Goal: Task Accomplishment & Management: Manage account settings

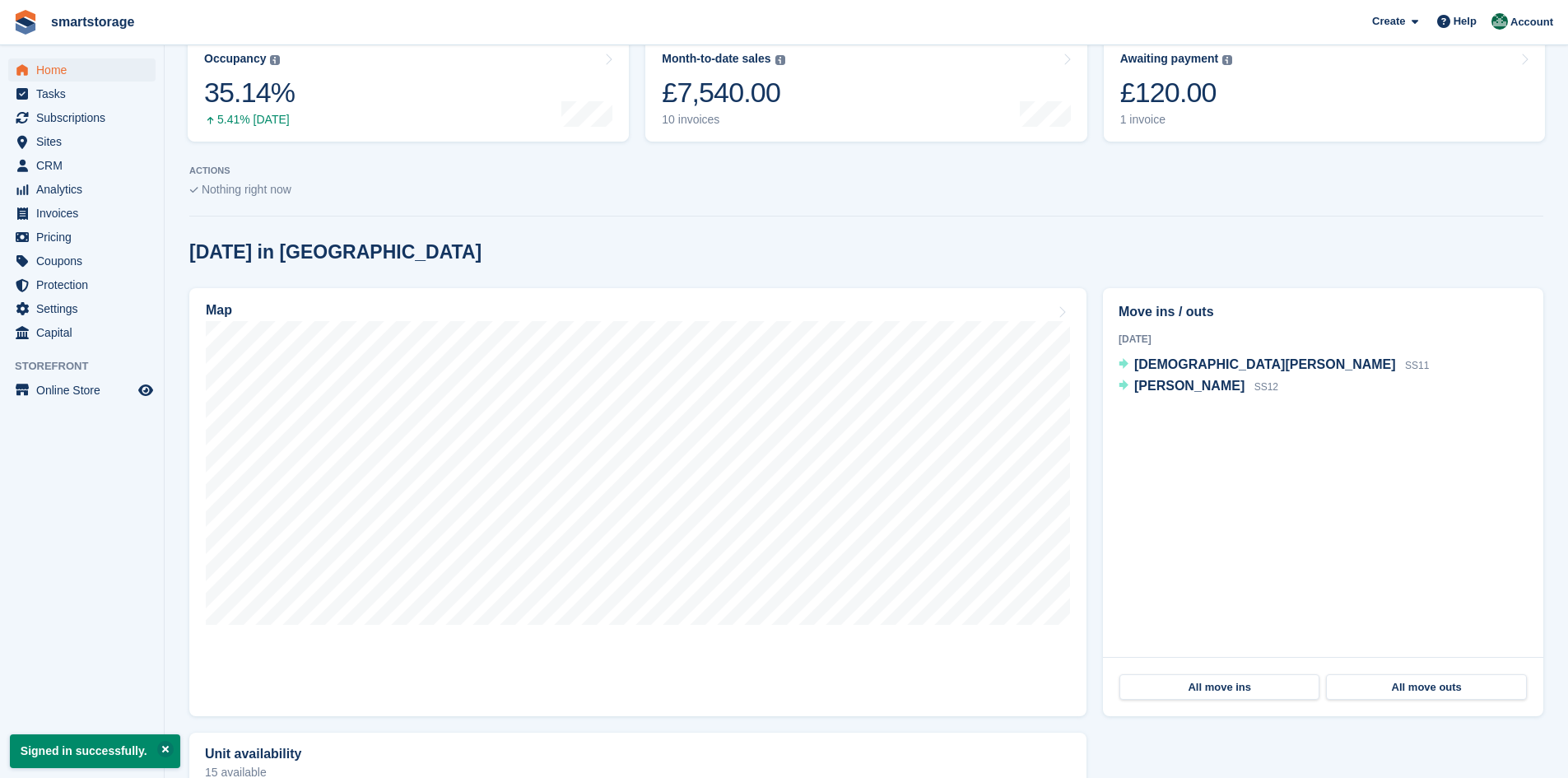
scroll to position [247, 0]
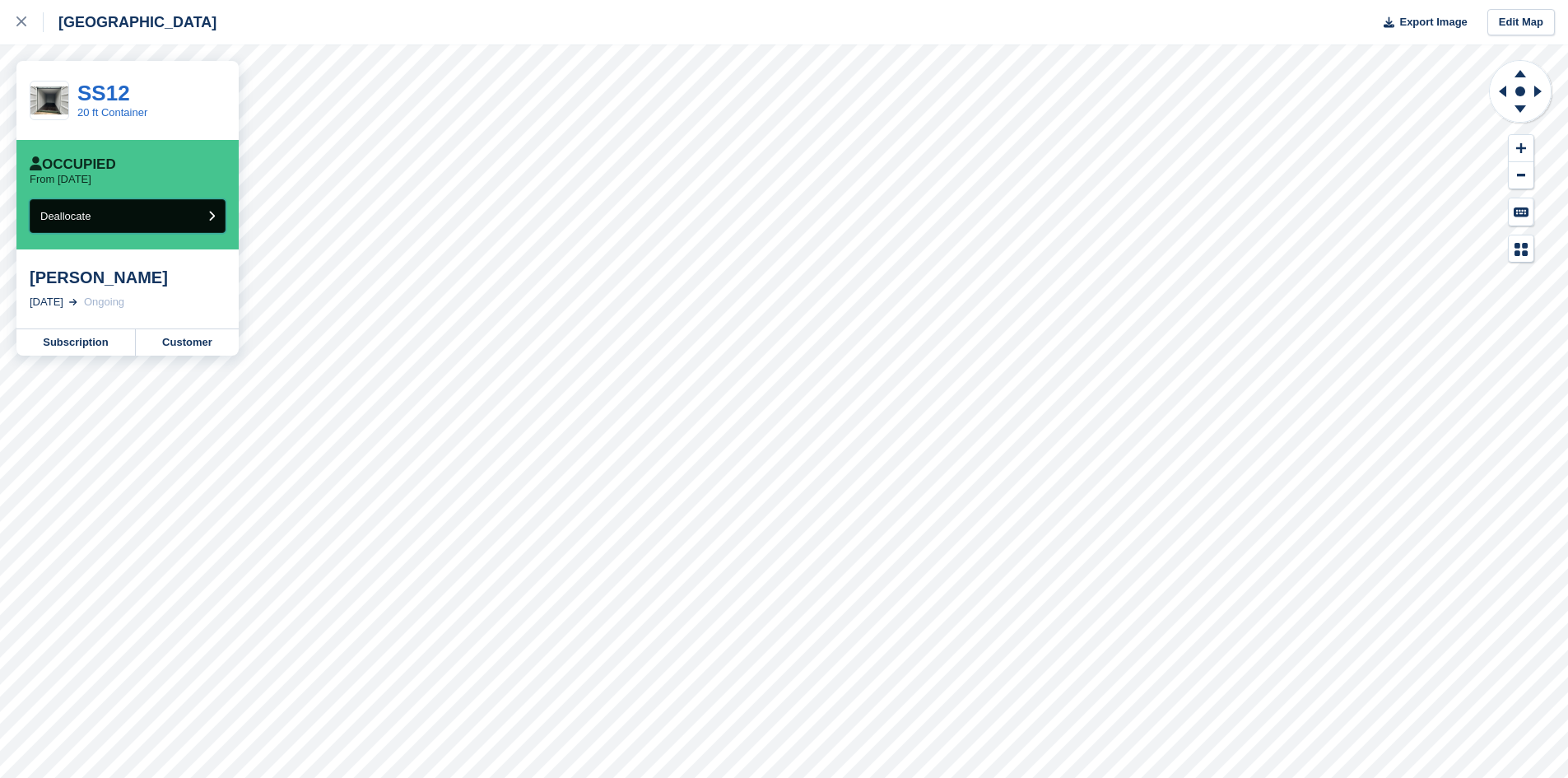
click at [206, 217] on button "Deallocate" at bounding box center [127, 215] width 196 height 33
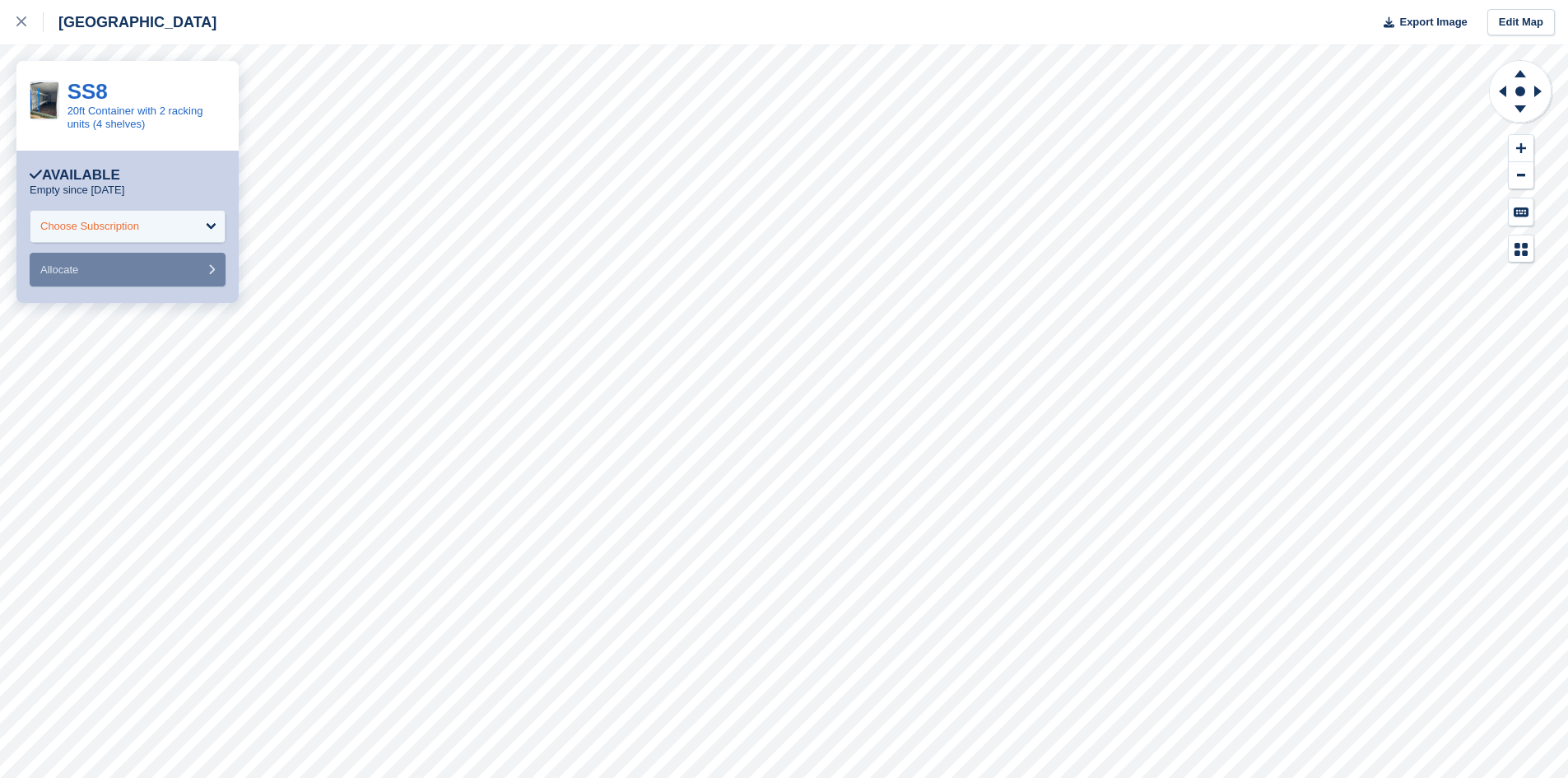
click at [198, 231] on div "Choose Subscription" at bounding box center [127, 227] width 196 height 32
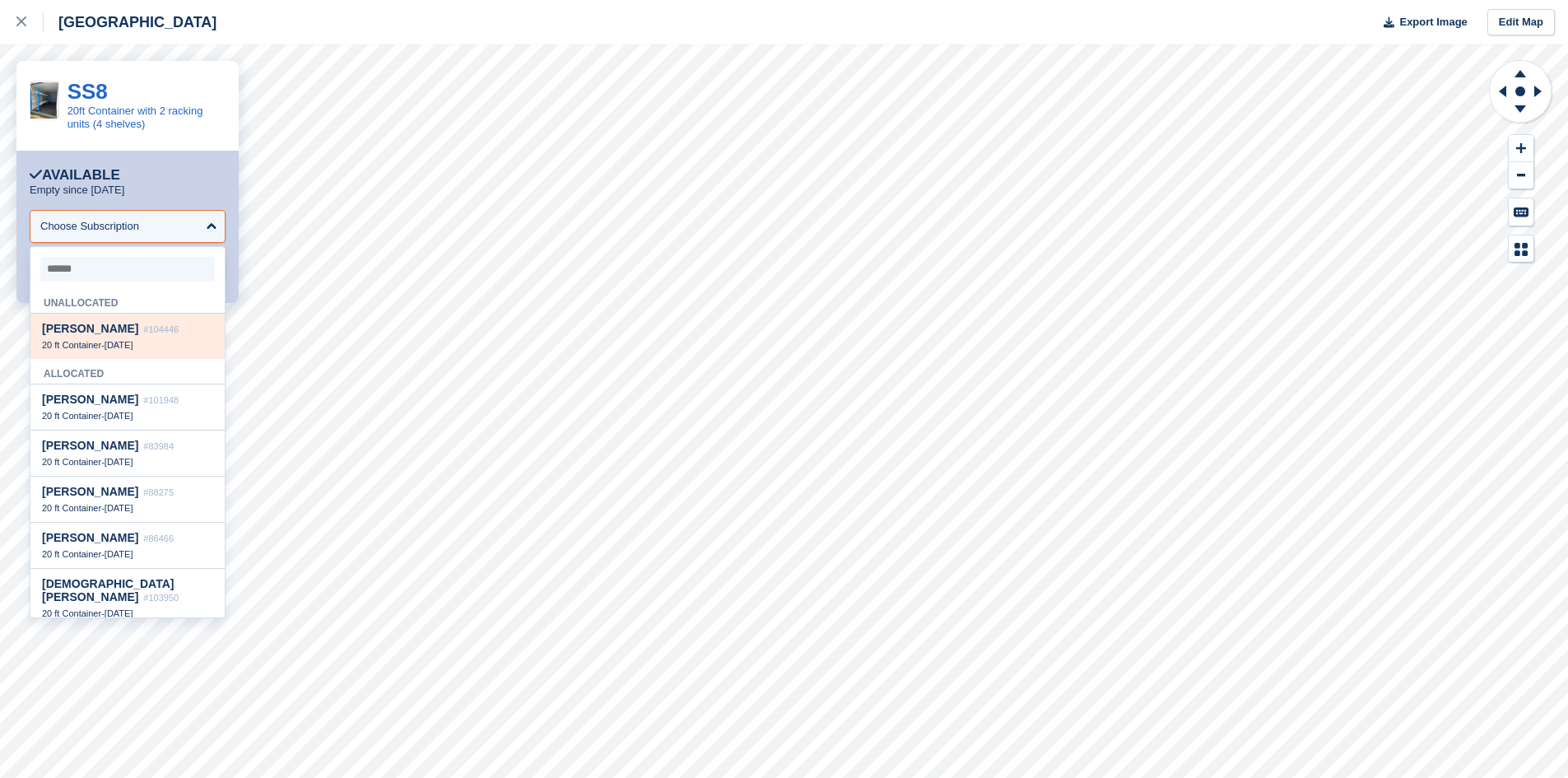
click at [122, 344] on span "30 Aug" at bounding box center [118, 345] width 29 height 10
select select "******"
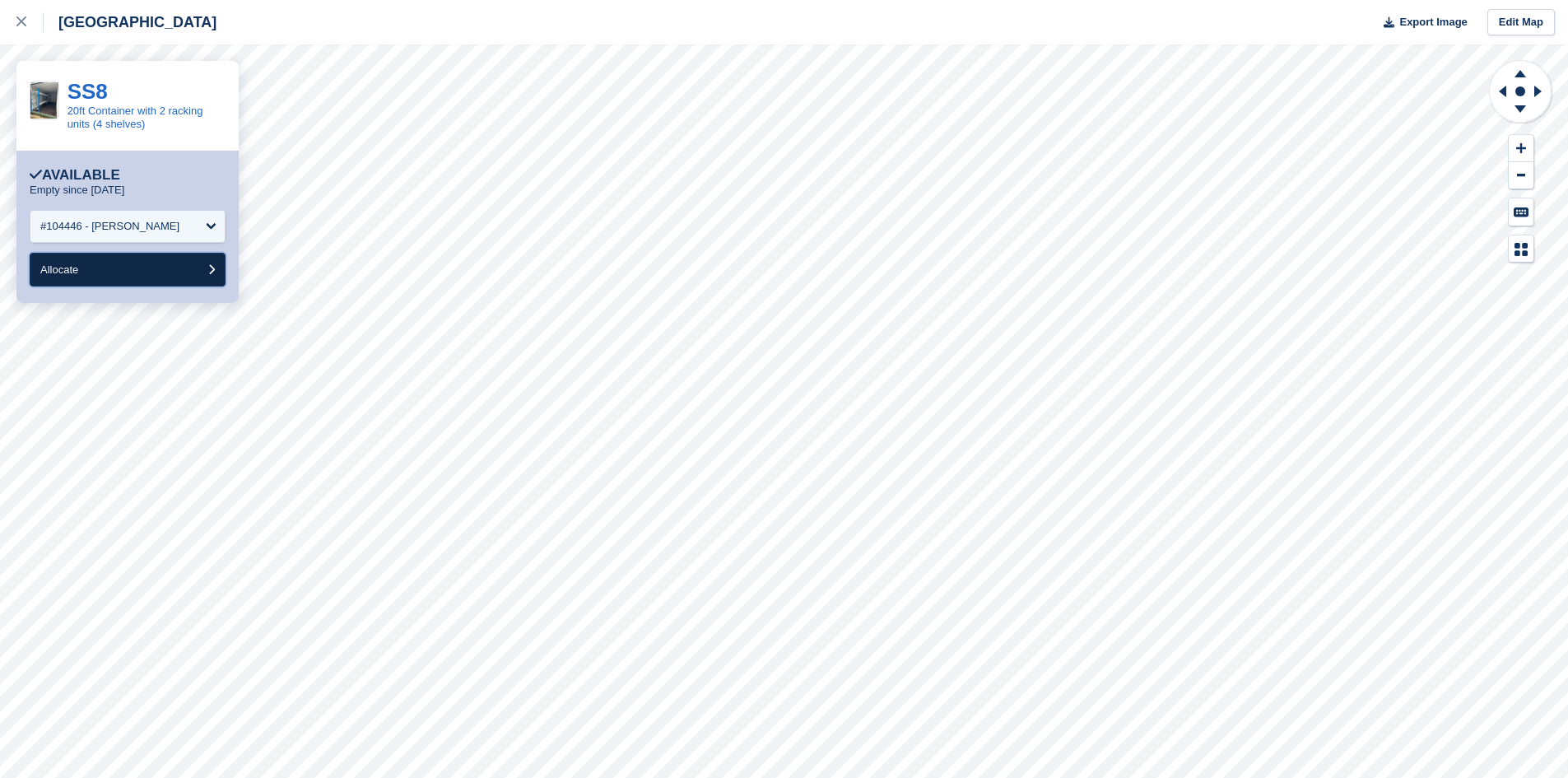
click at [153, 271] on button "Allocate" at bounding box center [127, 269] width 196 height 33
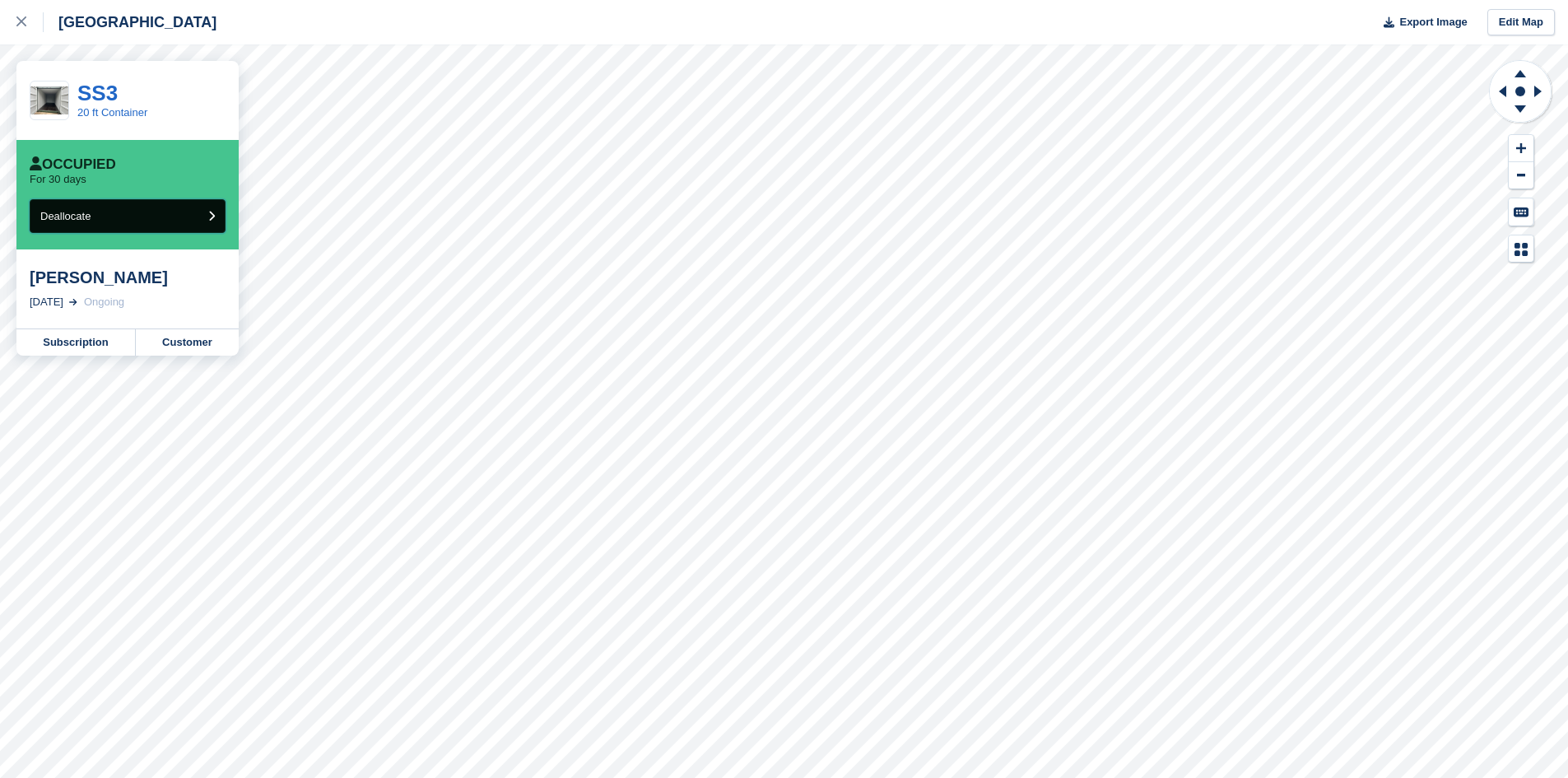
click at [190, 205] on button "Deallocate" at bounding box center [127, 215] width 196 height 33
click at [183, 344] on link "Customer" at bounding box center [187, 343] width 103 height 27
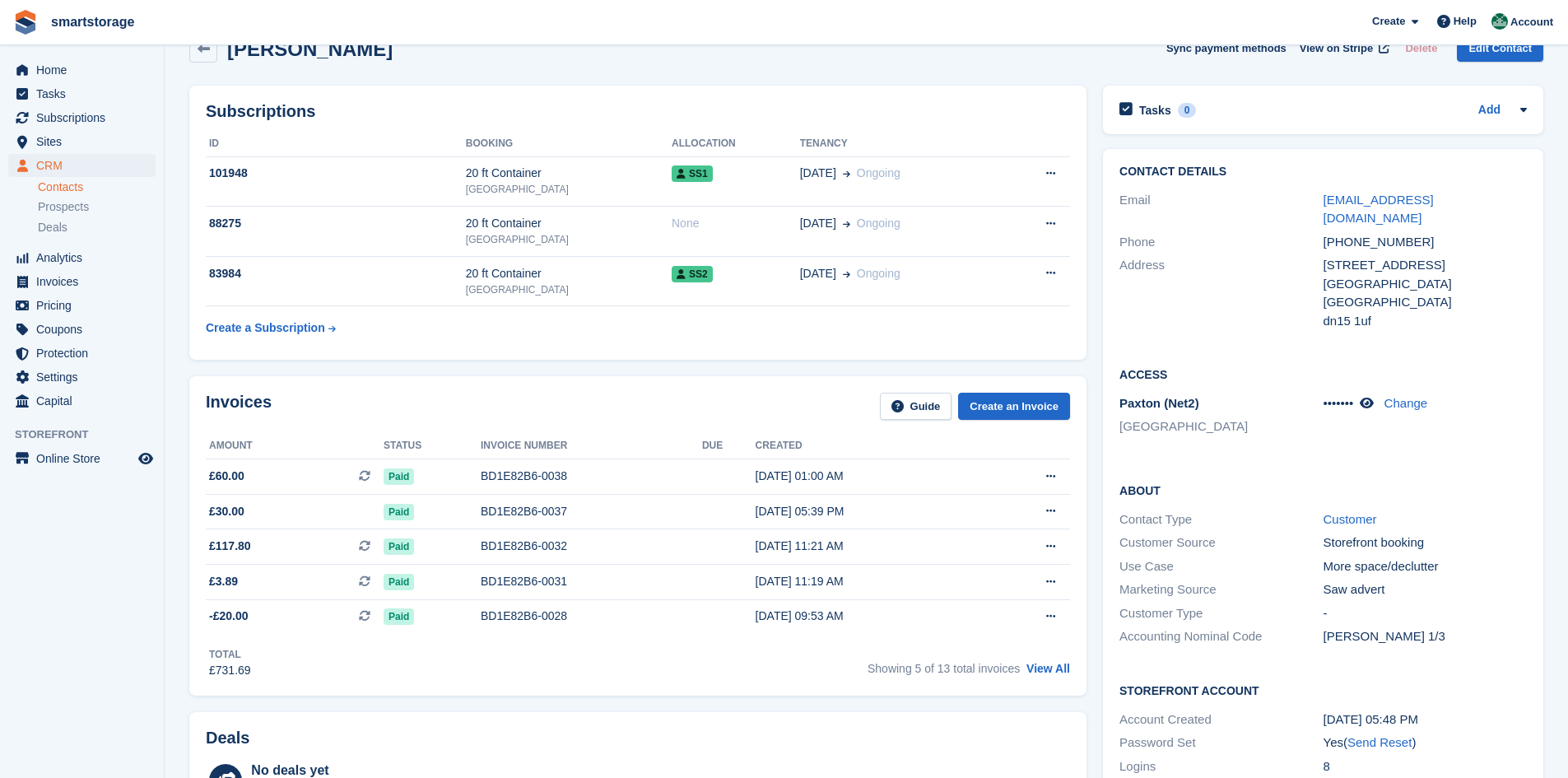
scroll to position [82, 0]
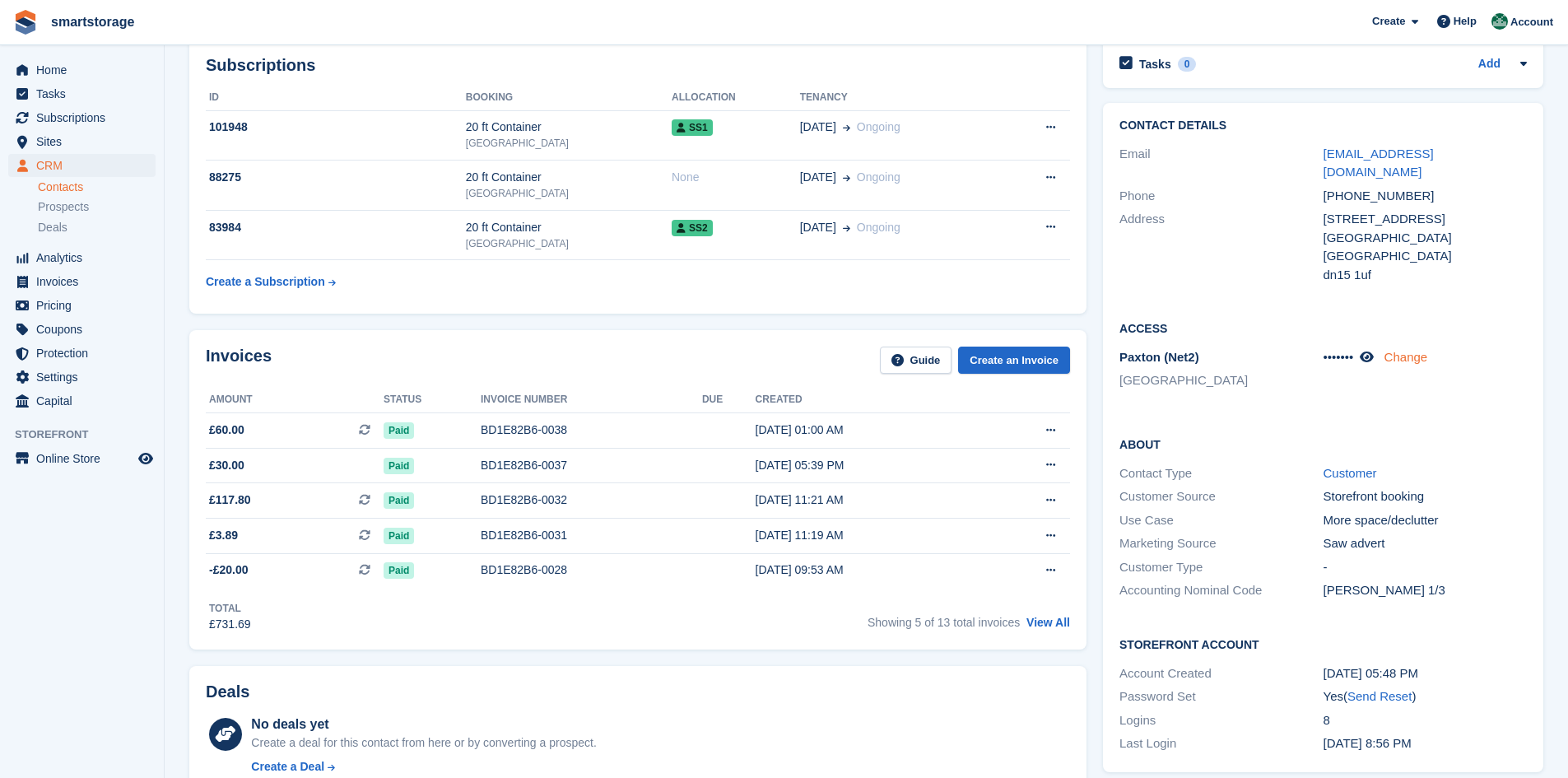
click at [1405, 350] on link "Change" at bounding box center [1407, 357] width 44 height 14
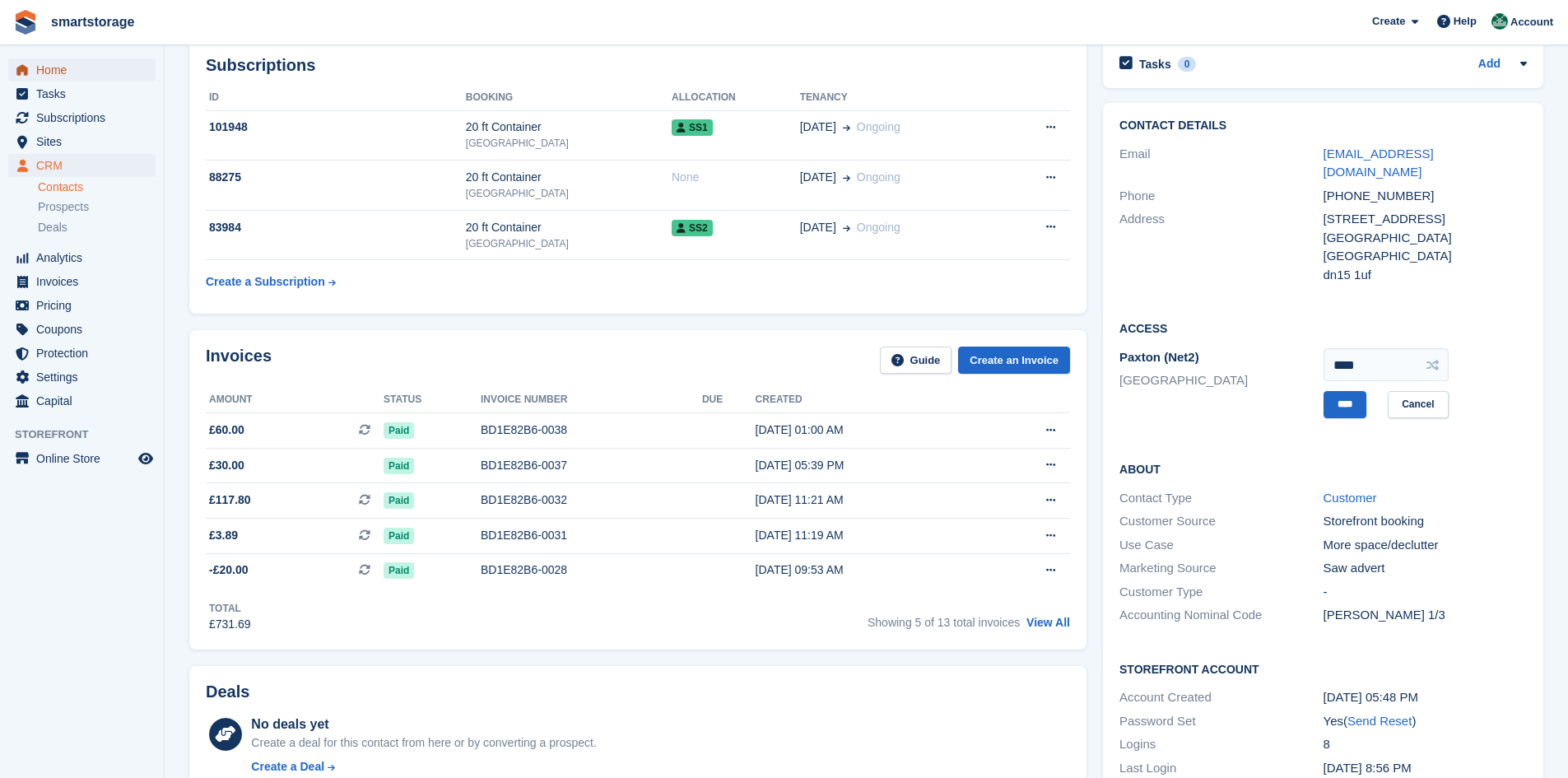
click at [59, 75] on span "Home" at bounding box center [85, 70] width 98 height 23
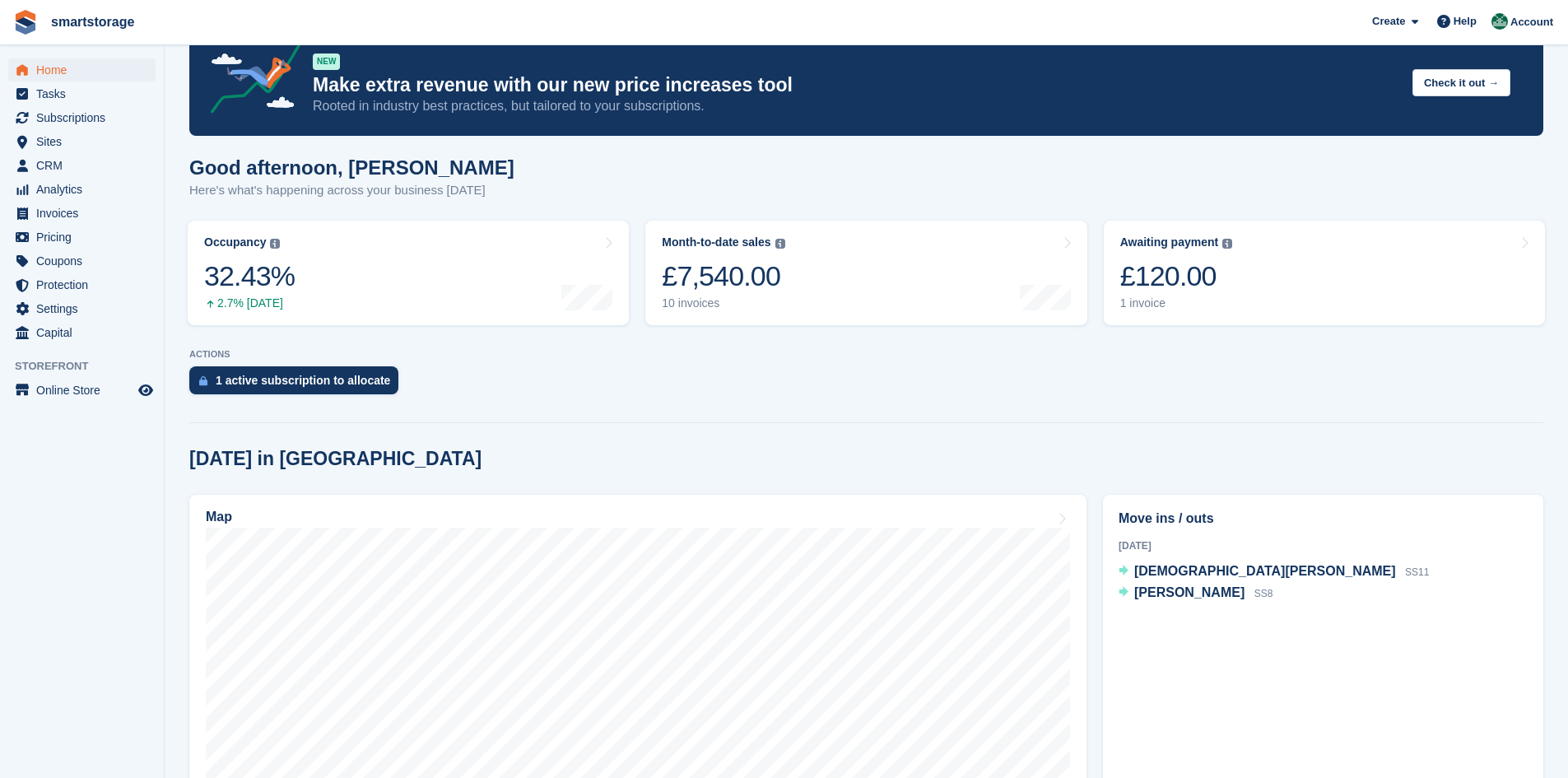
scroll to position [330, 0]
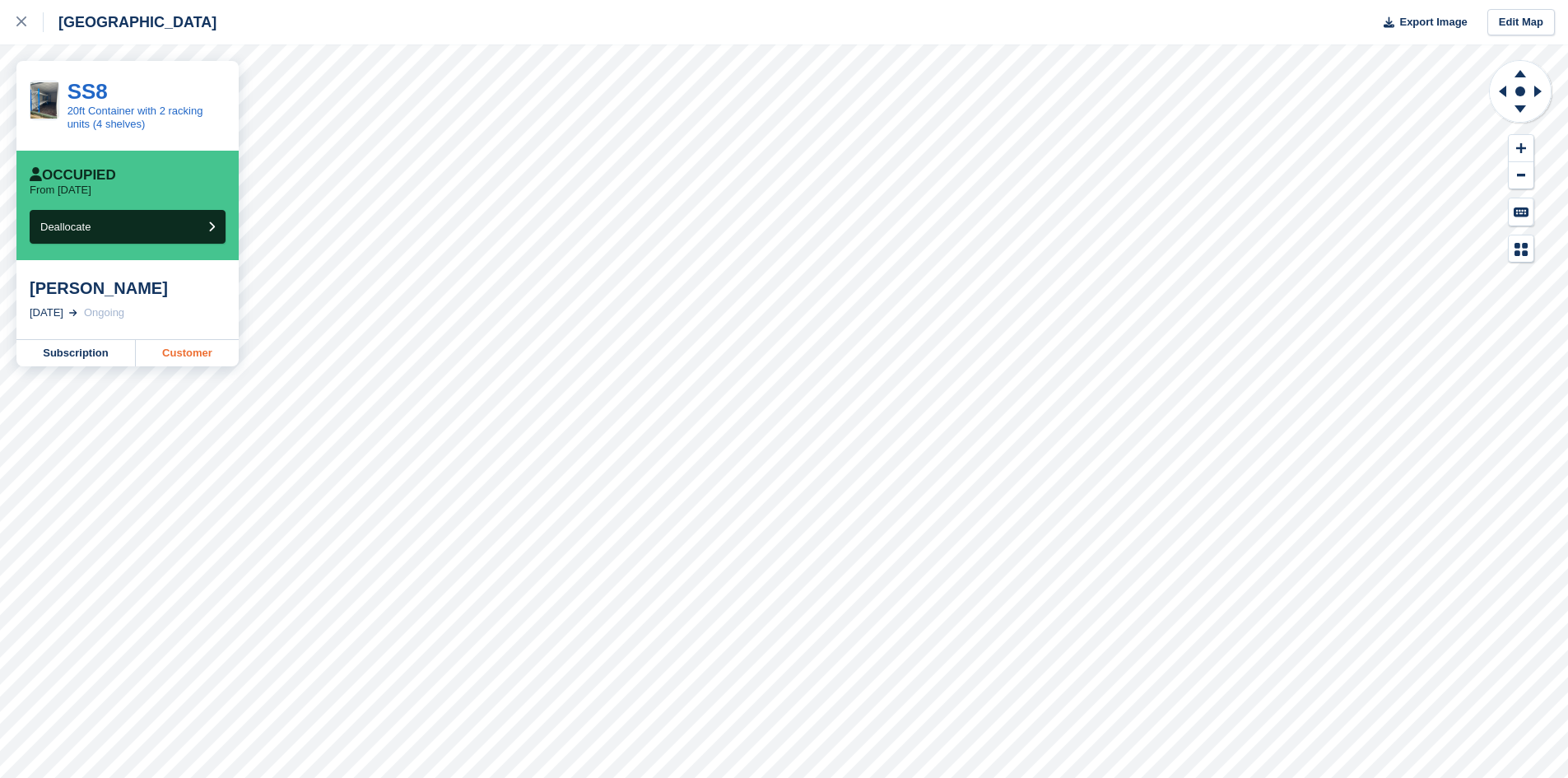
click at [180, 354] on link "Customer" at bounding box center [187, 354] width 103 height 27
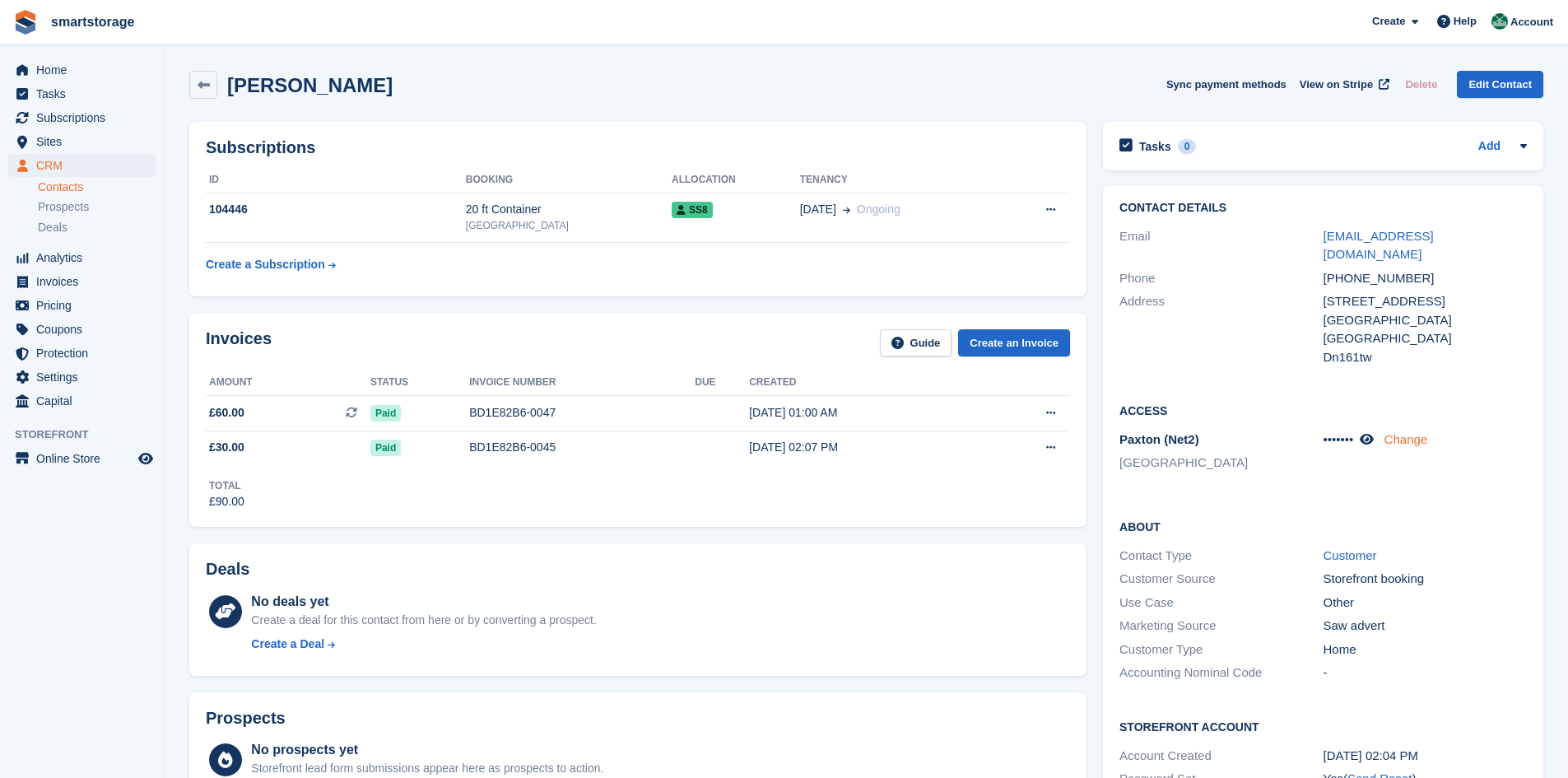
click at [1406, 432] on link "Change" at bounding box center [1407, 439] width 44 height 14
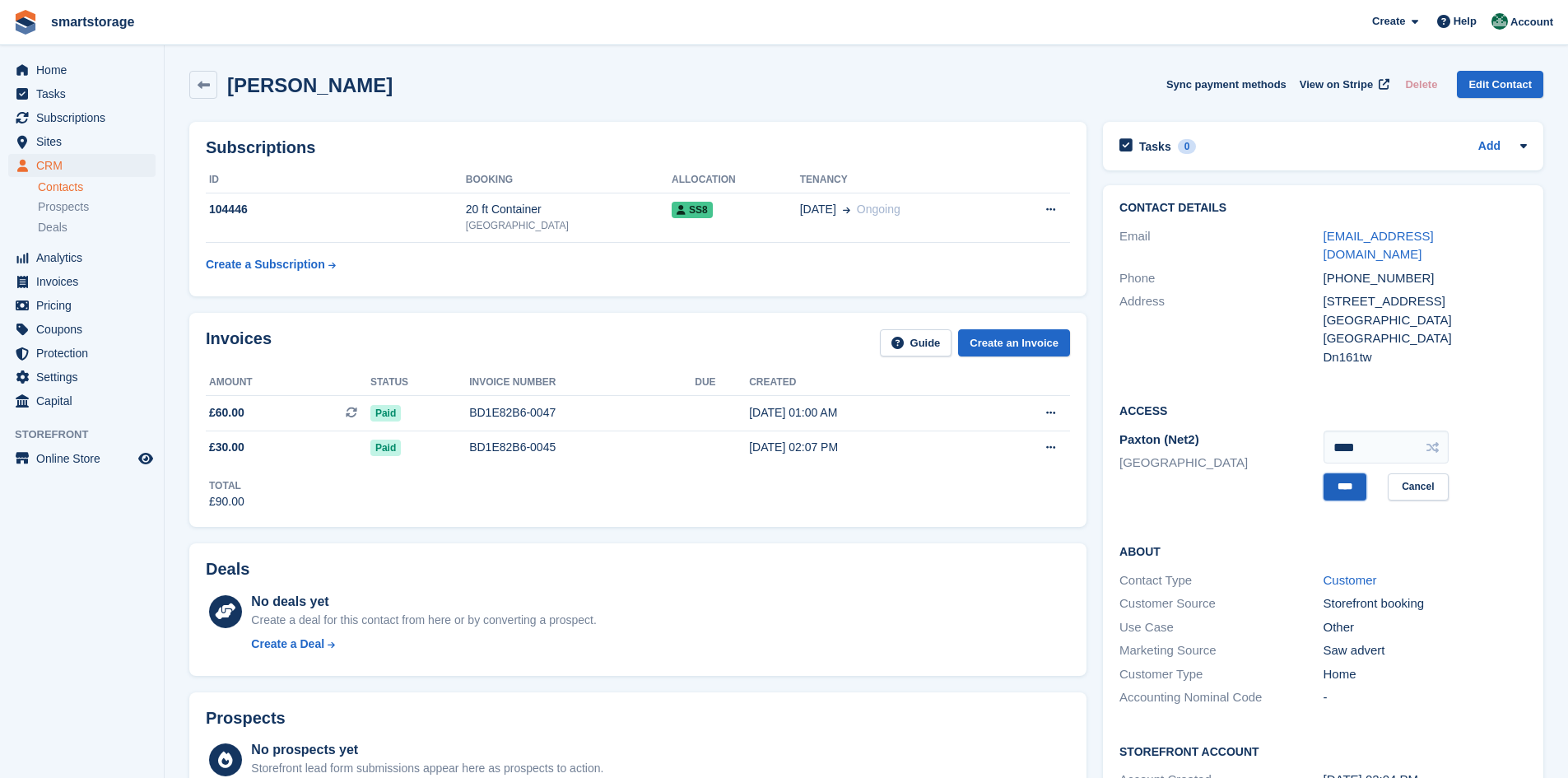
click at [1347, 473] on input "****" at bounding box center [1344, 486] width 43 height 27
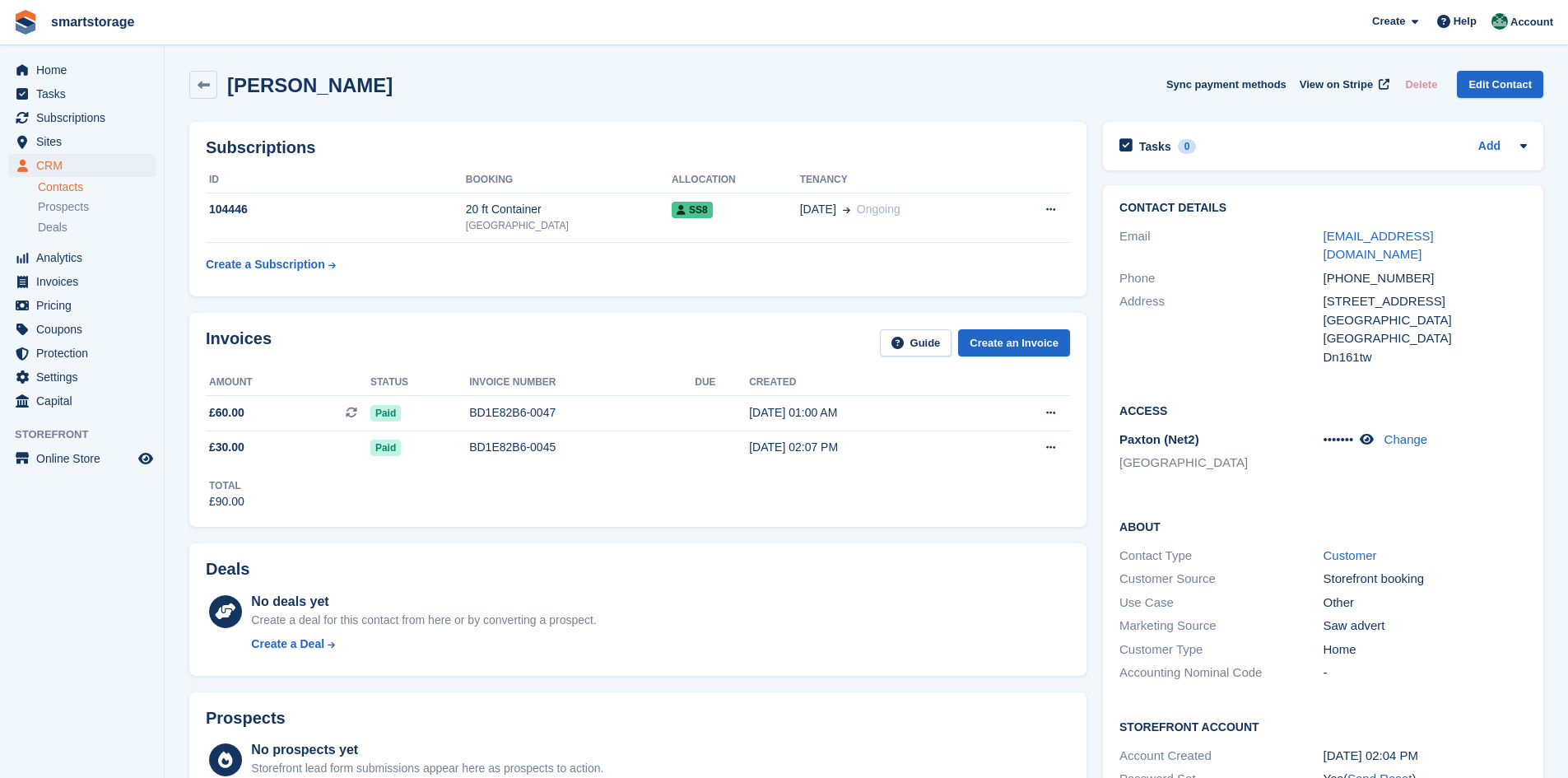
click at [1429, 477] on div "Access Paxton (Net2) Scunthorpe ••••••• Change" at bounding box center [1322, 443] width 440 height 116
click at [1046, 407] on icon at bounding box center [1050, 412] width 9 height 11
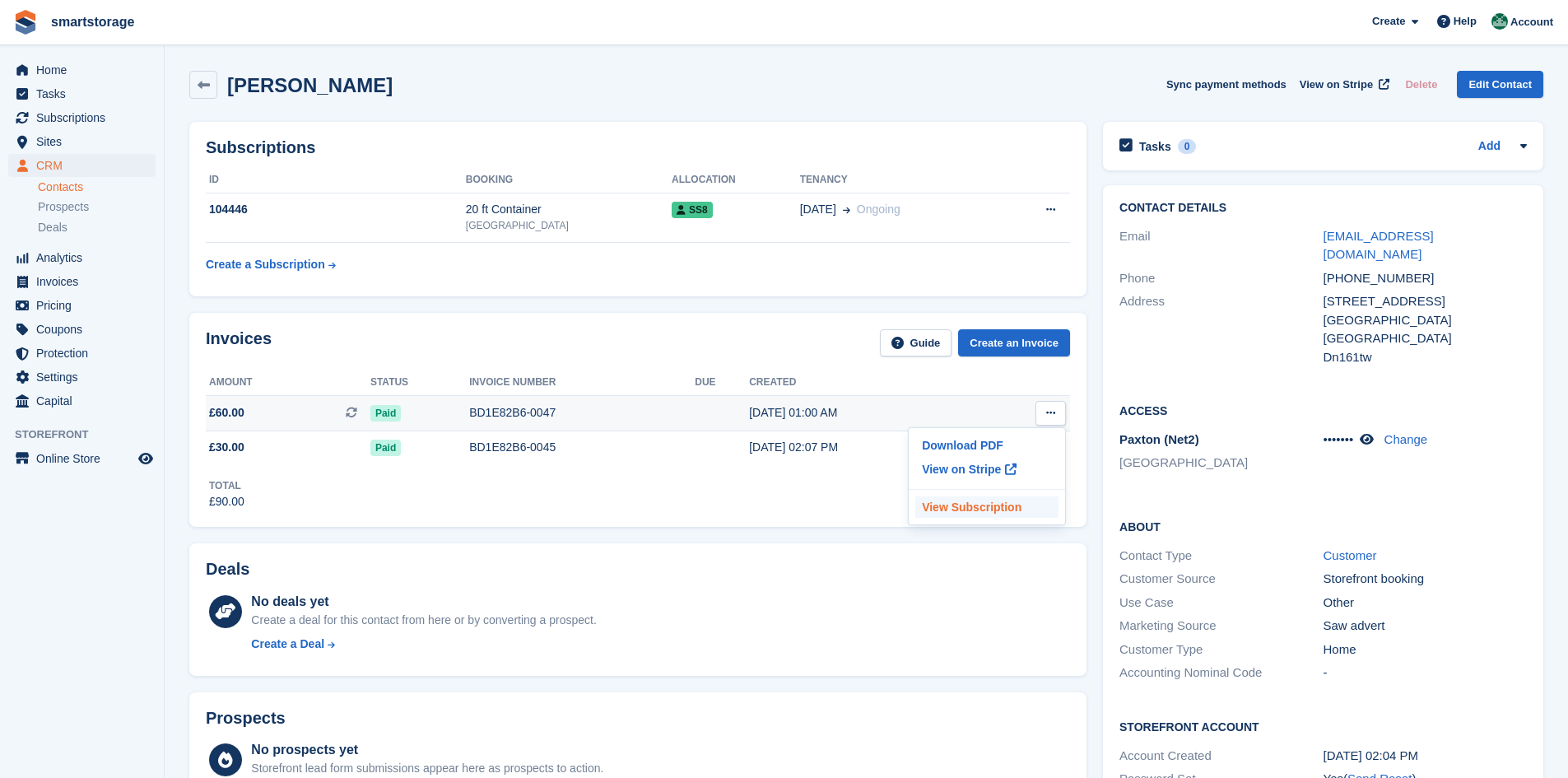
click at [970, 508] on p "View Subscription" at bounding box center [987, 507] width 143 height 21
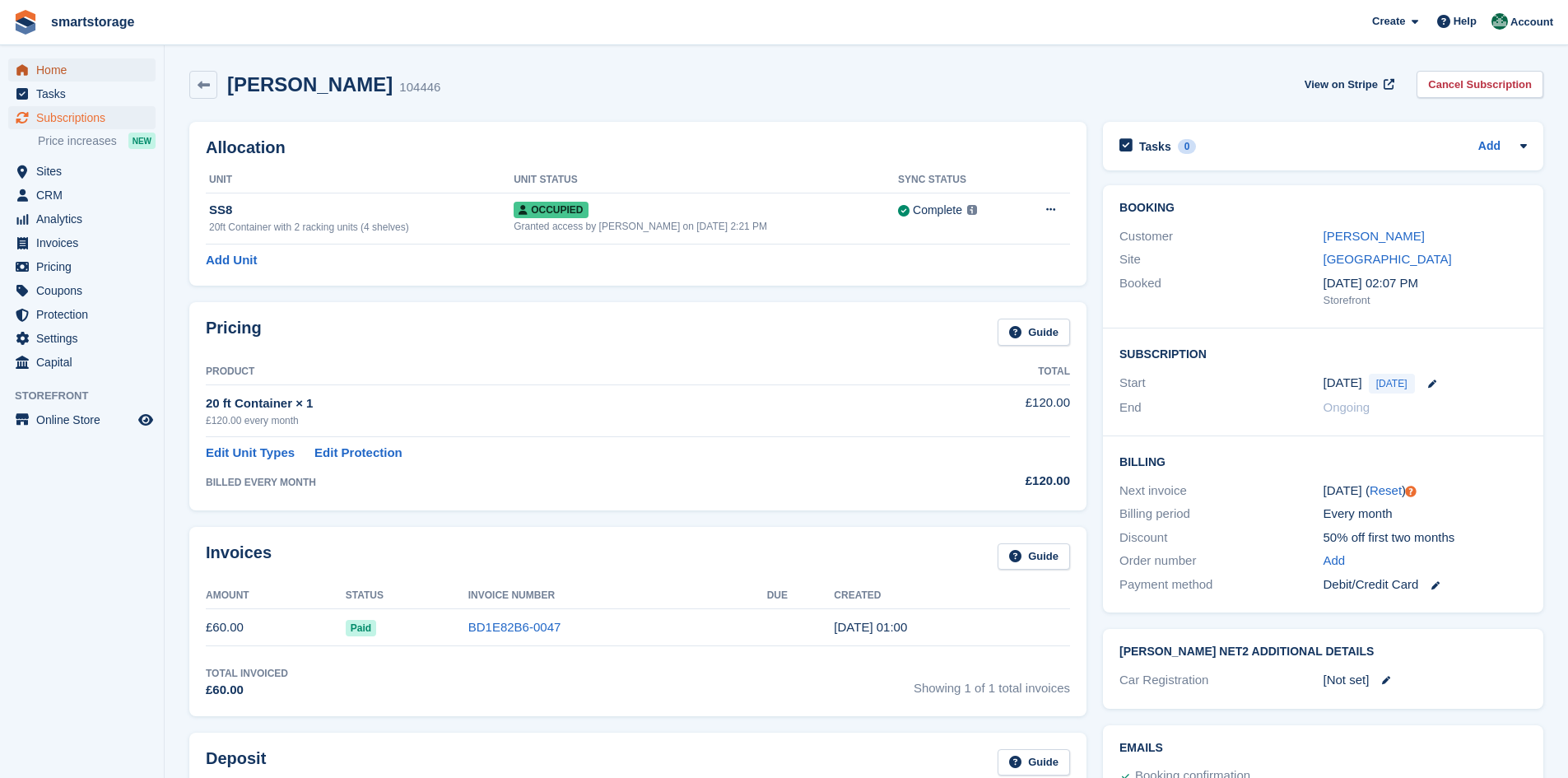
click at [62, 69] on span "Home" at bounding box center [85, 70] width 98 height 23
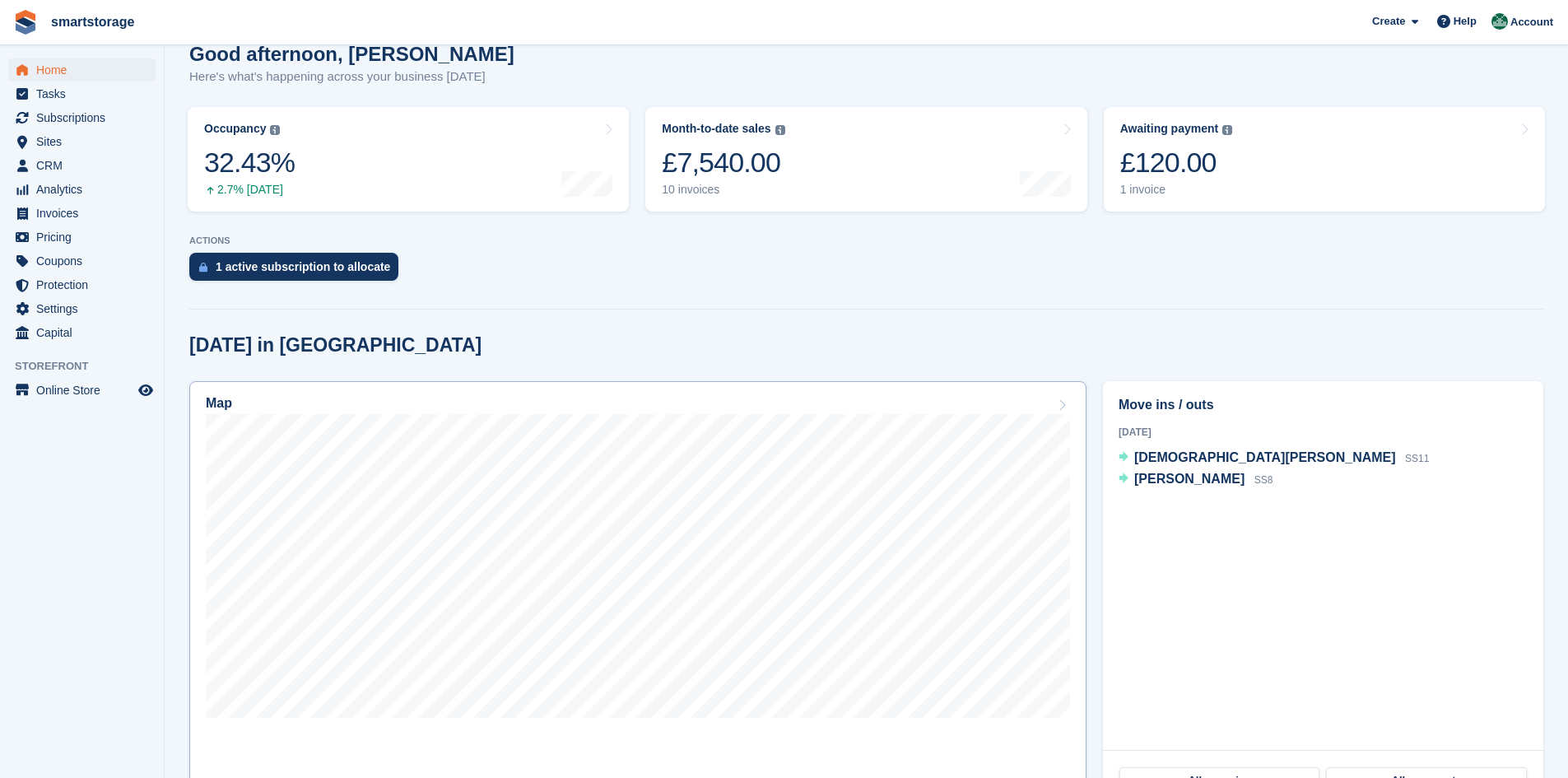
scroll to position [164, 0]
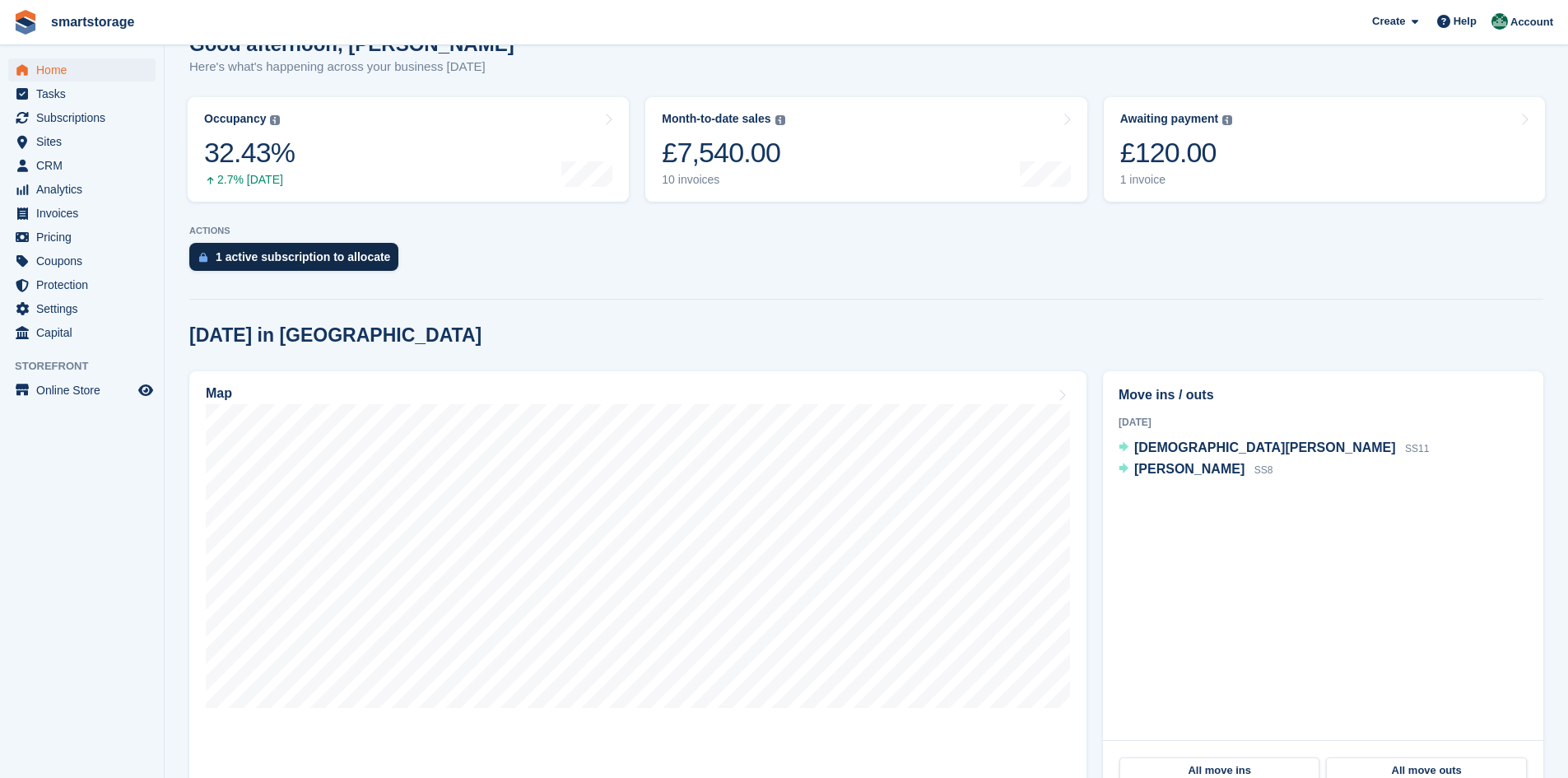
click at [318, 259] on div "1 active subscription to allocate" at bounding box center [303, 257] width 175 height 13
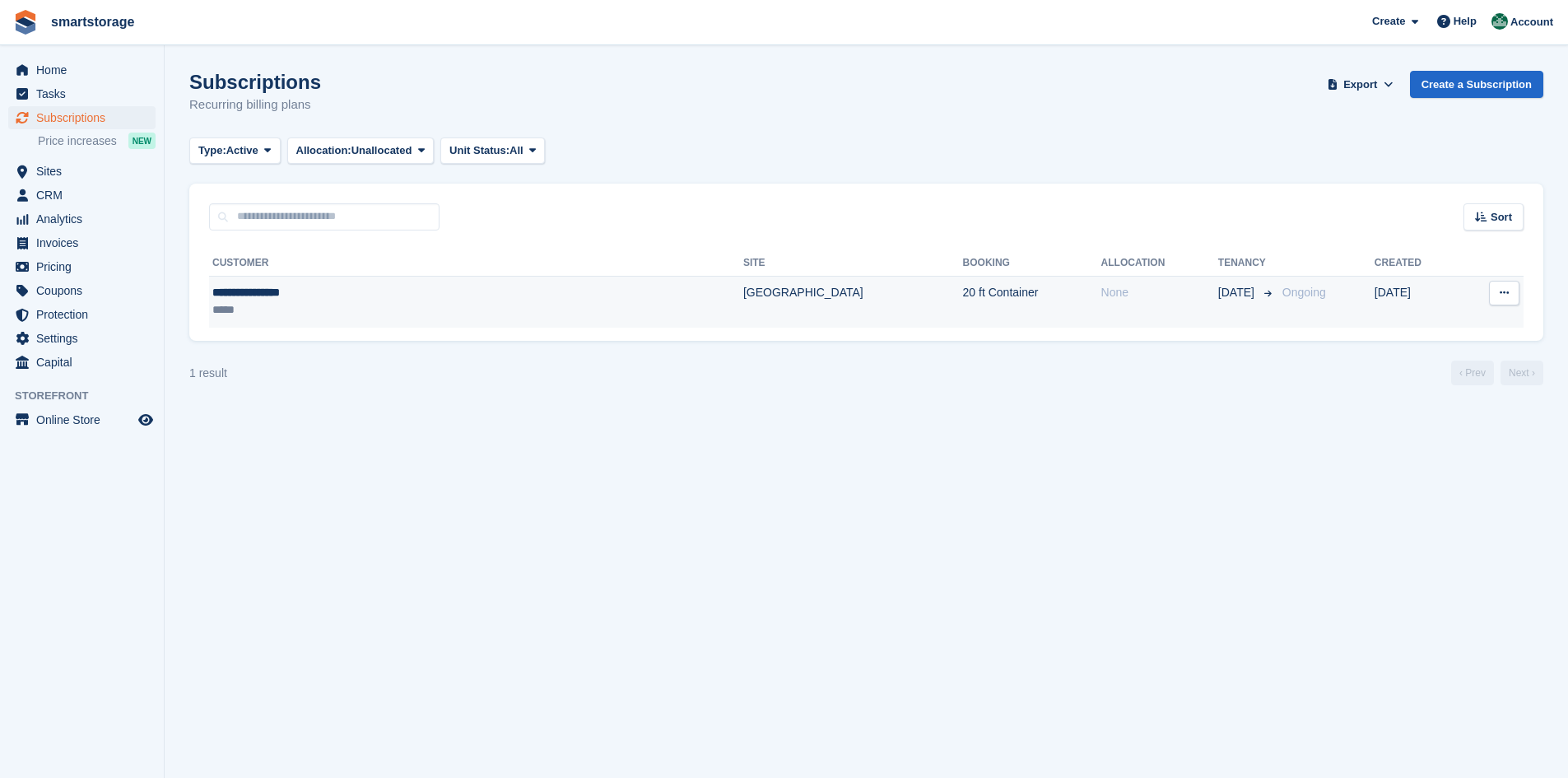
click at [1512, 294] on button at bounding box center [1504, 293] width 31 height 25
click at [1414, 324] on p "View customer" at bounding box center [1441, 325] width 143 height 21
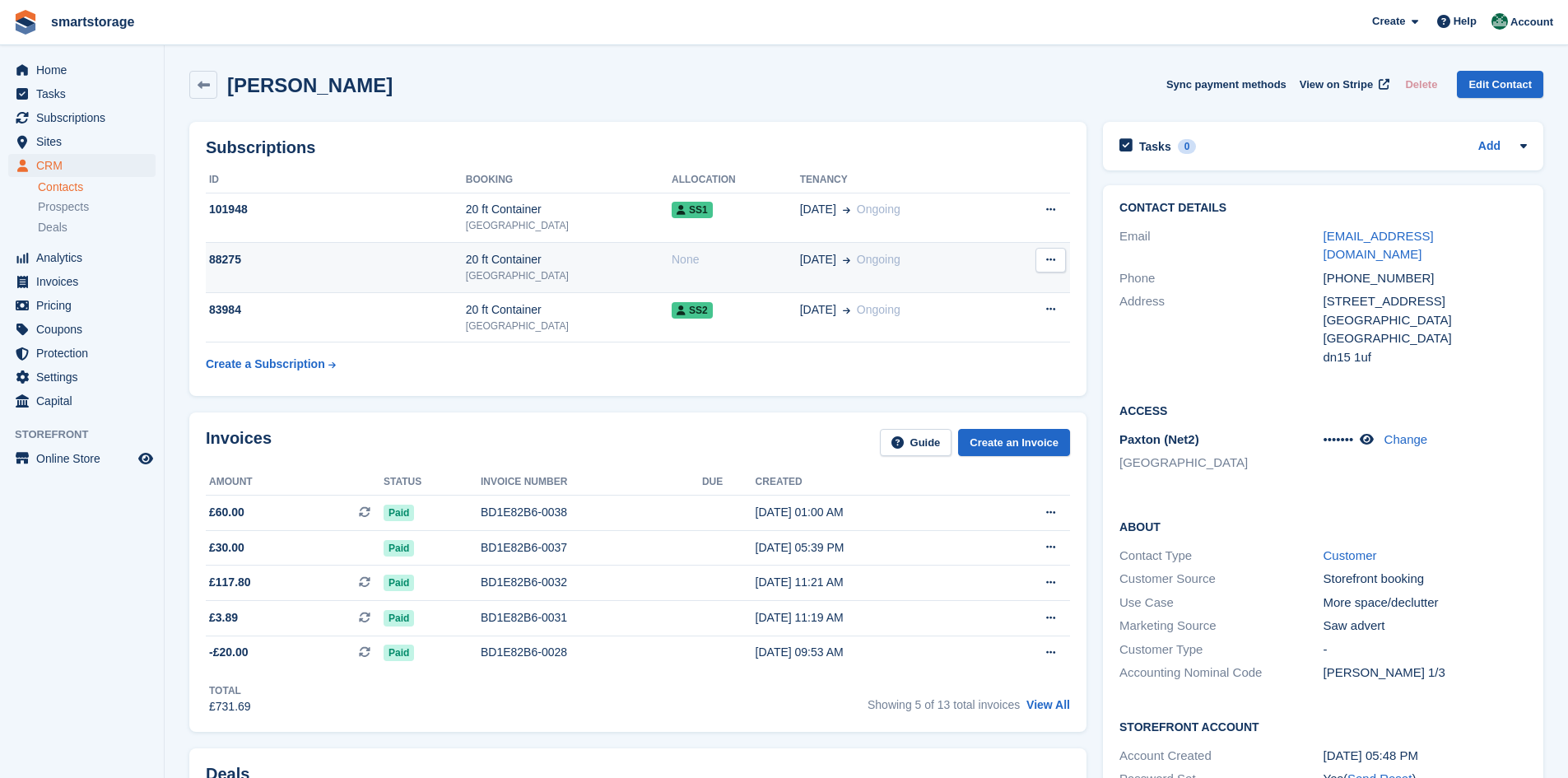
click at [1057, 257] on button at bounding box center [1051, 260] width 31 height 25
click at [995, 299] on p "Cancel subscription" at bounding box center [987, 292] width 143 height 21
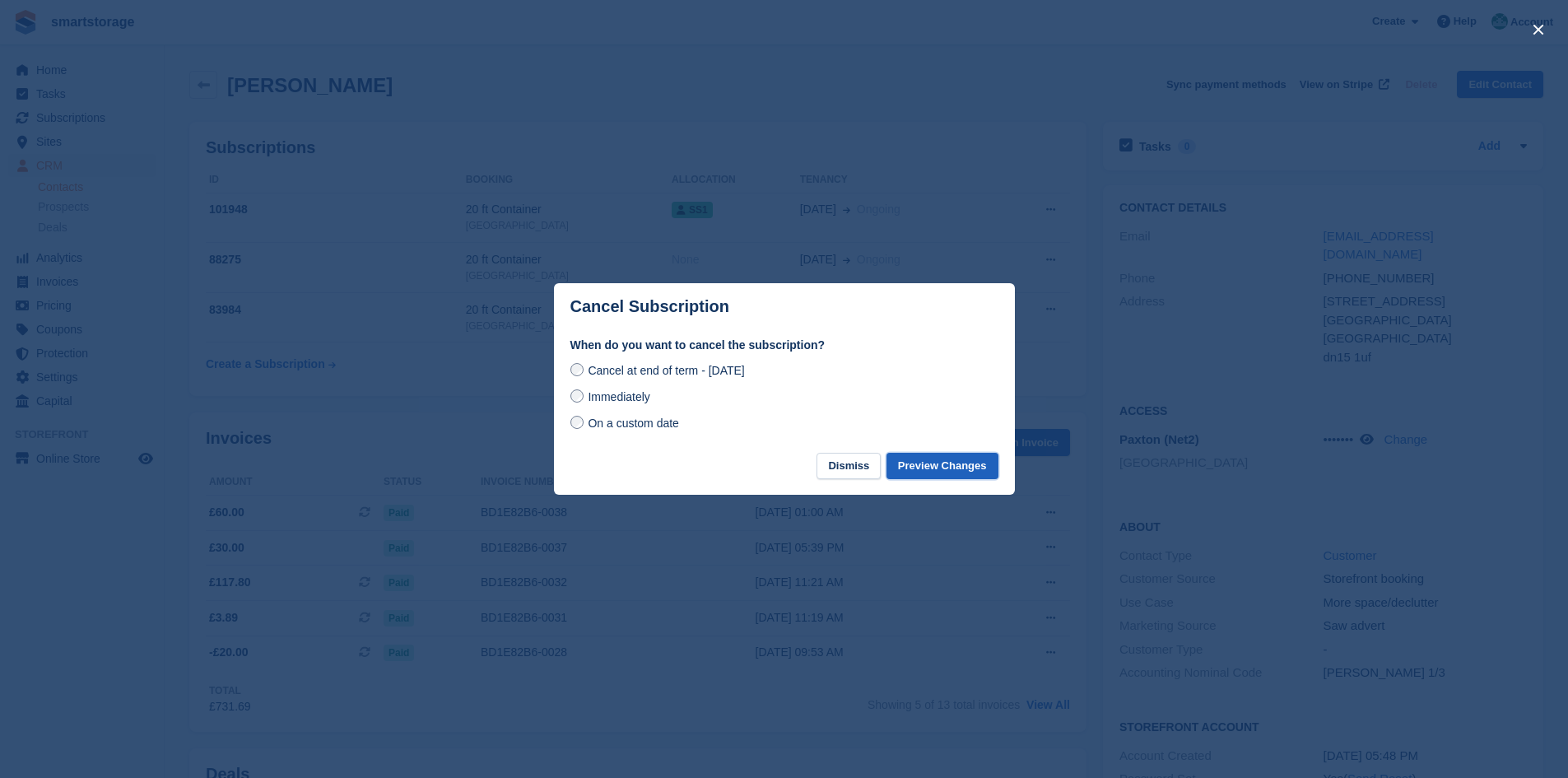
click at [933, 467] on button "Preview Changes" at bounding box center [942, 466] width 112 height 27
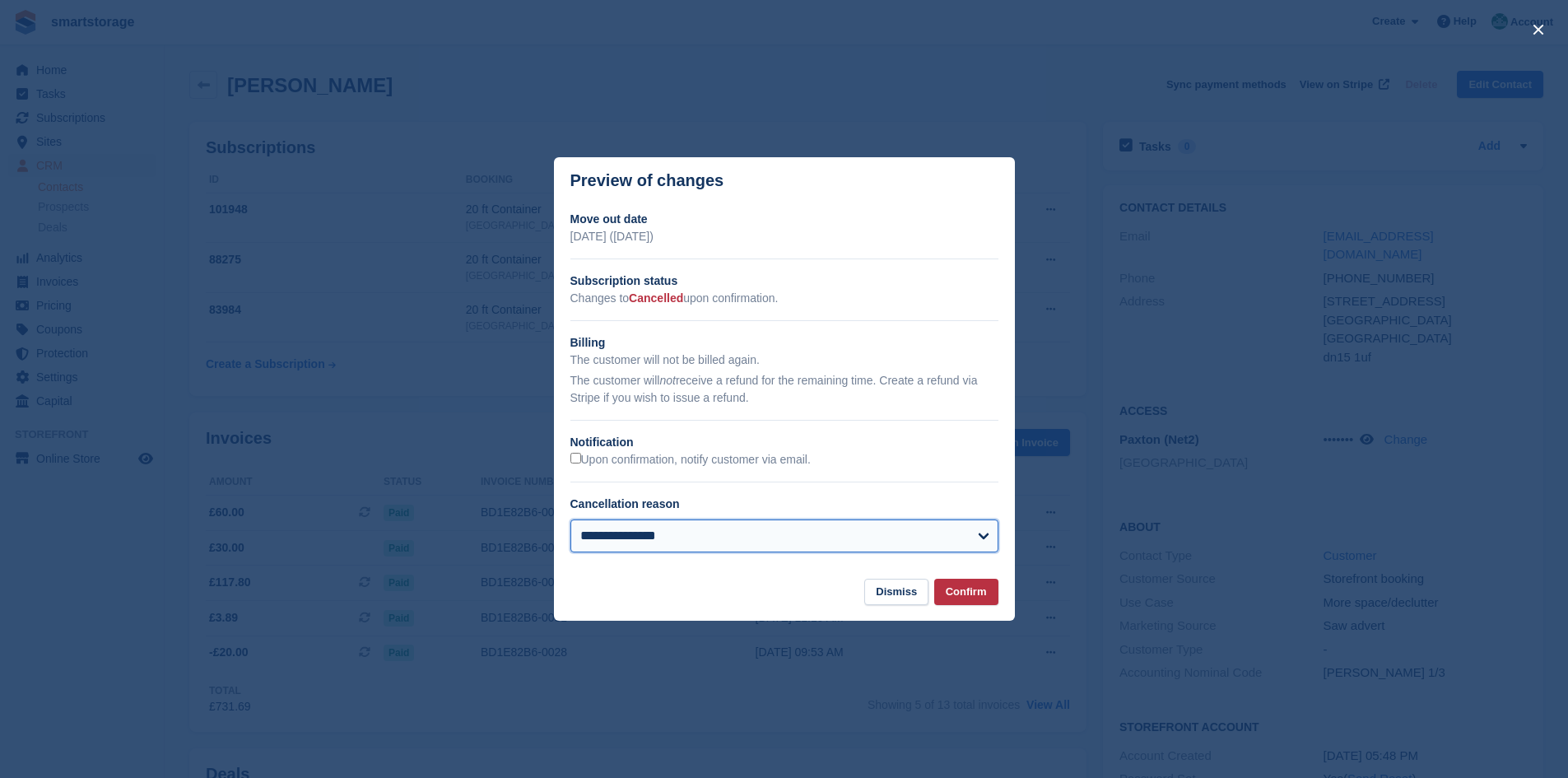
click at [866, 539] on select "**********" at bounding box center [784, 536] width 428 height 32
select select "*****"
click at [570, 520] on select "**********" at bounding box center [784, 536] width 428 height 32
click at [989, 594] on button "Confirm" at bounding box center [966, 593] width 64 height 27
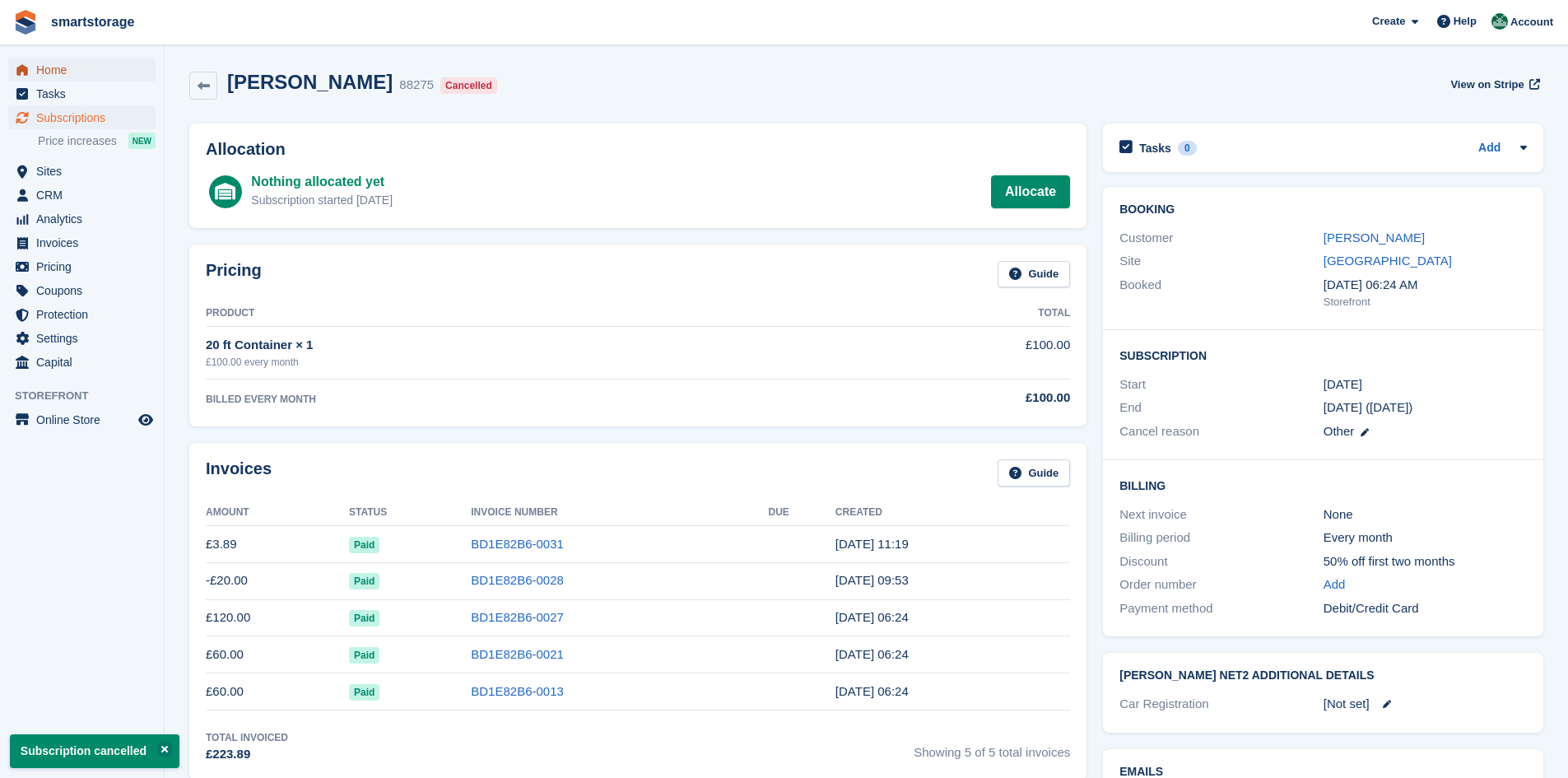
click at [49, 64] on span "Home" at bounding box center [85, 70] width 98 height 23
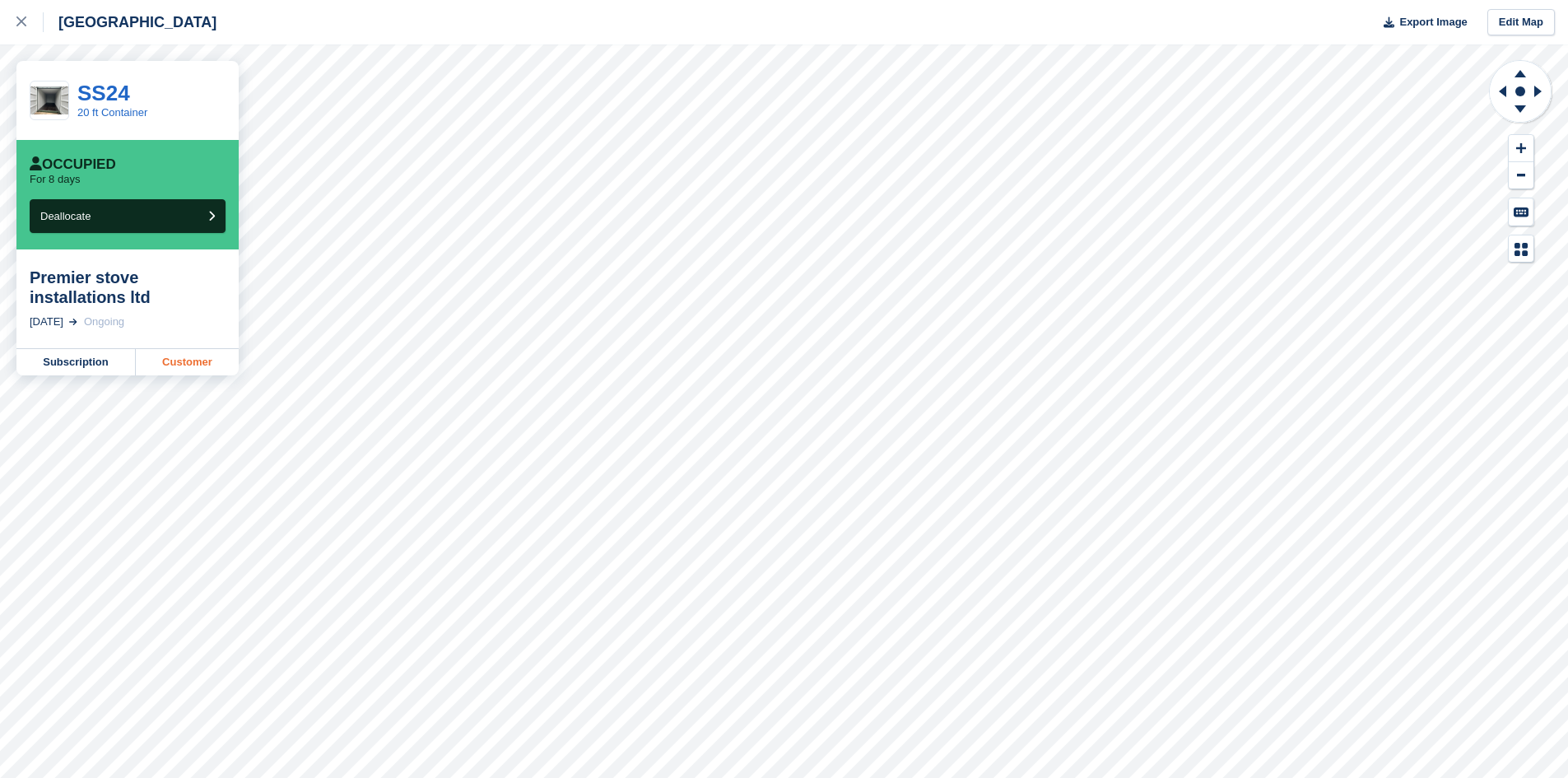
click at [175, 363] on link "Customer" at bounding box center [187, 362] width 103 height 27
click at [97, 346] on link "Subscription" at bounding box center [75, 343] width 119 height 27
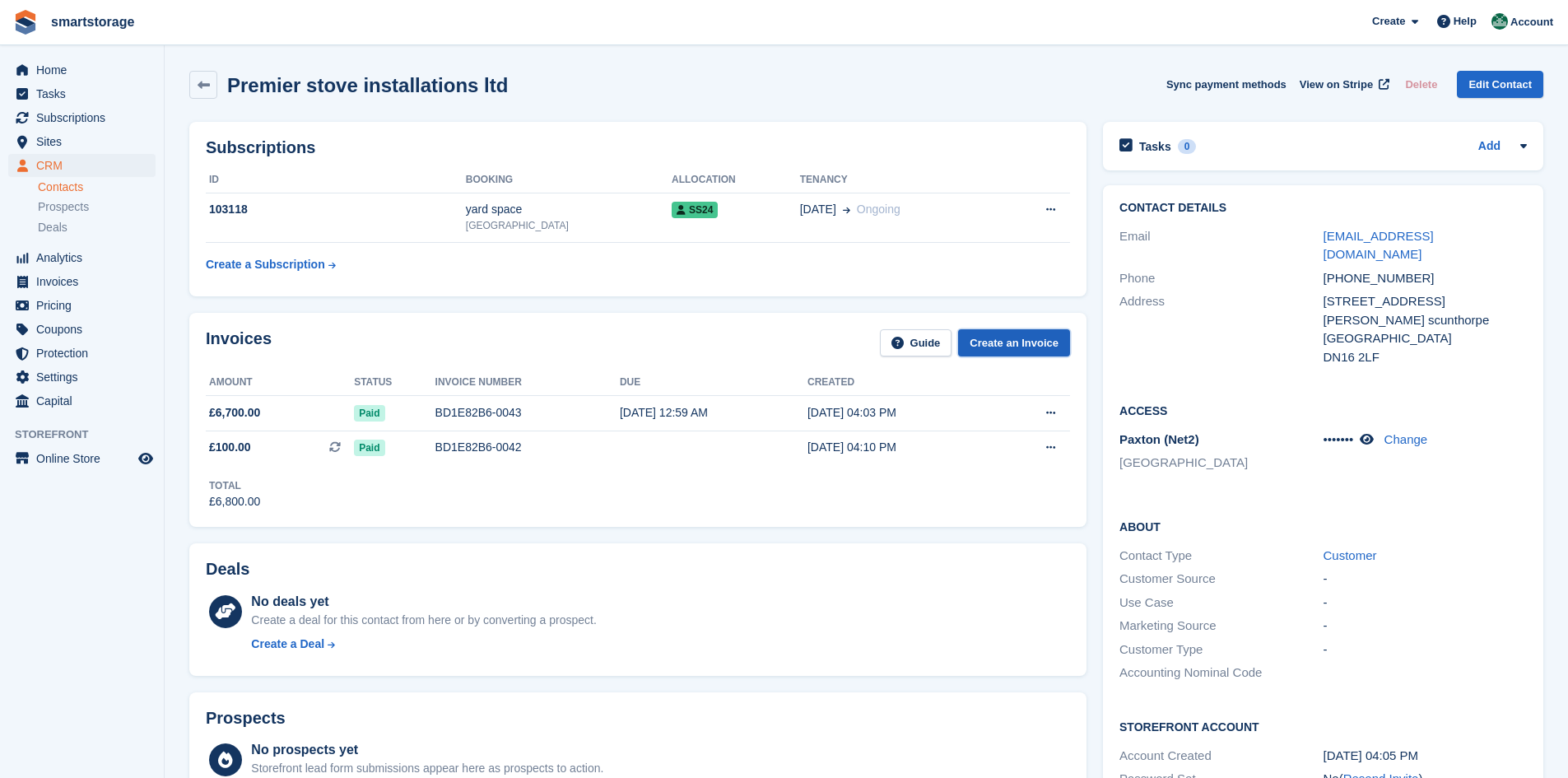
click at [1012, 348] on link "Create an Invoice" at bounding box center [1014, 343] width 112 height 27
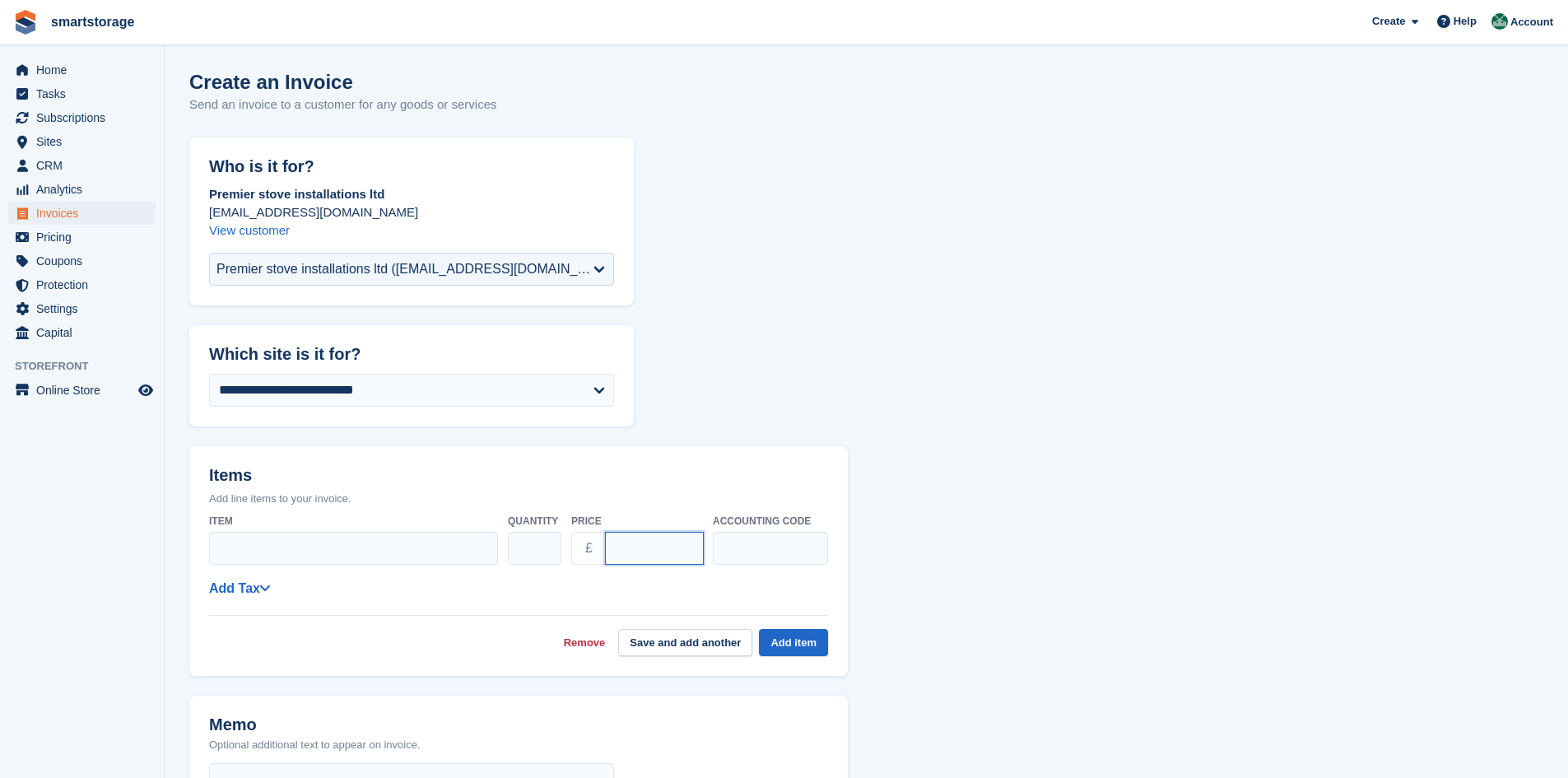
drag, startPoint x: 639, startPoint y: 544, endPoint x: 590, endPoint y: 562, distance: 52.2
click at [590, 562] on div "£ ****" at bounding box center [637, 549] width 132 height 32
type input "**"
click at [752, 548] on input "text" at bounding box center [770, 549] width 116 height 32
type input "*"
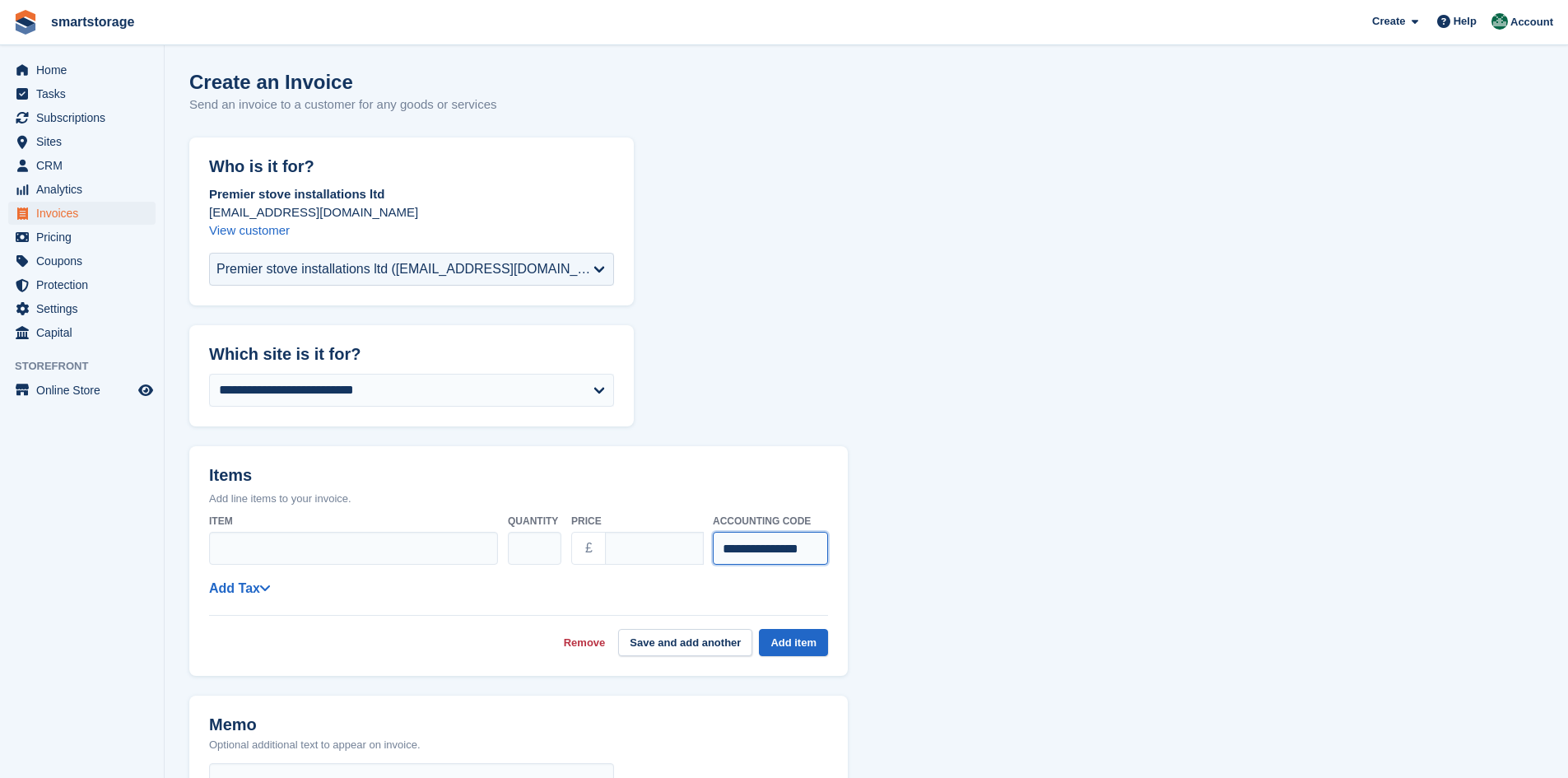
scroll to position [0, 1]
type input "**********"
click at [384, 541] on input "Item" at bounding box center [354, 549] width 289 height 32
type input "**********"
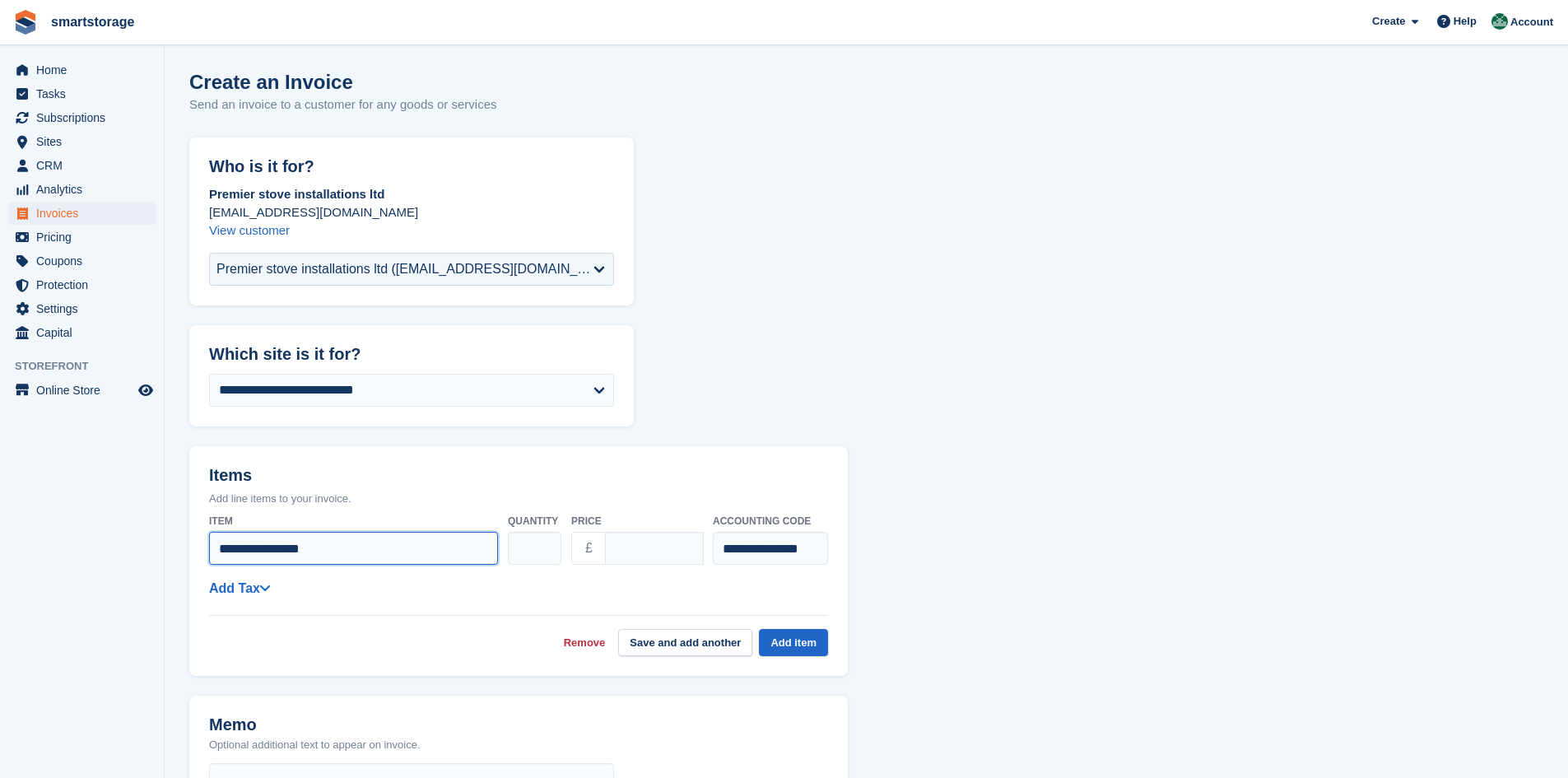
click at [618, 629] on button "Save and add another" at bounding box center [685, 642] width 134 height 27
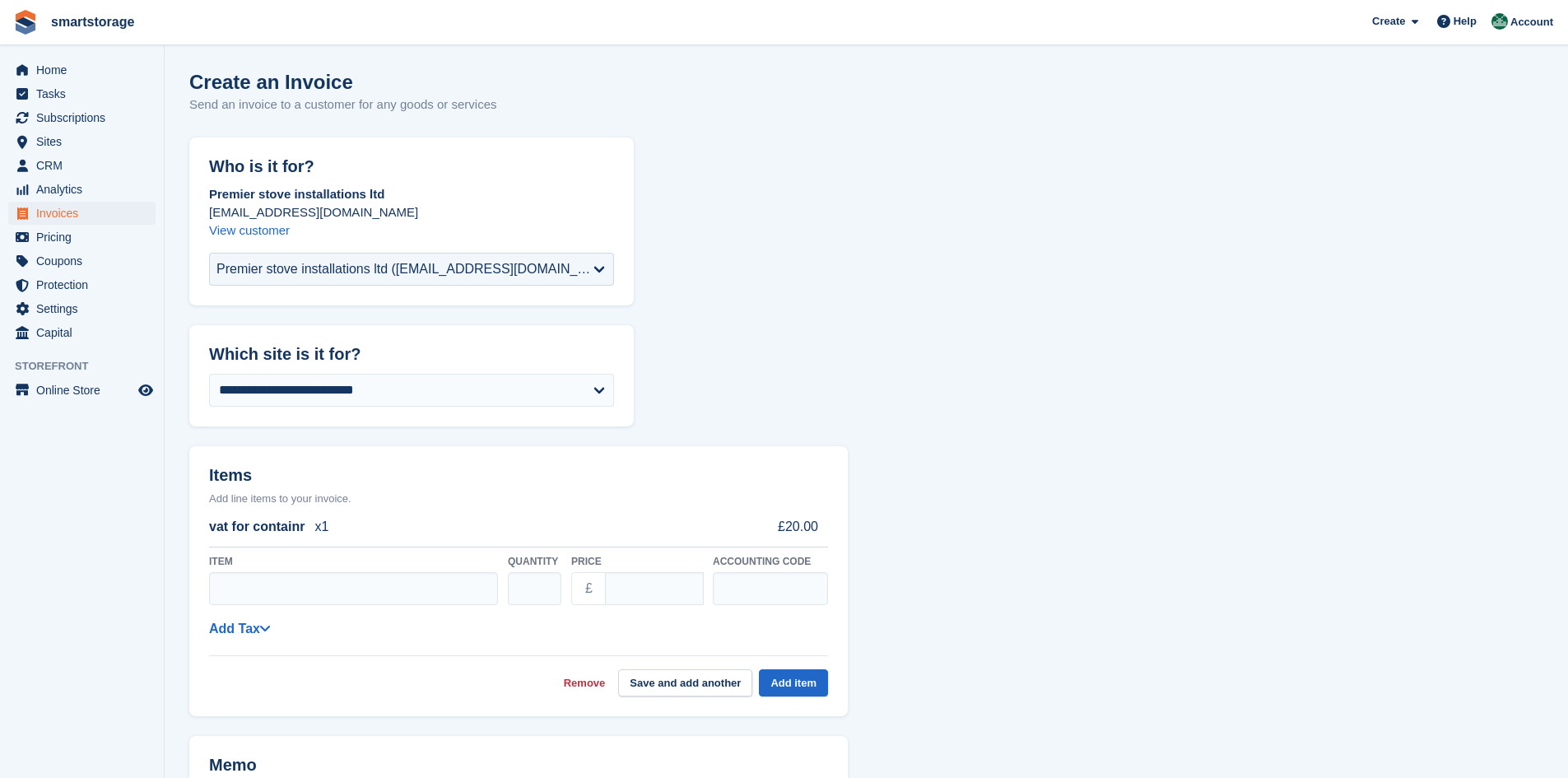
click at [587, 687] on link "Remove" at bounding box center [585, 682] width 42 height 16
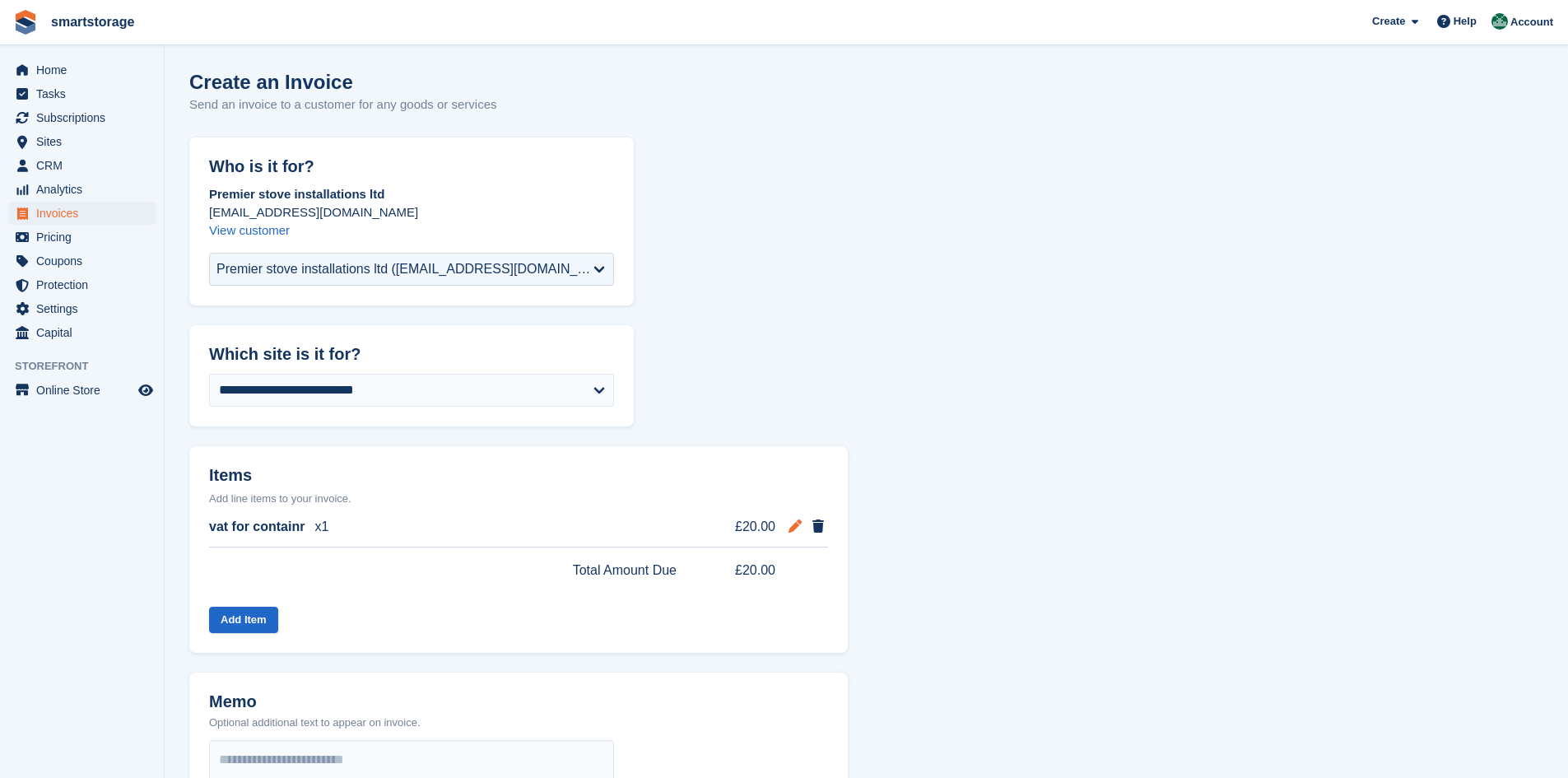
click at [794, 524] on icon at bounding box center [795, 527] width 13 height 13
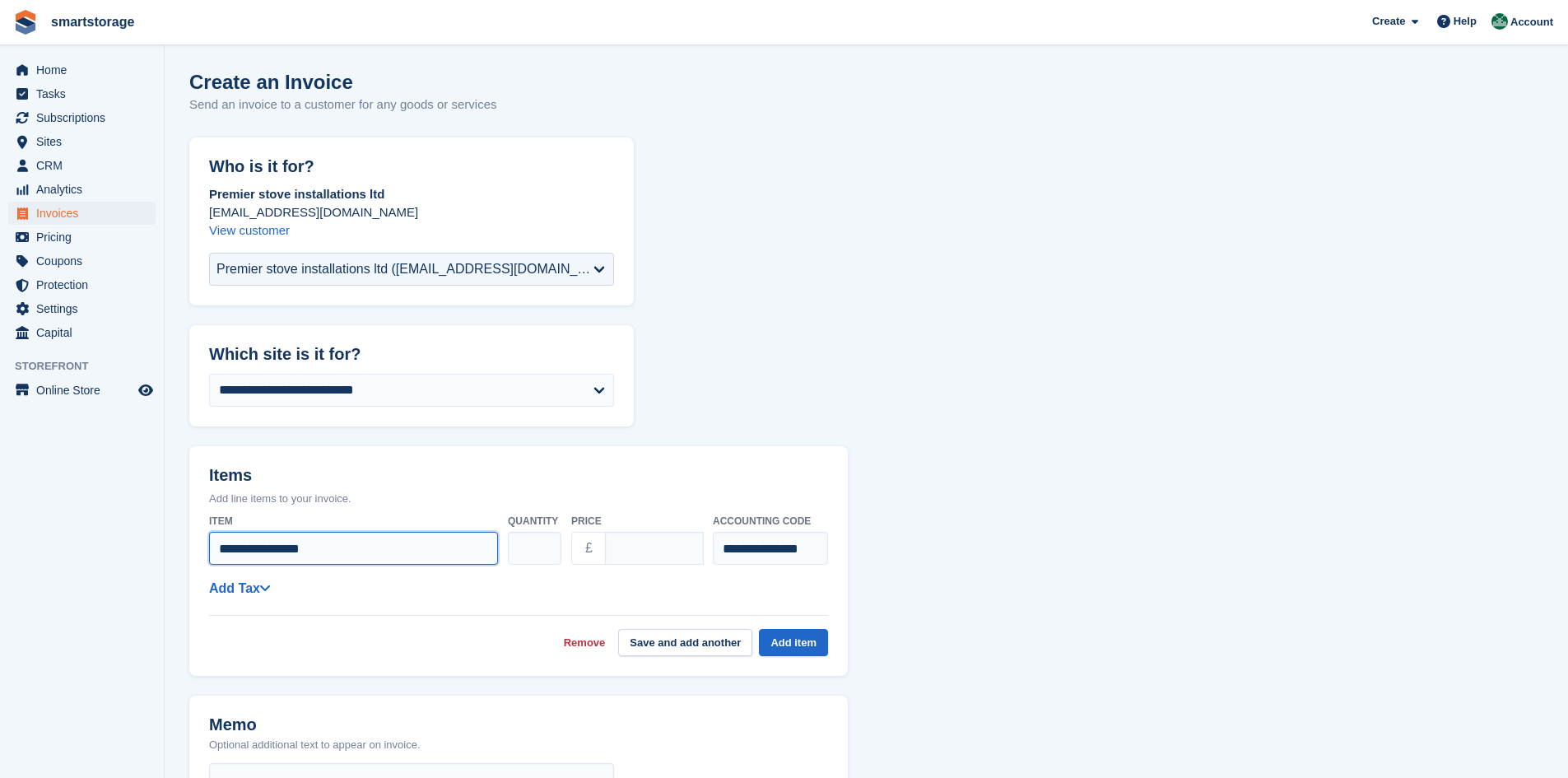
click at [324, 544] on input "**********" at bounding box center [354, 549] width 289 height 32
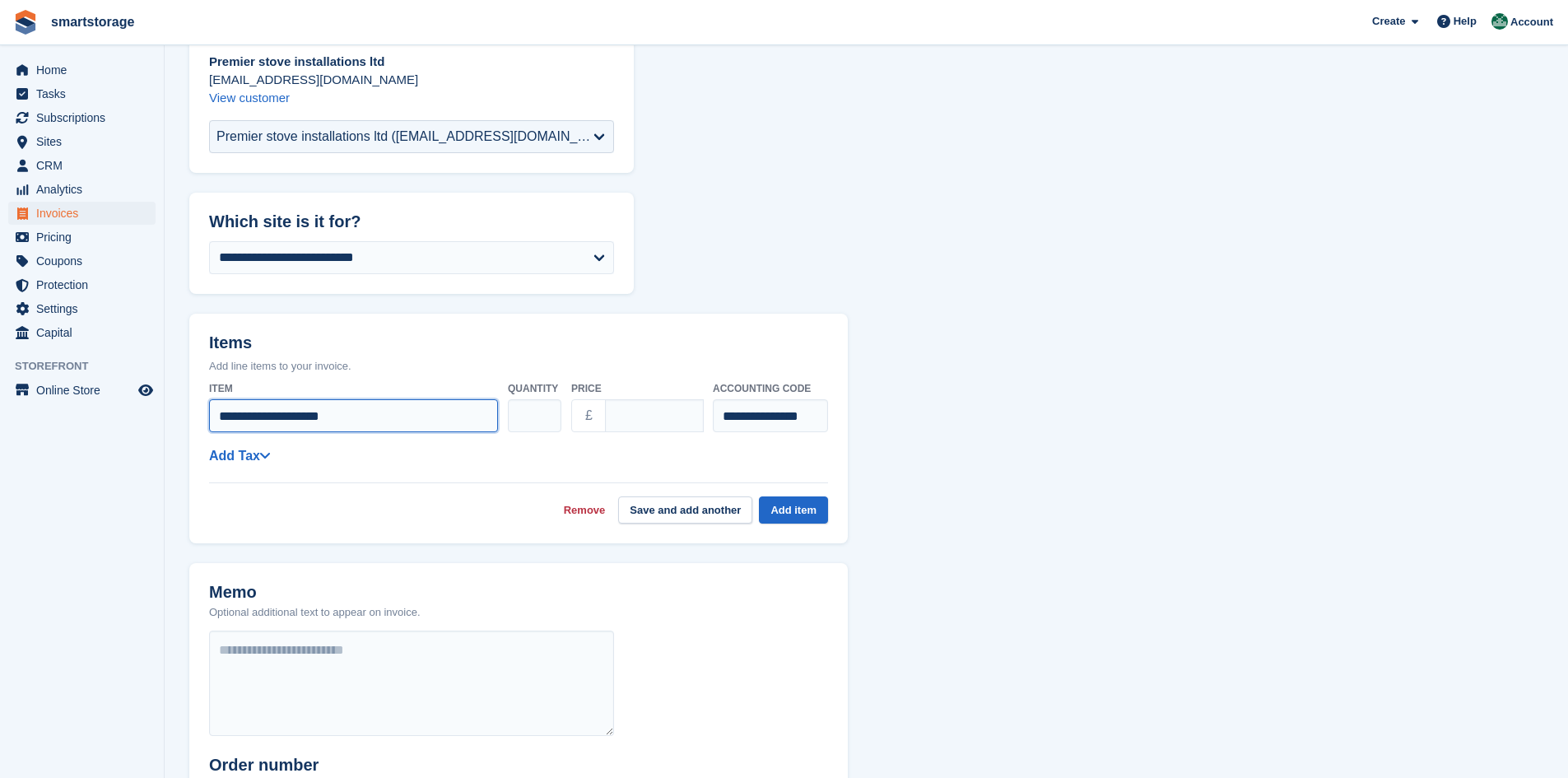
scroll to position [164, 0]
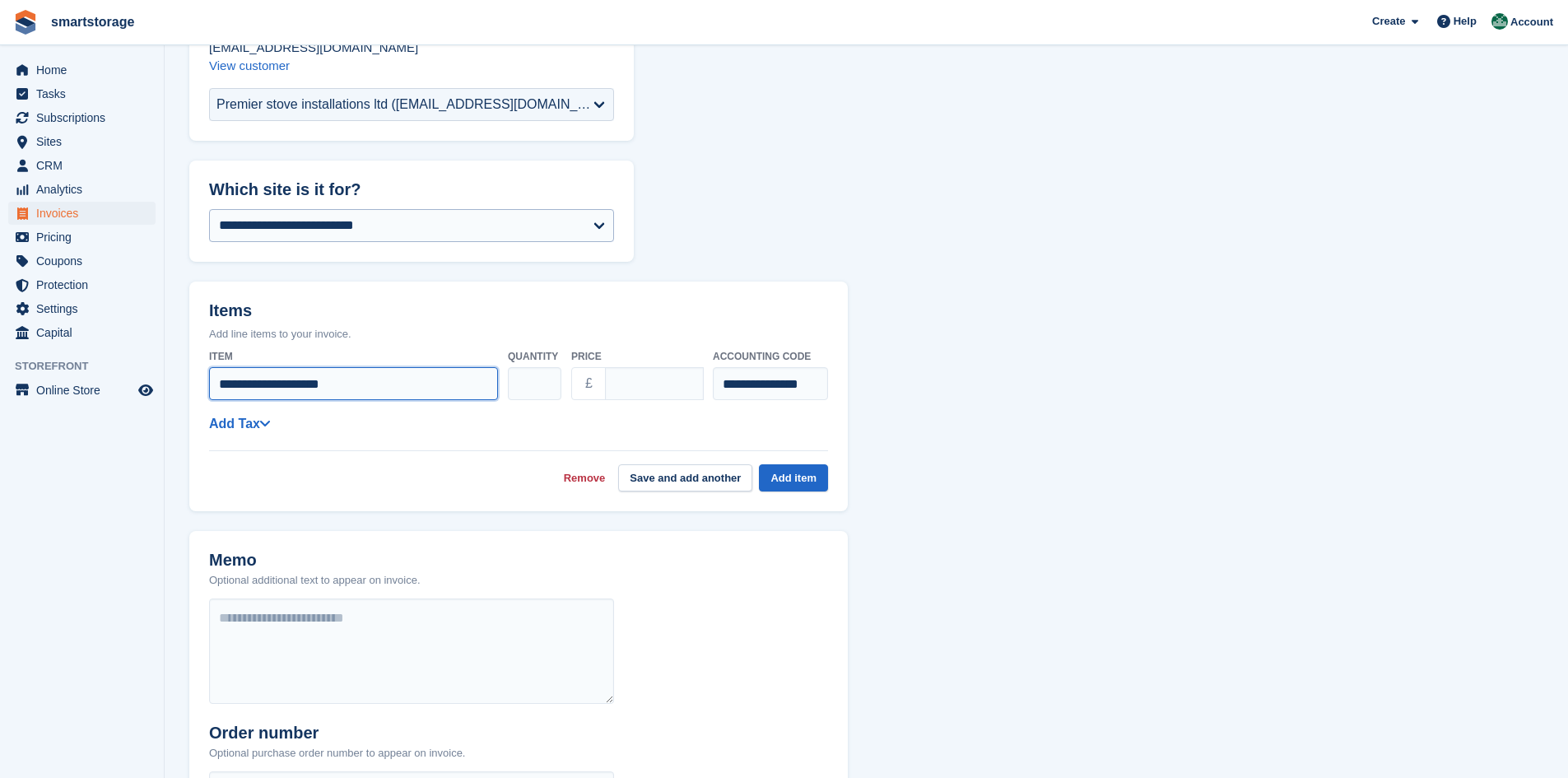
type input "**********"
click at [392, 225] on select "**********" at bounding box center [412, 226] width 405 height 32
select select "****"
type input "**********"
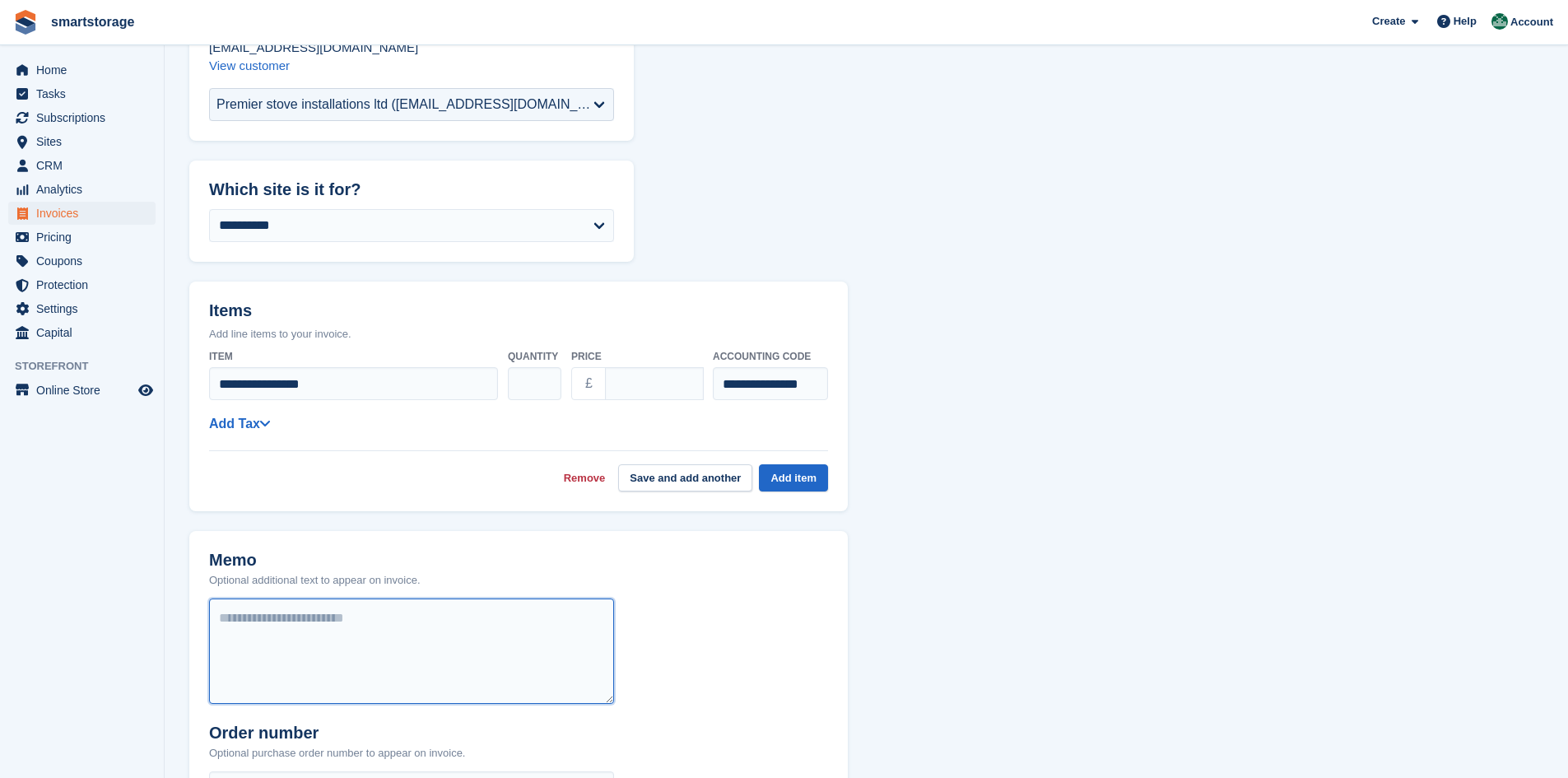
click at [351, 631] on textarea at bounding box center [412, 651] width 405 height 105
type textarea "**********"
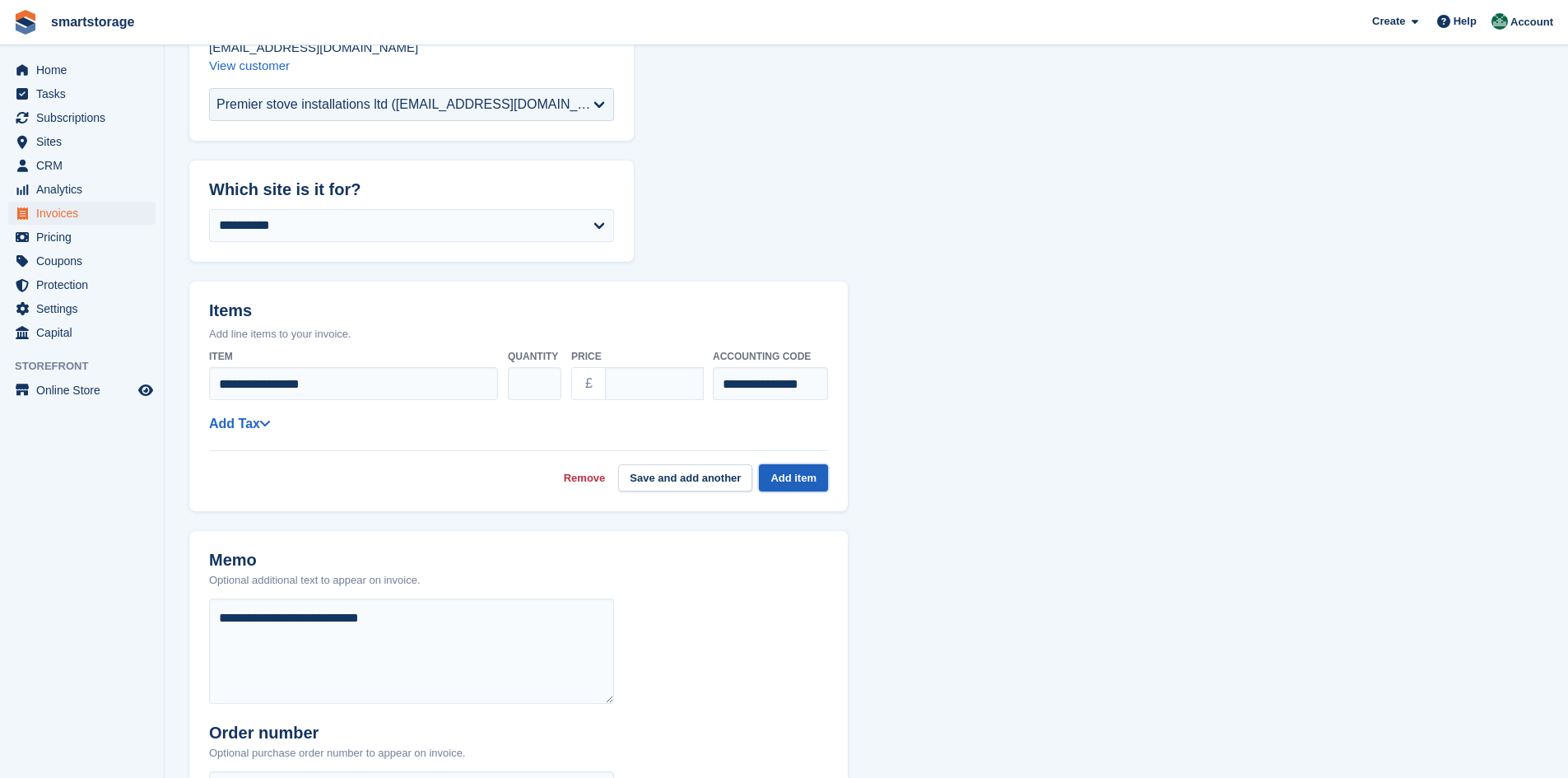
click at [796, 478] on button "Add item" at bounding box center [793, 478] width 69 height 27
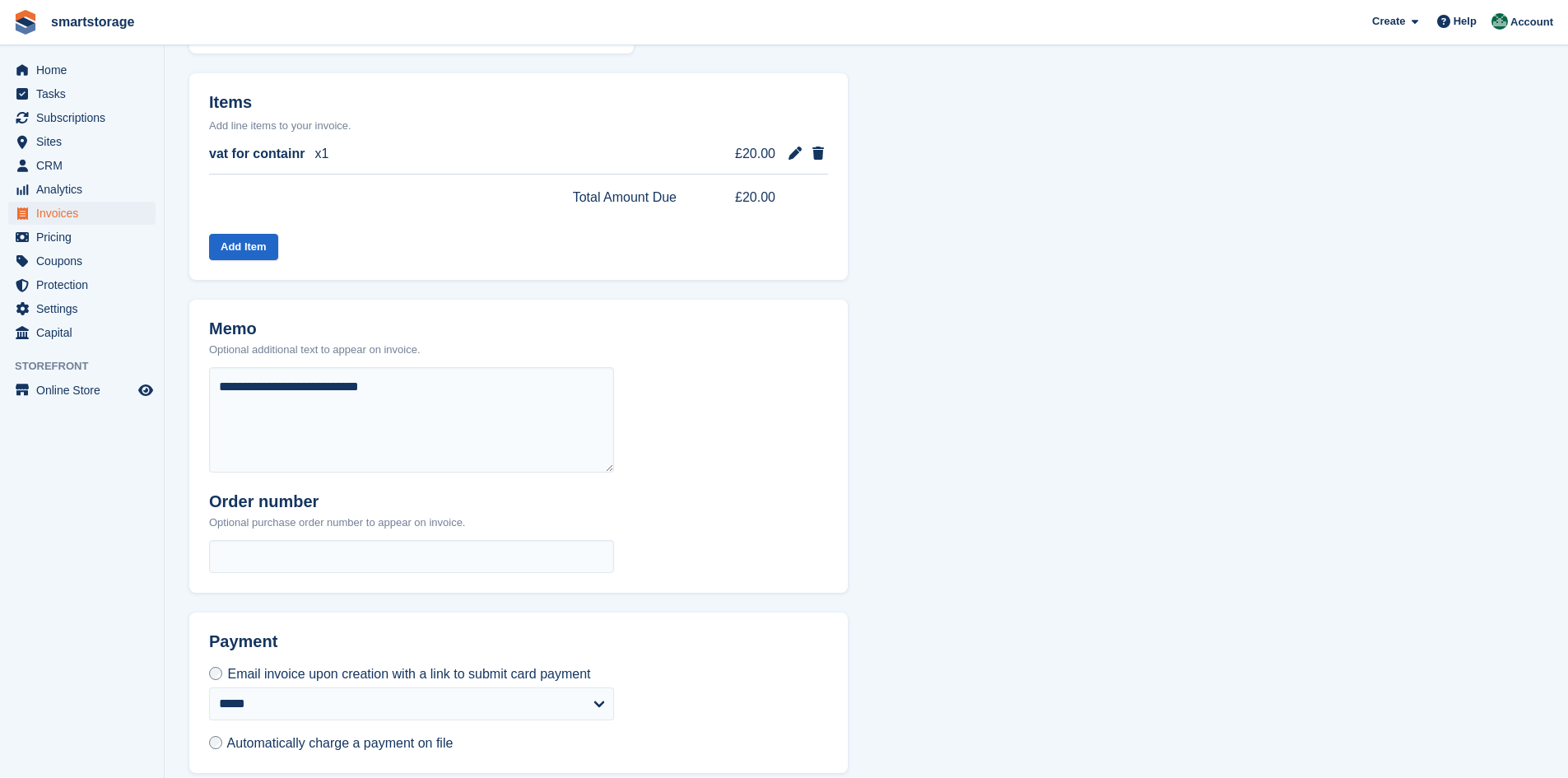
scroll to position [445, 0]
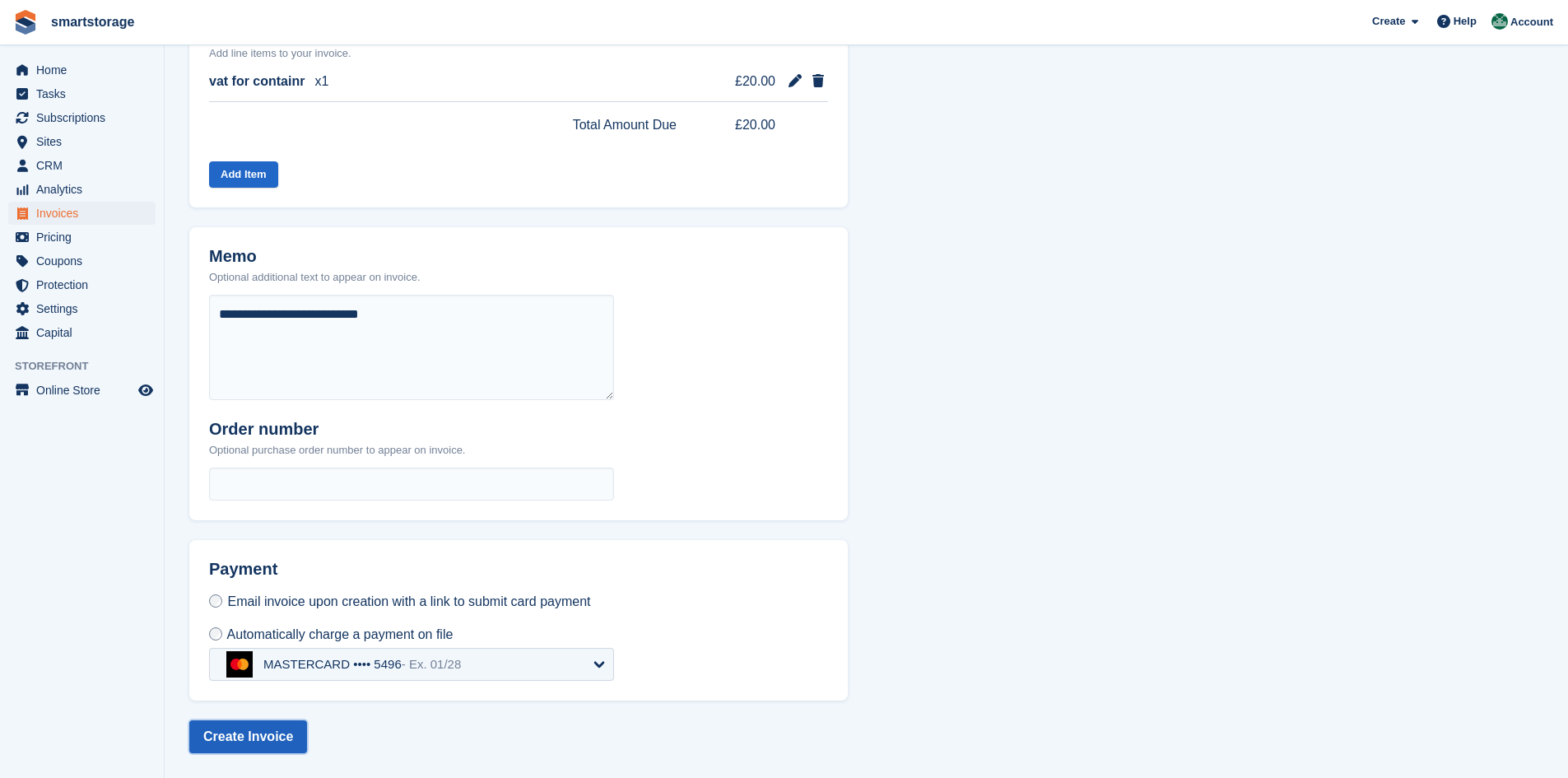
click at [247, 737] on button "Create Invoice" at bounding box center [247, 737] width 118 height 32
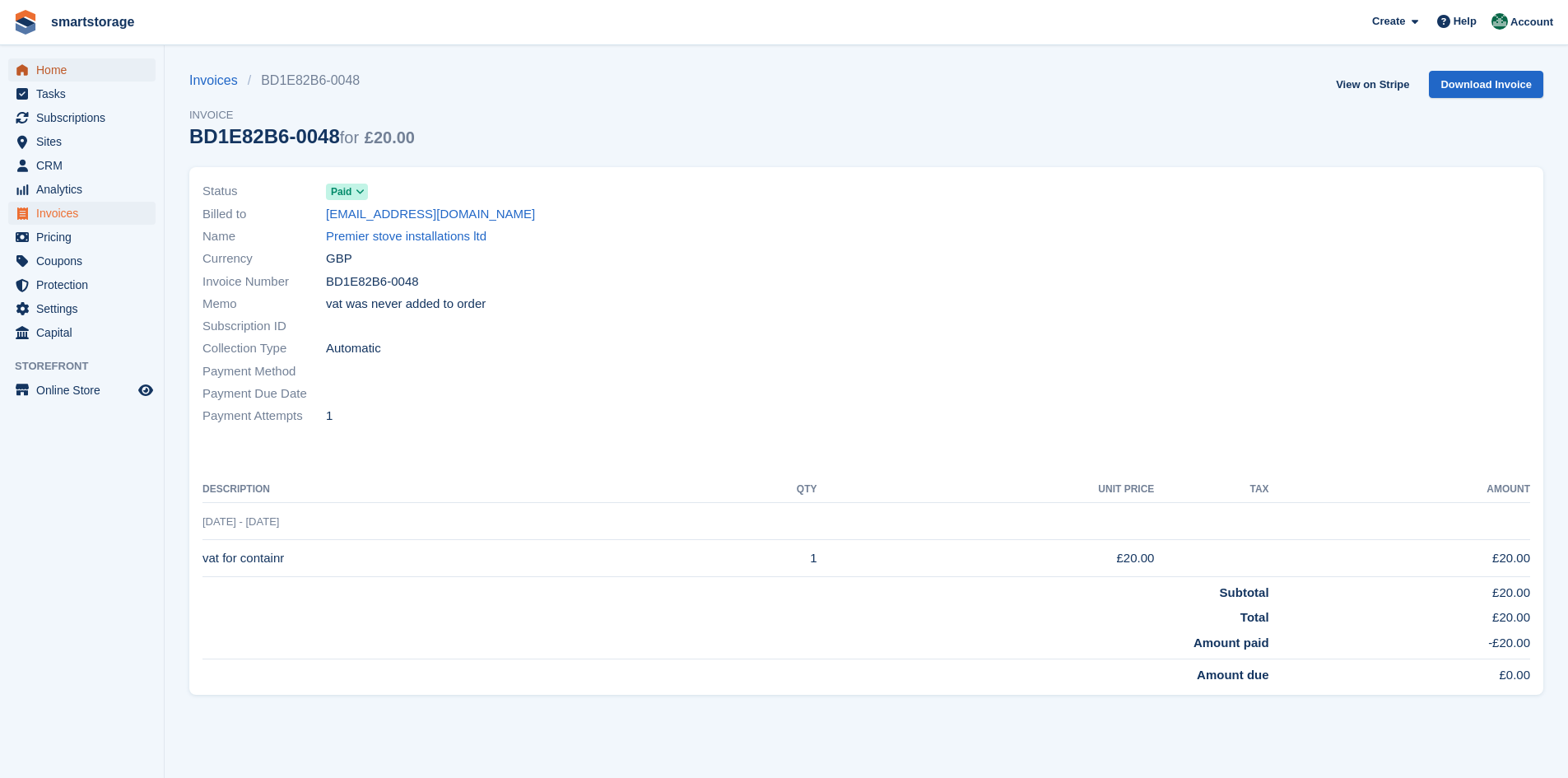
click at [73, 69] on span "Home" at bounding box center [85, 70] width 98 height 23
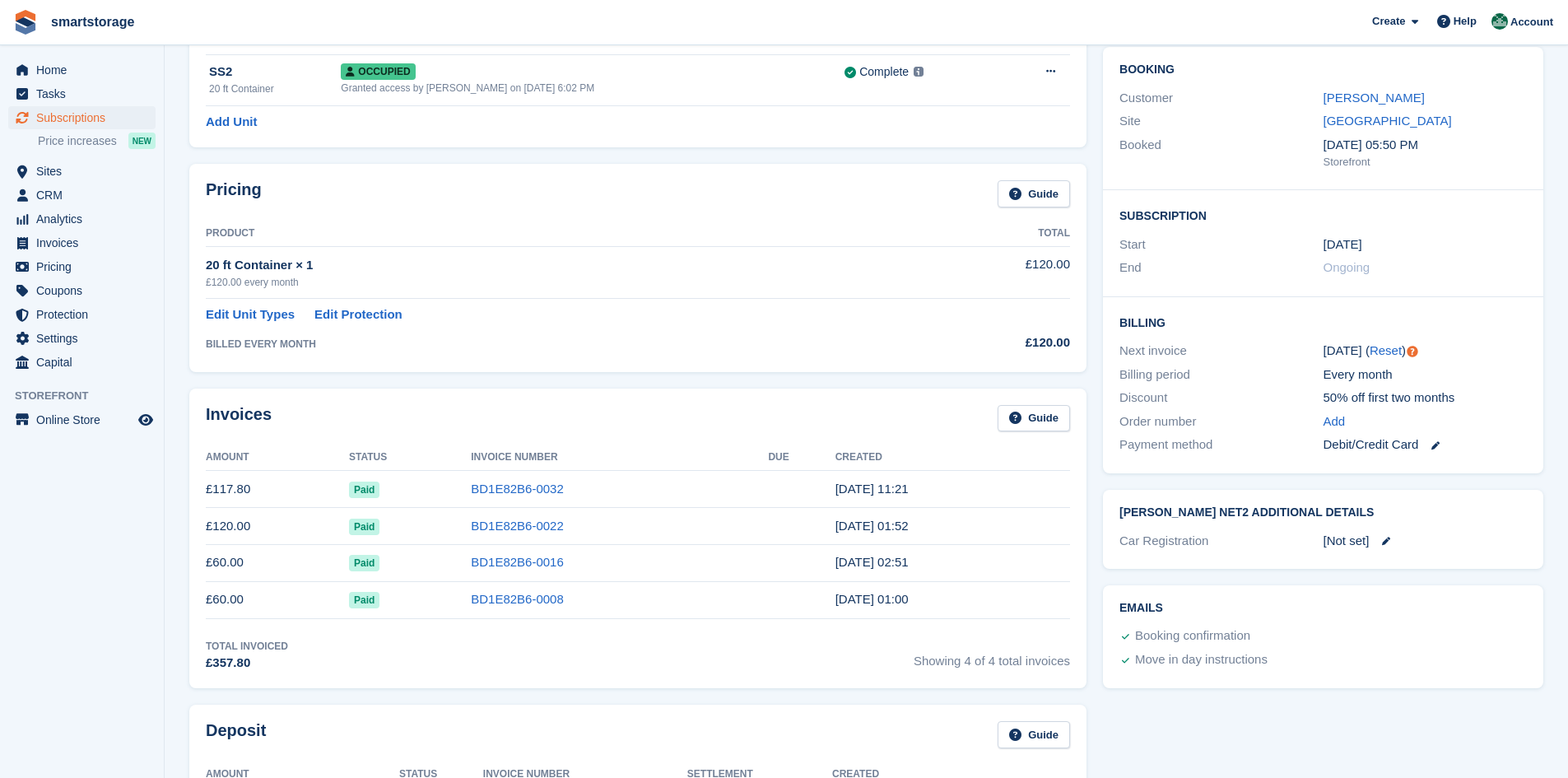
scroll to position [82, 0]
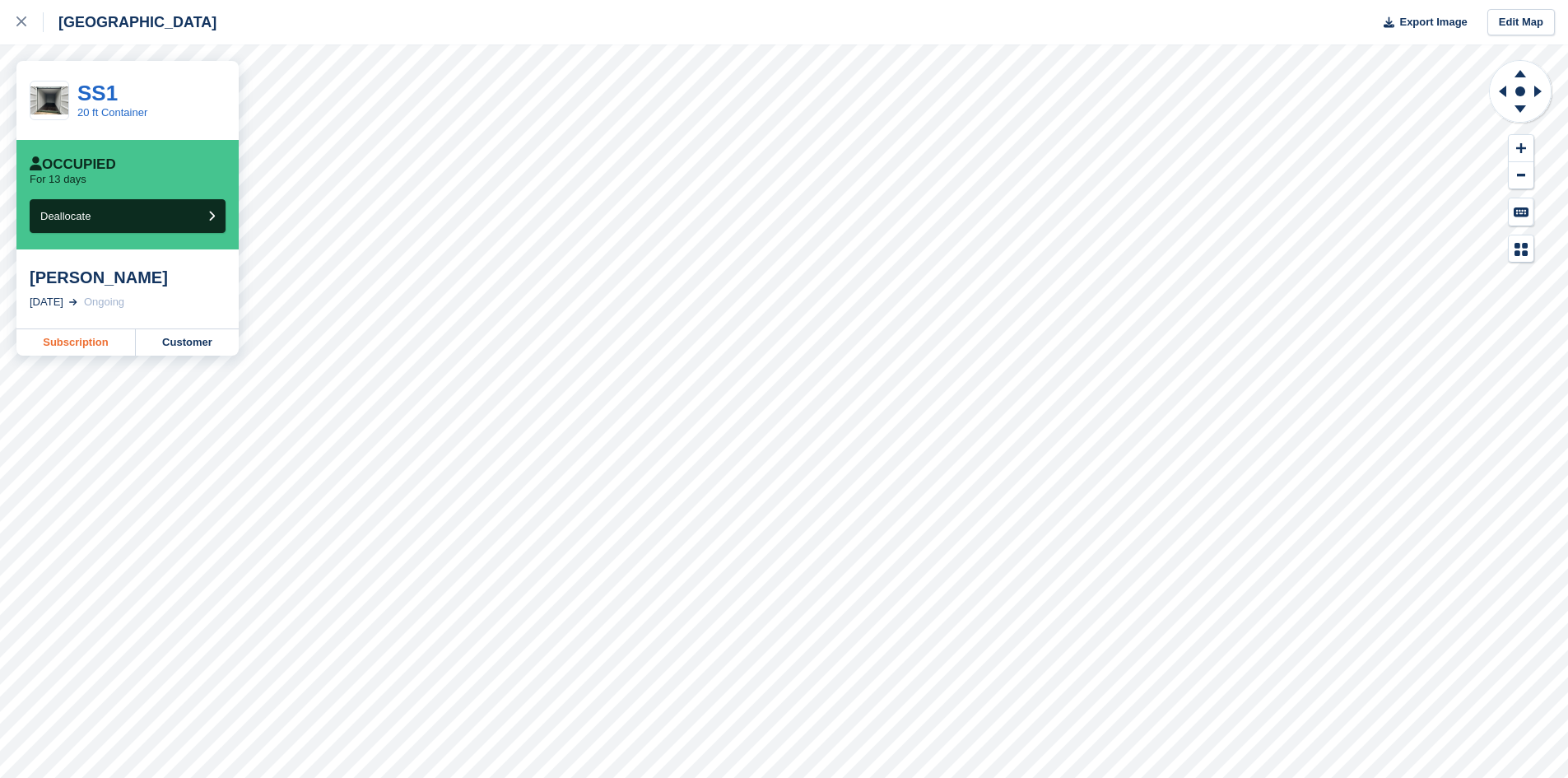
click at [93, 345] on link "Subscription" at bounding box center [75, 343] width 119 height 27
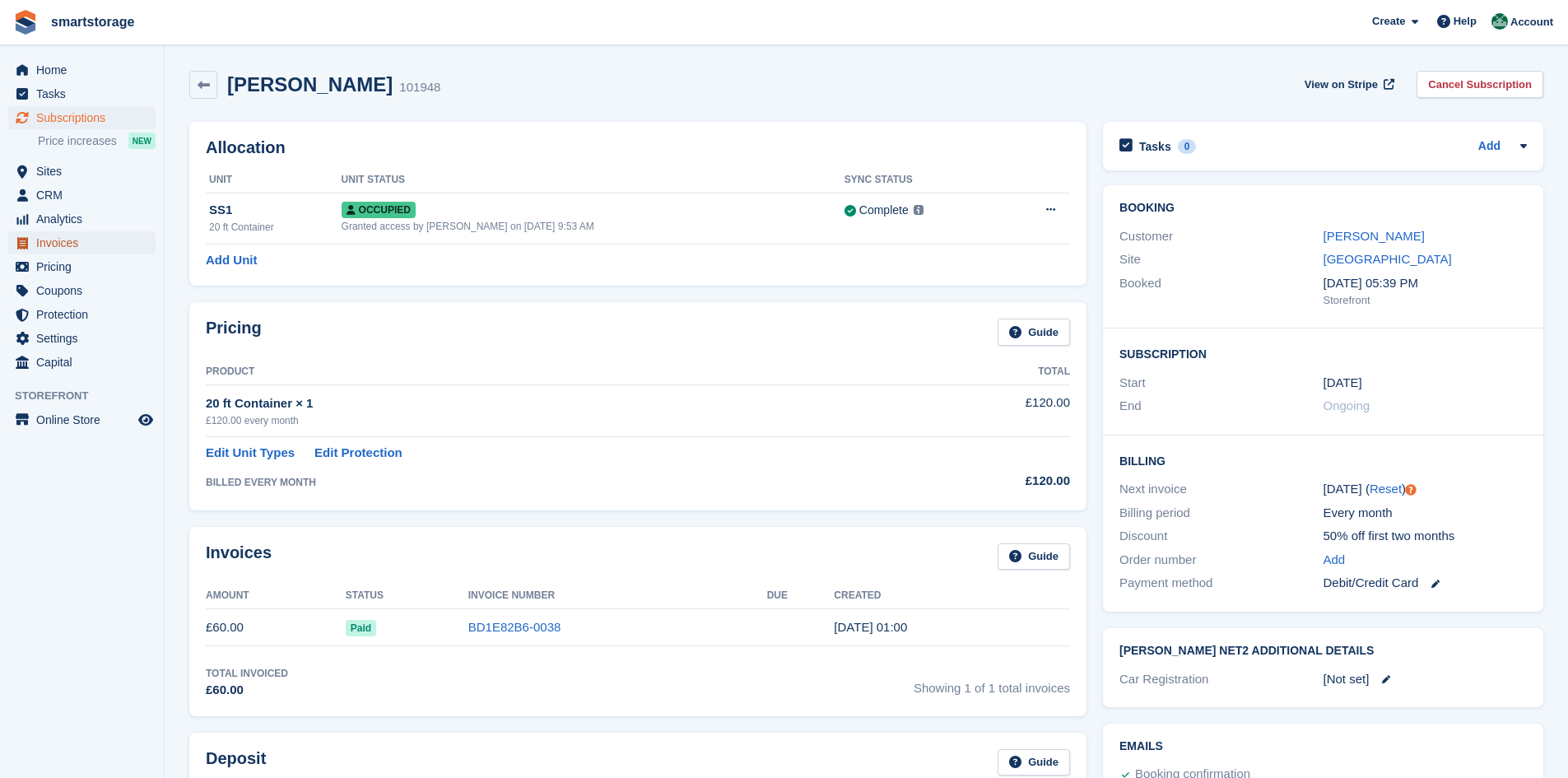
click at [58, 246] on span "Invoices" at bounding box center [85, 243] width 98 height 23
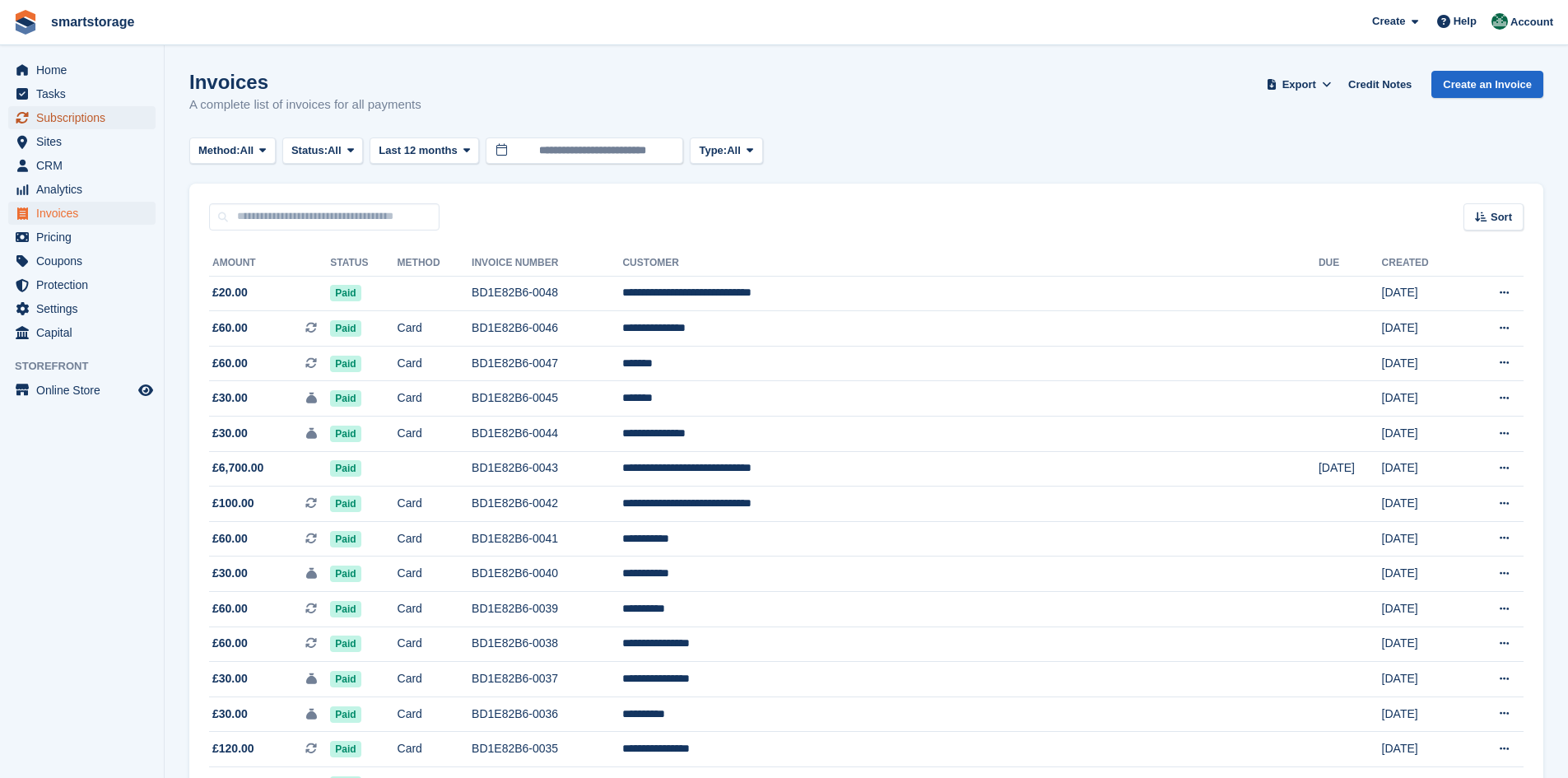
click at [61, 122] on span "Subscriptions" at bounding box center [85, 118] width 98 height 23
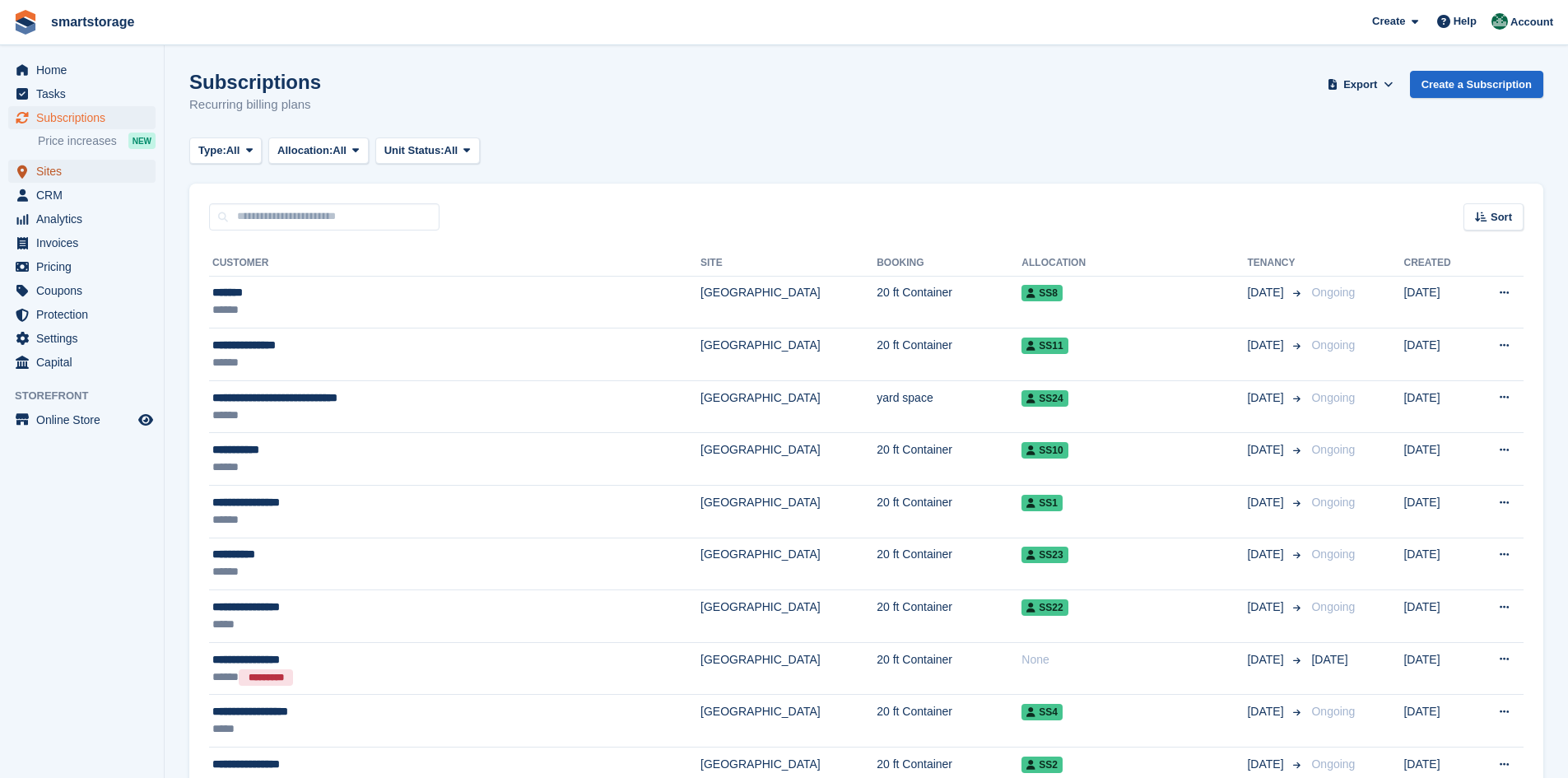
click at [54, 171] on span "Sites" at bounding box center [85, 171] width 98 height 23
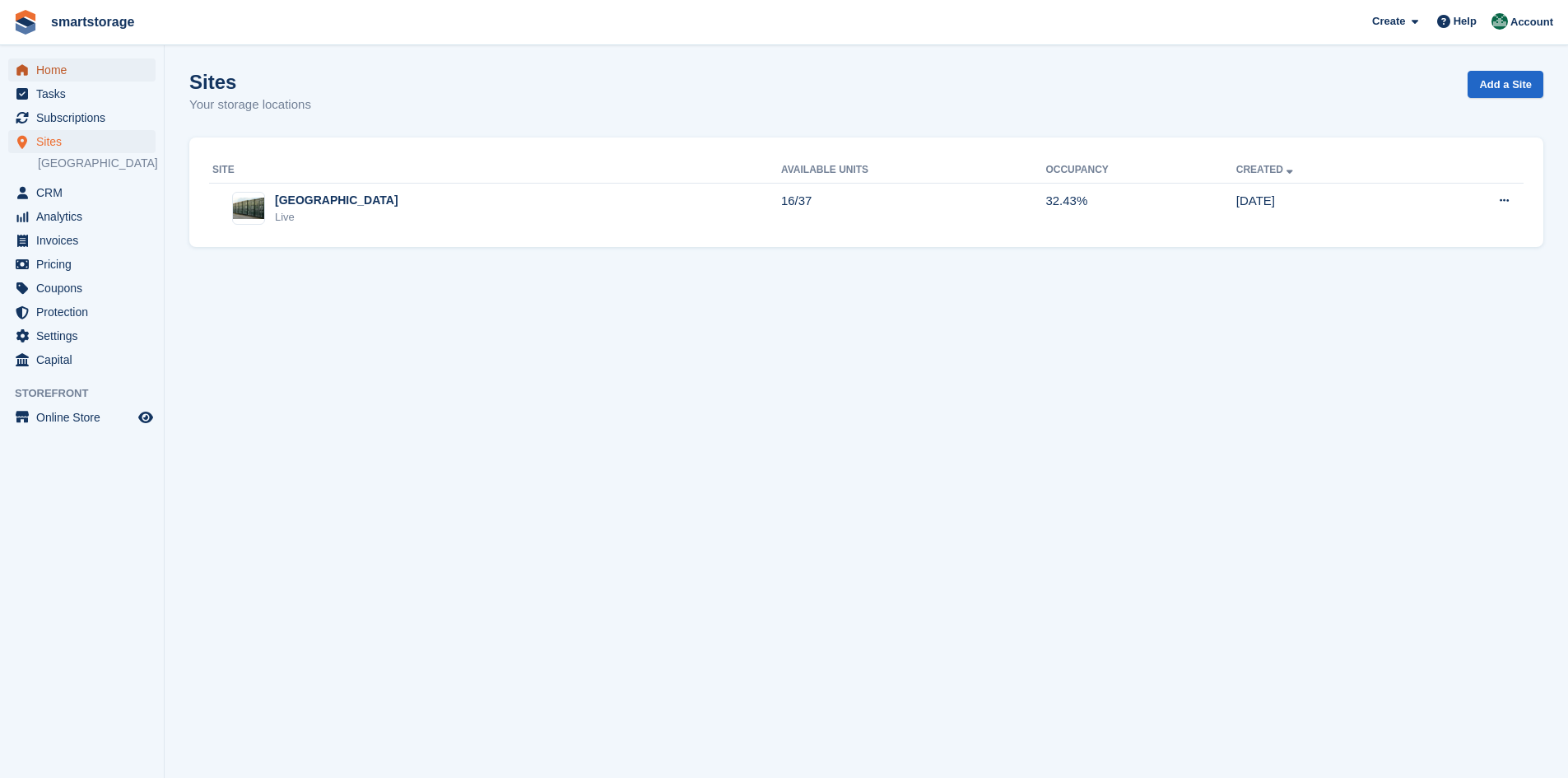
click at [53, 72] on span "Home" at bounding box center [85, 70] width 98 height 23
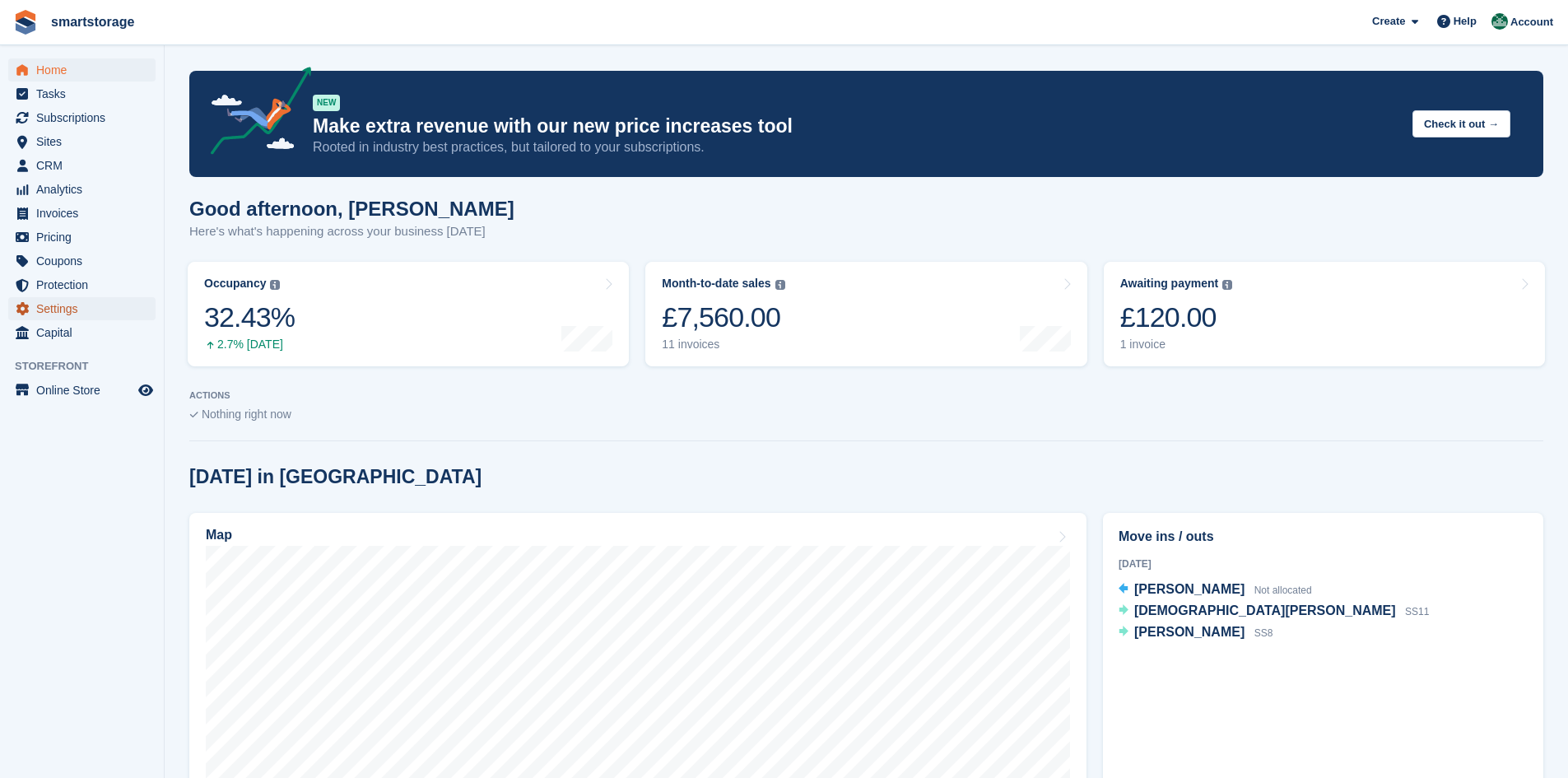
click at [49, 299] on span "Settings" at bounding box center [85, 309] width 98 height 23
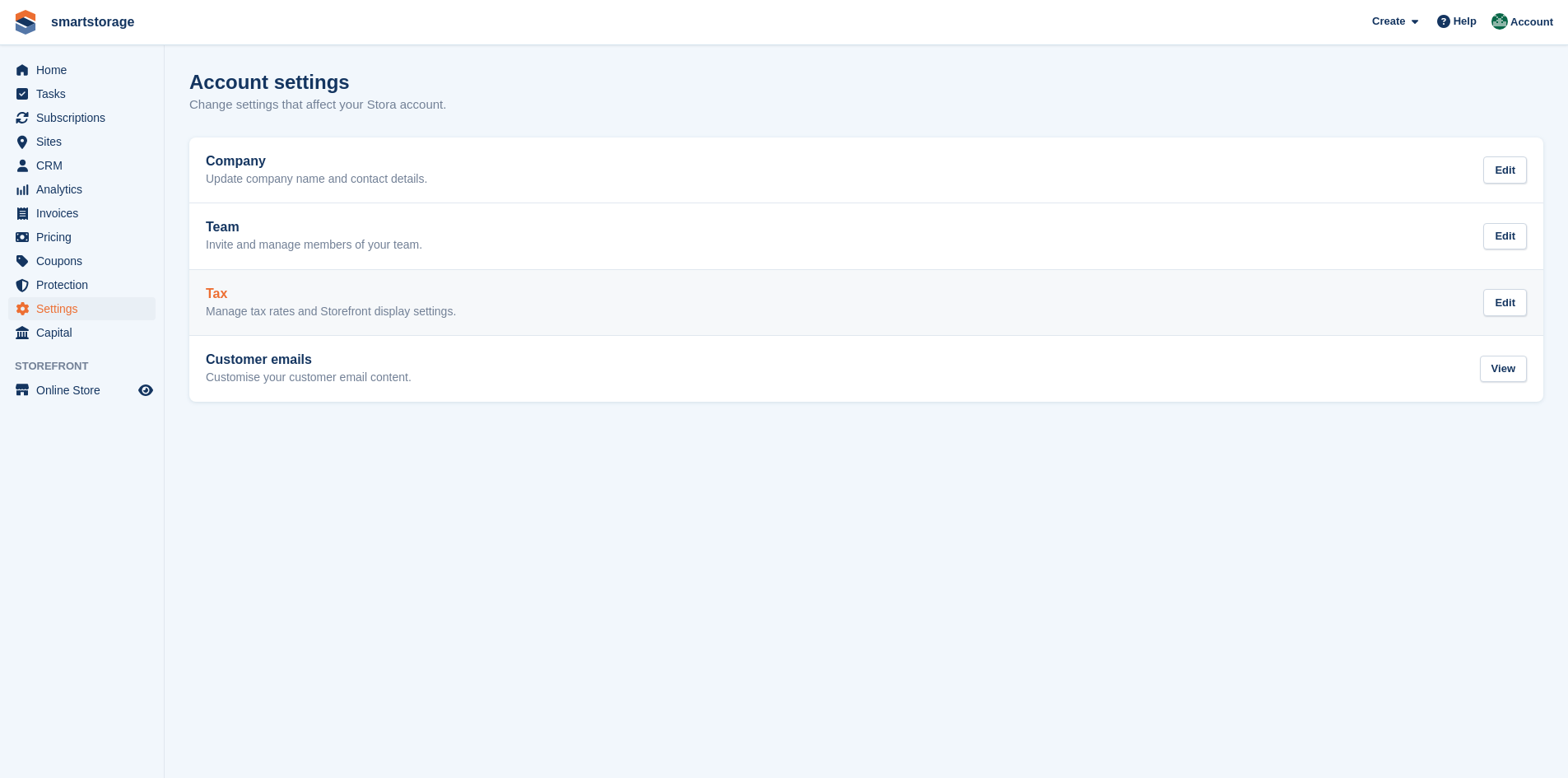
click at [259, 300] on h2 "Tax" at bounding box center [331, 294] width 250 height 15
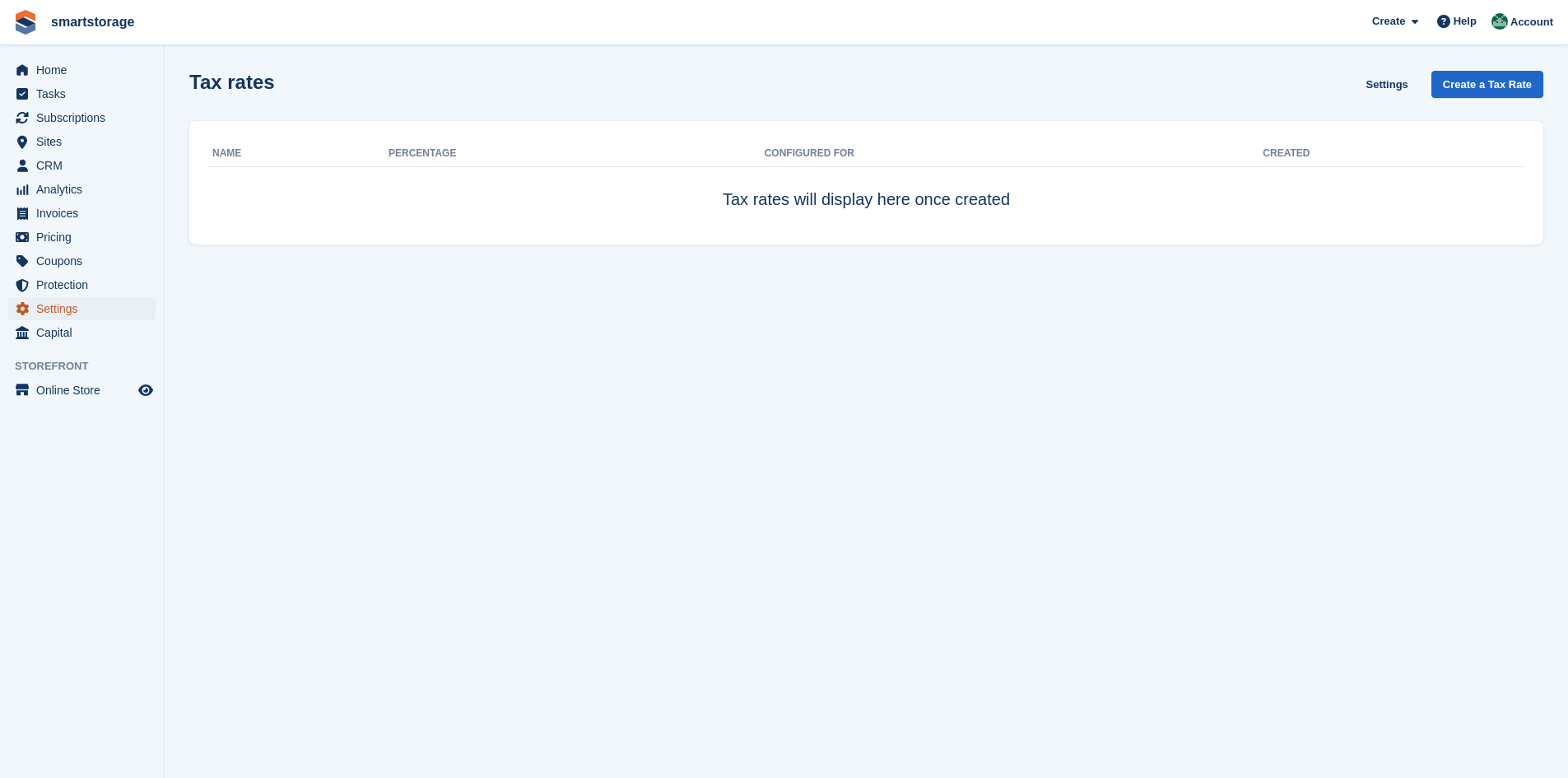
click at [64, 308] on span "Settings" at bounding box center [85, 309] width 98 height 23
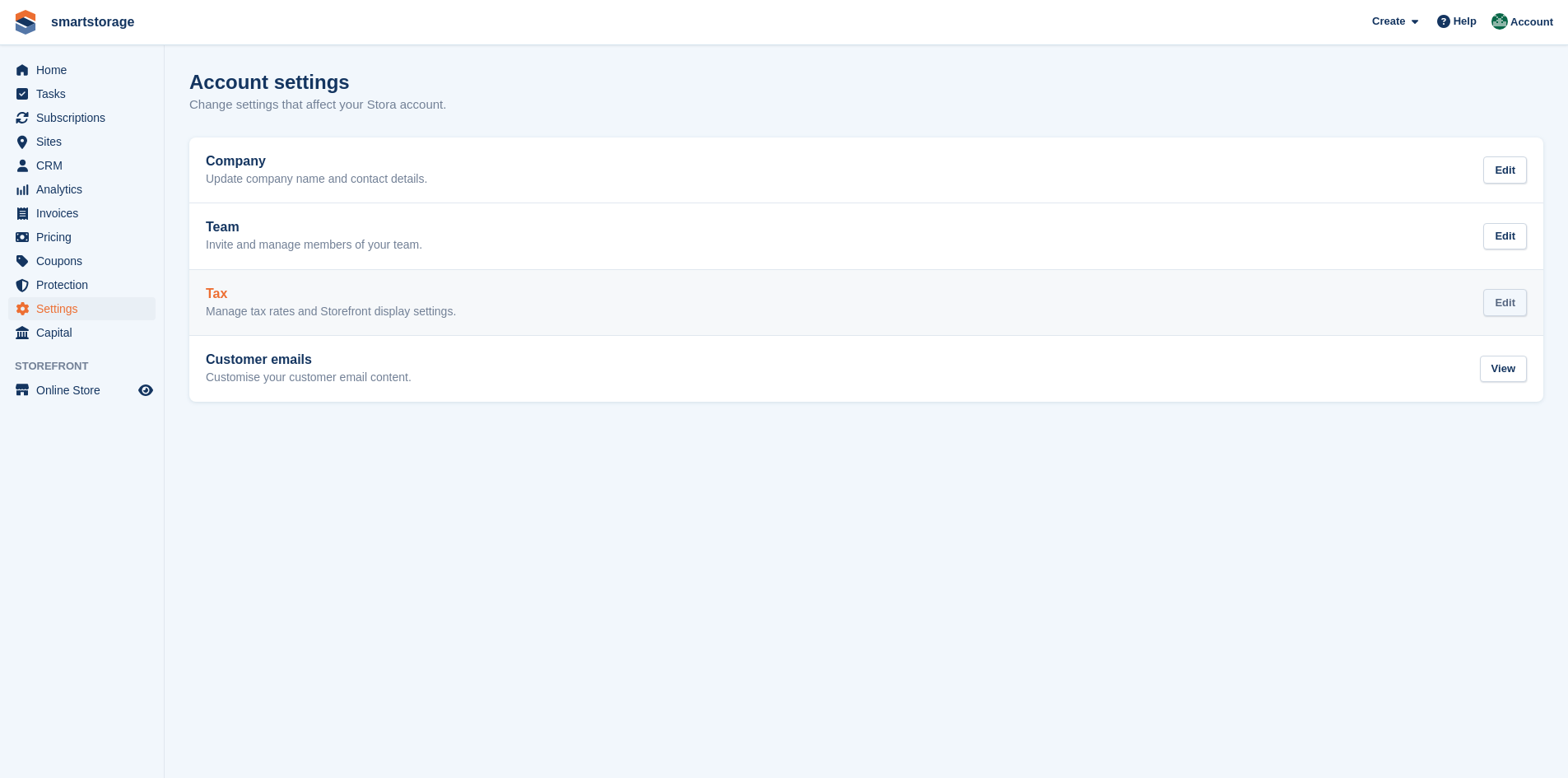
click at [1502, 295] on div "Edit" at bounding box center [1505, 302] width 44 height 27
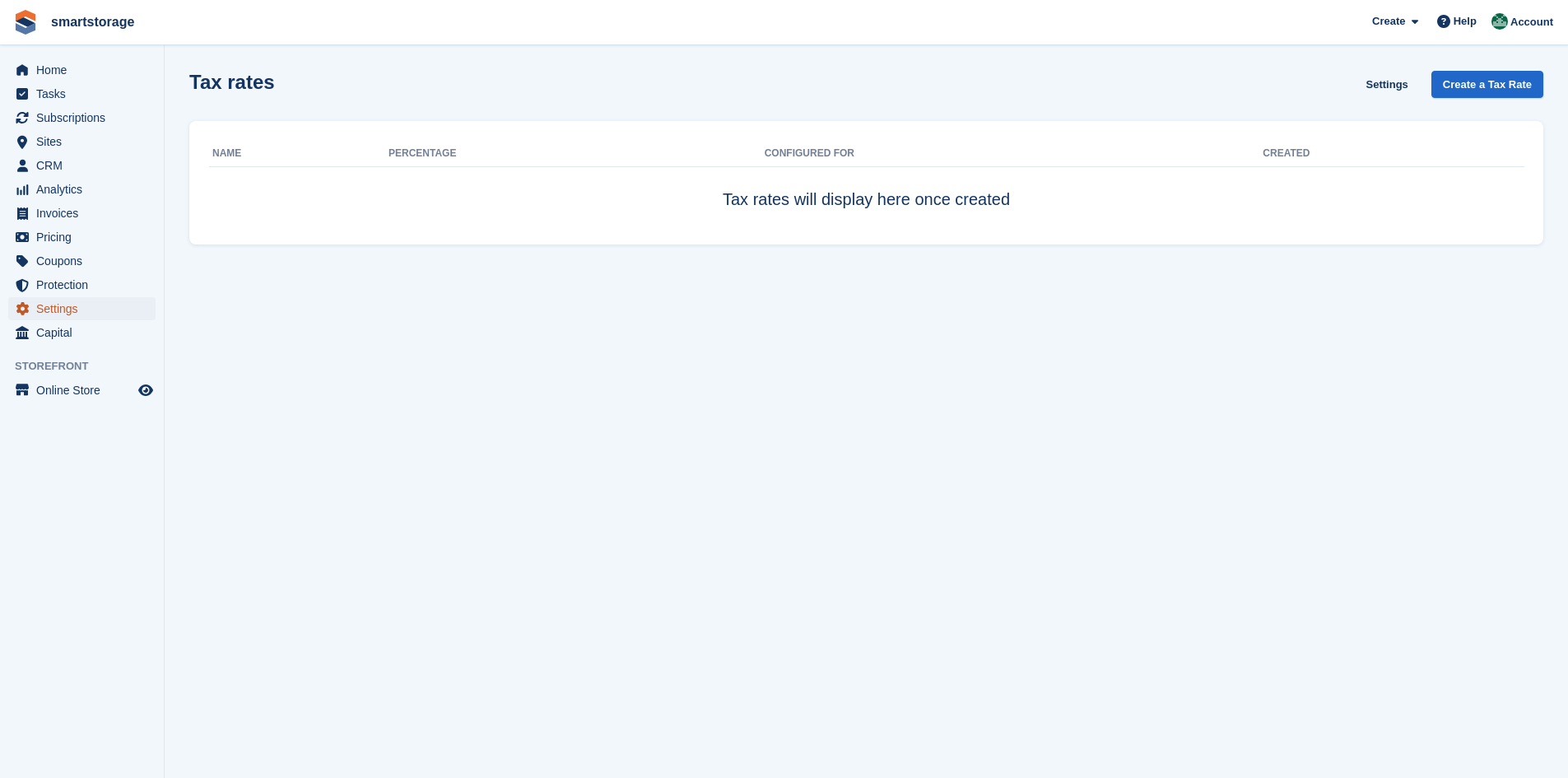
click at [74, 307] on span "Settings" at bounding box center [85, 309] width 98 height 23
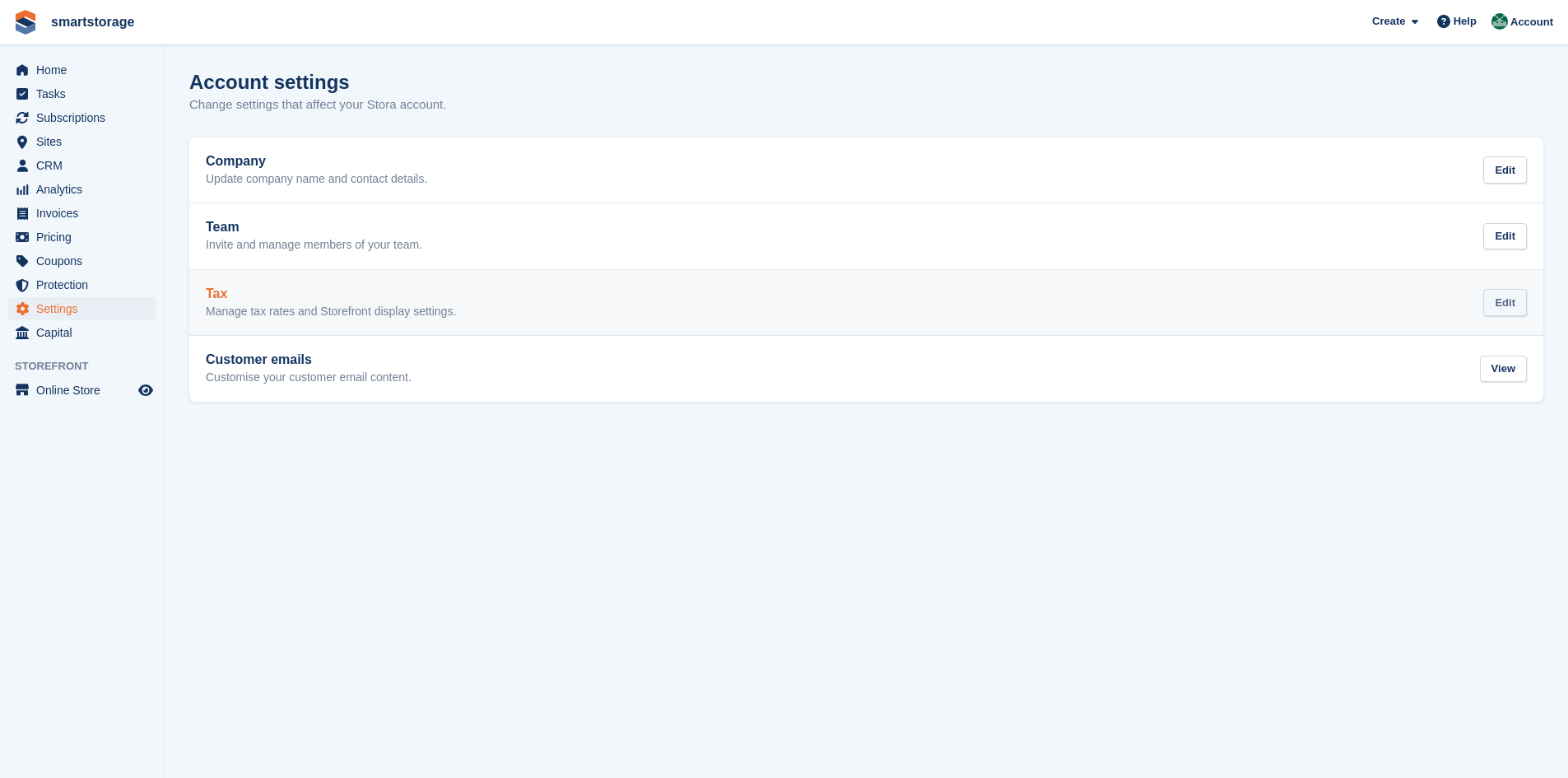
click at [1510, 299] on div "Edit" at bounding box center [1505, 302] width 44 height 27
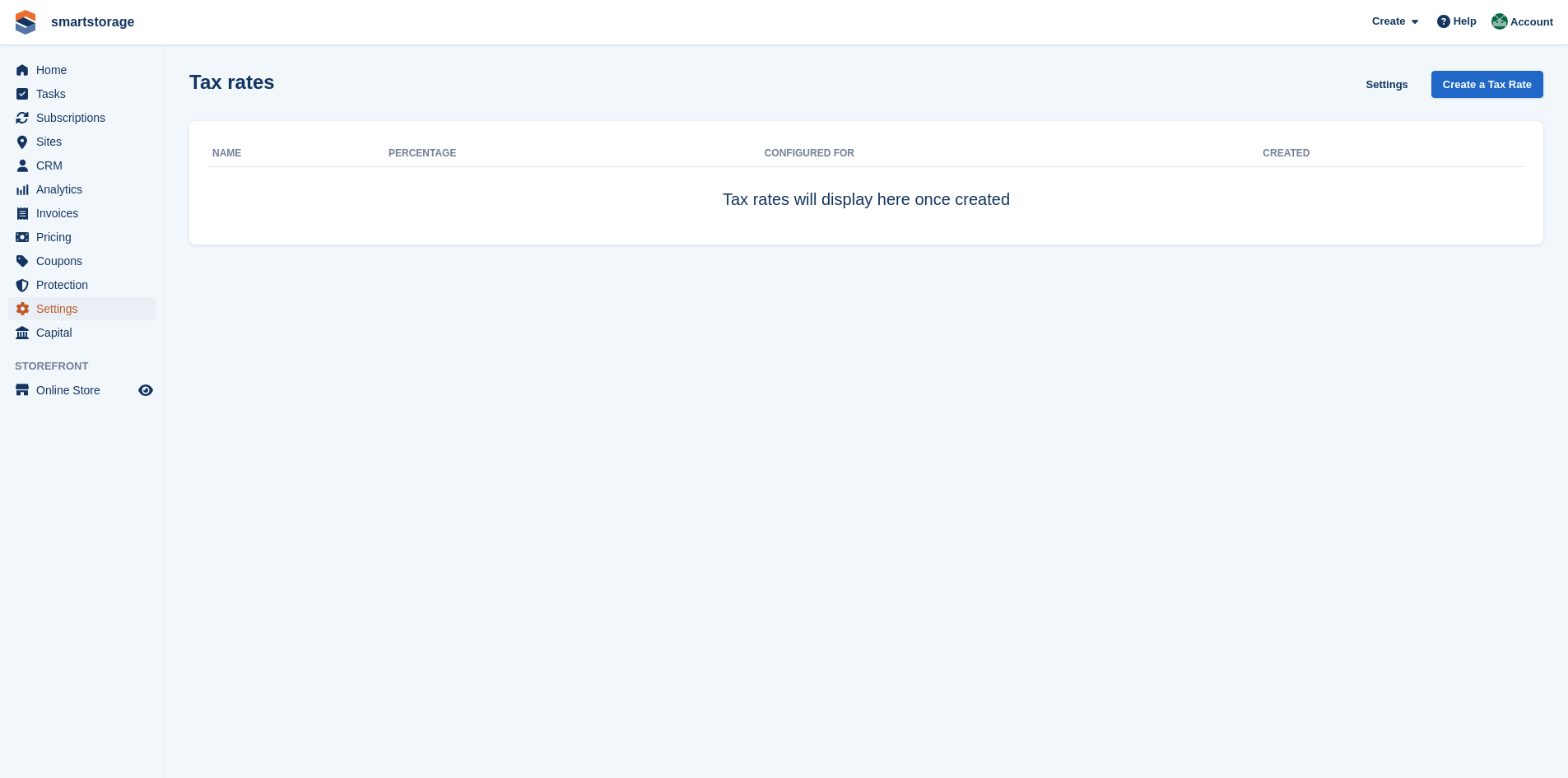
click at [45, 313] on span "Settings" at bounding box center [85, 309] width 98 height 23
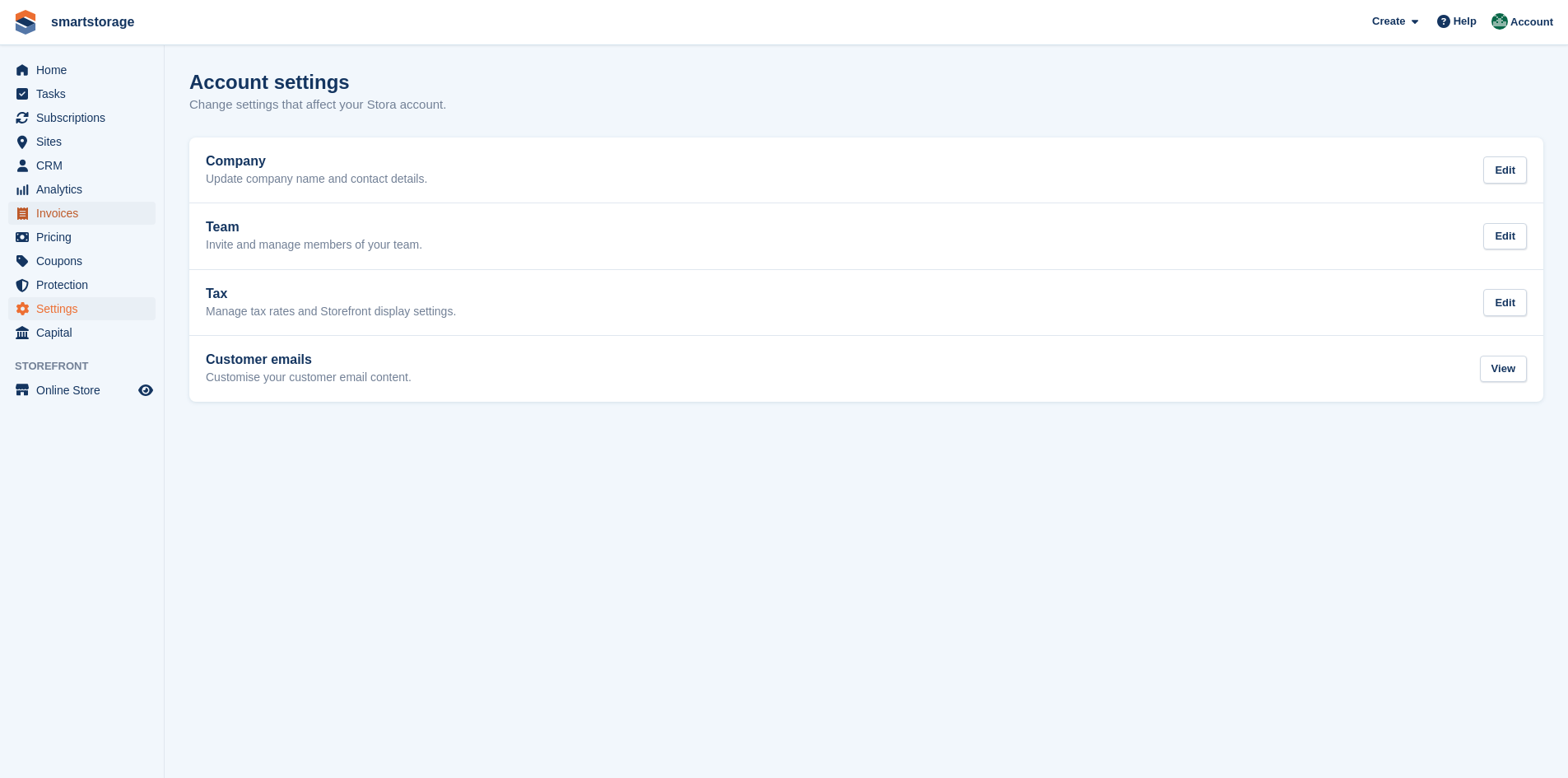
click at [55, 216] on span "Invoices" at bounding box center [85, 213] width 98 height 23
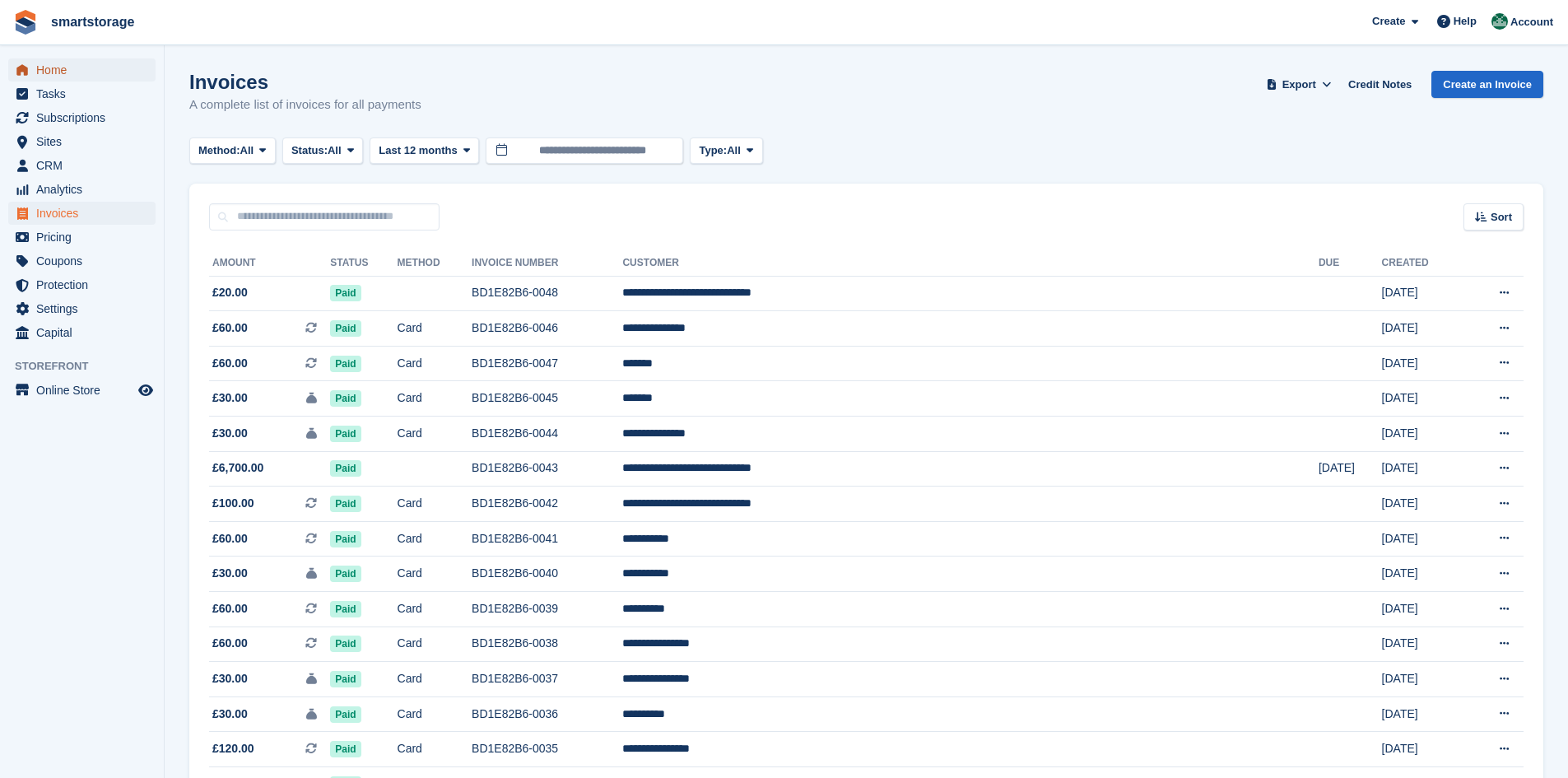
click at [56, 74] on span "Home" at bounding box center [85, 70] width 98 height 23
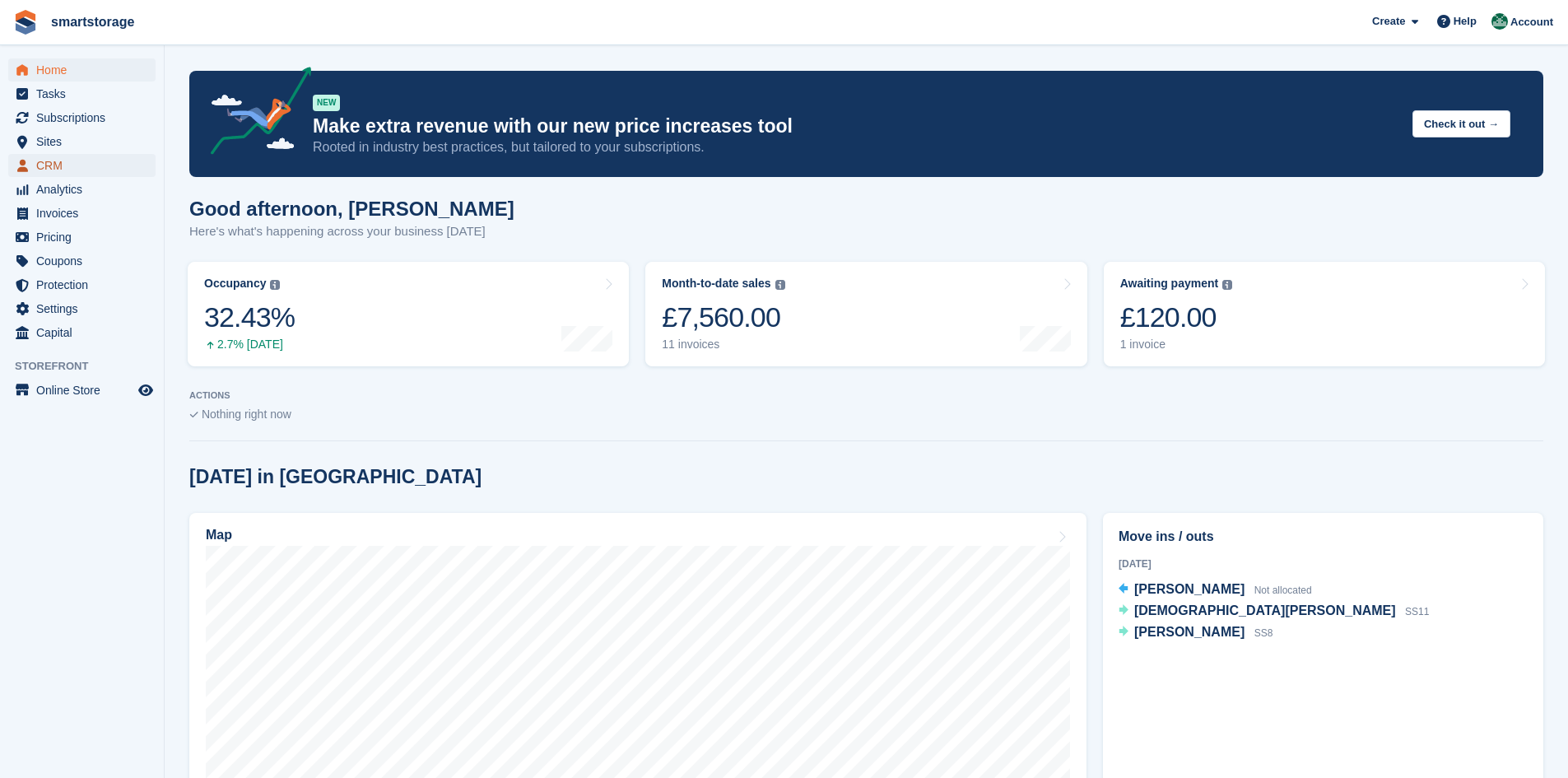
click at [48, 165] on span "CRM" at bounding box center [85, 165] width 98 height 23
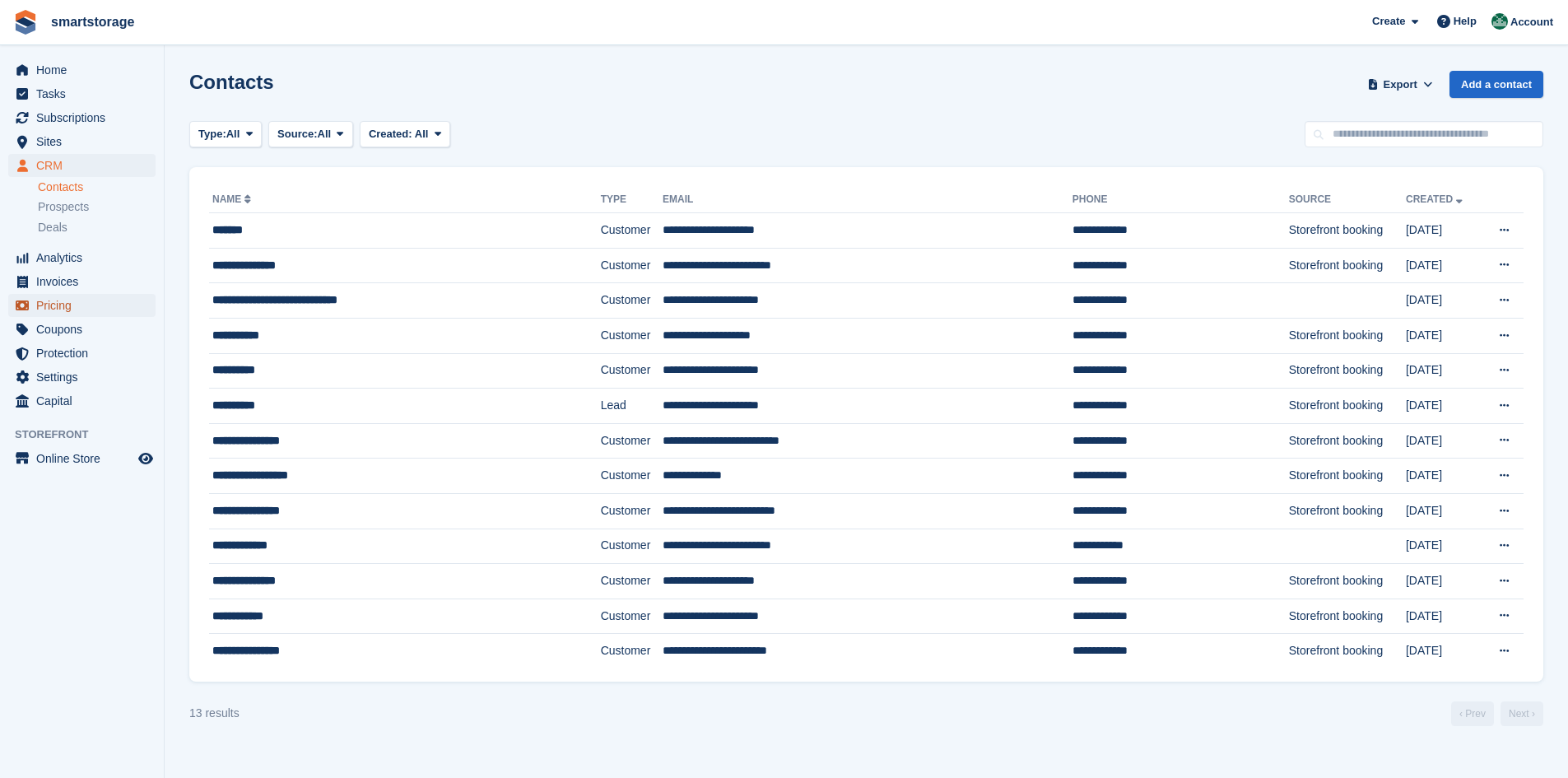
click at [51, 310] on span "Pricing" at bounding box center [85, 306] width 98 height 23
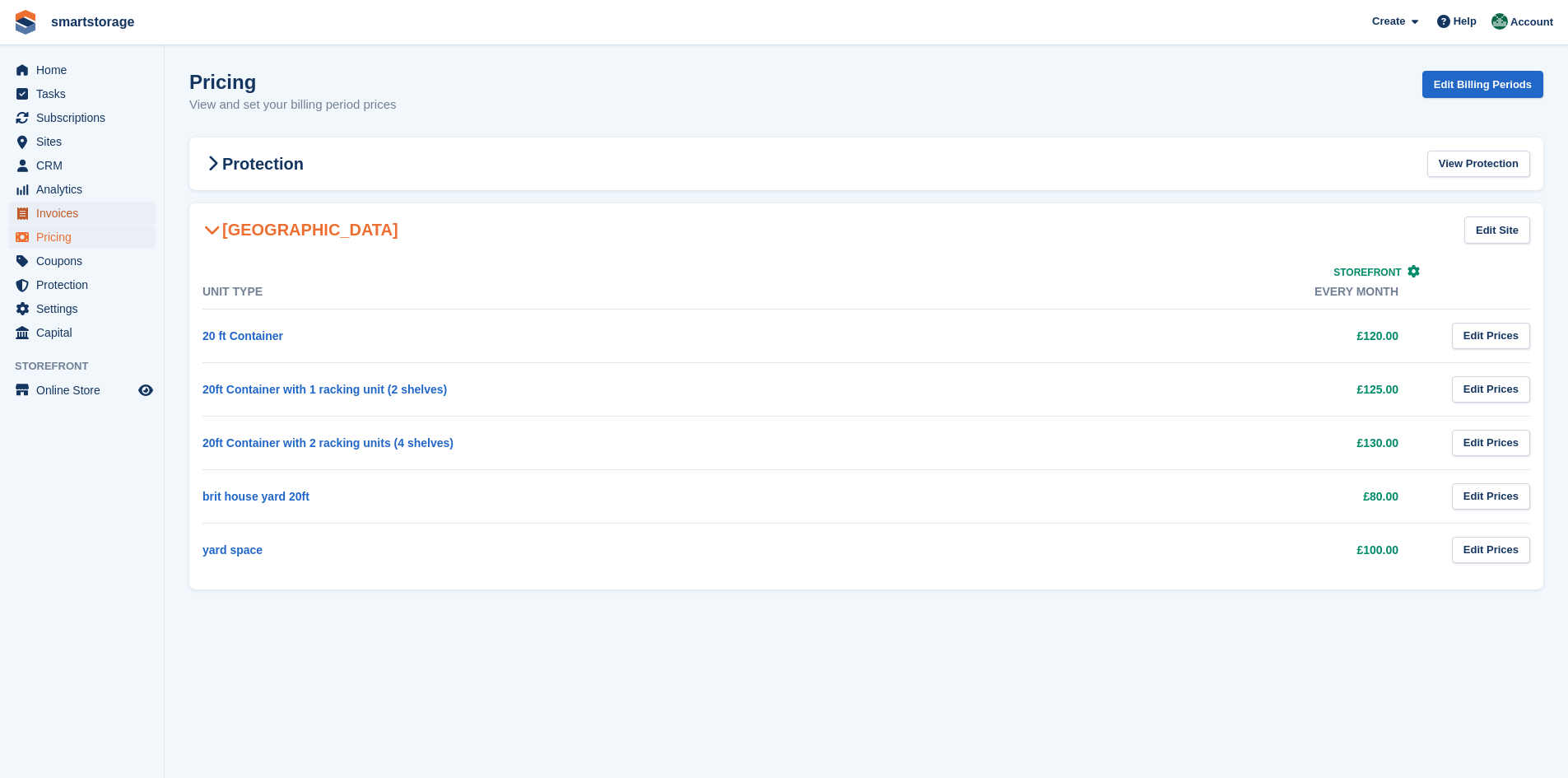
click at [50, 217] on span "Invoices" at bounding box center [85, 213] width 98 height 23
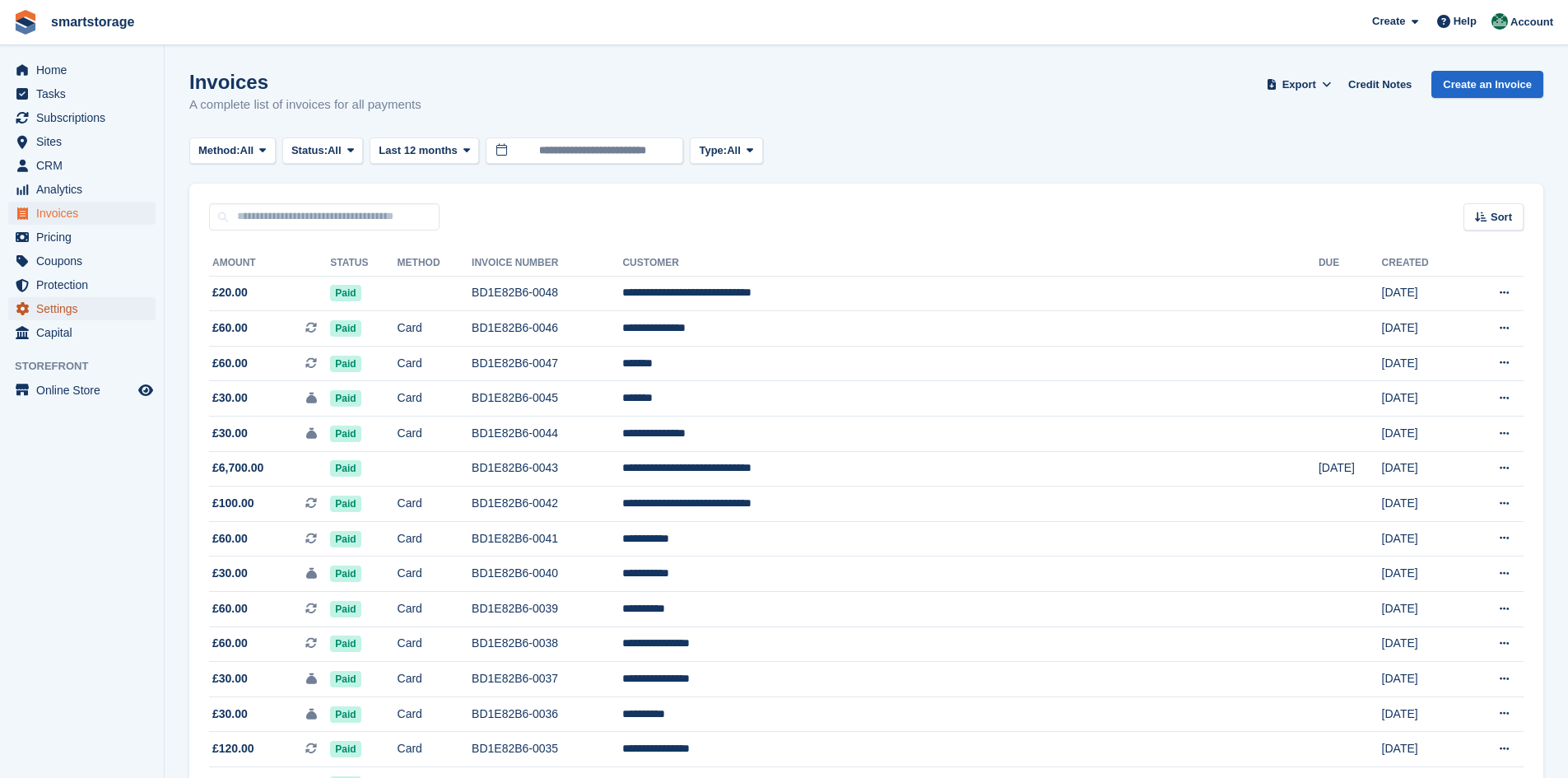
click at [51, 310] on span "Settings" at bounding box center [85, 309] width 98 height 23
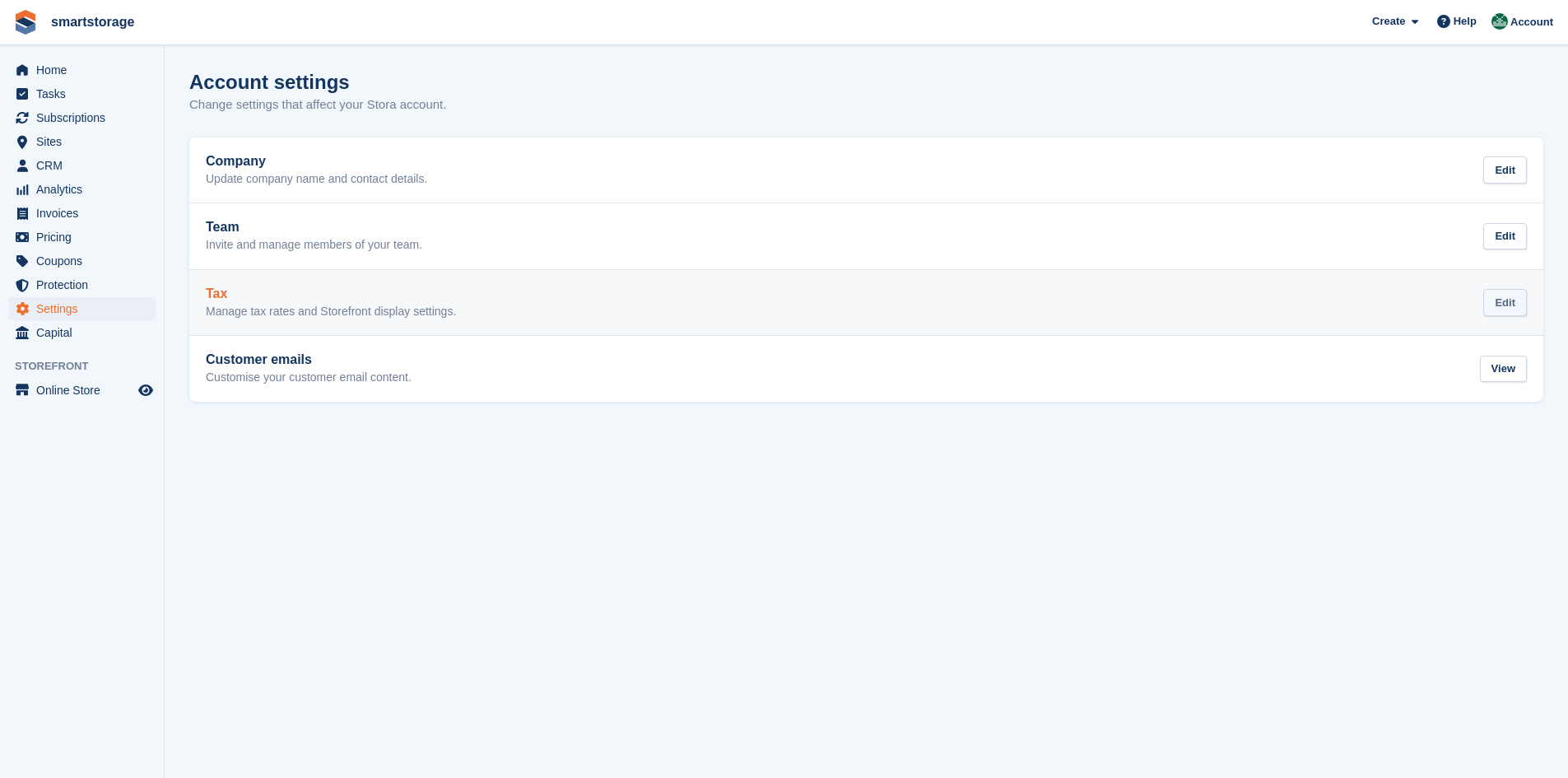
click at [1513, 303] on div "Edit" at bounding box center [1505, 302] width 44 height 27
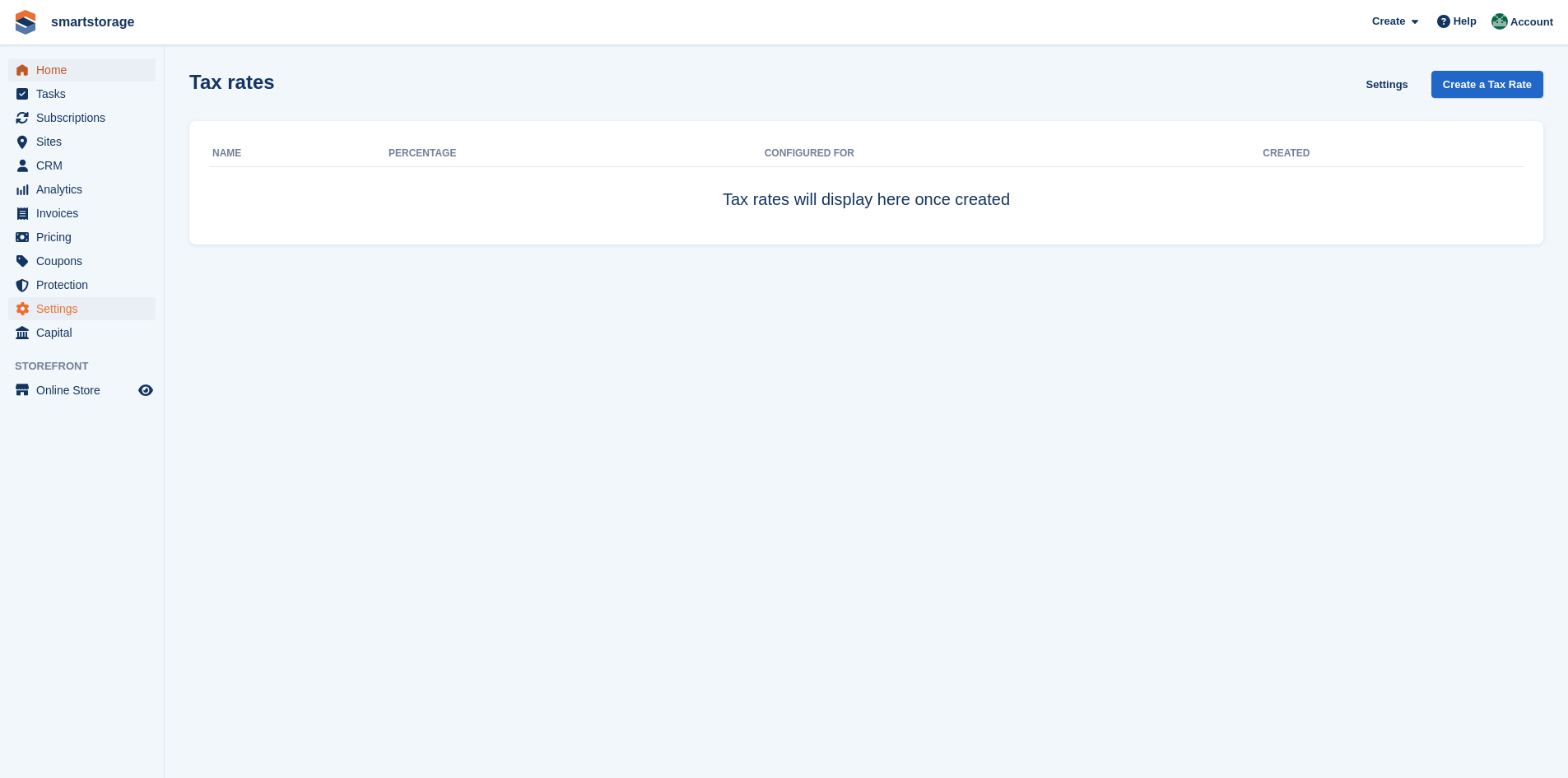
click at [51, 61] on span "Home" at bounding box center [85, 70] width 98 height 23
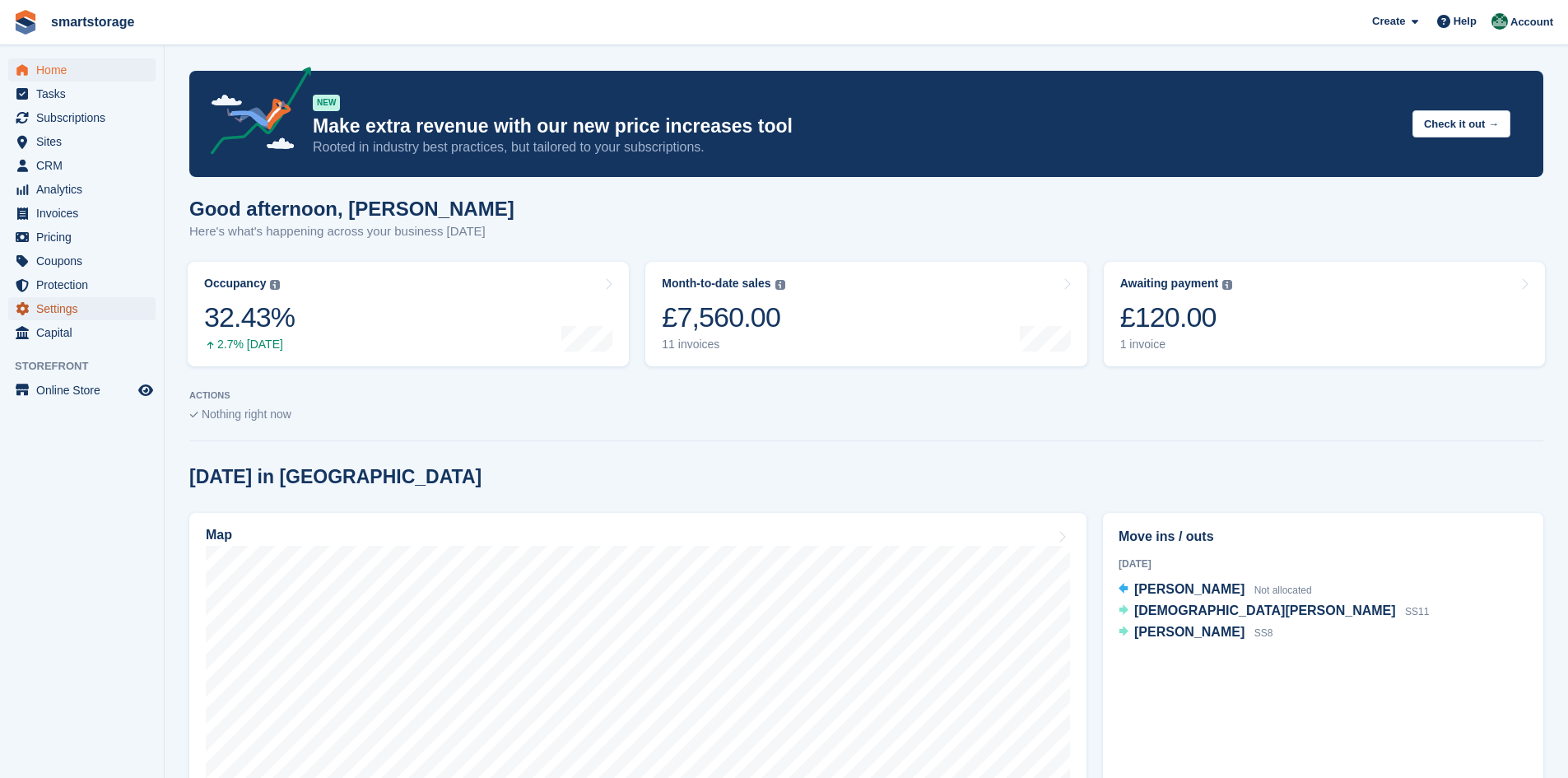
click at [59, 312] on span "Settings" at bounding box center [85, 309] width 98 height 23
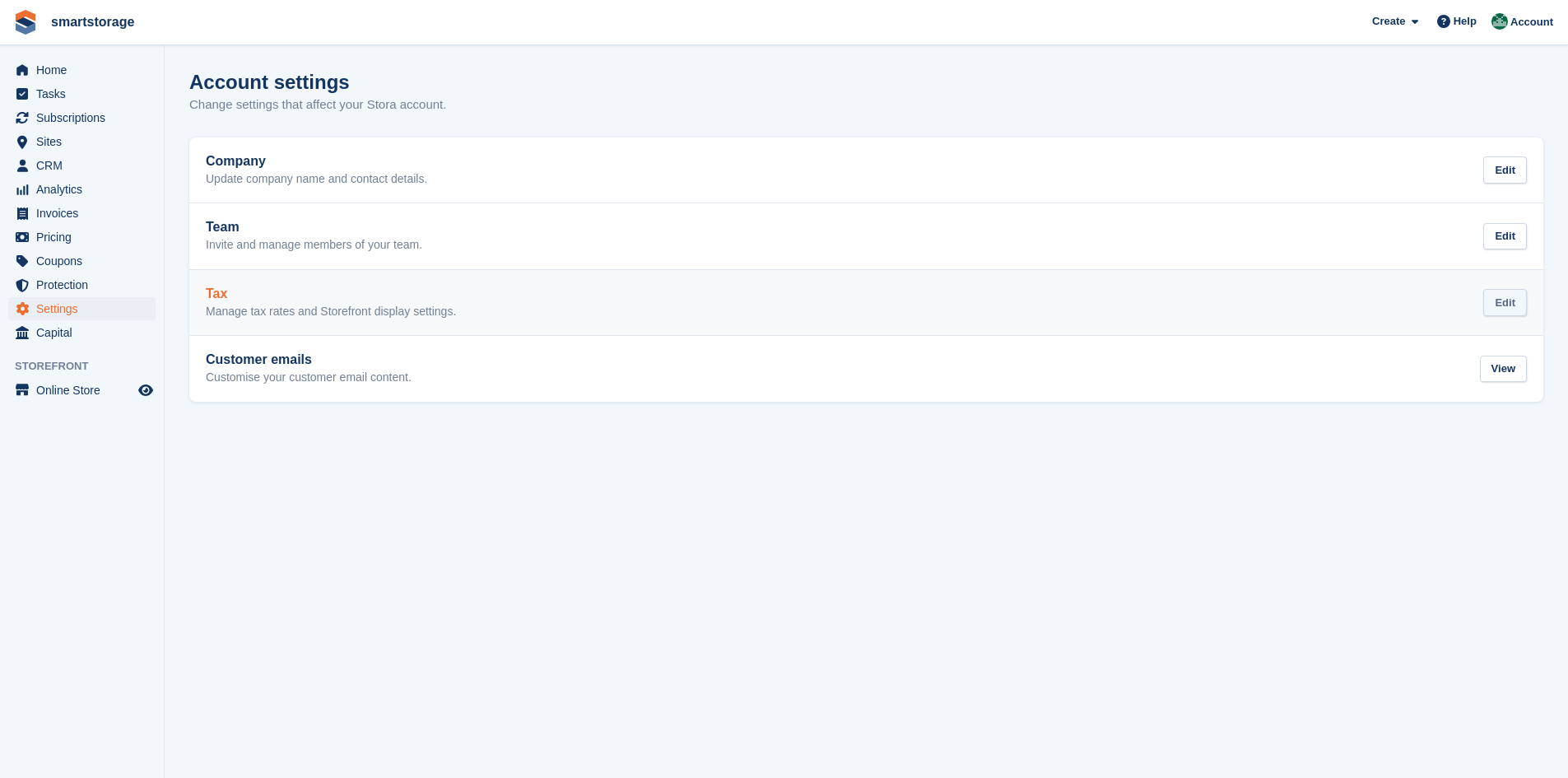
click at [1517, 306] on div "Edit" at bounding box center [1505, 302] width 44 height 27
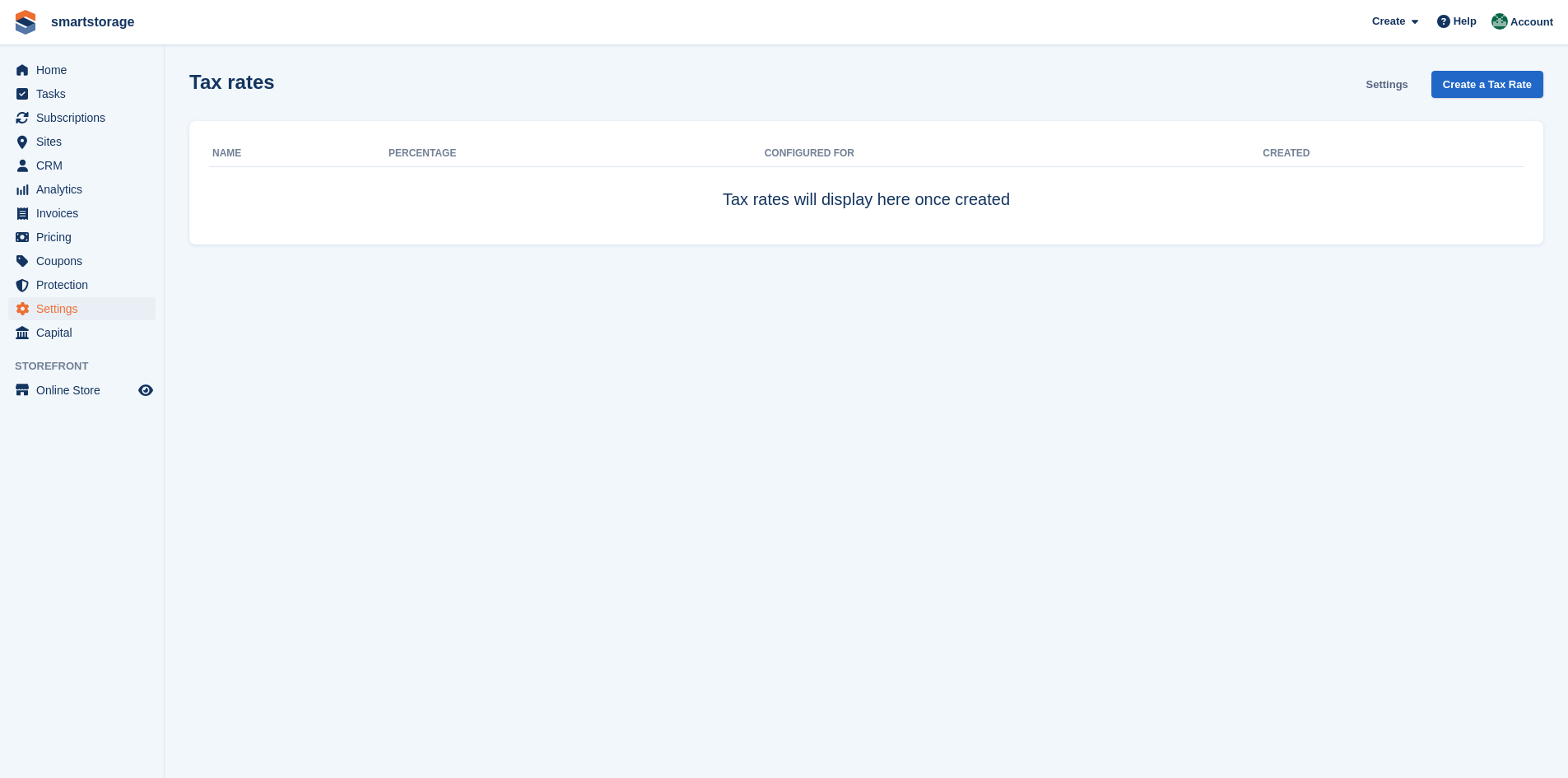
click at [1399, 86] on link "Settings" at bounding box center [1387, 84] width 55 height 27
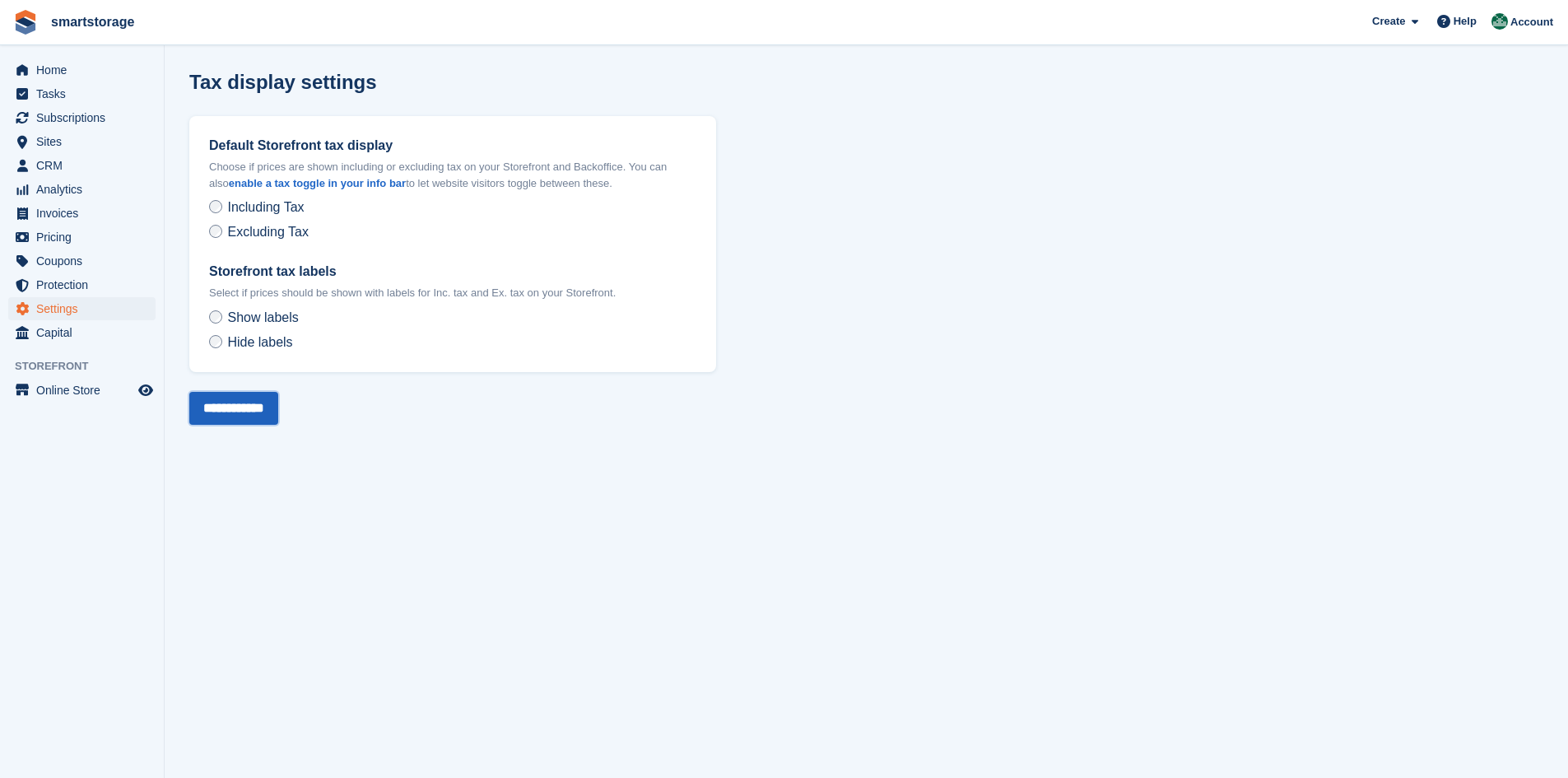
click at [231, 403] on input "**********" at bounding box center [233, 408] width 89 height 32
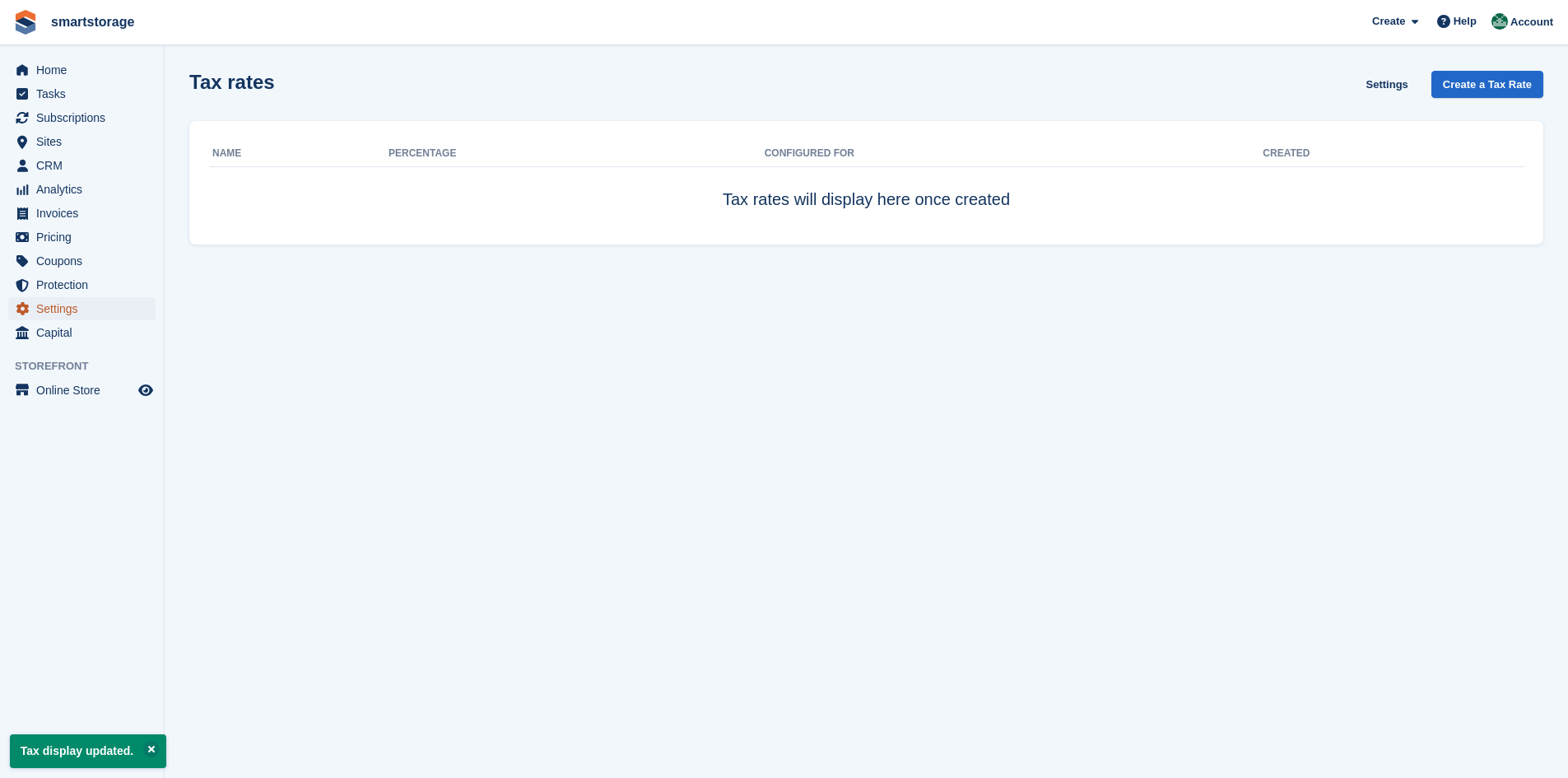
click at [57, 307] on span "Settings" at bounding box center [85, 309] width 98 height 23
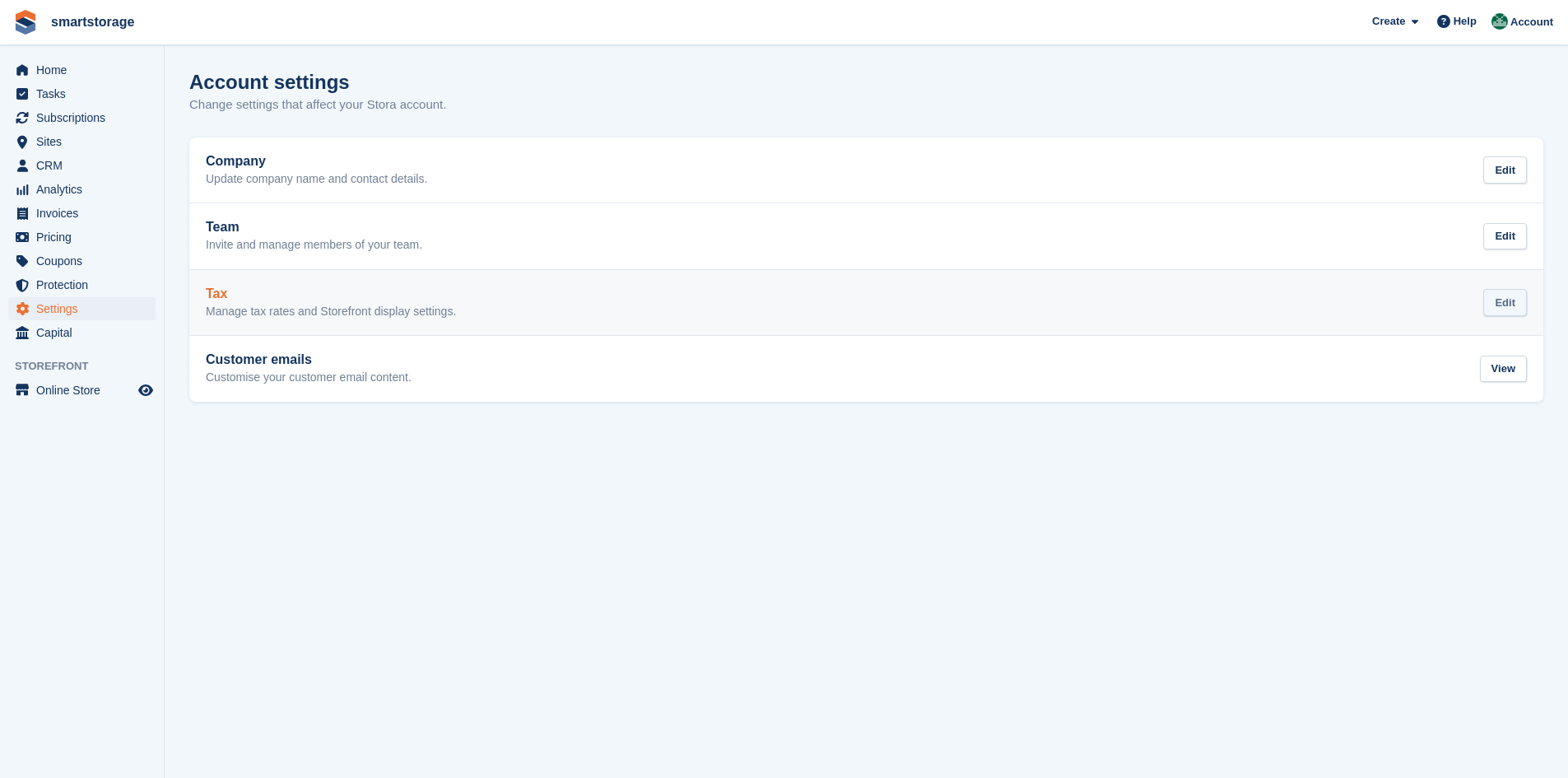
click at [1514, 302] on div "Edit" at bounding box center [1505, 302] width 44 height 27
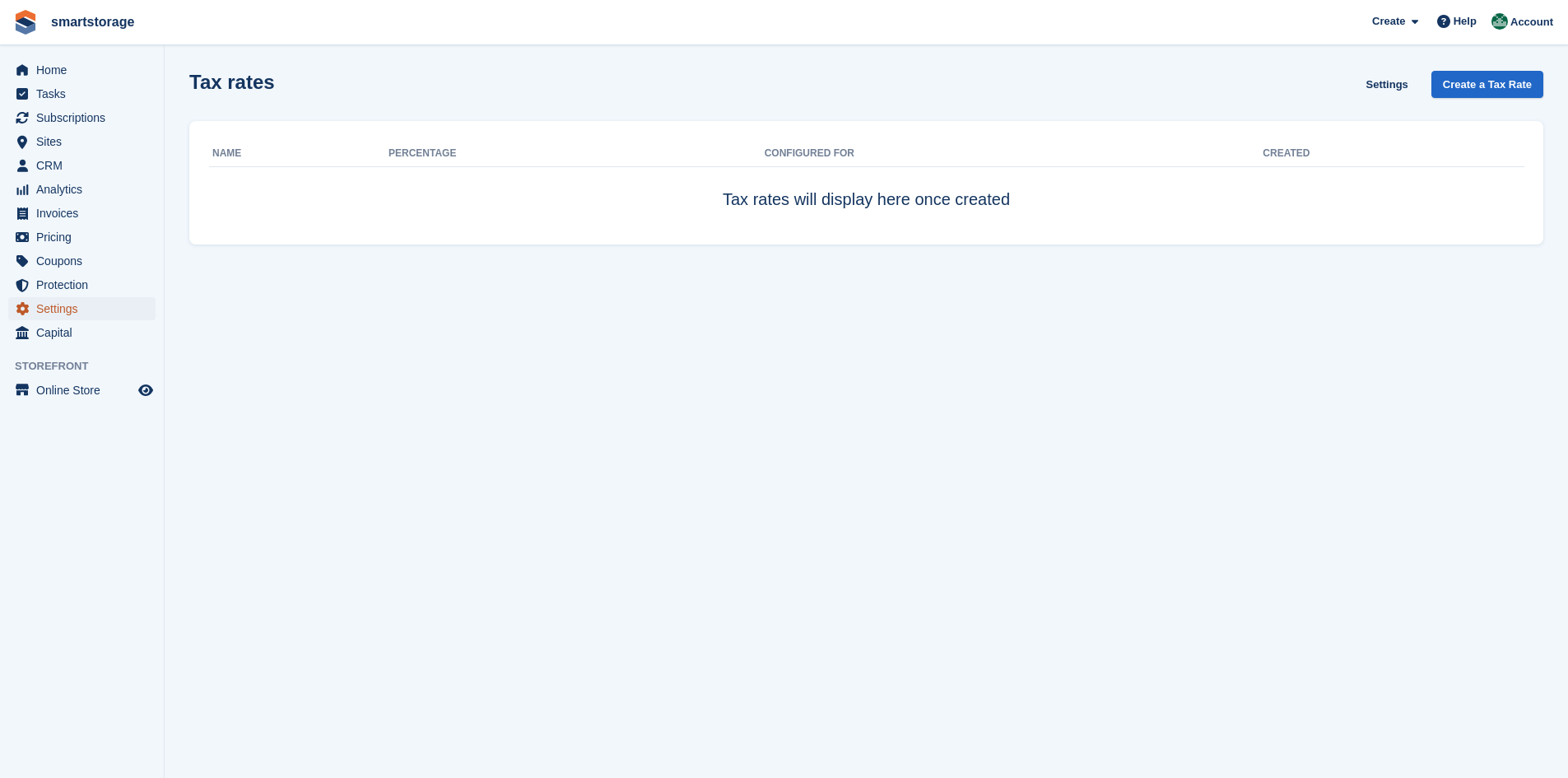
click at [62, 310] on span "Settings" at bounding box center [85, 309] width 98 height 23
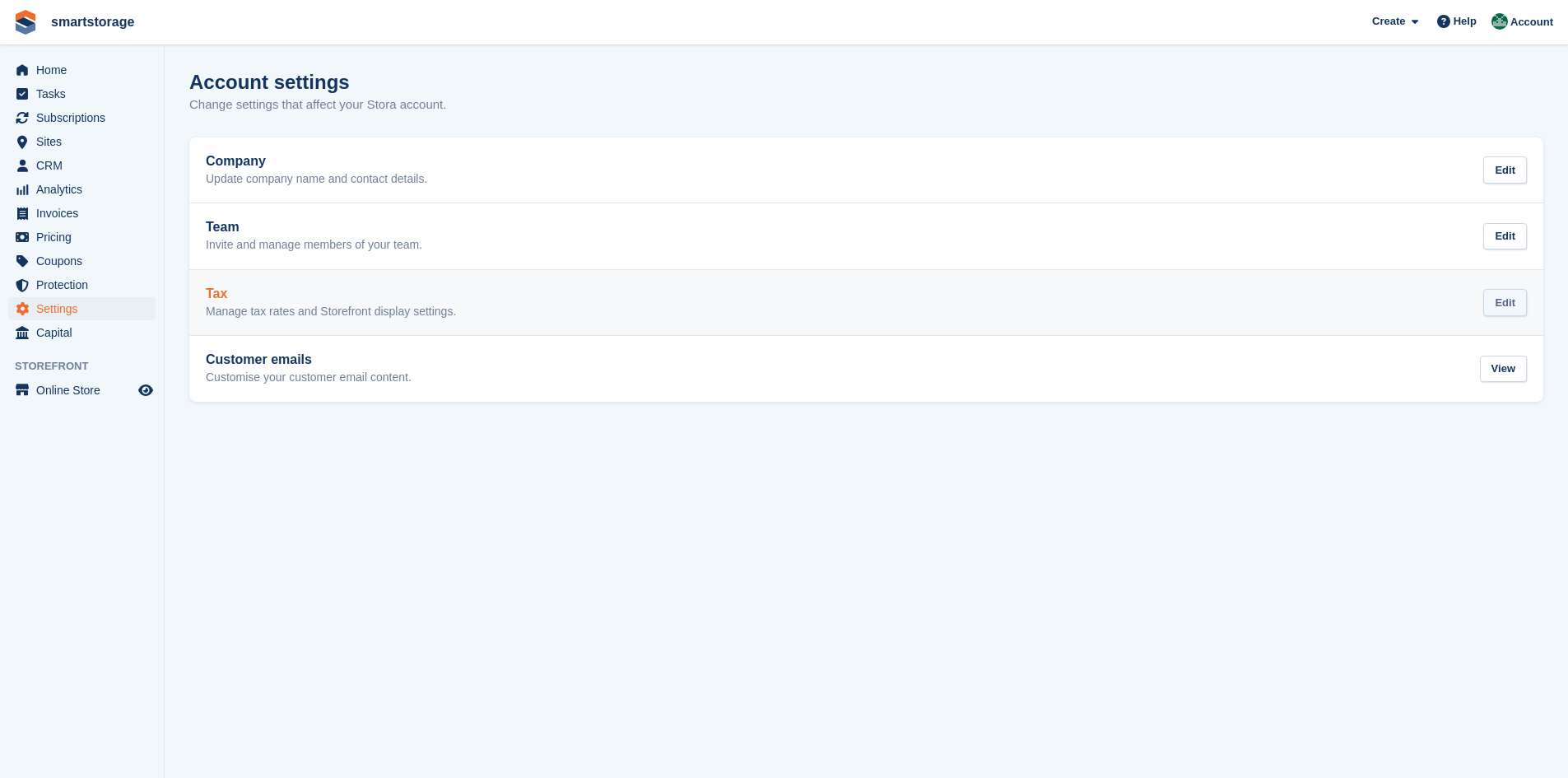
click at [1509, 306] on div "Edit" at bounding box center [1505, 302] width 44 height 27
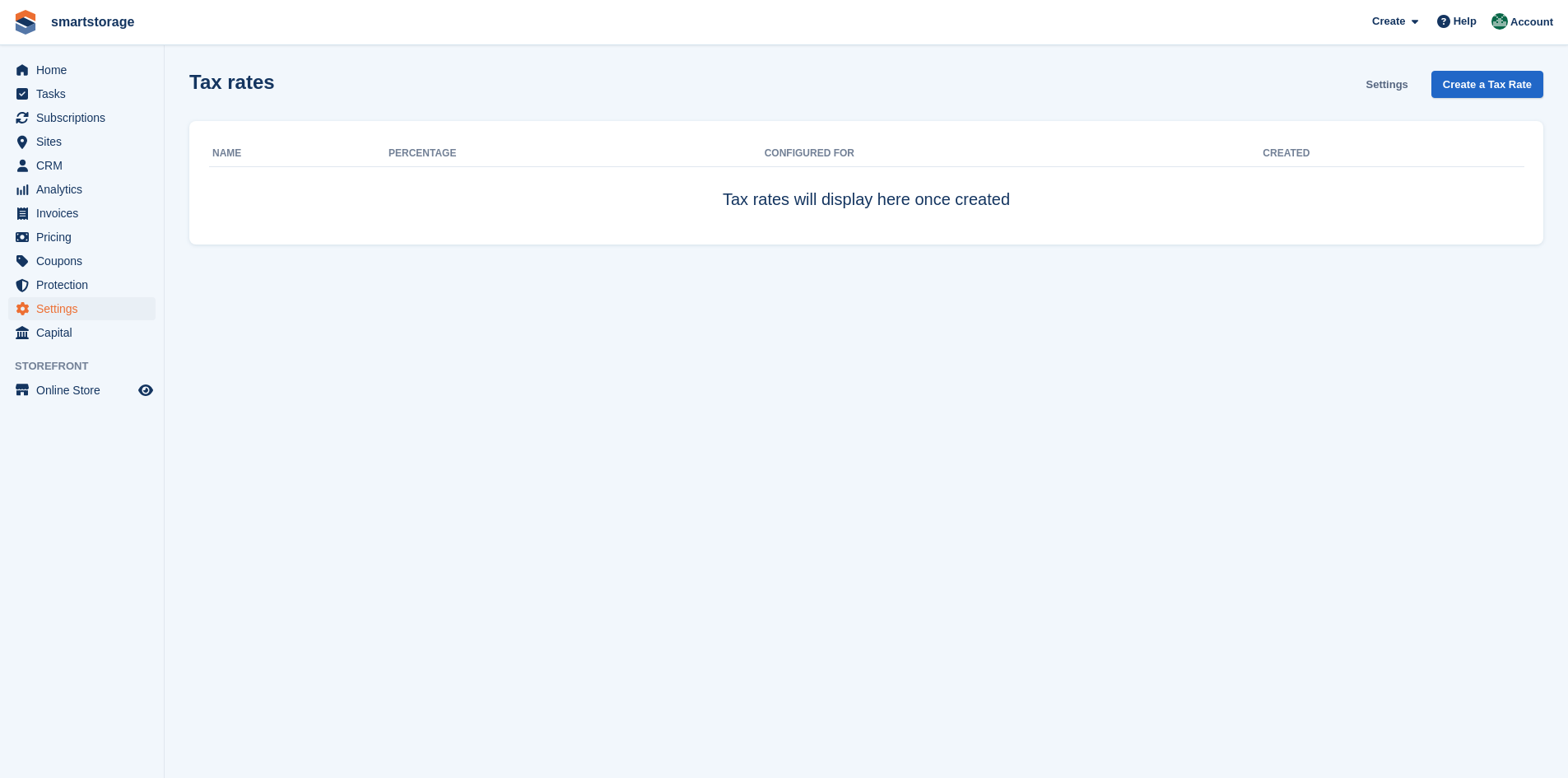
click at [1401, 90] on link "Settings" at bounding box center [1387, 84] width 55 height 27
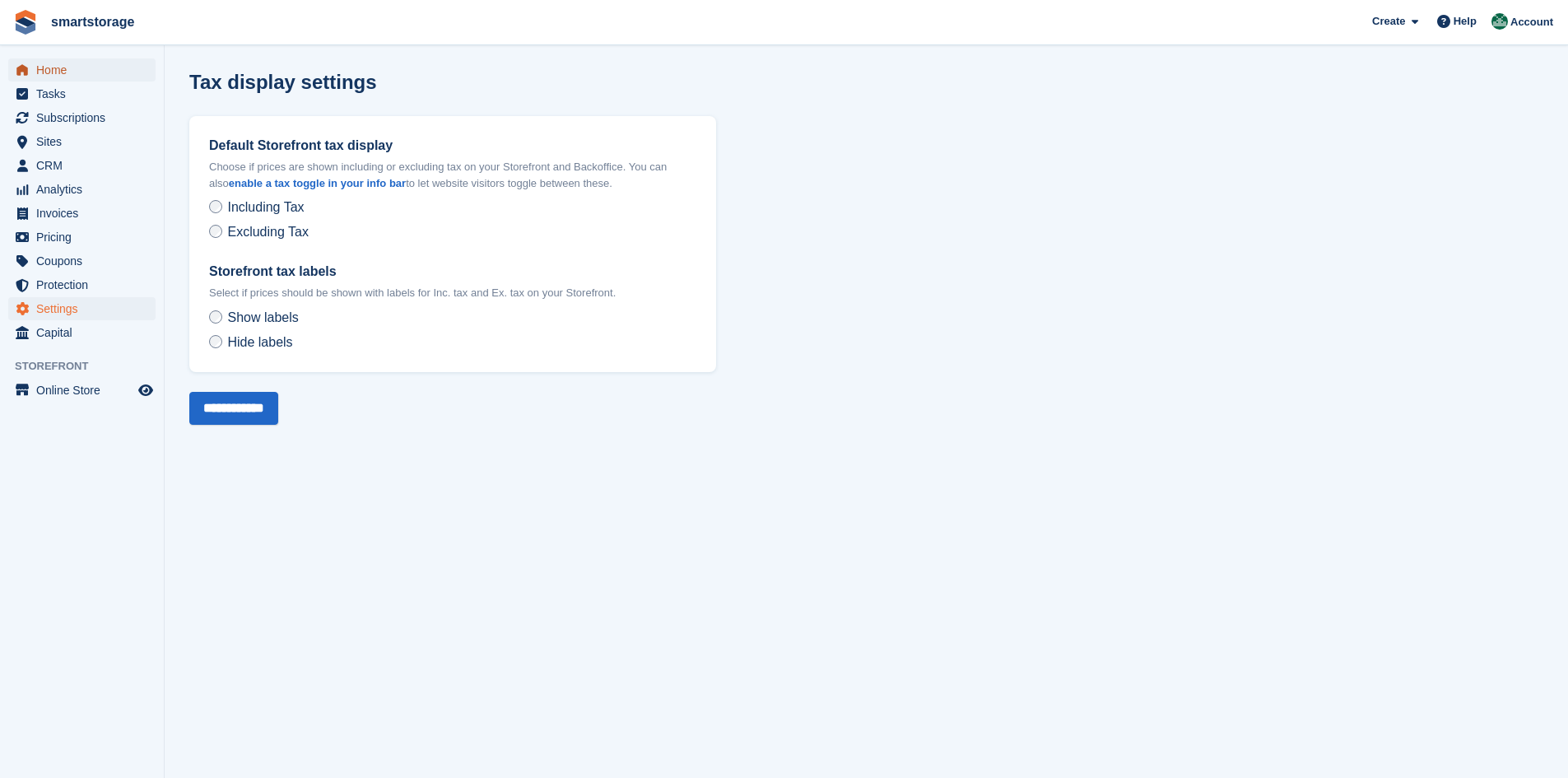
click at [57, 75] on span "Home" at bounding box center [85, 70] width 98 height 23
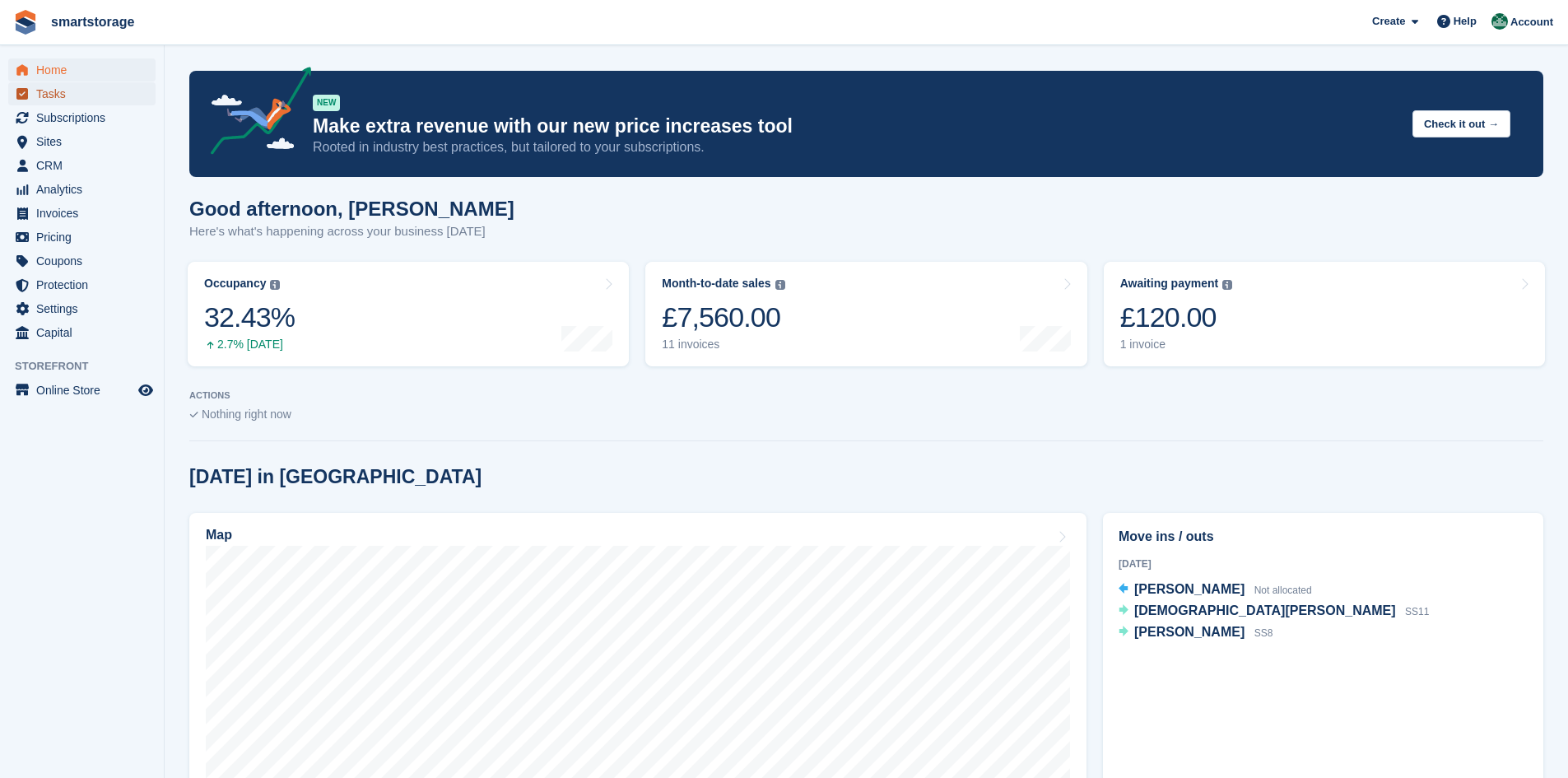
click at [38, 99] on span "Tasks" at bounding box center [85, 94] width 98 height 23
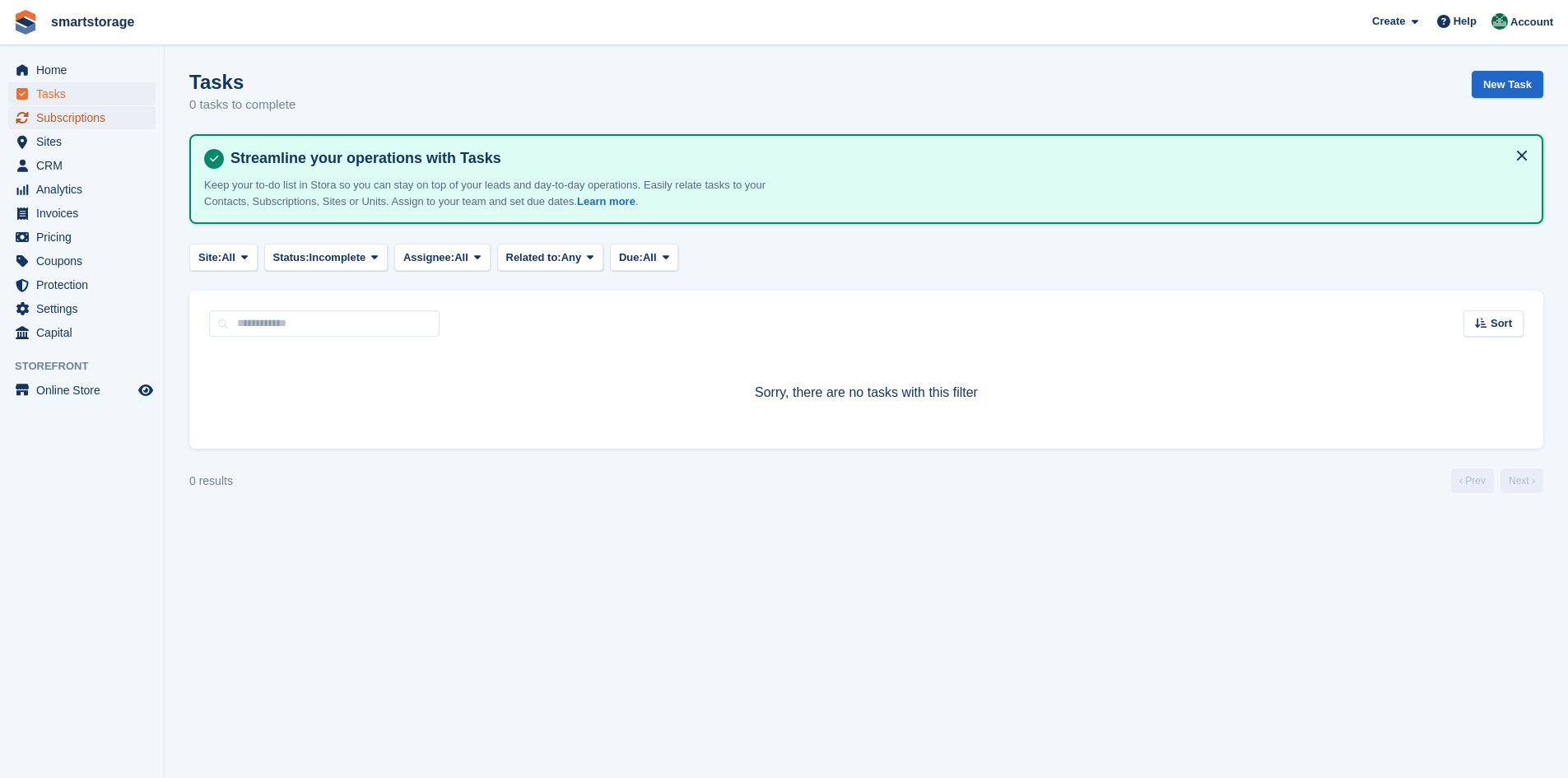
click at [61, 115] on span "Subscriptions" at bounding box center [85, 118] width 98 height 23
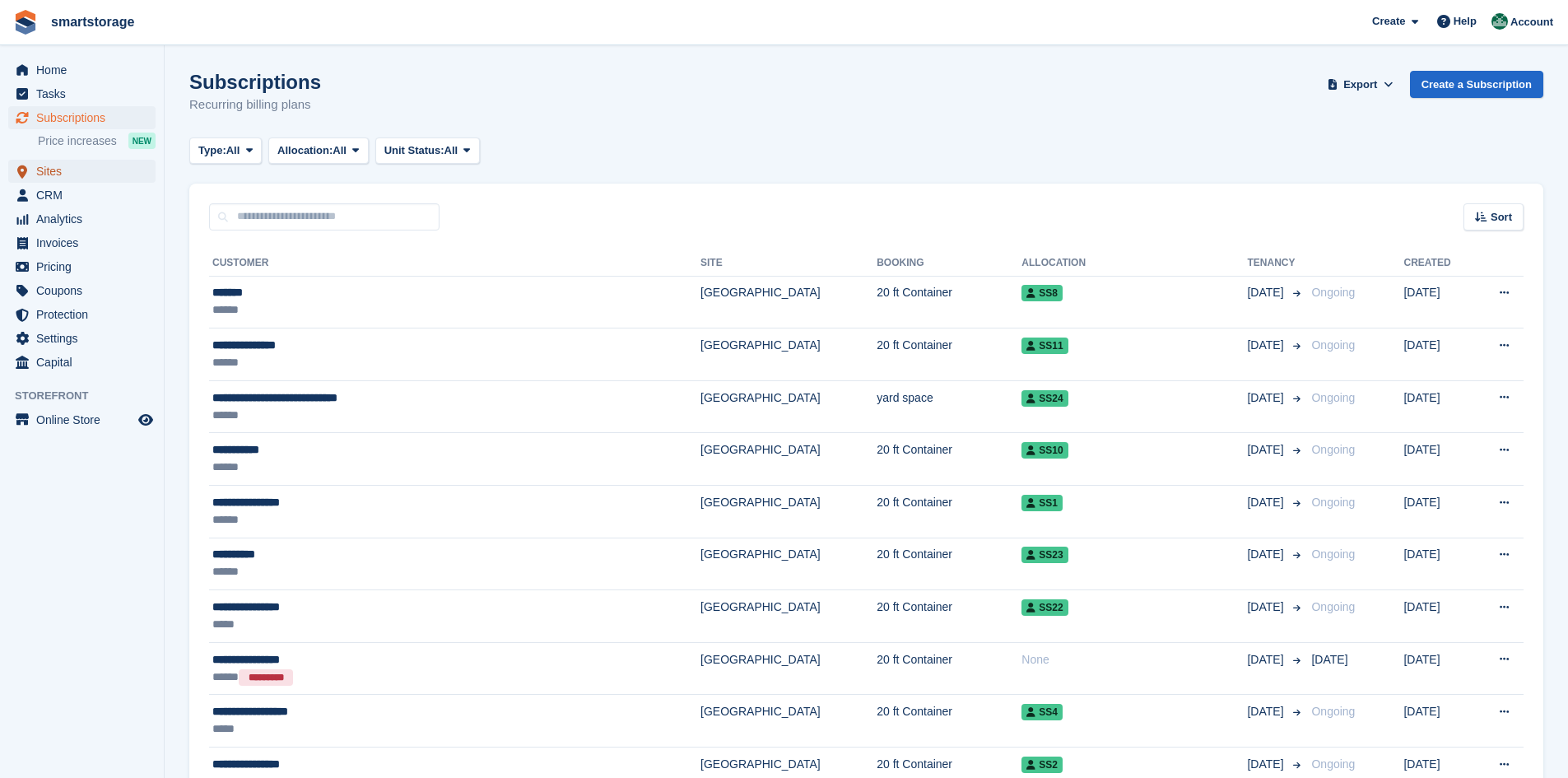
click at [46, 168] on span "Sites" at bounding box center [85, 171] width 98 height 23
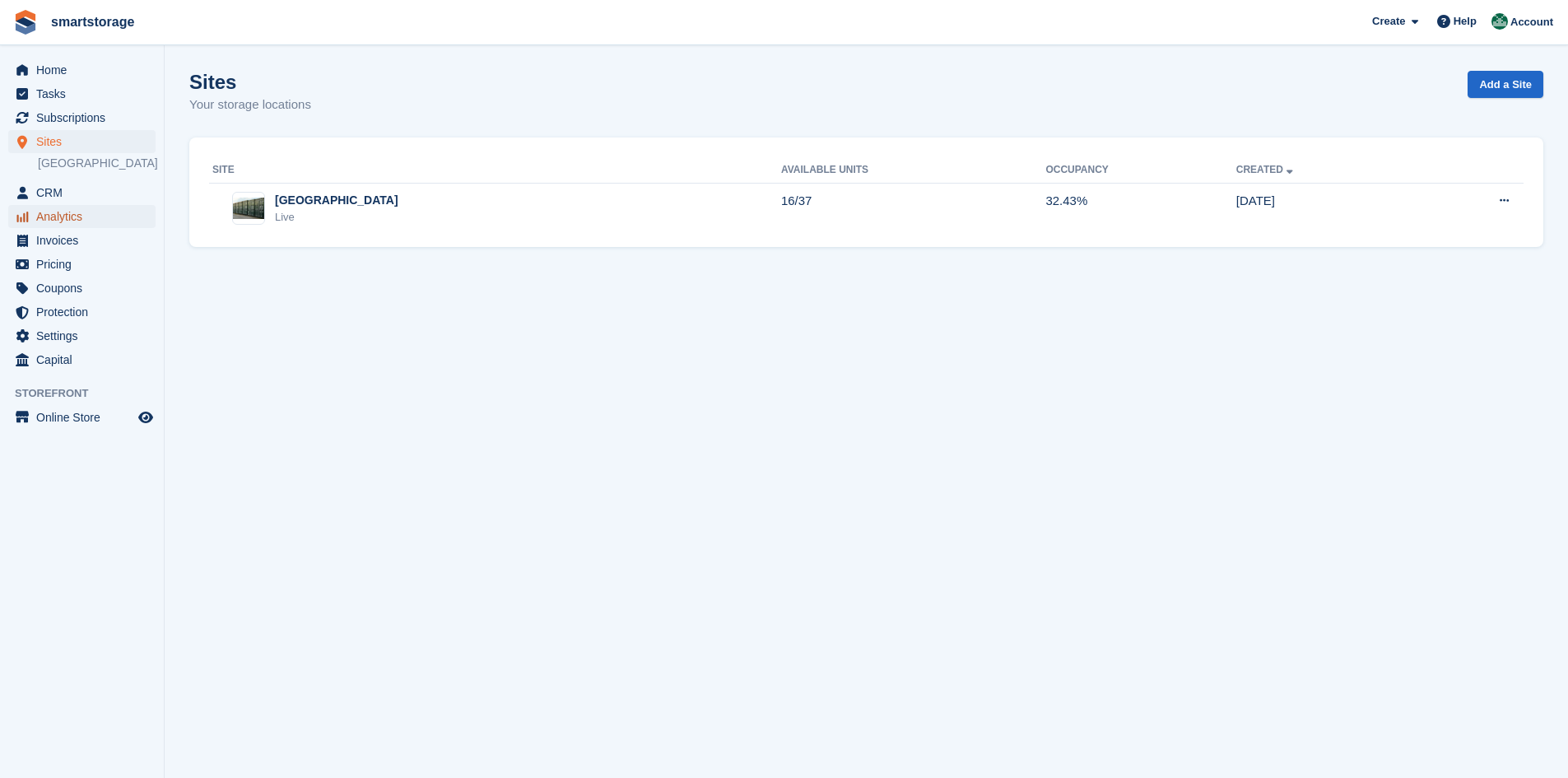
click at [56, 216] on span "Analytics" at bounding box center [85, 217] width 98 height 23
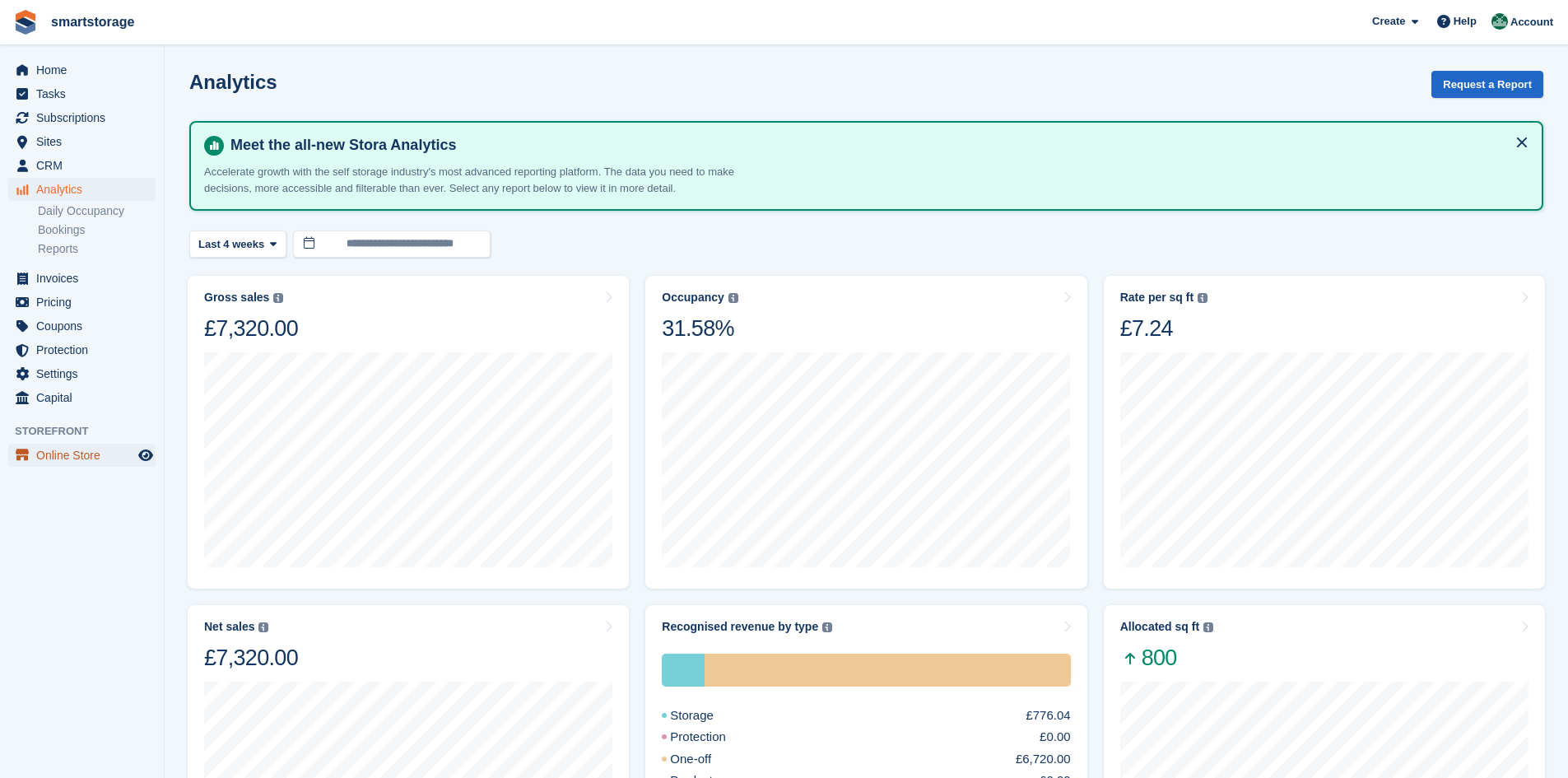
click at [58, 461] on span "Online Store" at bounding box center [85, 455] width 98 height 23
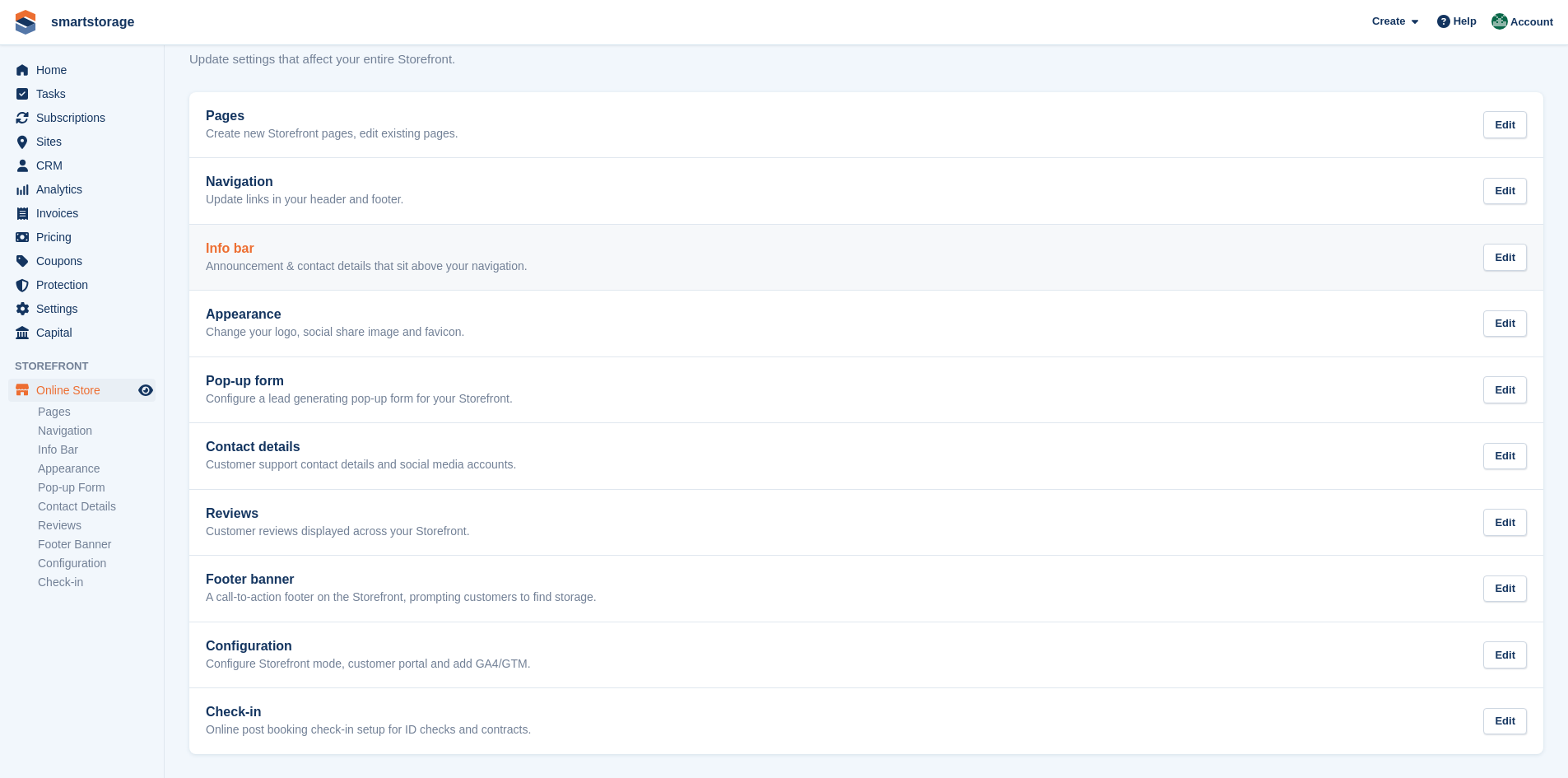
scroll to position [46, 0]
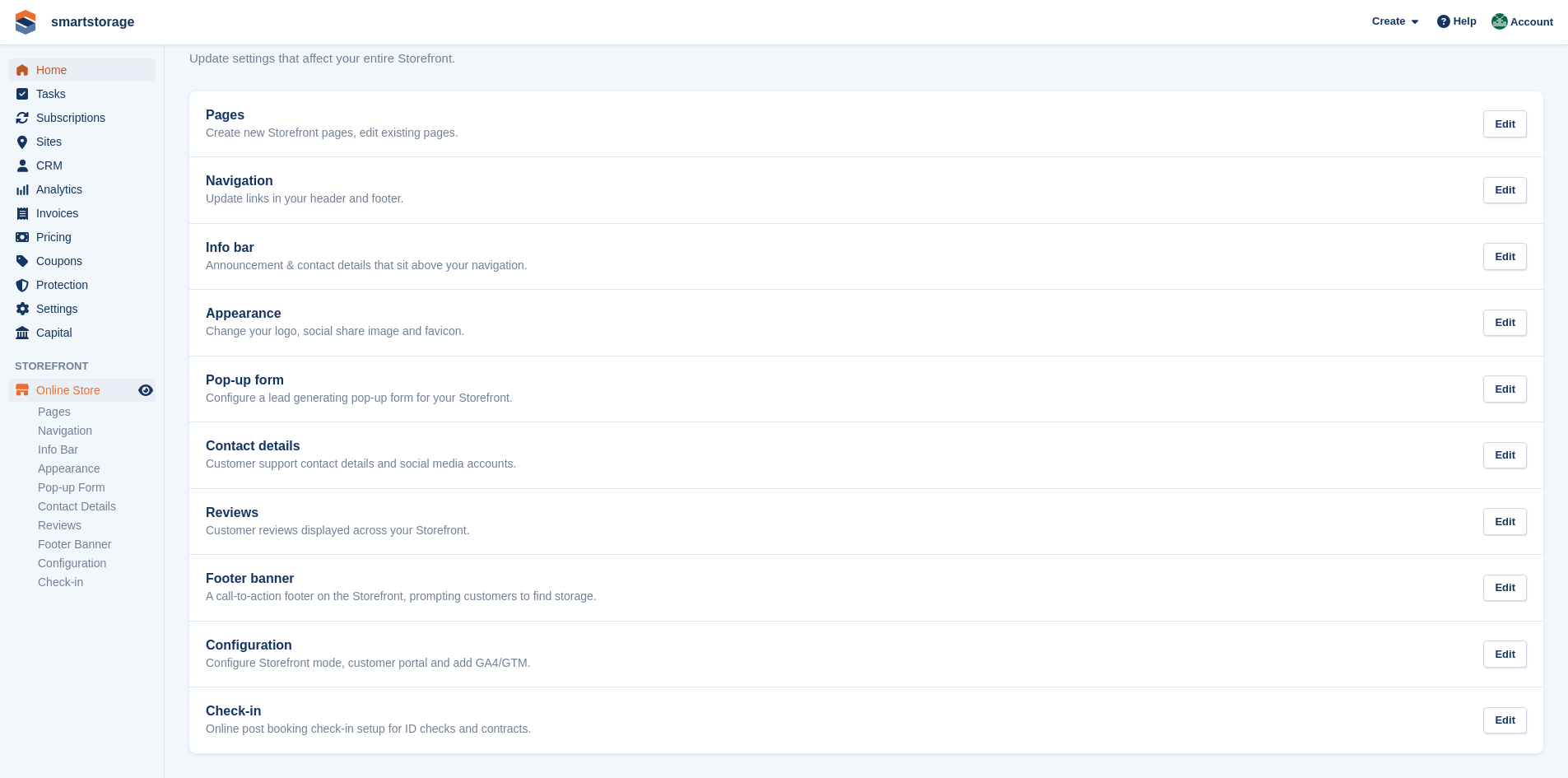
click at [54, 75] on span "Home" at bounding box center [85, 70] width 98 height 23
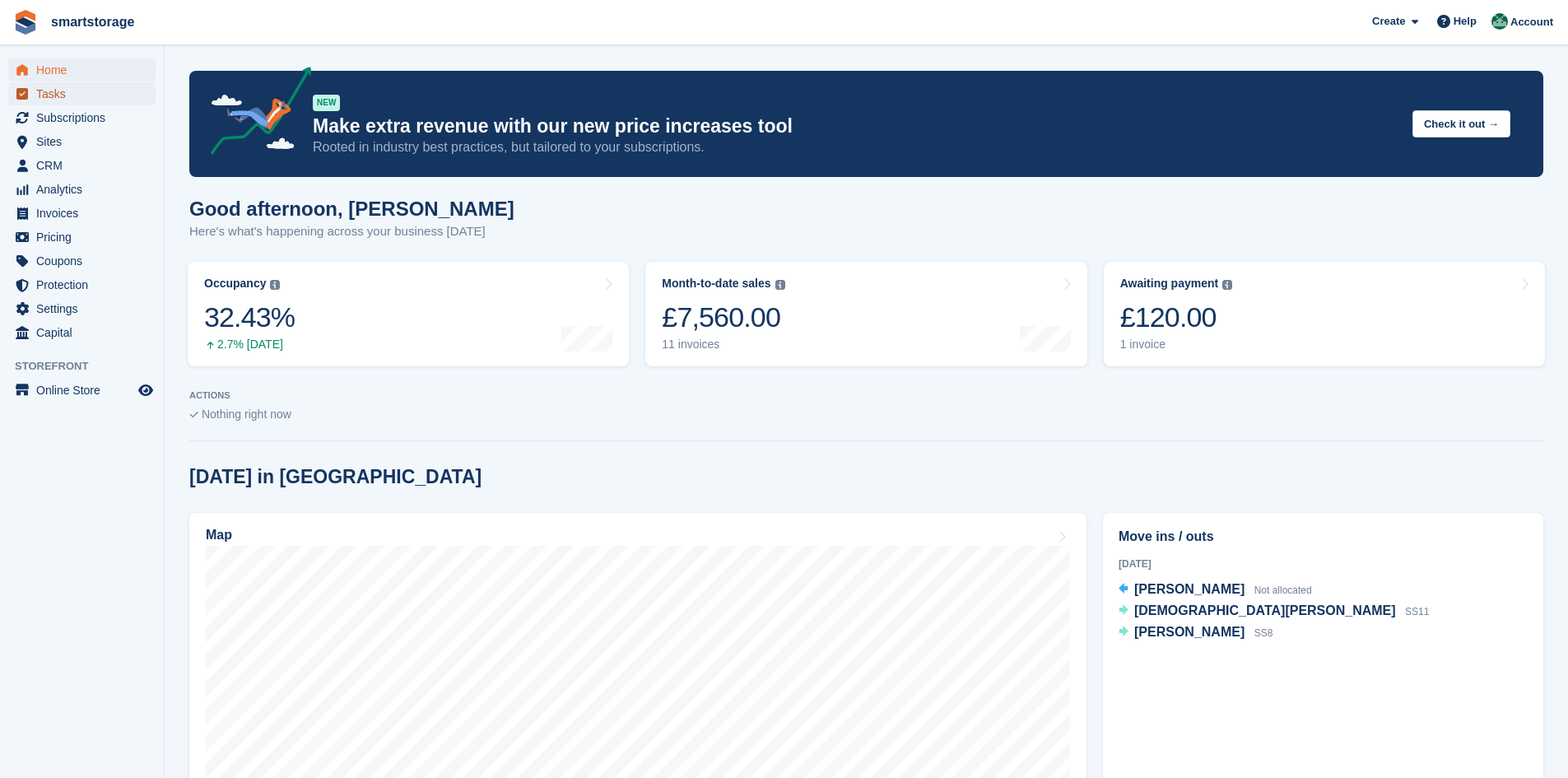
click at [59, 95] on span "Tasks" at bounding box center [85, 94] width 98 height 23
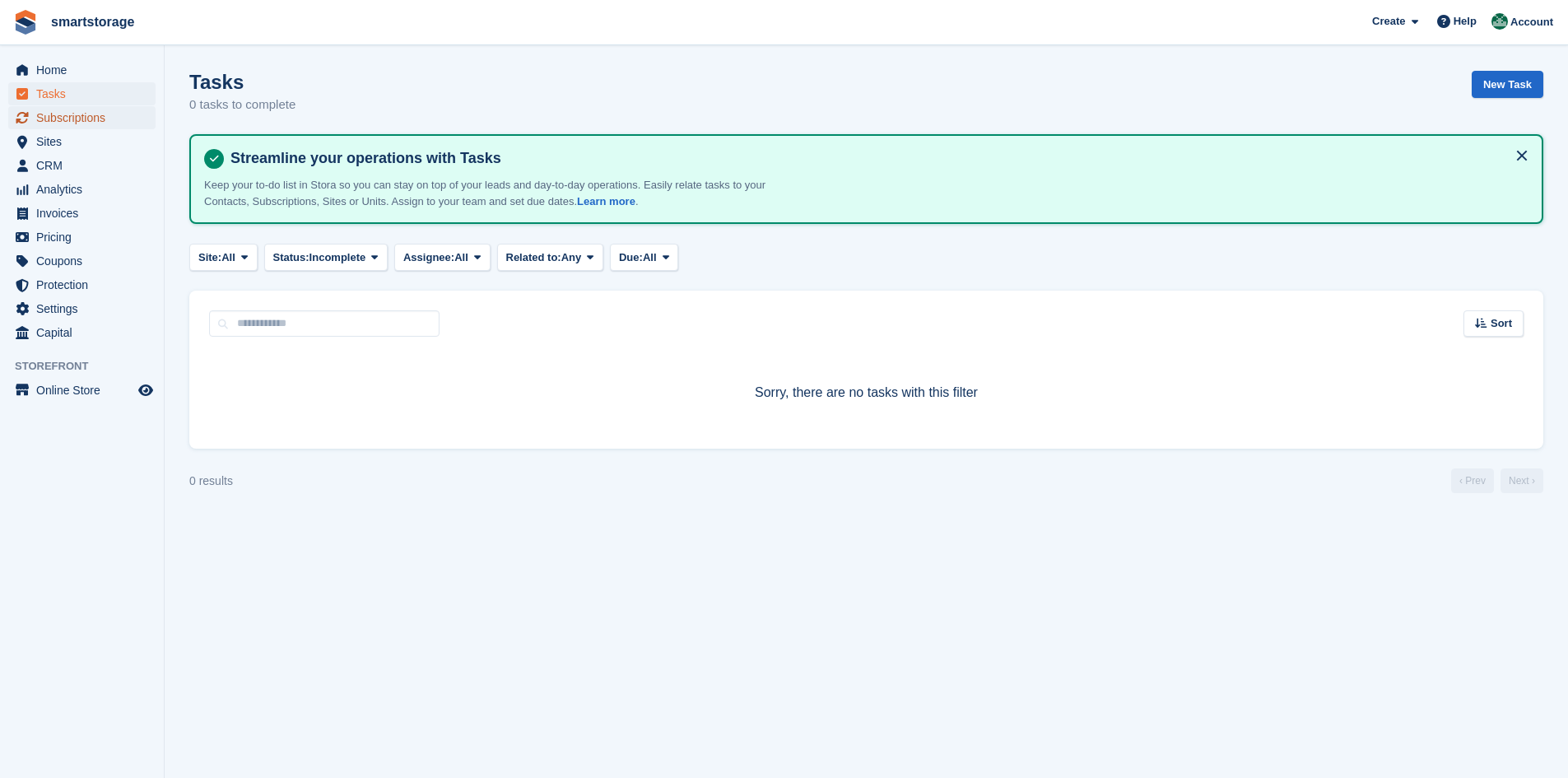
click at [63, 120] on span "Subscriptions" at bounding box center [85, 118] width 98 height 23
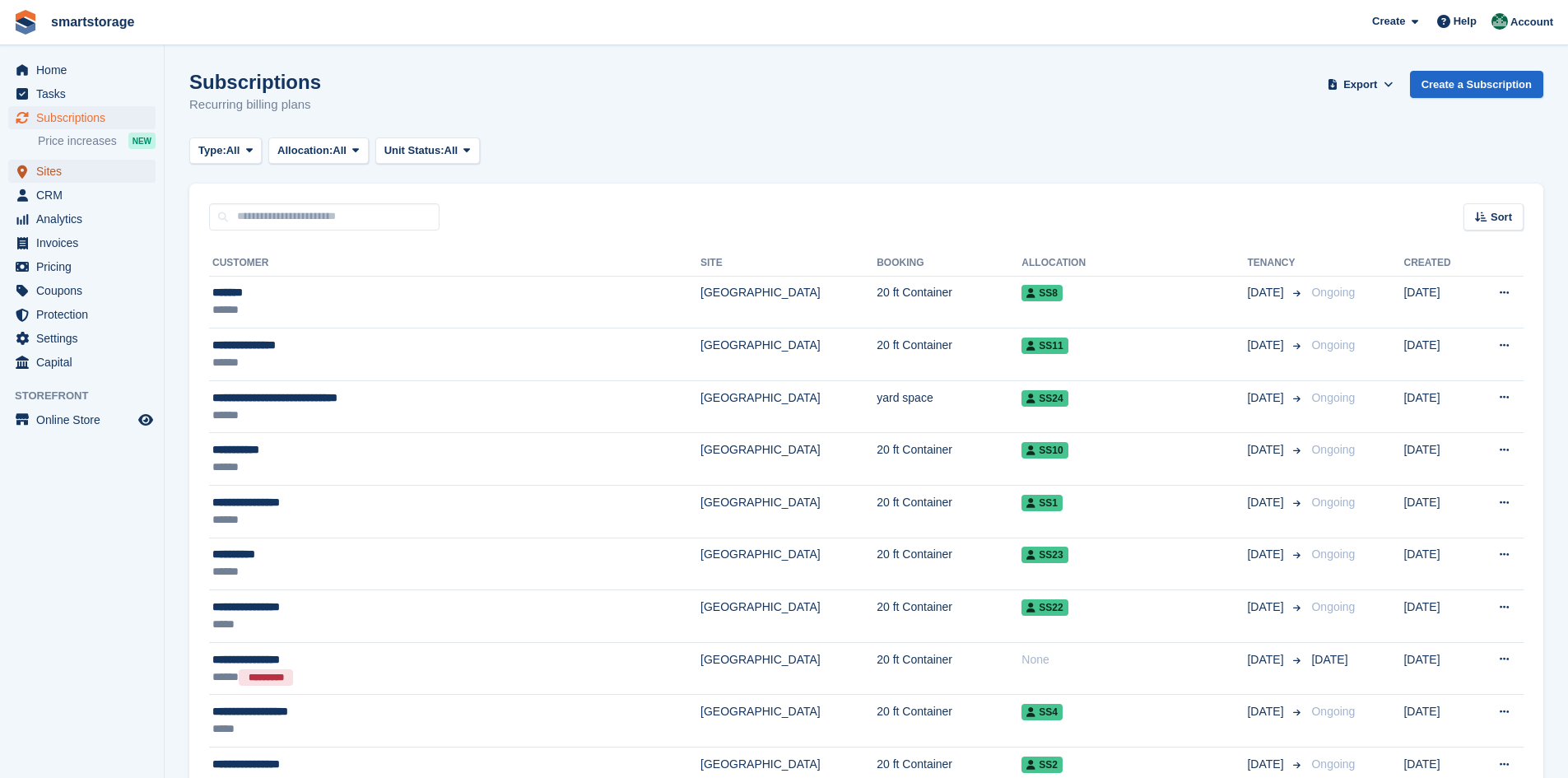
click at [51, 172] on span "Sites" at bounding box center [85, 171] width 98 height 23
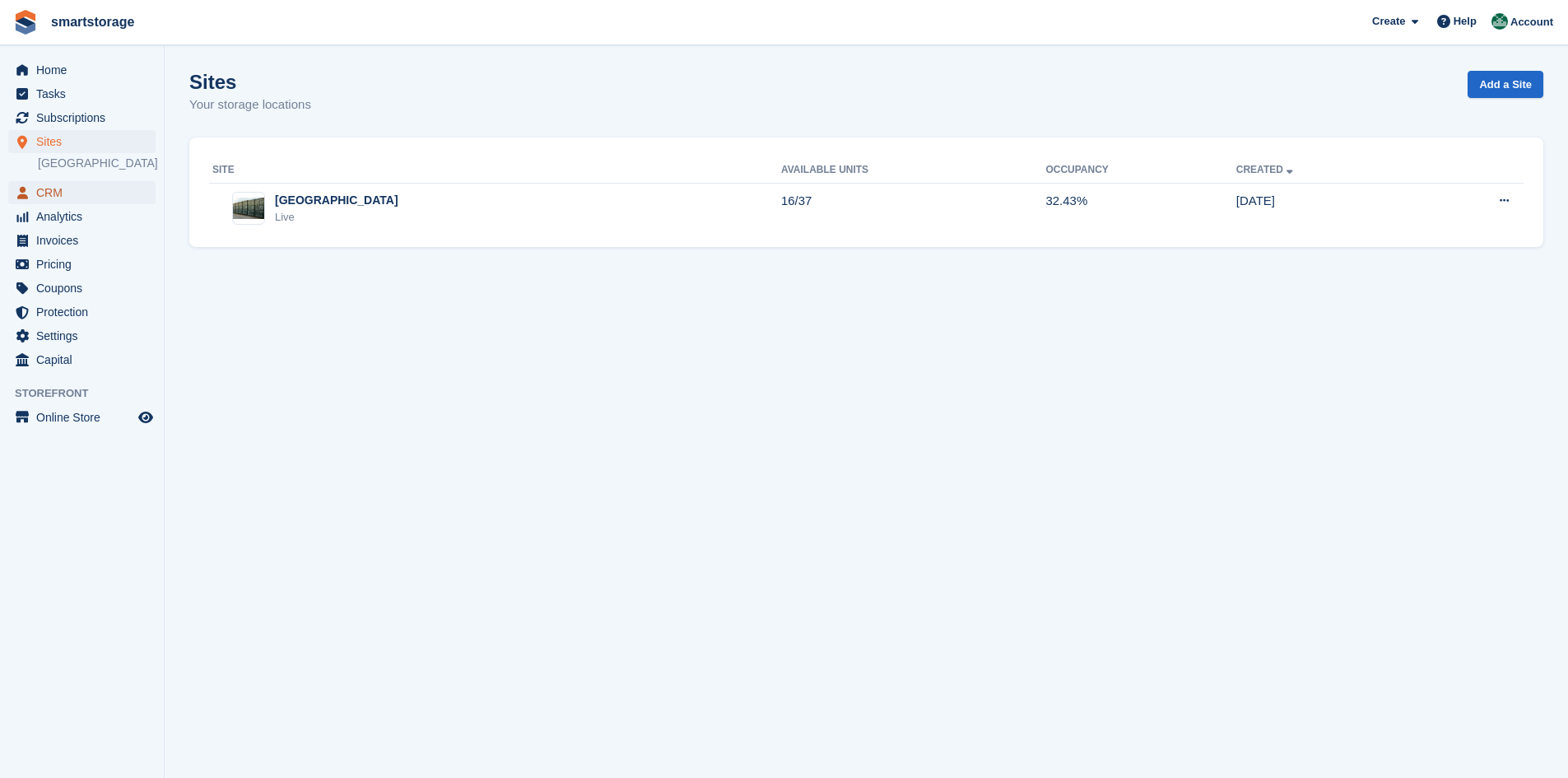
click at [53, 187] on span "CRM" at bounding box center [85, 193] width 98 height 23
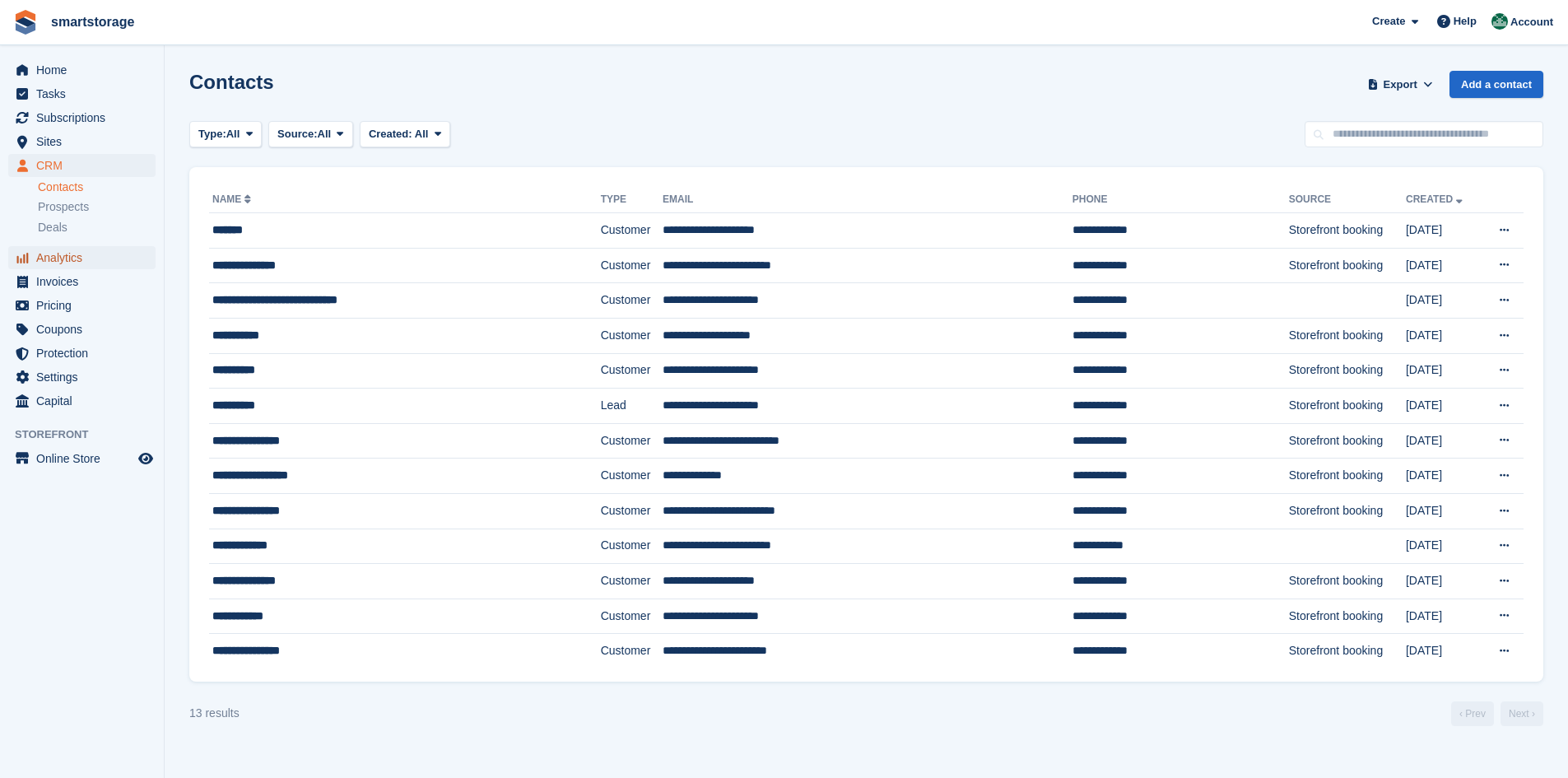
click at [68, 264] on span "Analytics" at bounding box center [85, 258] width 98 height 23
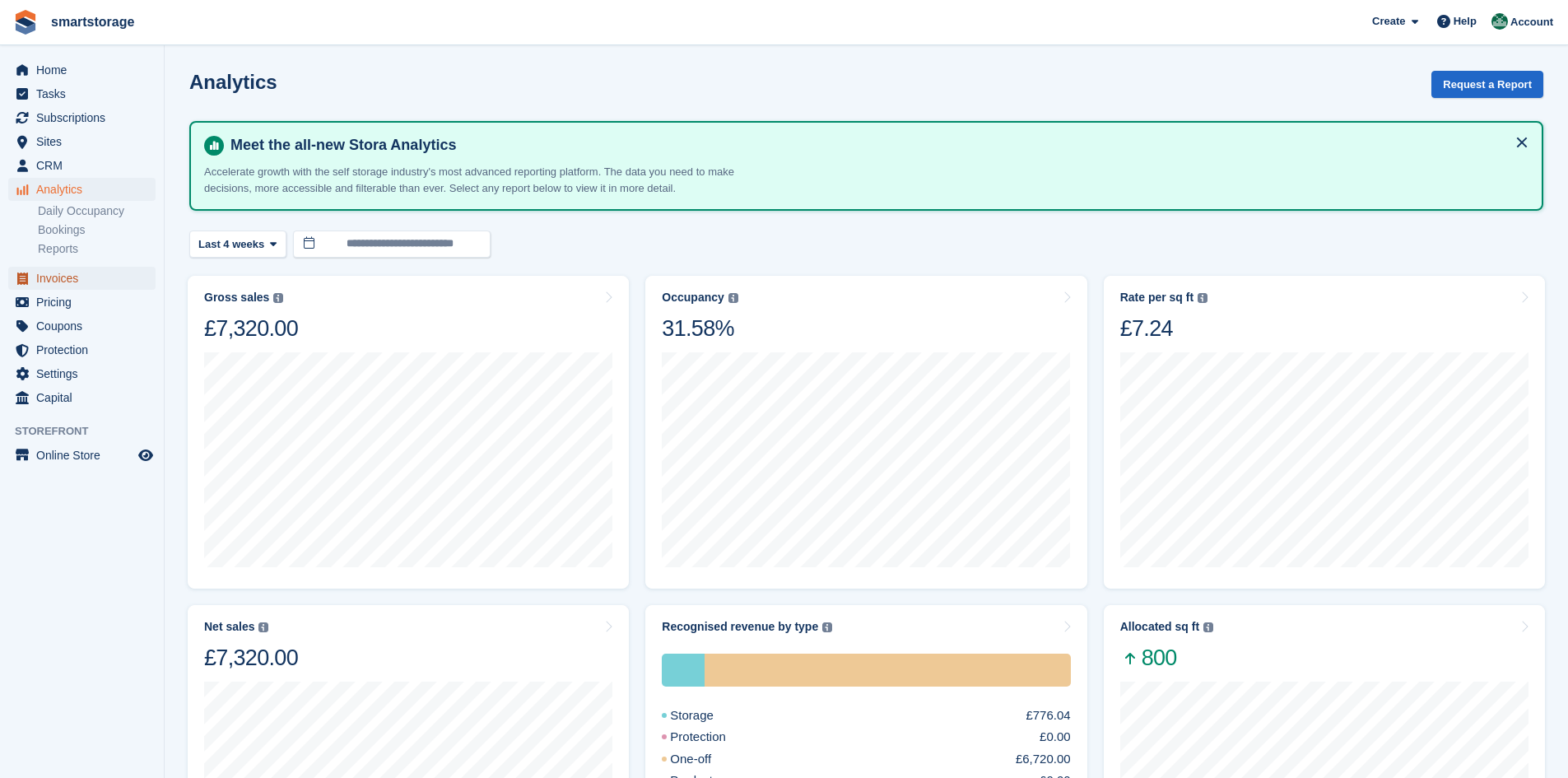
click at [57, 279] on span "Invoices" at bounding box center [85, 278] width 98 height 23
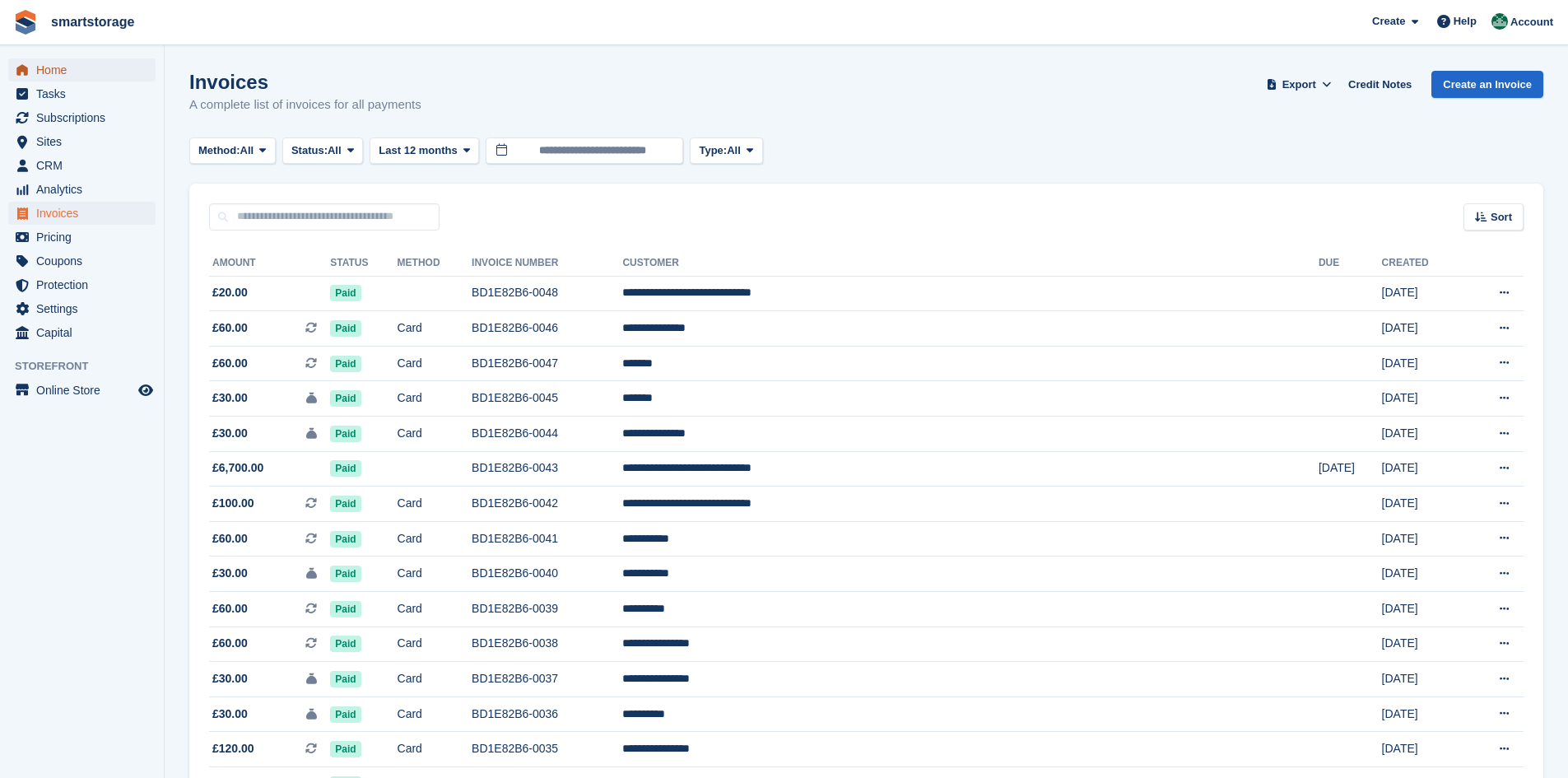
click at [69, 69] on span "Home" at bounding box center [85, 70] width 98 height 23
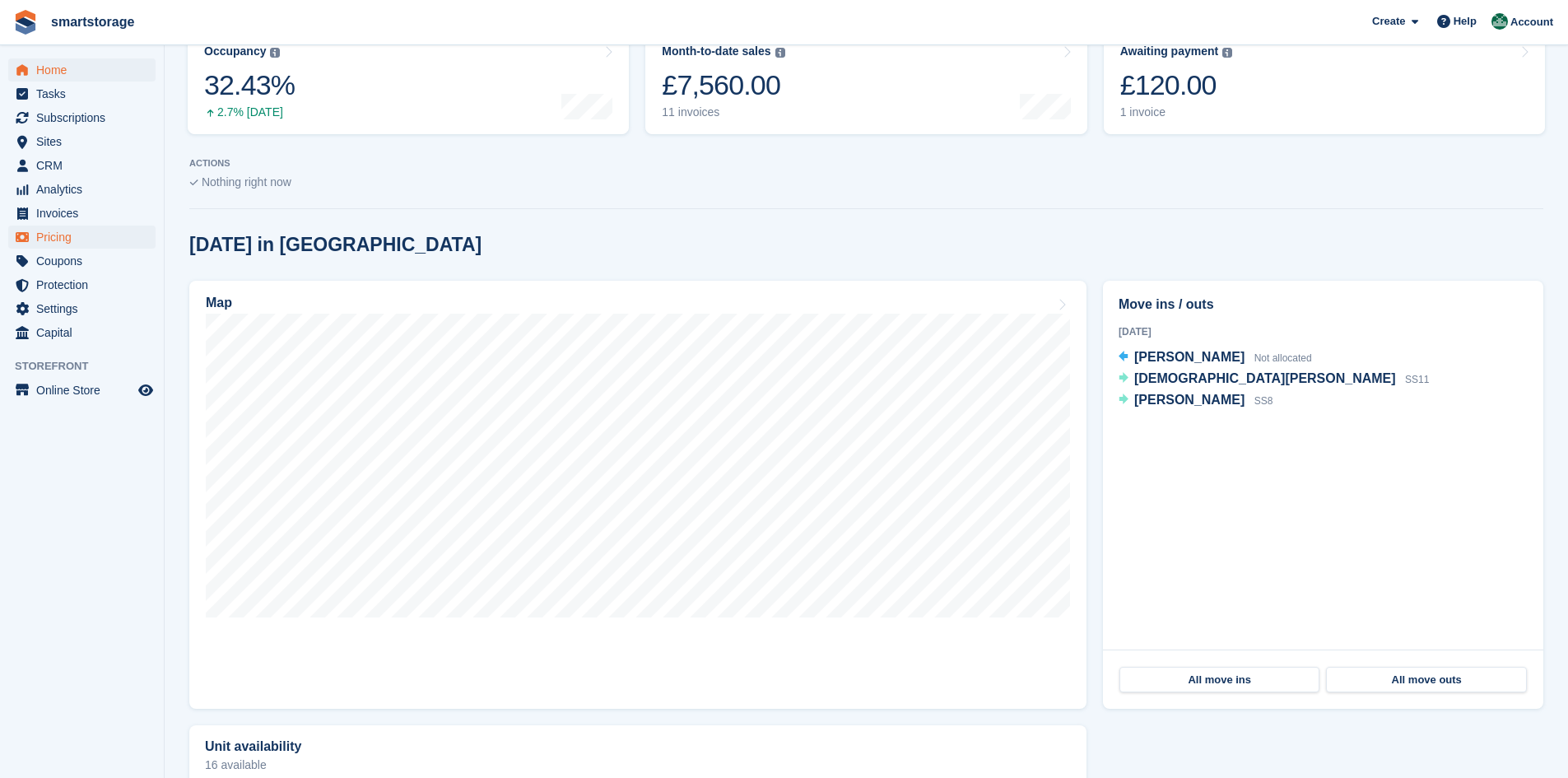
scroll to position [230, 0]
click at [54, 165] on span "CRM" at bounding box center [85, 165] width 98 height 23
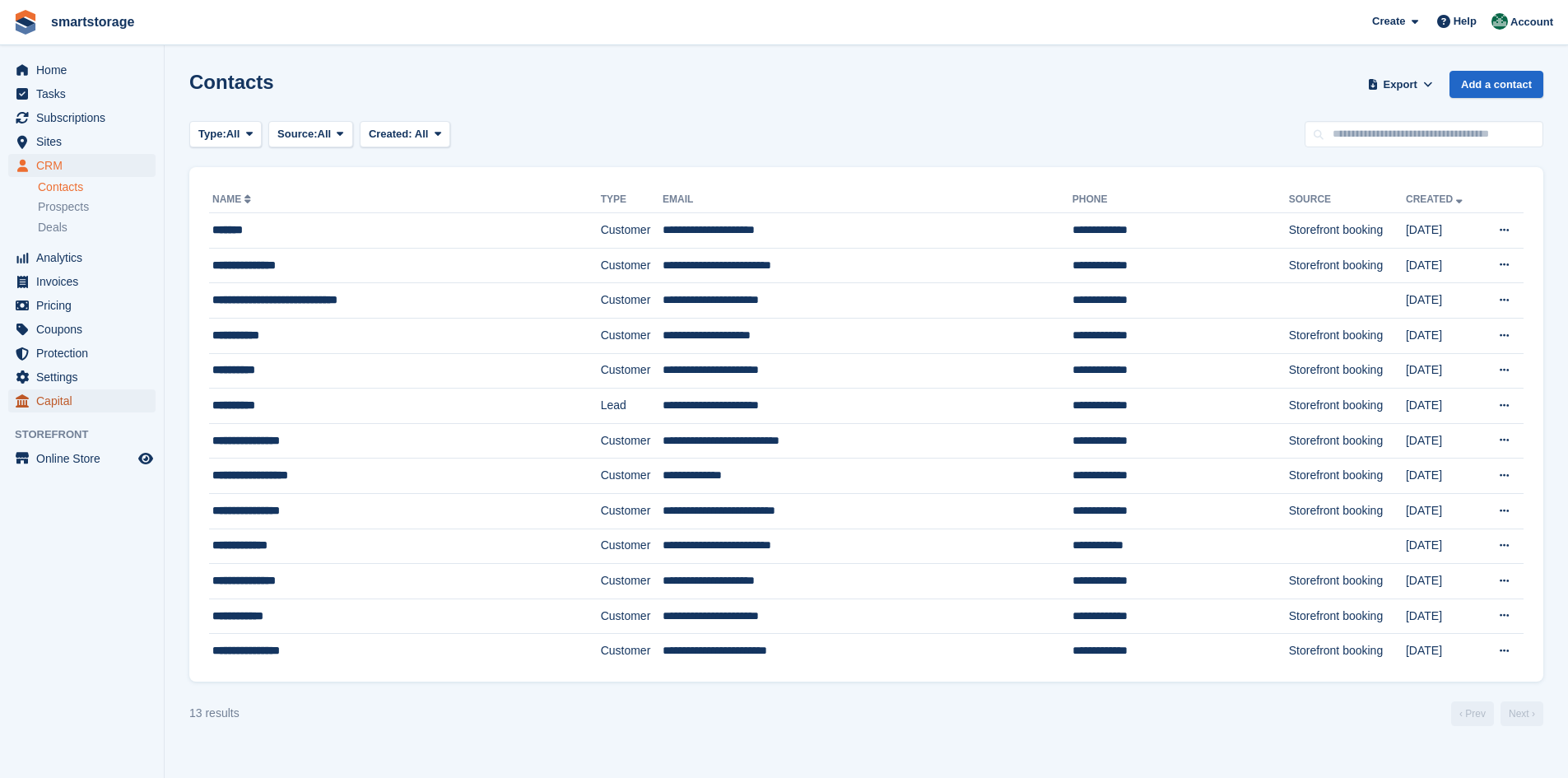
click at [66, 401] on span "Capital" at bounding box center [85, 400] width 98 height 23
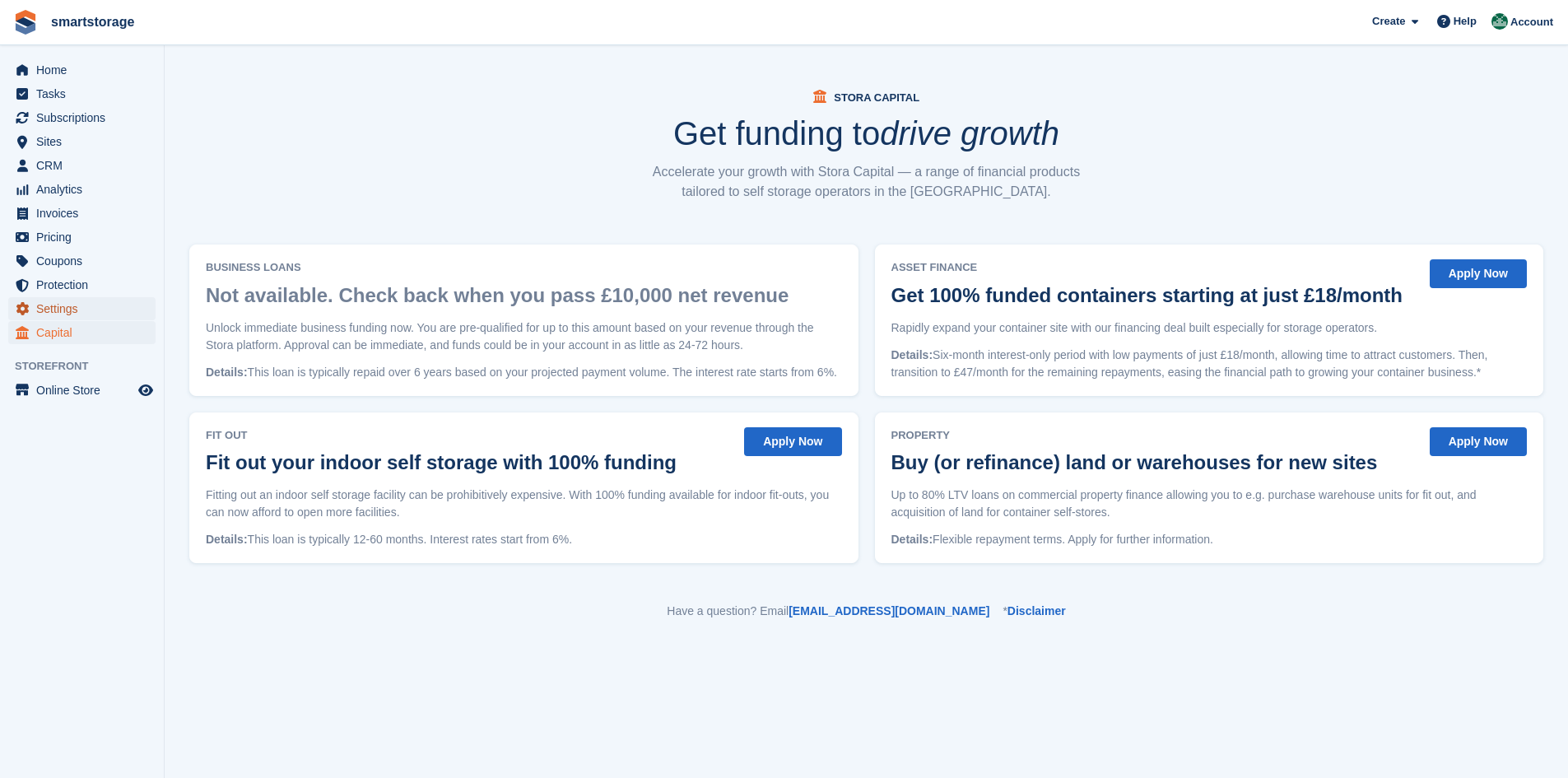
click at [56, 309] on span "Settings" at bounding box center [85, 309] width 98 height 23
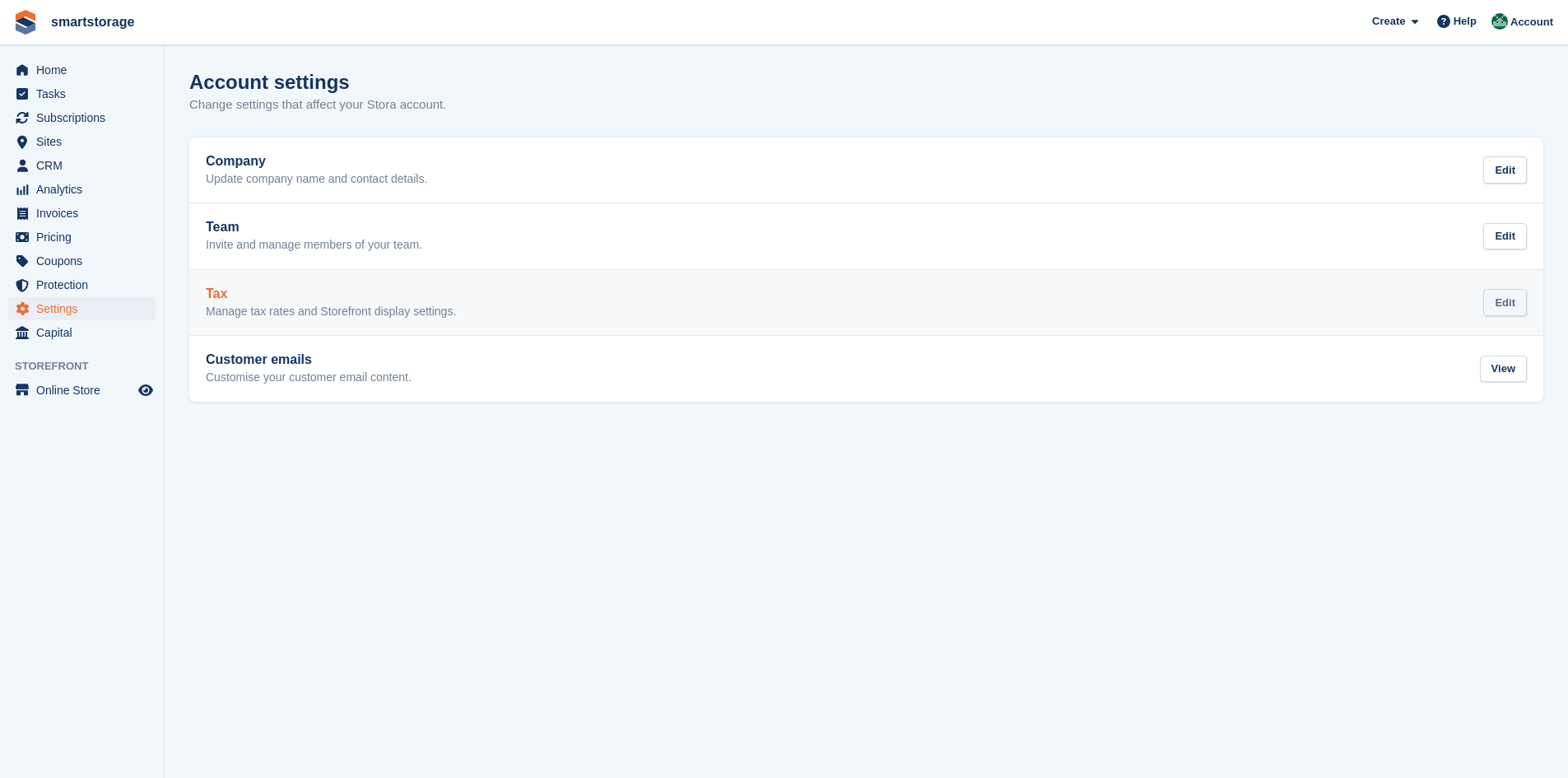
click at [1507, 306] on div "Edit" at bounding box center [1505, 302] width 44 height 27
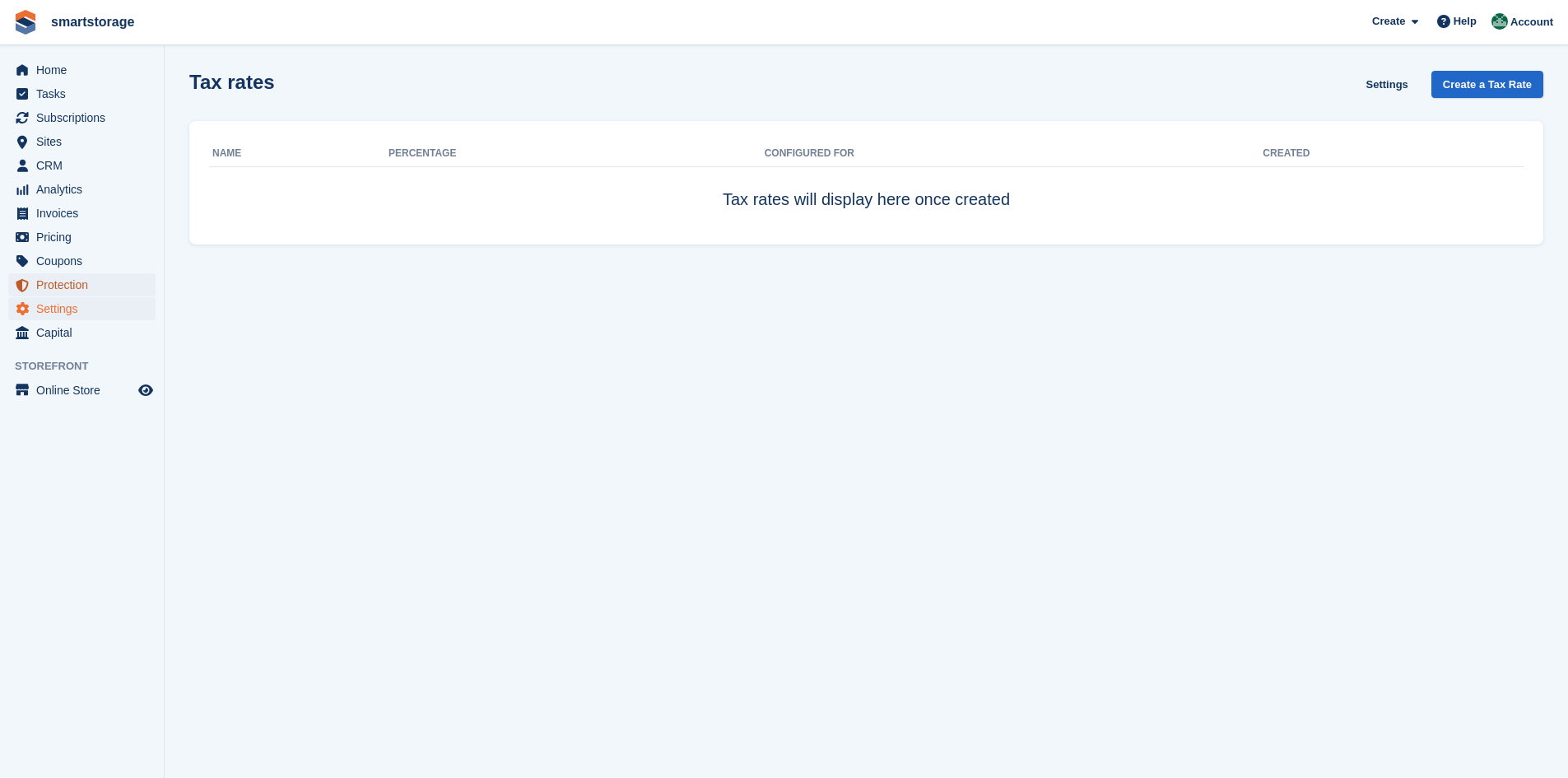
click at [65, 292] on span "Protection" at bounding box center [85, 285] width 98 height 23
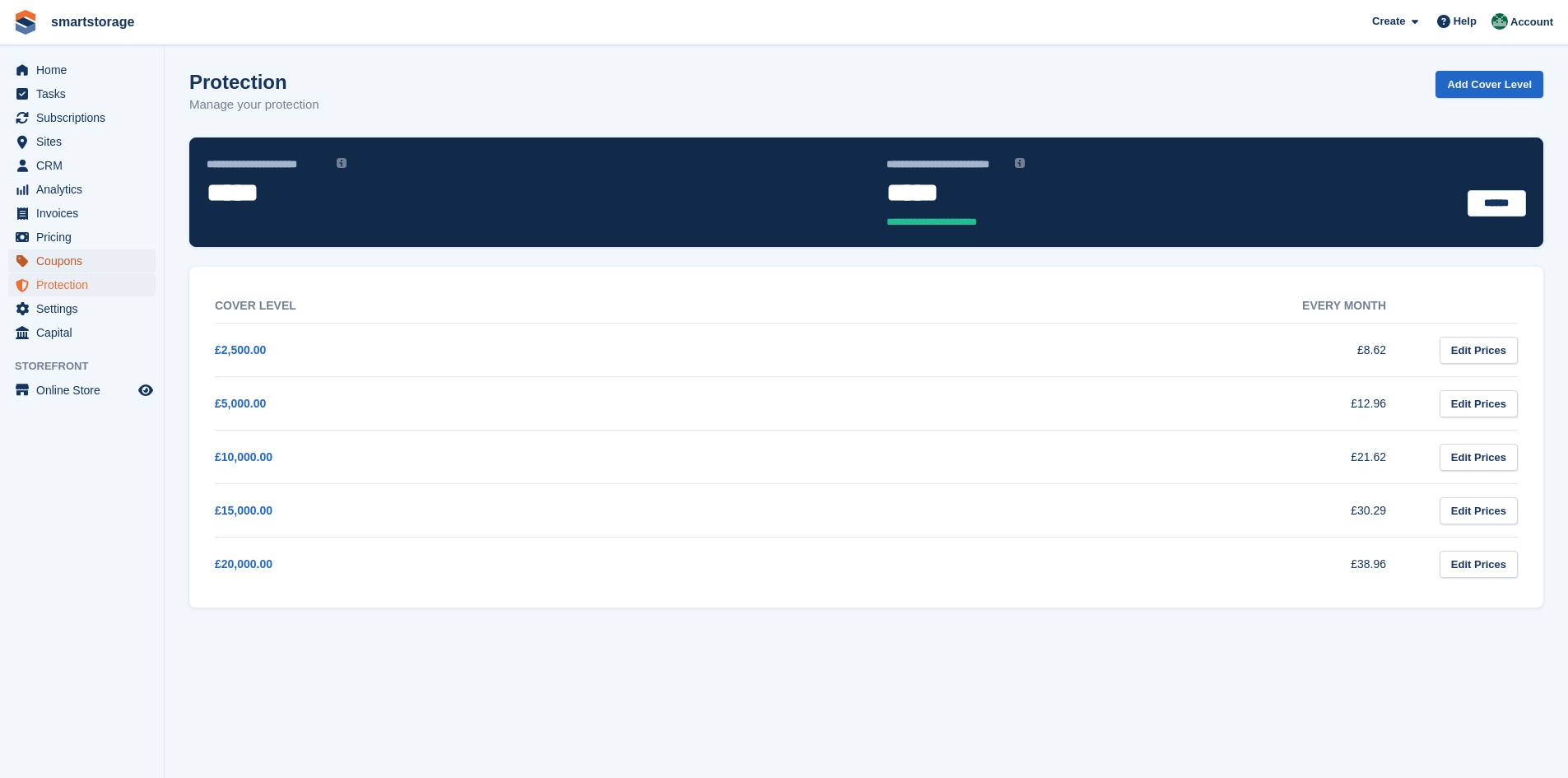
click at [51, 261] on span "Coupons" at bounding box center [85, 261] width 98 height 23
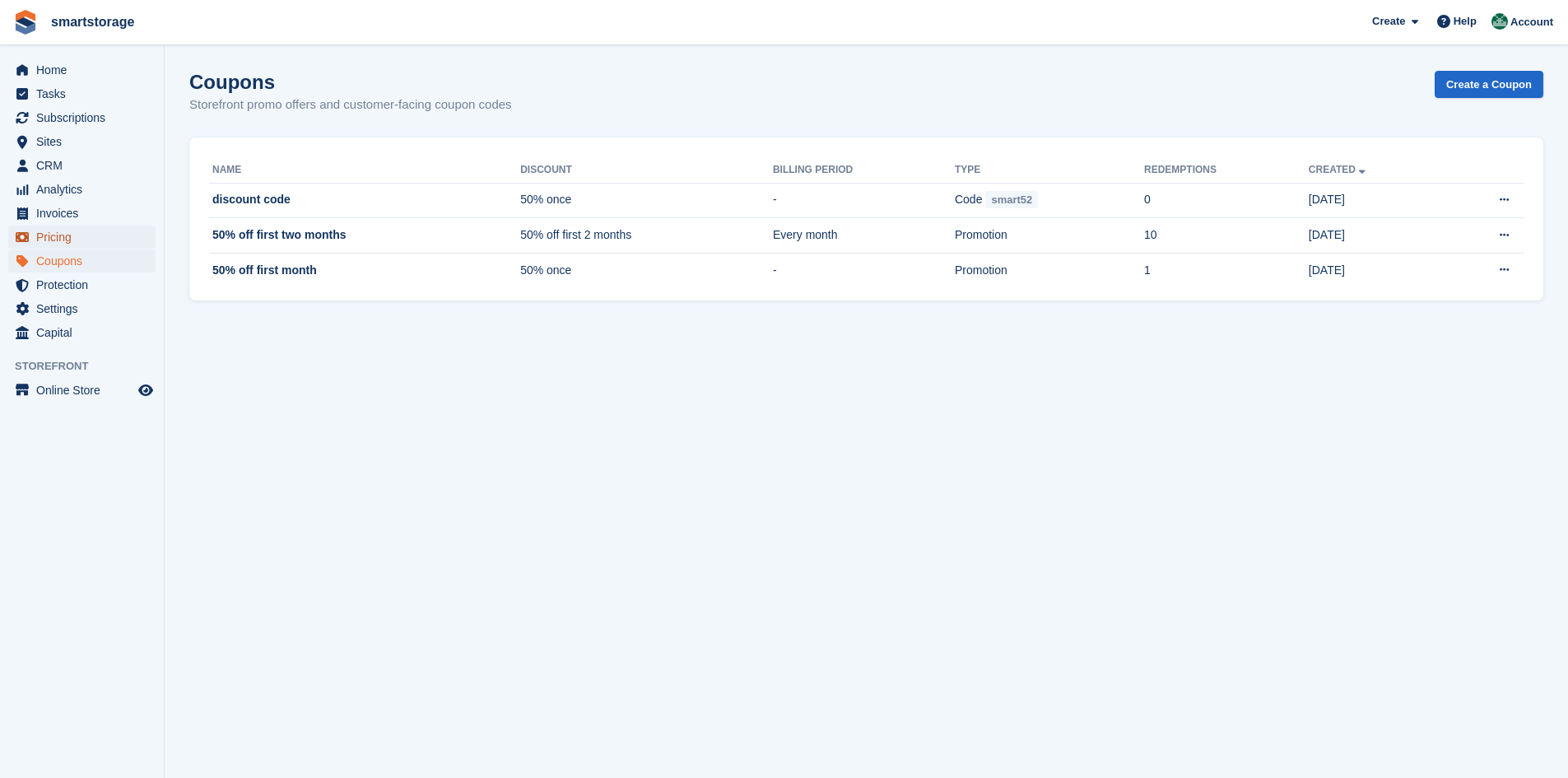
click at [43, 227] on span "Pricing" at bounding box center [85, 237] width 98 height 23
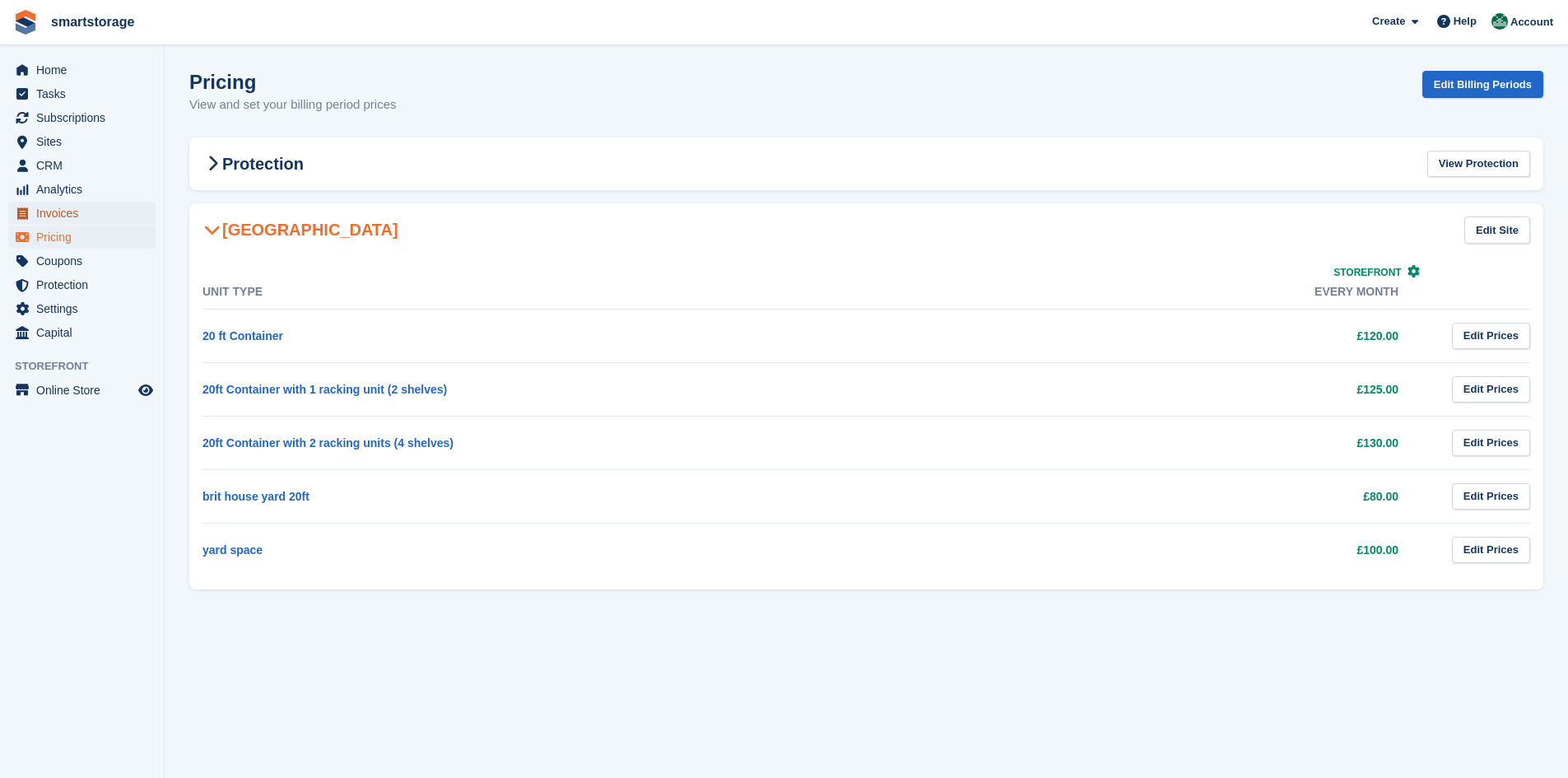
click at [45, 211] on span "Invoices" at bounding box center [85, 213] width 98 height 23
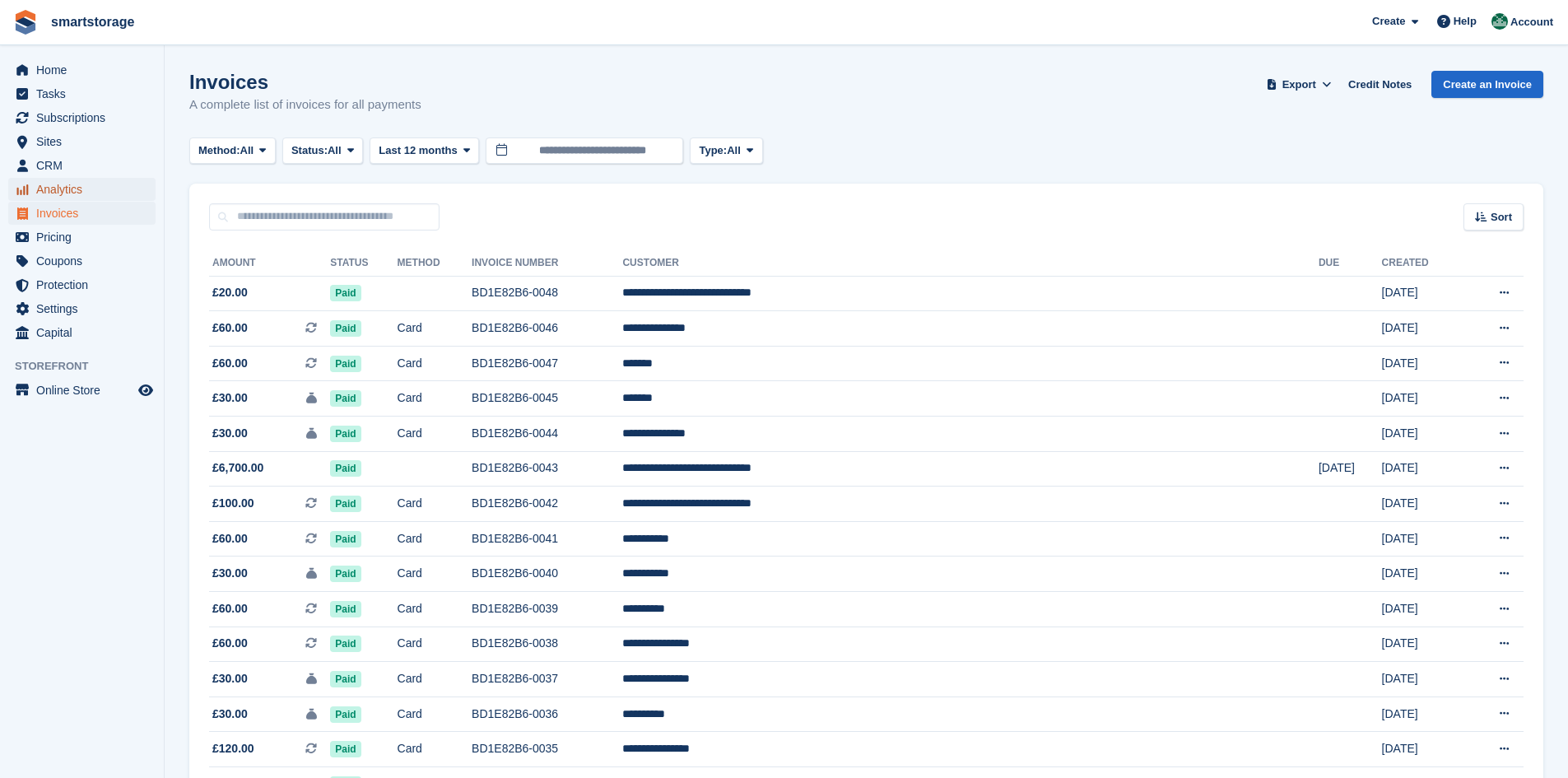
click at [60, 181] on span "Analytics" at bounding box center [85, 189] width 98 height 23
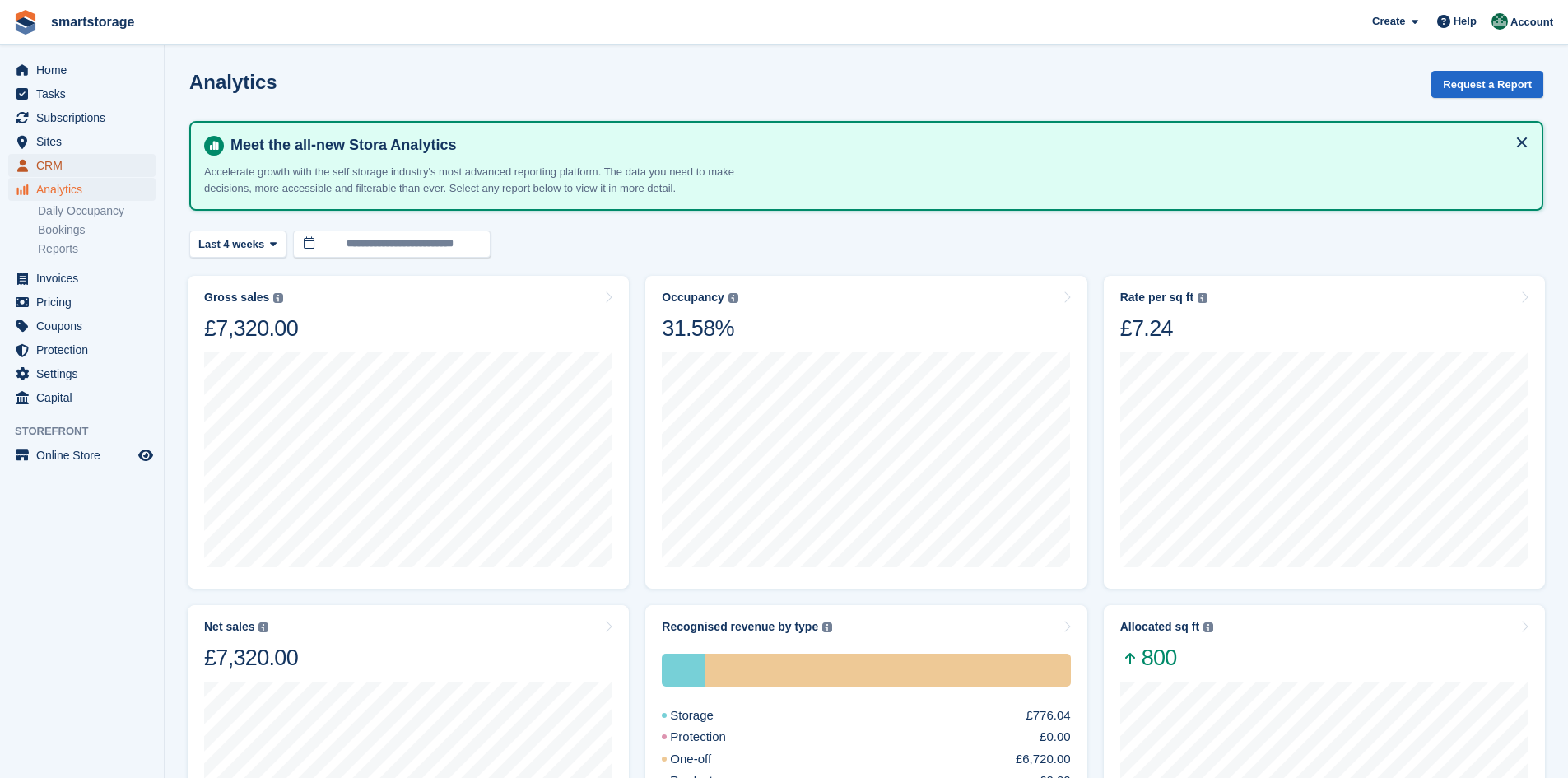
click at [52, 167] on span "CRM" at bounding box center [85, 165] width 98 height 23
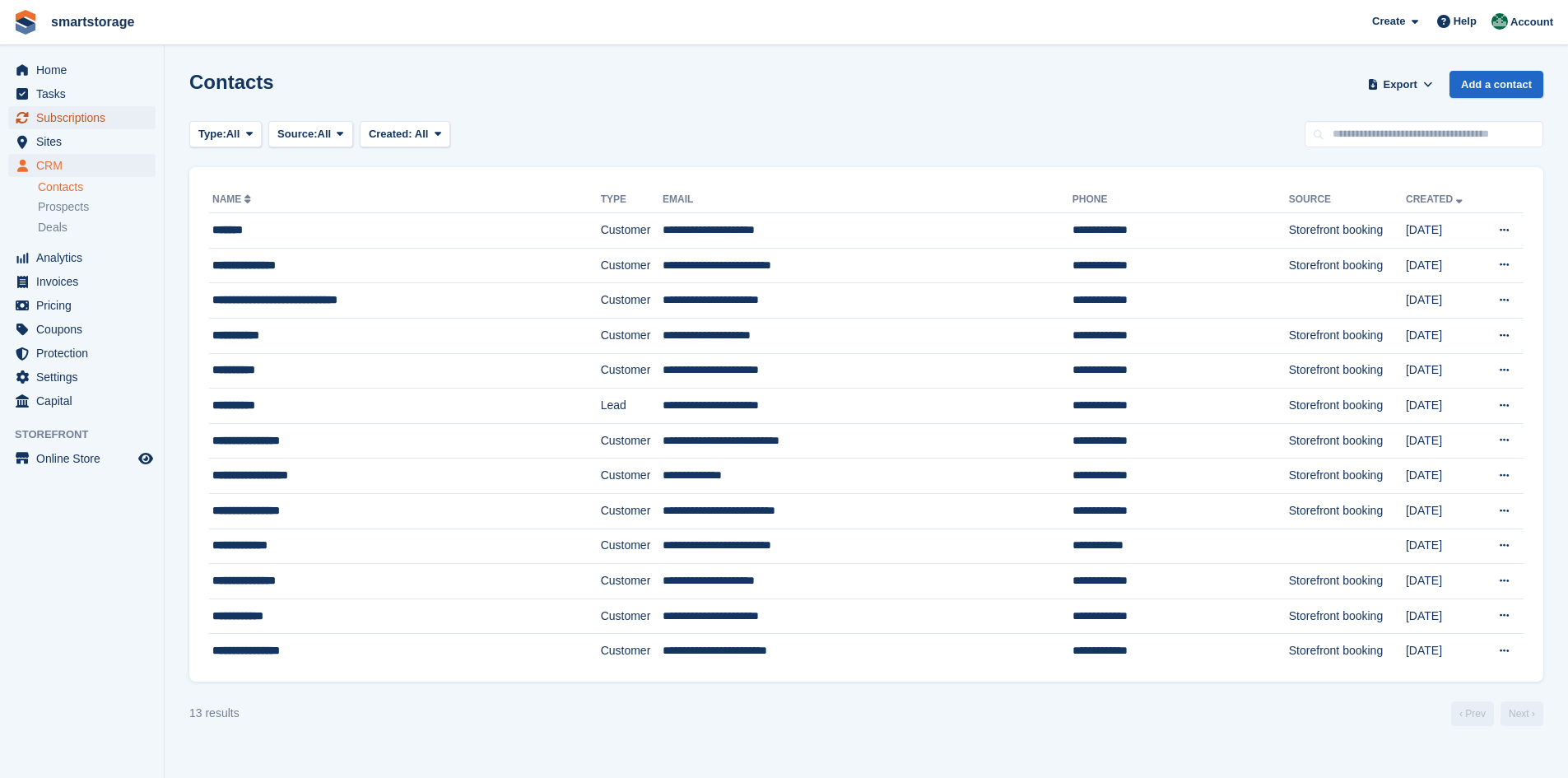
click at [48, 120] on span "Subscriptions" at bounding box center [85, 118] width 98 height 23
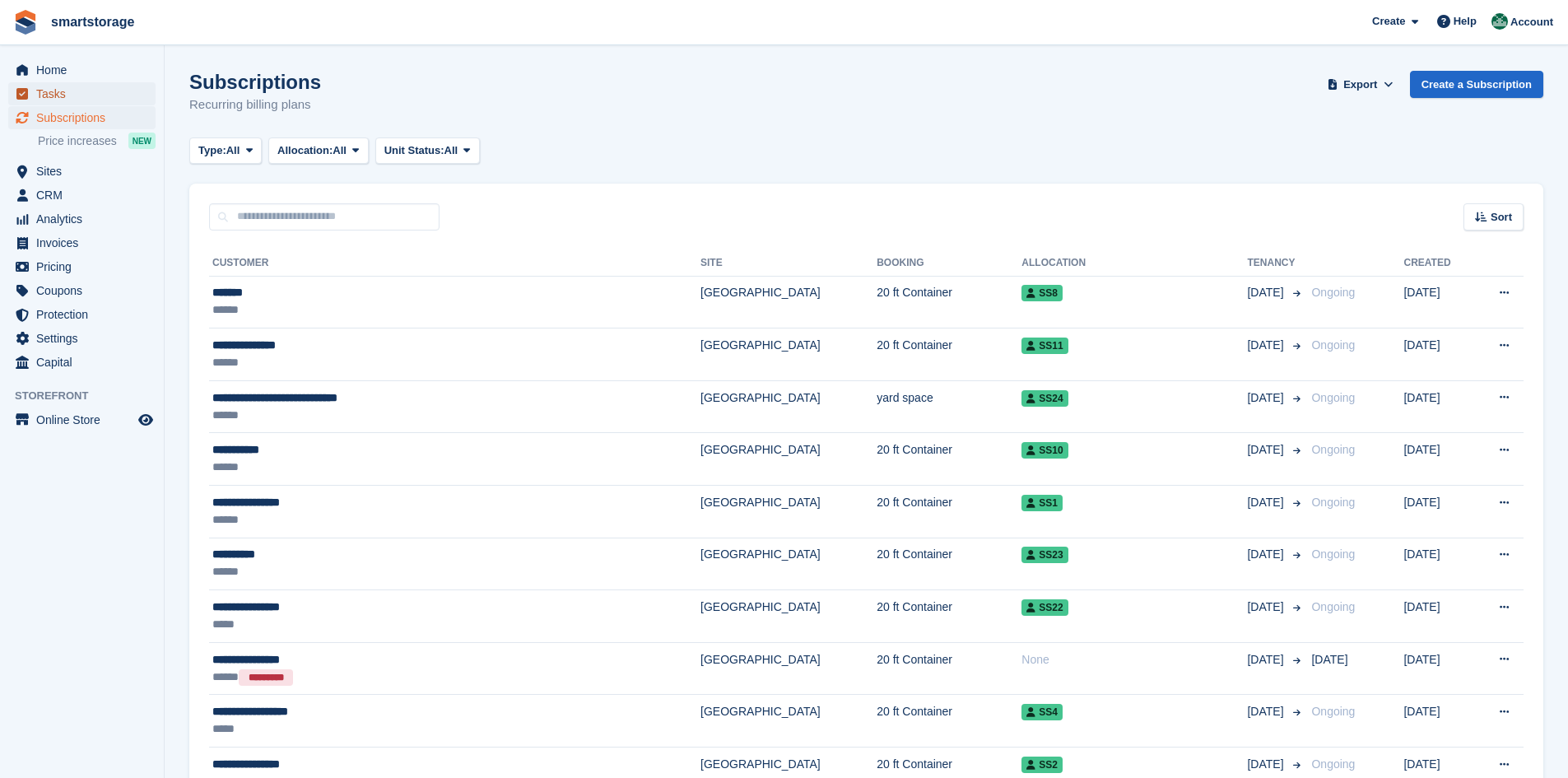
click at [40, 90] on span "Tasks" at bounding box center [85, 94] width 98 height 23
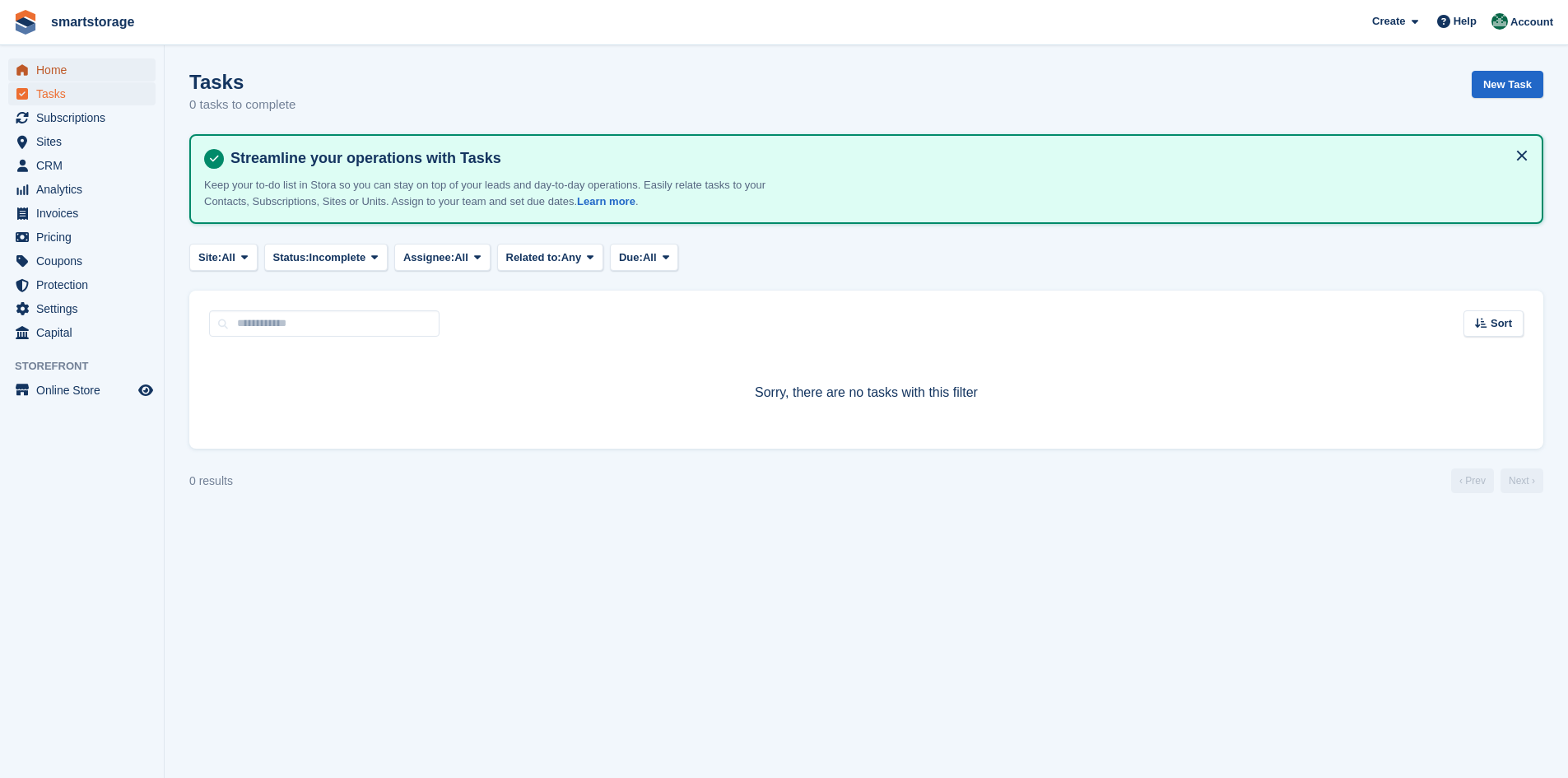
click at [50, 62] on span "Home" at bounding box center [85, 70] width 98 height 23
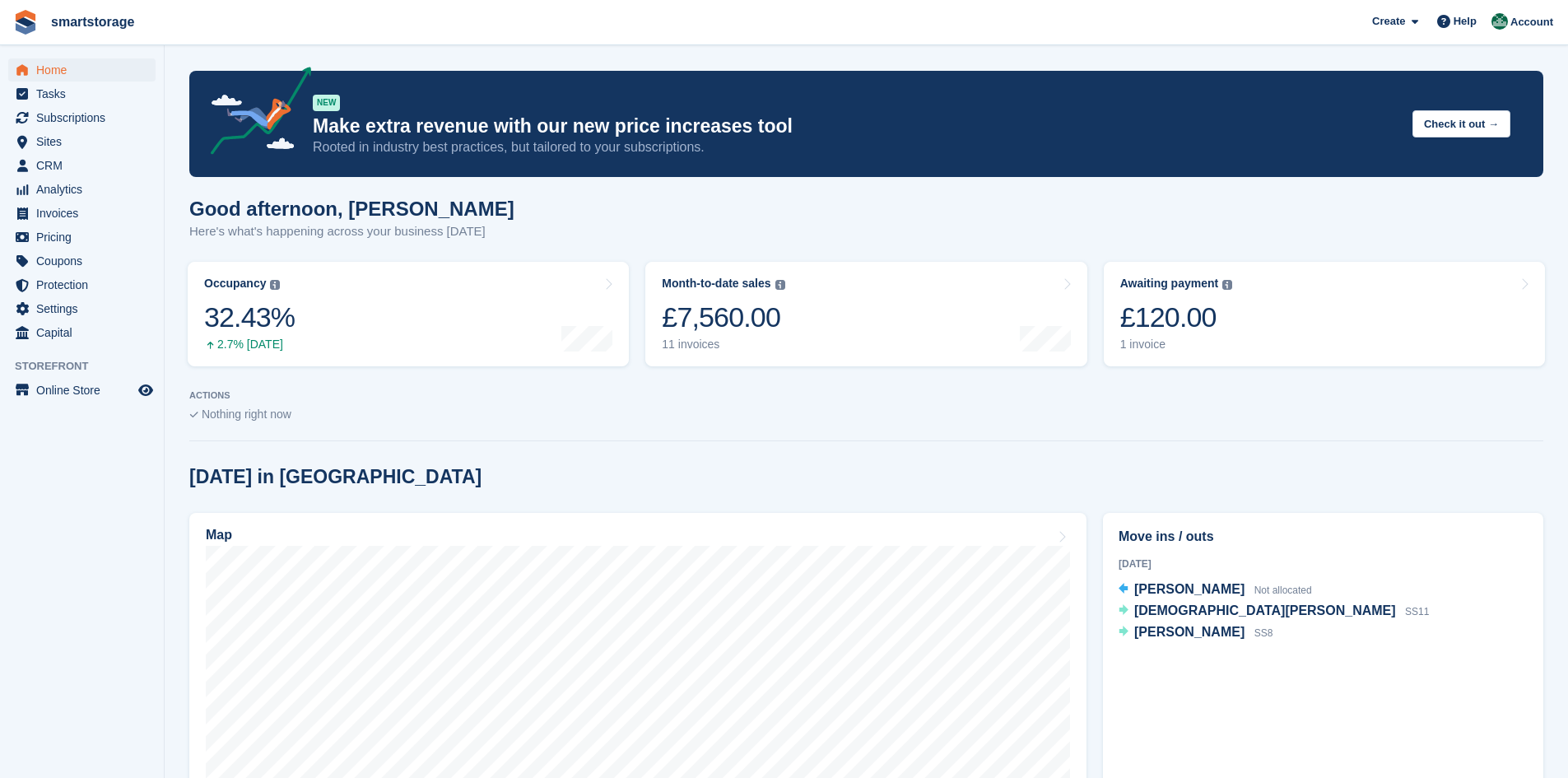
click at [101, 21] on link "smartstorage" at bounding box center [93, 22] width 97 height 27
click at [1521, 18] on span "Account" at bounding box center [1532, 22] width 43 height 16
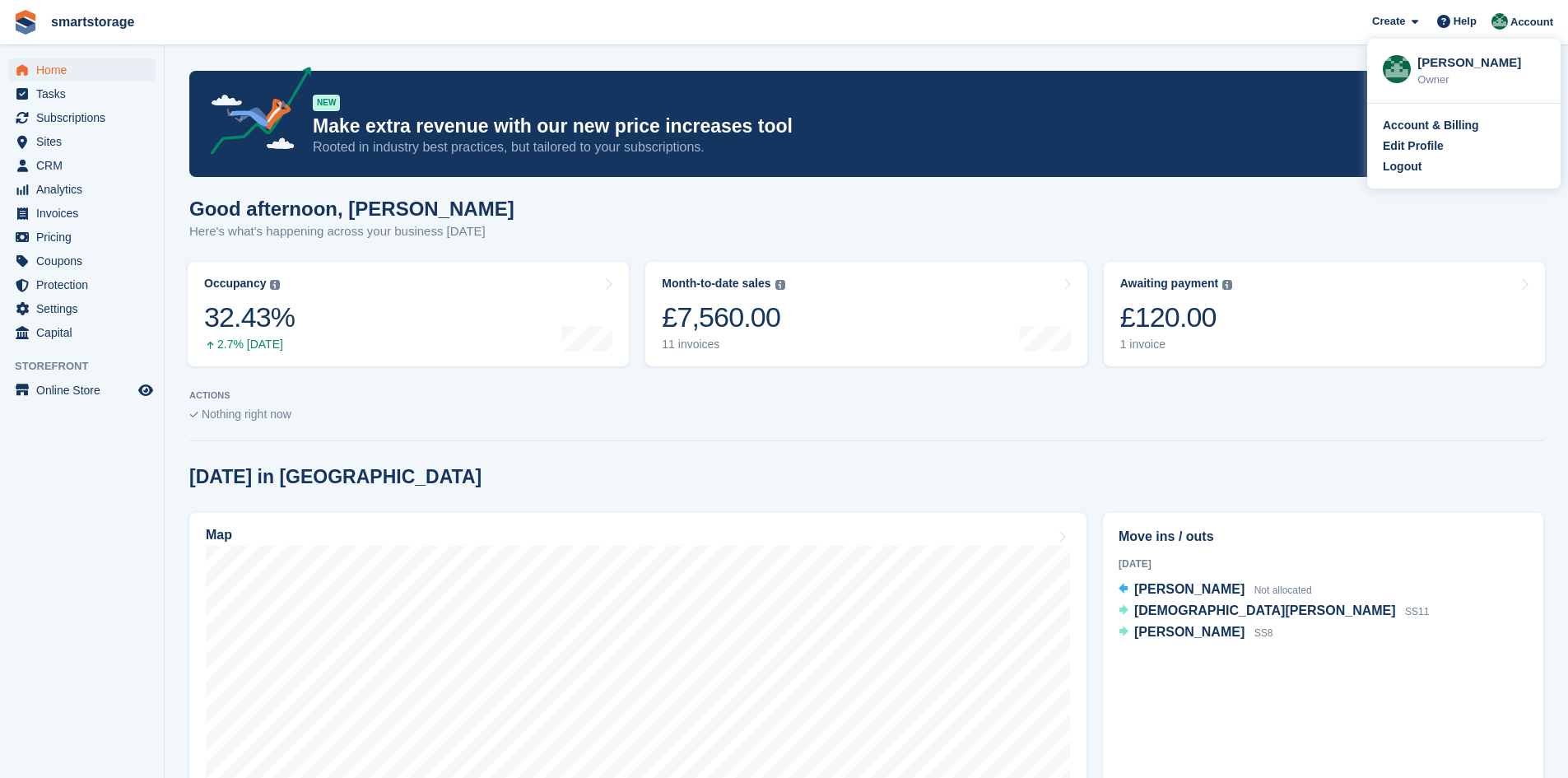
click at [1406, 128] on div "Account & Billing" at bounding box center [1430, 125] width 97 height 17
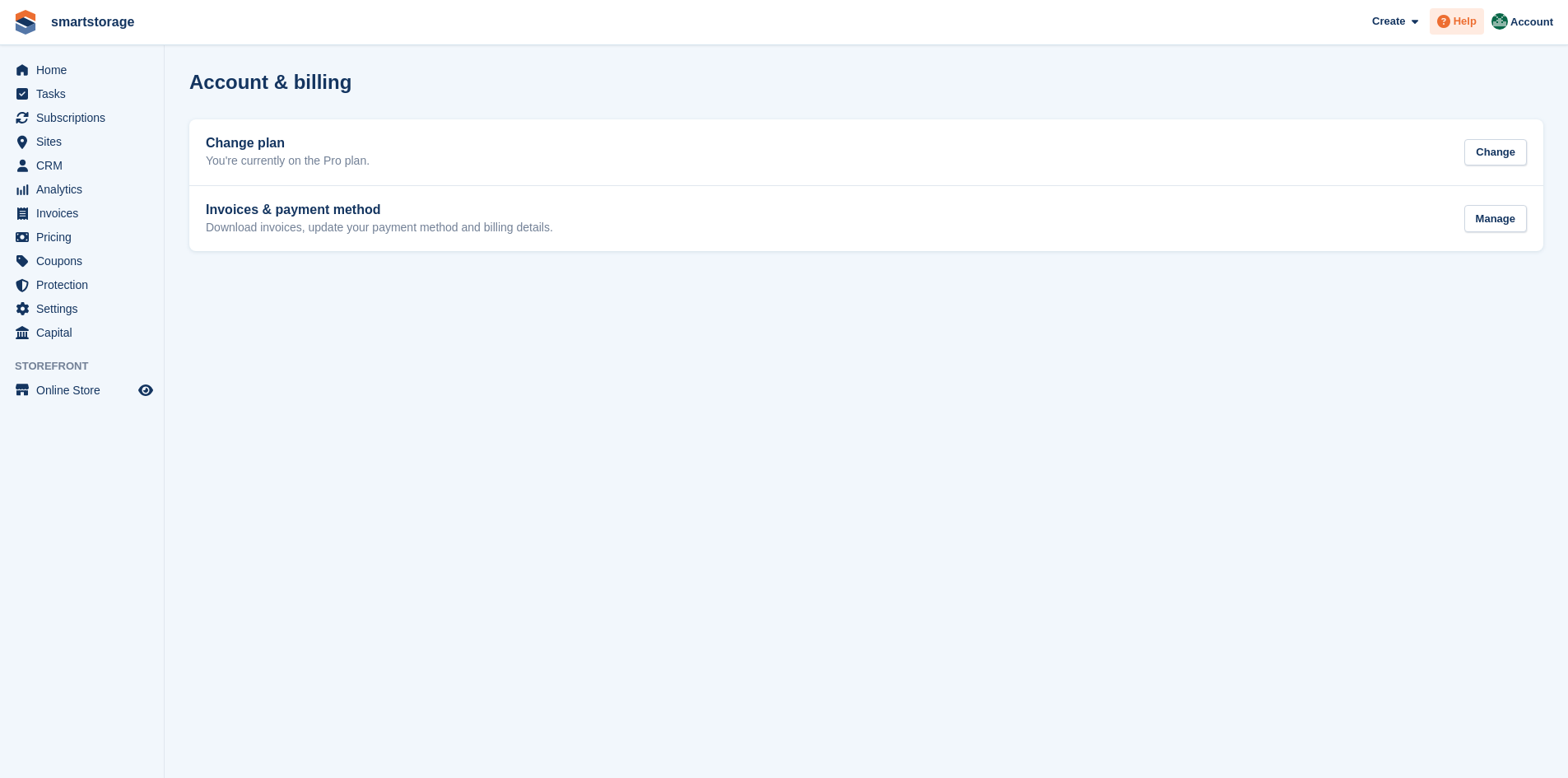
click at [1453, 26] on span at bounding box center [1444, 21] width 20 height 20
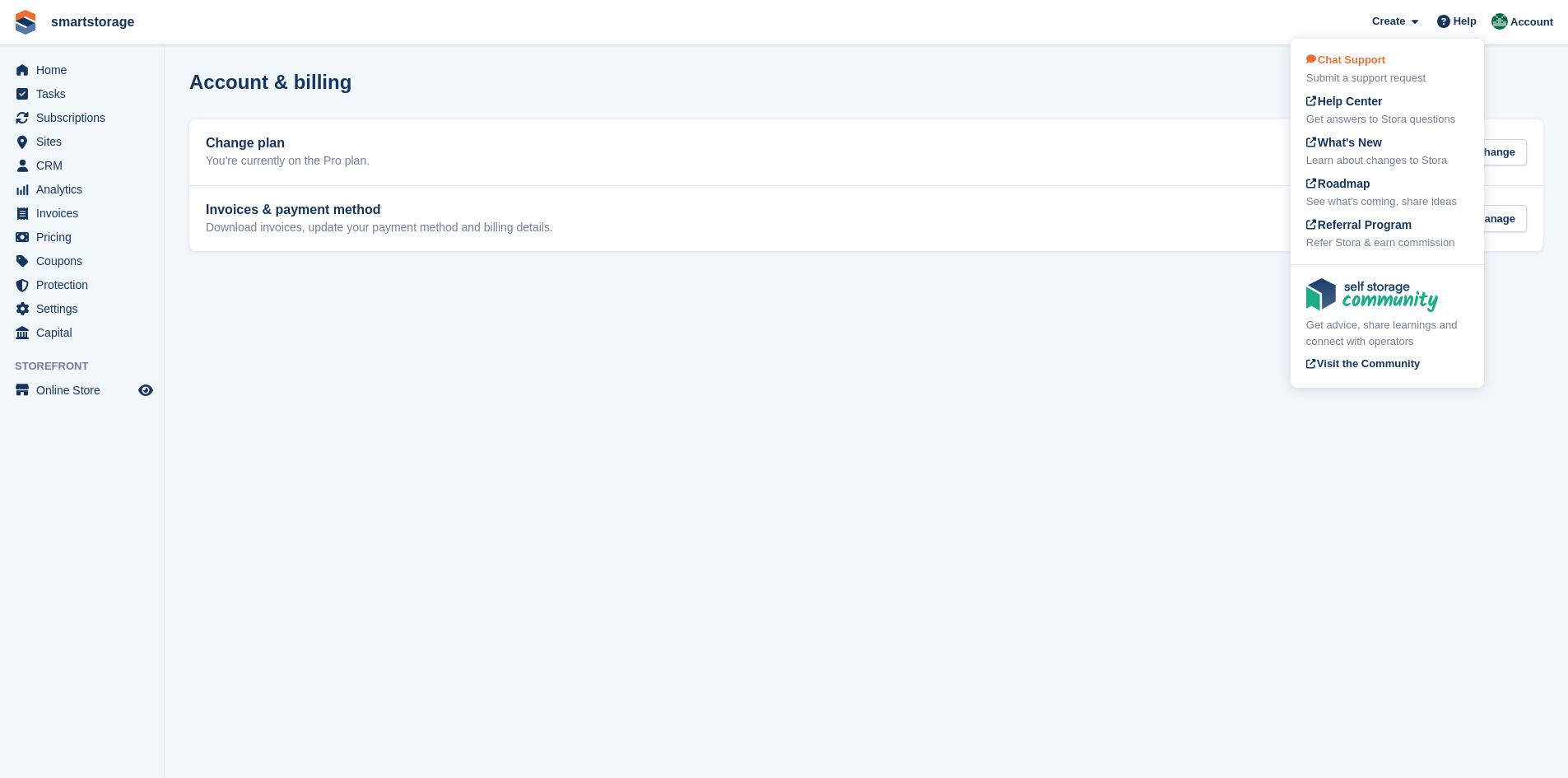
click at [1336, 61] on span "Chat Support" at bounding box center [1345, 59] width 79 height 12
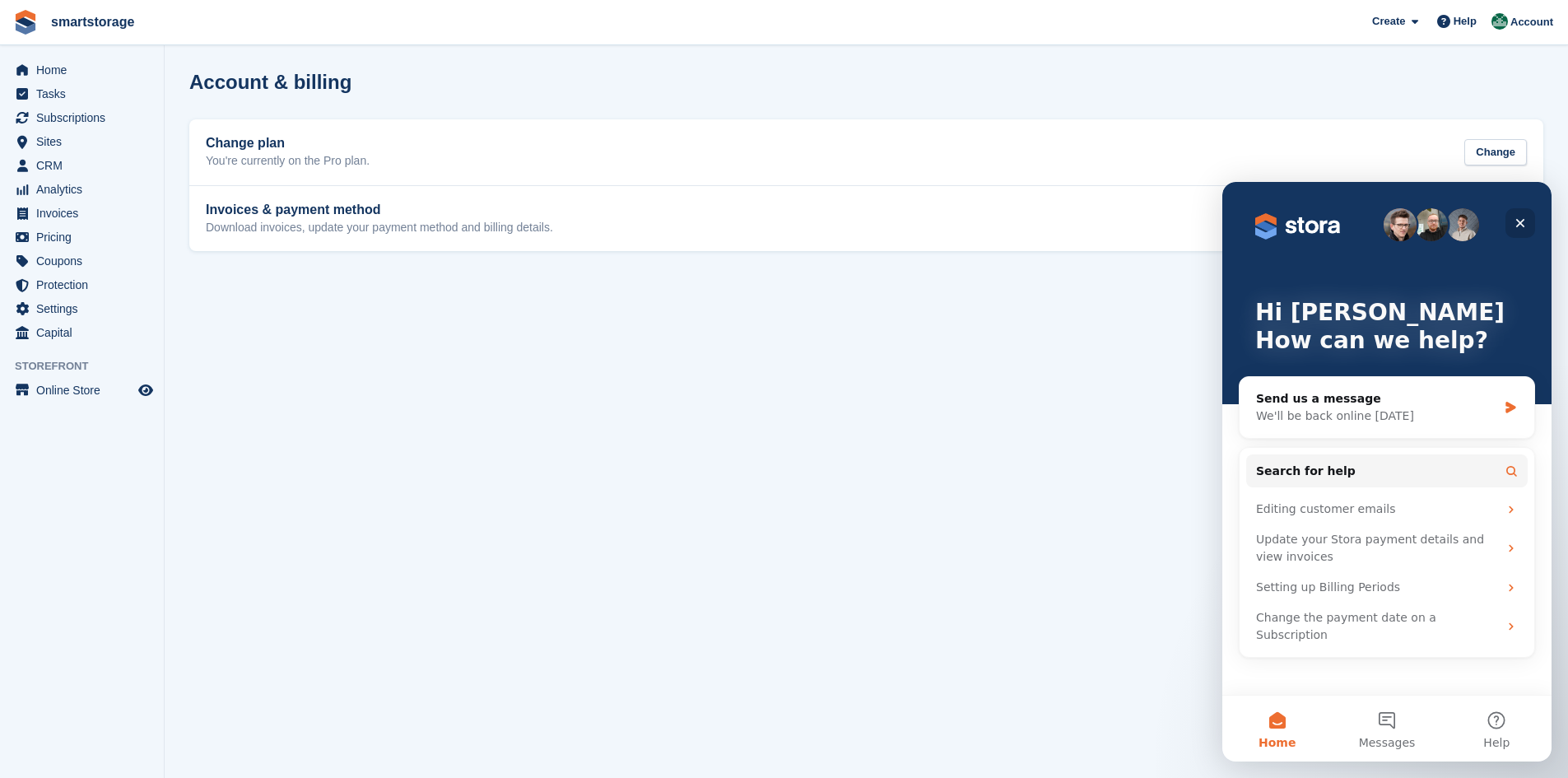
click at [1520, 220] on icon "Close" at bounding box center [1520, 224] width 13 height 13
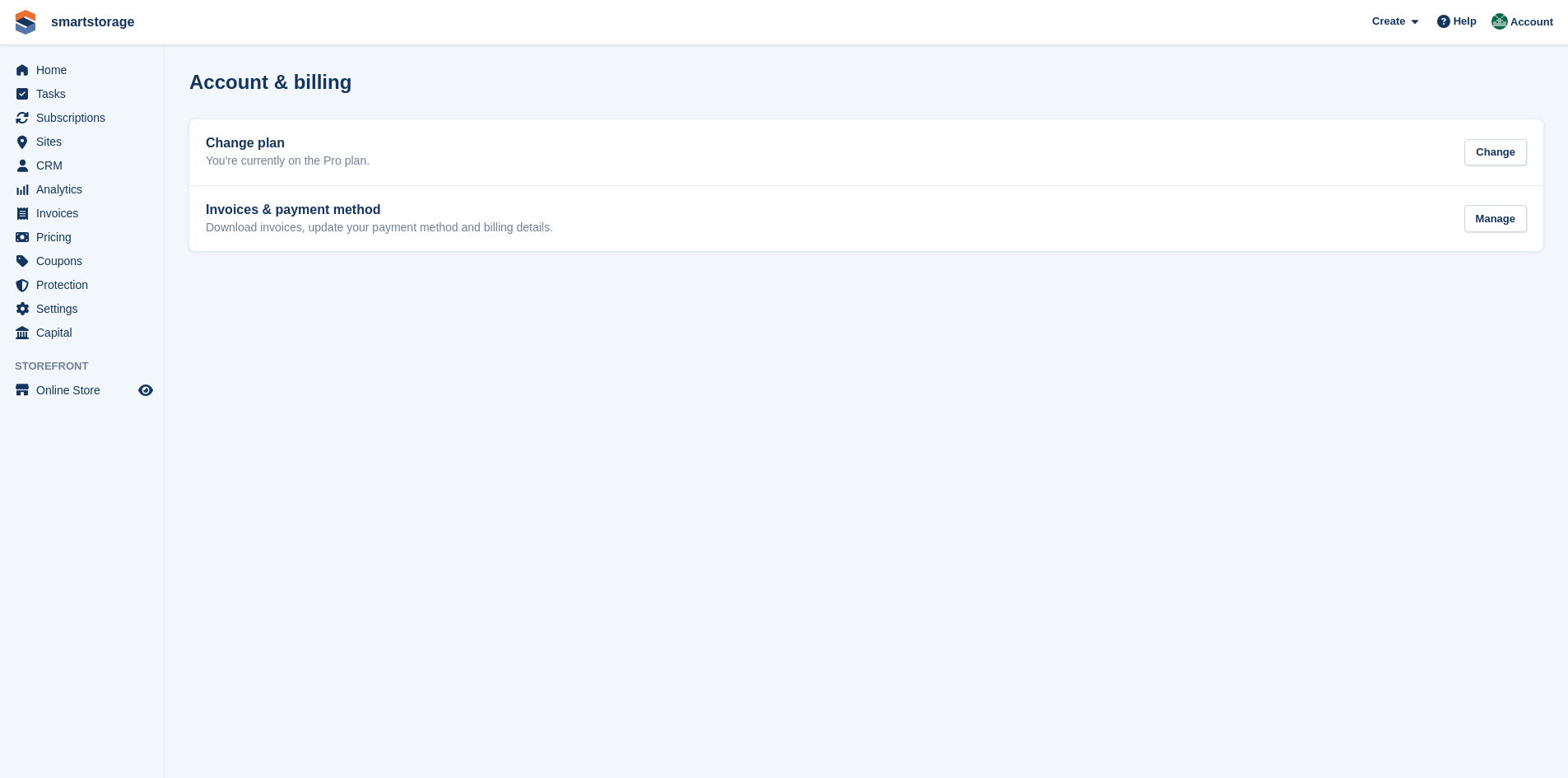
click at [28, 26] on img at bounding box center [26, 22] width 25 height 25
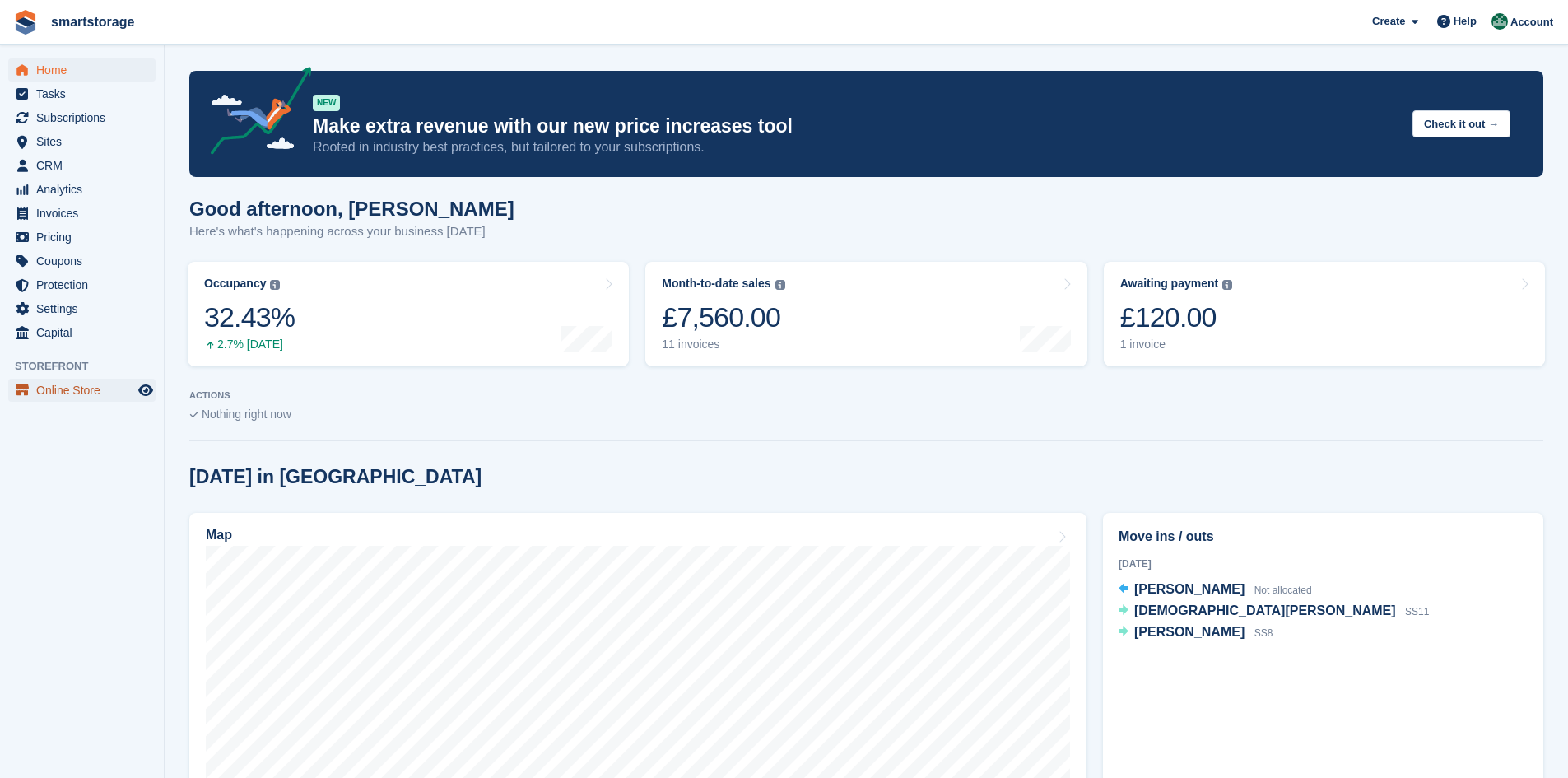
click at [62, 389] on span "Online Store" at bounding box center [85, 390] width 98 height 23
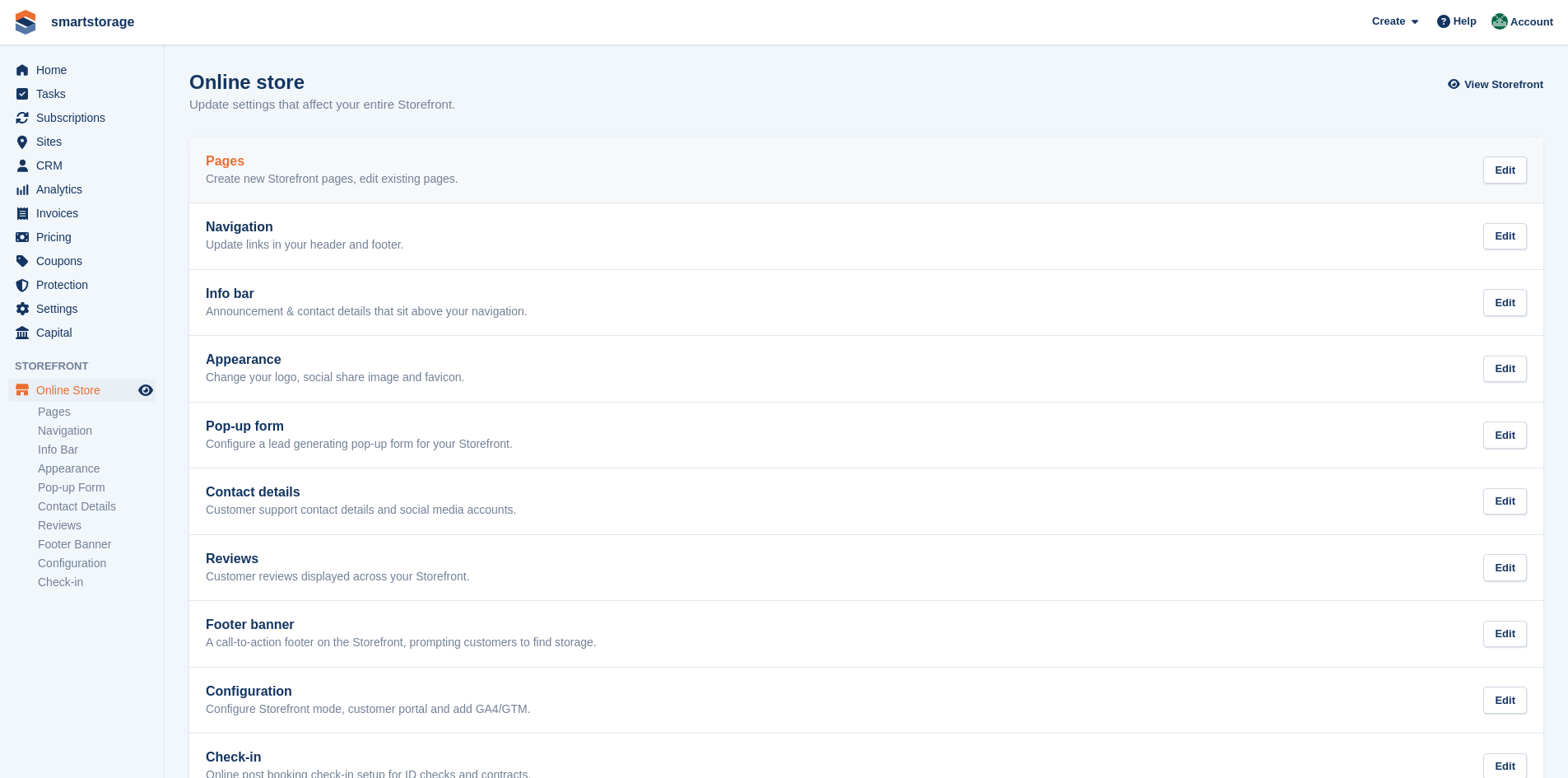
click at [261, 175] on p "Create new Storefront pages, edit existing pages." at bounding box center [332, 180] width 252 height 15
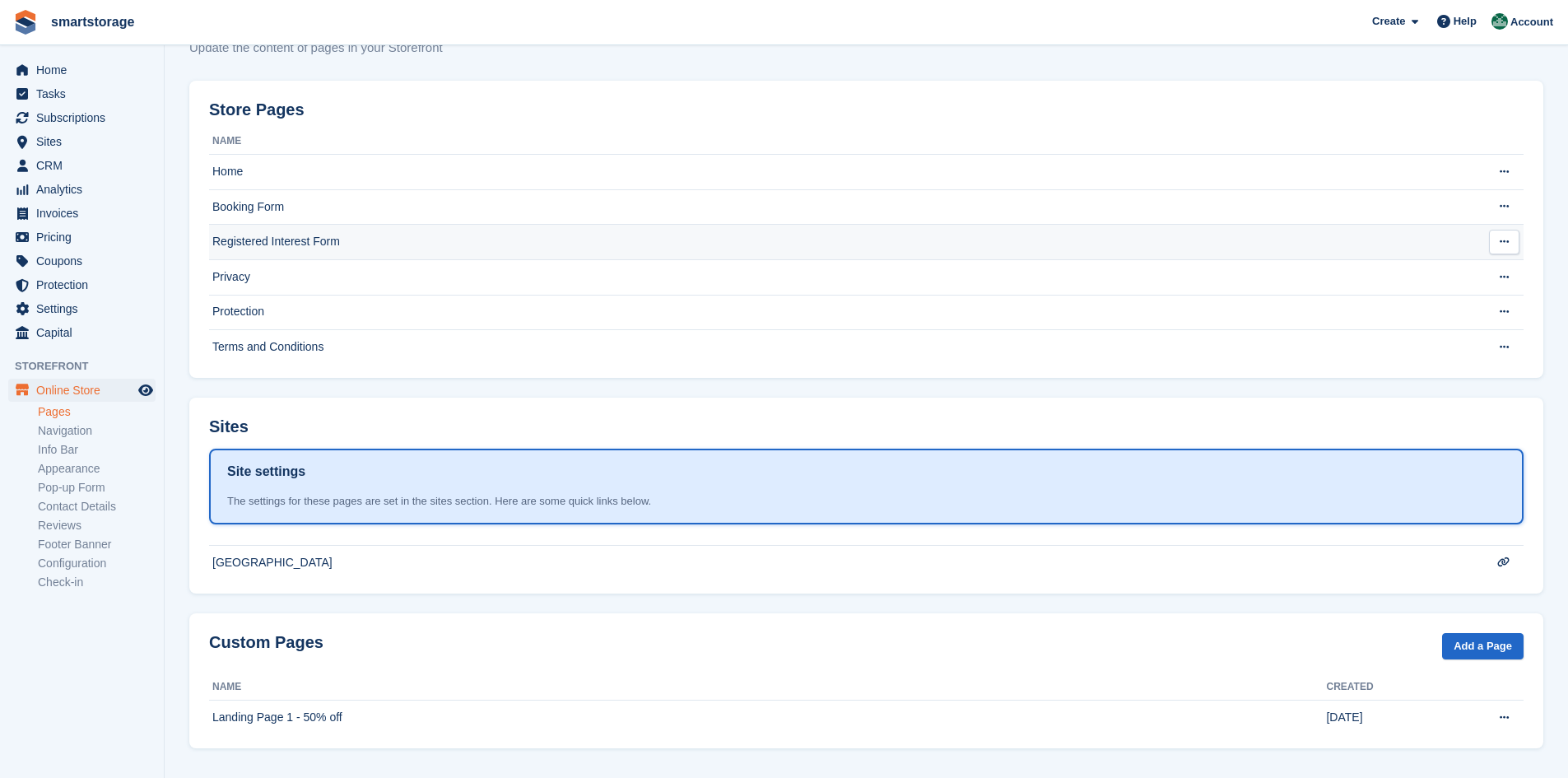
scroll to position [62, 0]
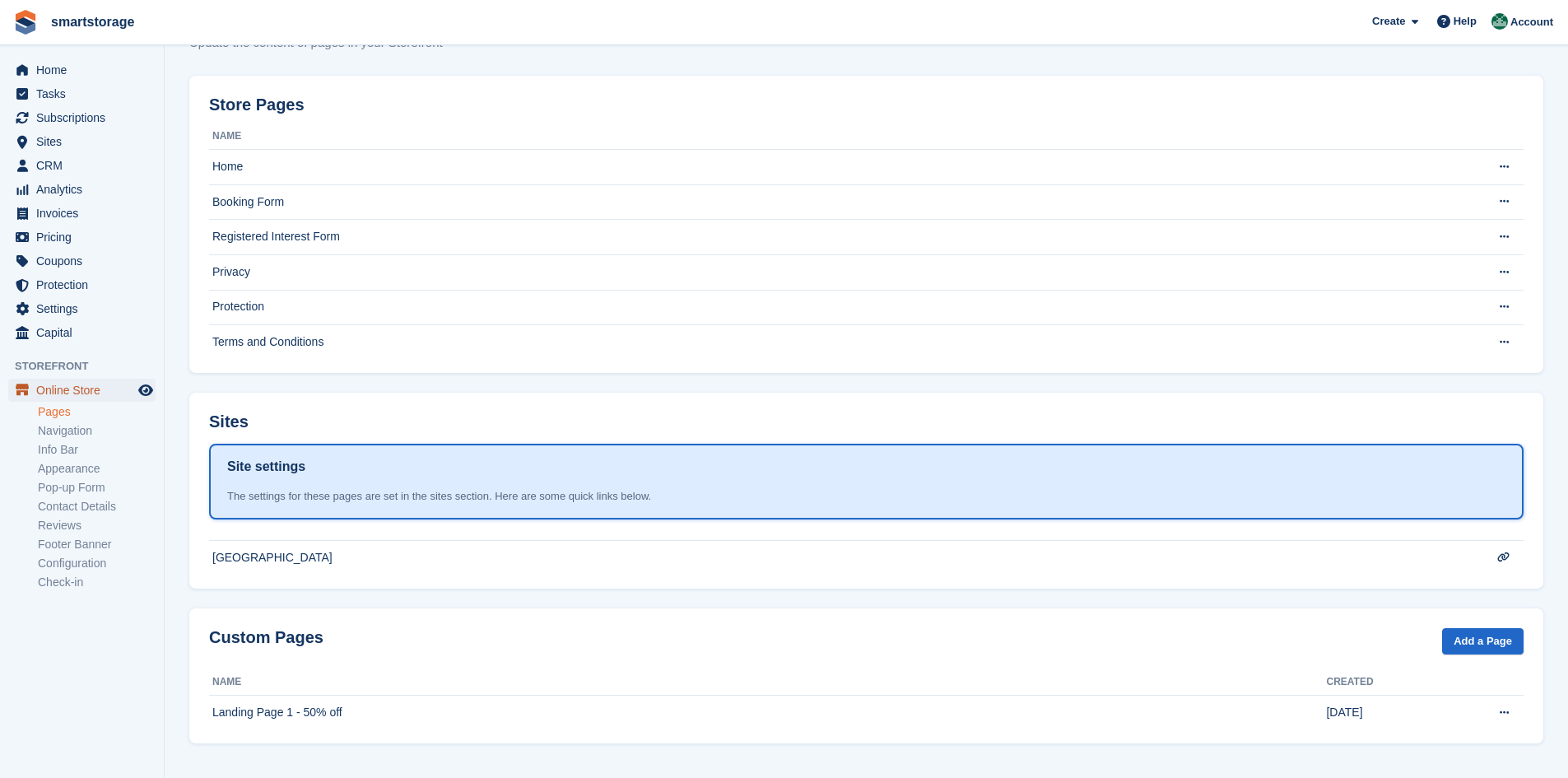
click at [59, 390] on span "Online Store" at bounding box center [85, 390] width 98 height 23
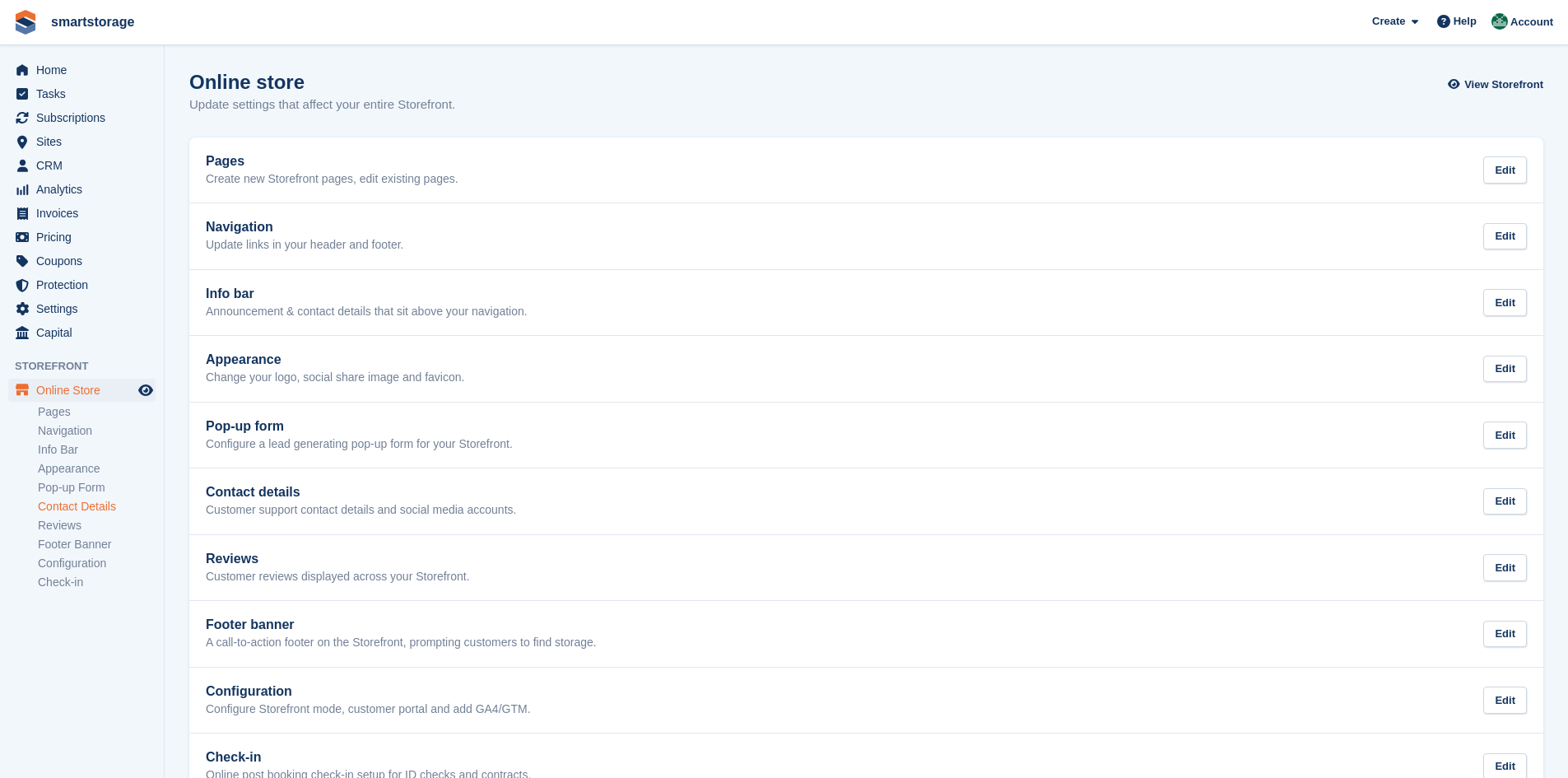
click at [68, 504] on link "Contact Details" at bounding box center [97, 507] width 118 height 15
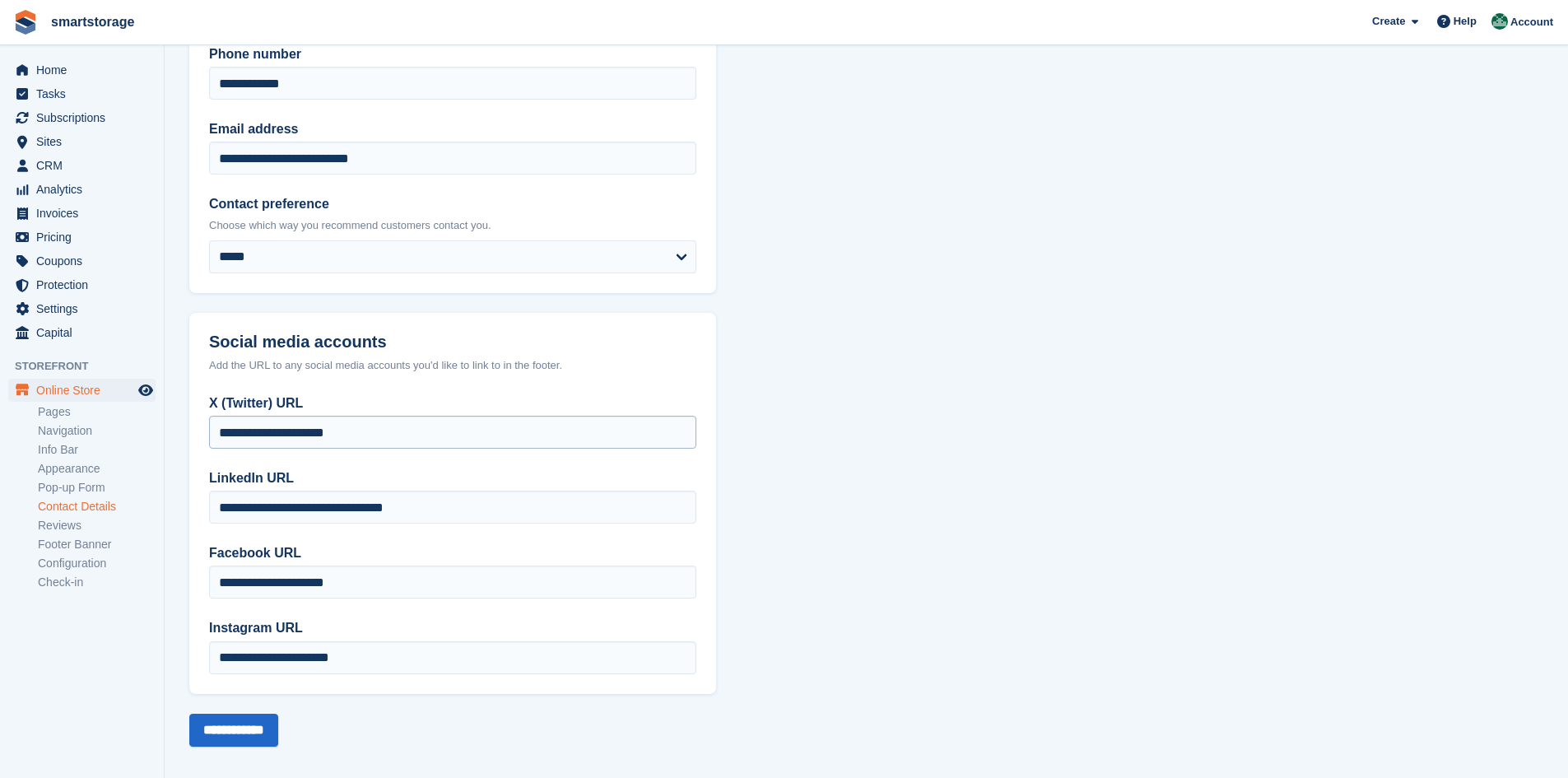
scroll to position [165, 0]
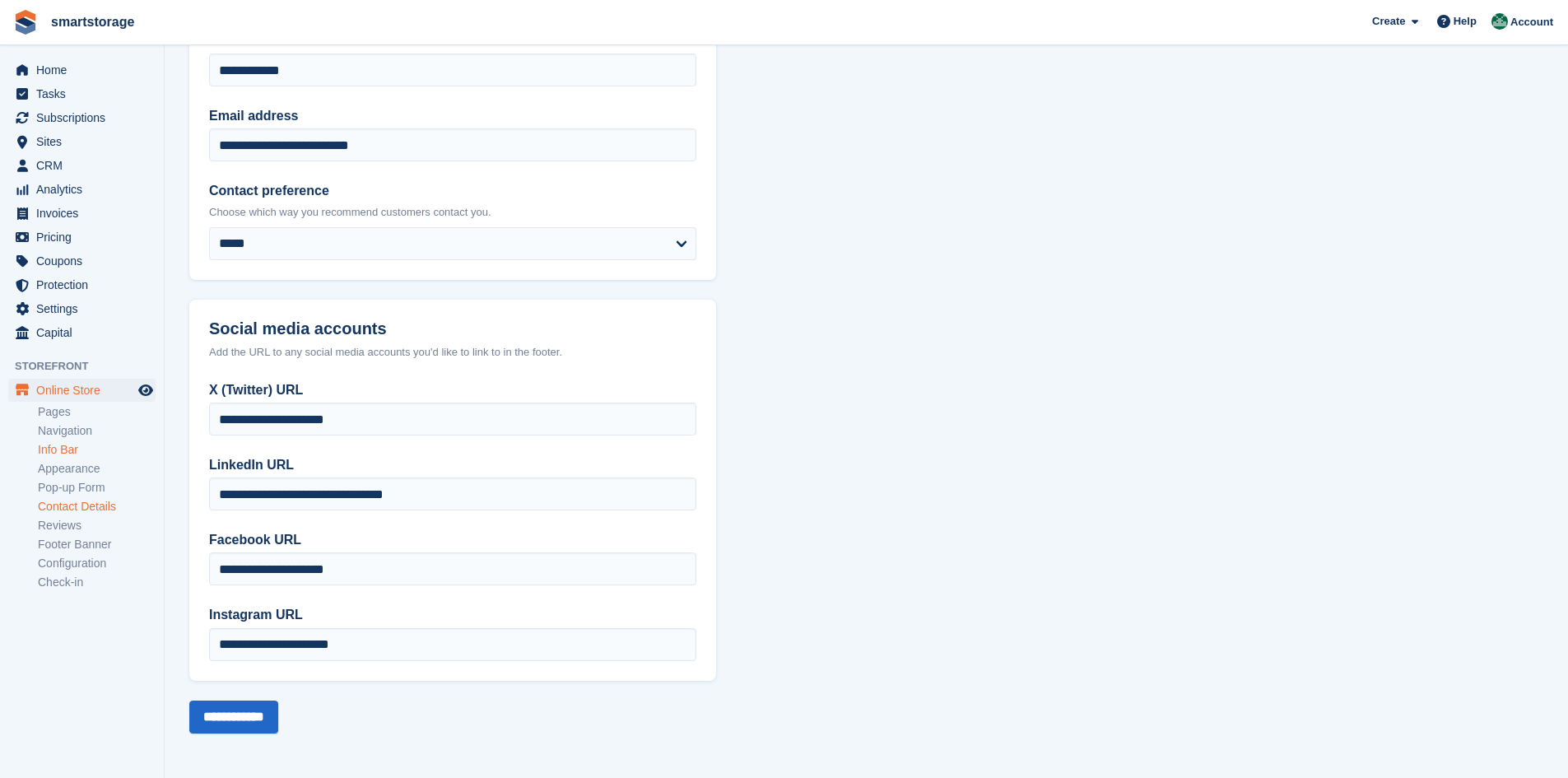
click at [66, 449] on link "Info Bar" at bounding box center [97, 450] width 118 height 15
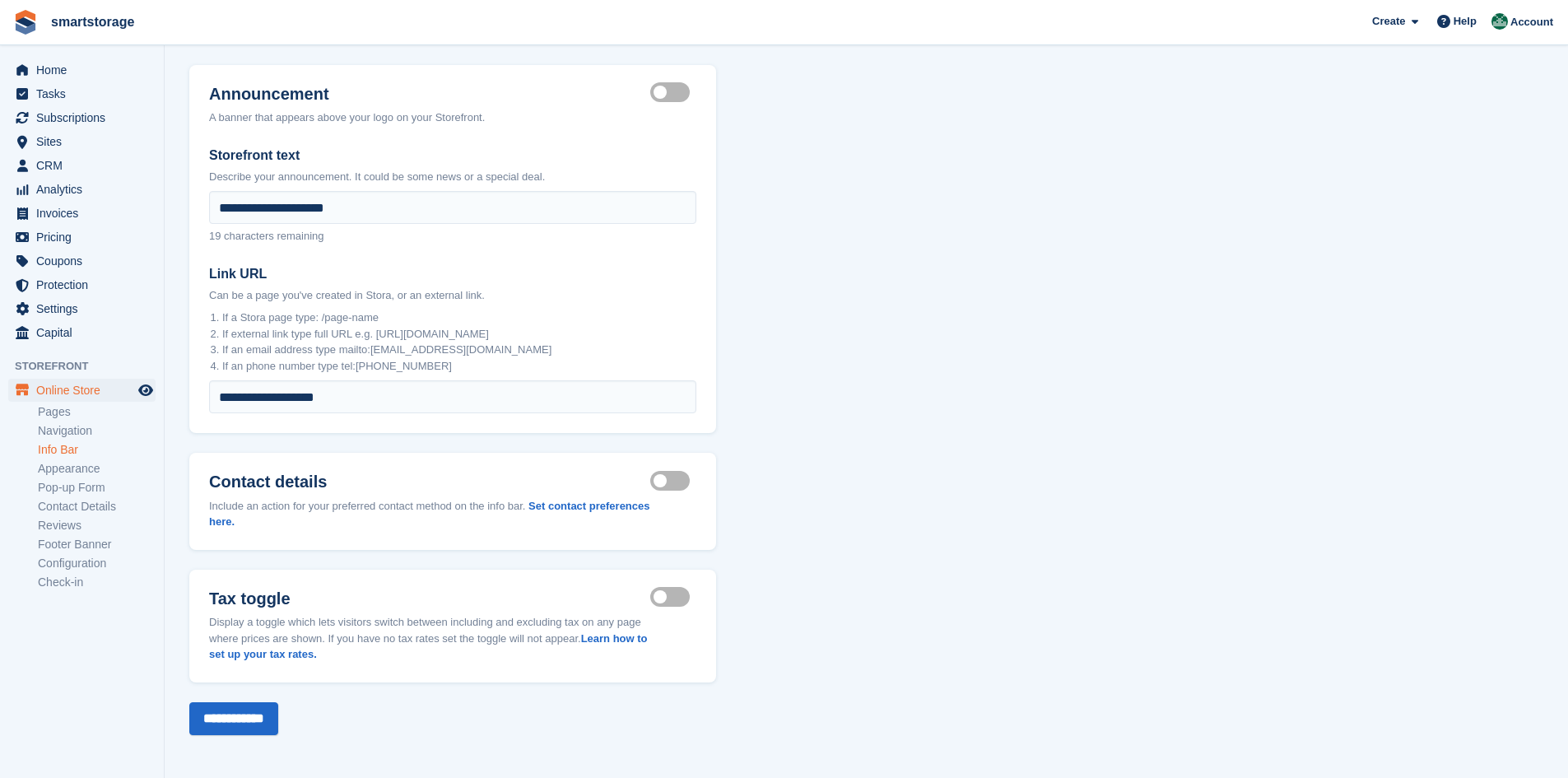
scroll to position [75, 0]
click at [666, 597] on label "Tax toggle visible" at bounding box center [674, 595] width 46 height 3
click at [263, 651] on link "Learn how to set up your tax rates." at bounding box center [428, 645] width 439 height 29
click at [56, 72] on span "Home" at bounding box center [85, 70] width 98 height 23
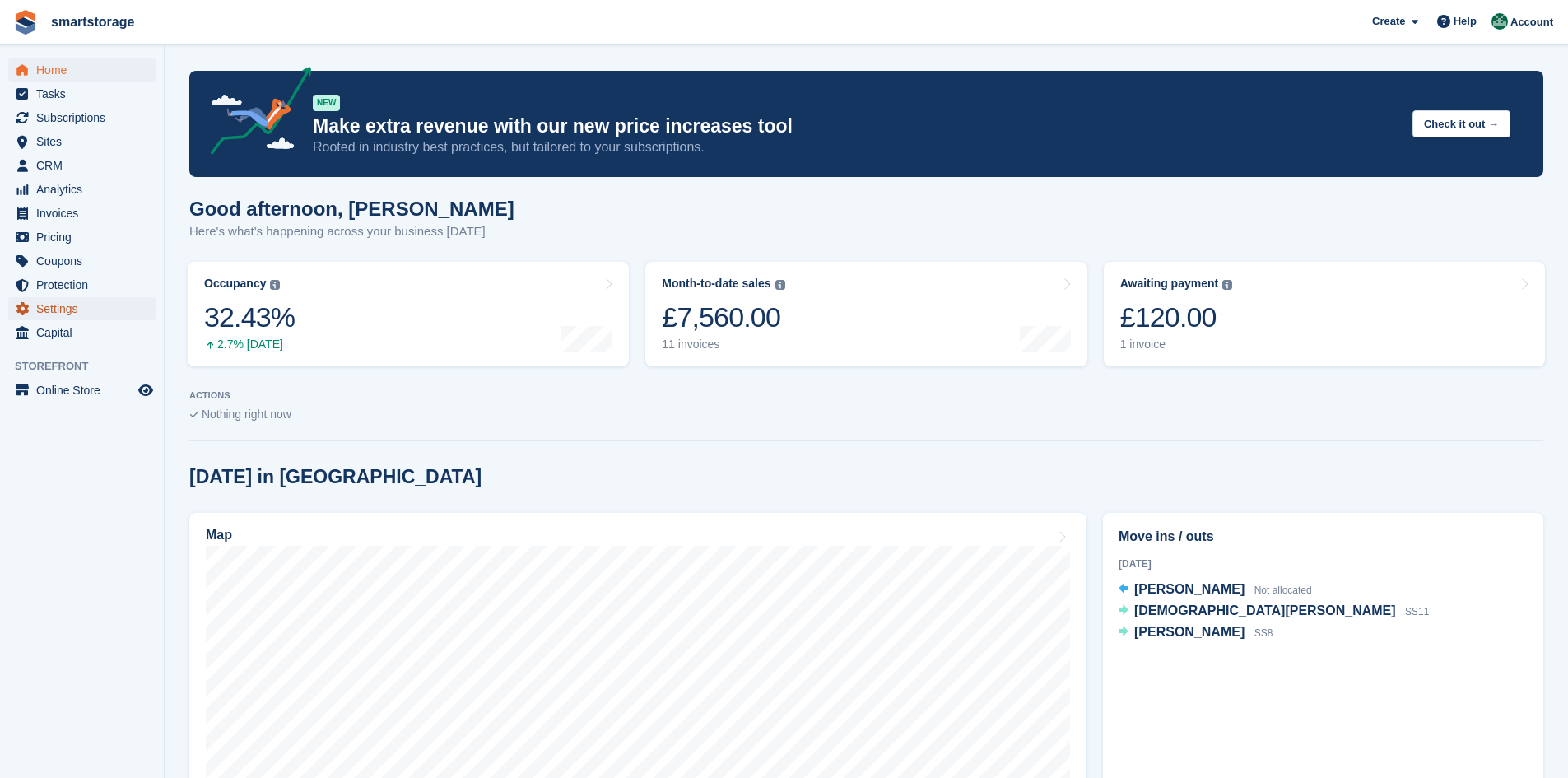
click at [38, 315] on span "Settings" at bounding box center [85, 309] width 98 height 23
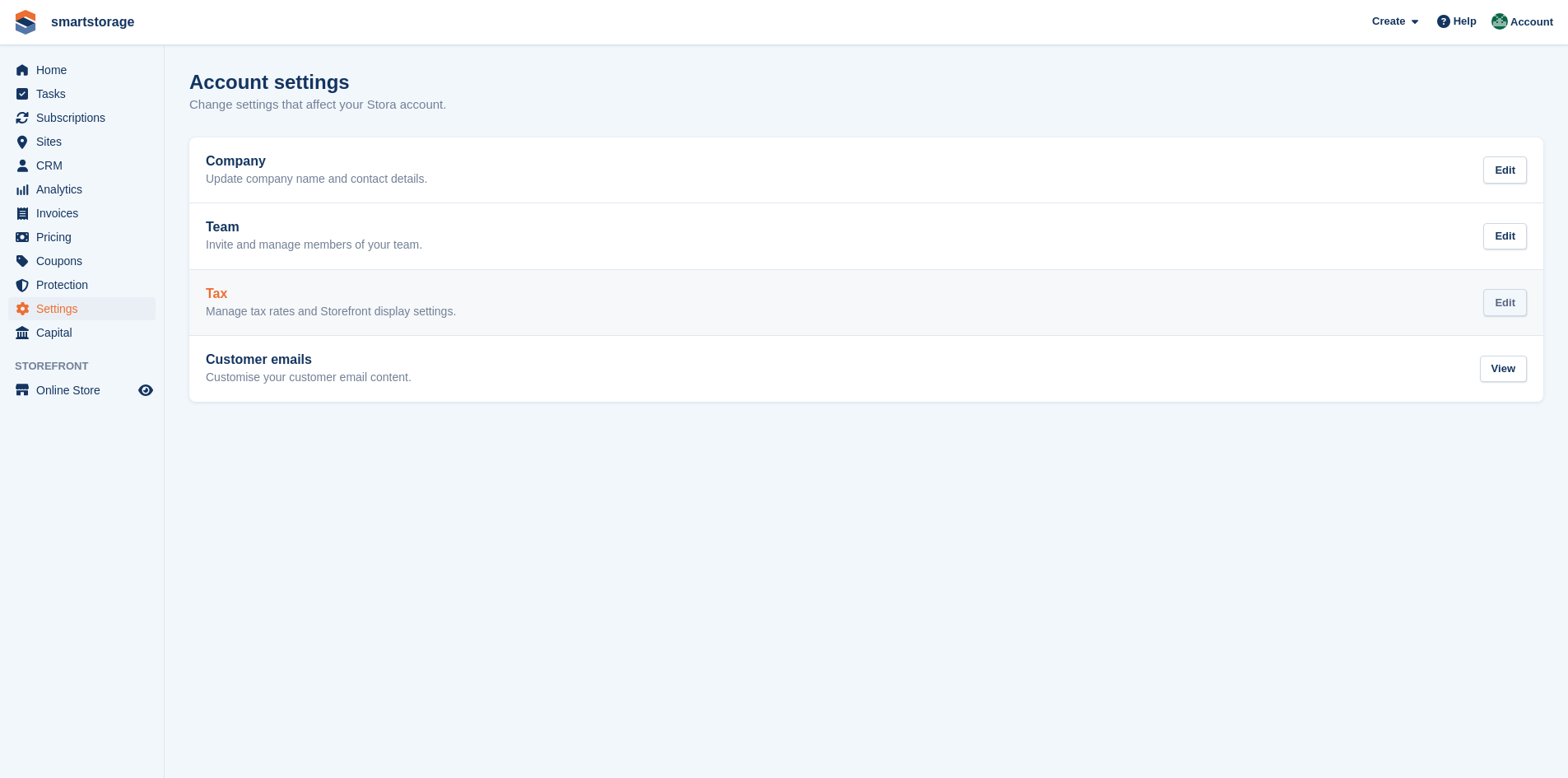
click at [1505, 306] on div "Edit" at bounding box center [1505, 302] width 44 height 27
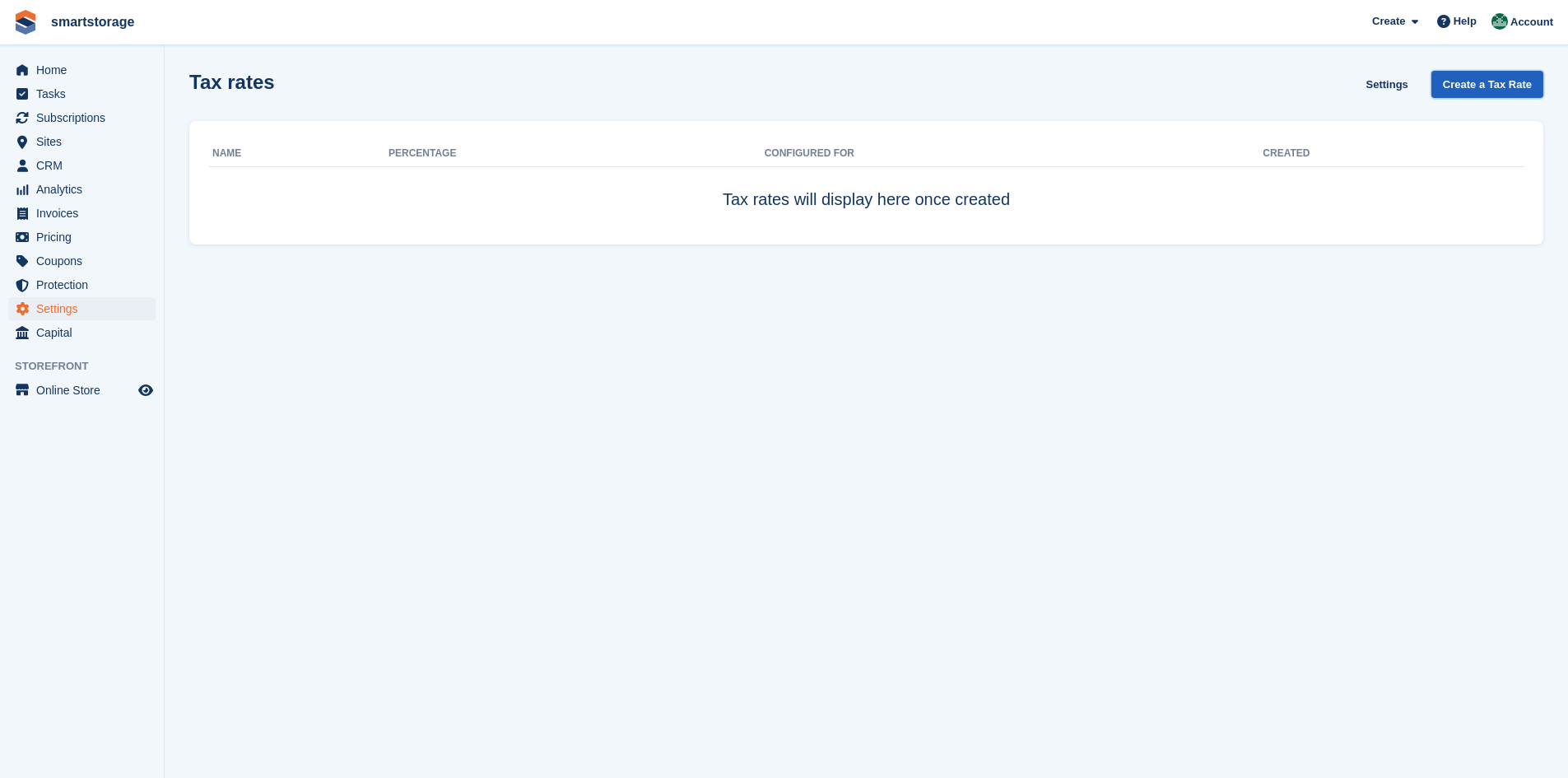
click at [1471, 86] on link "Create a Tax Rate" at bounding box center [1487, 84] width 112 height 27
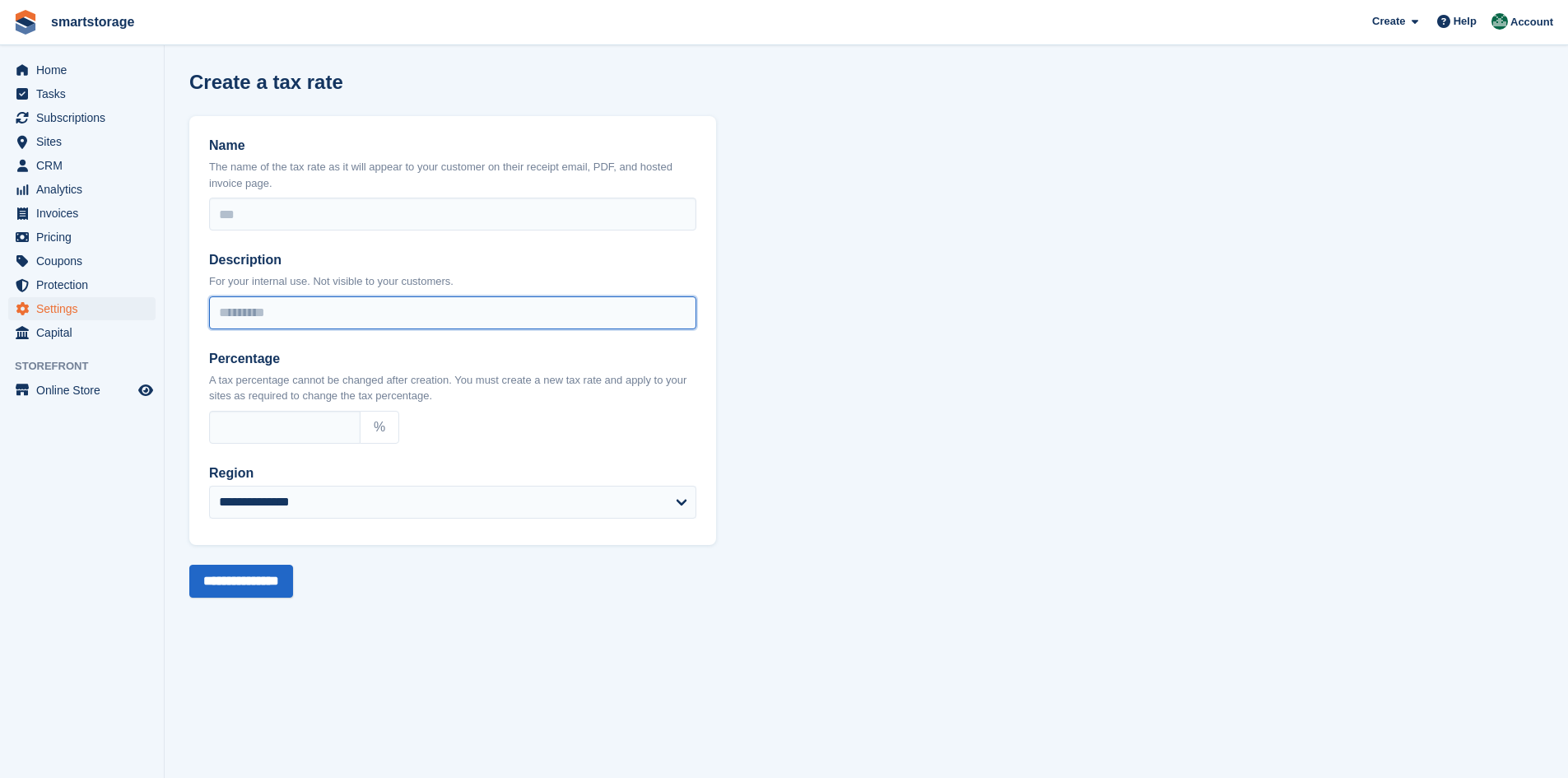
click at [336, 305] on input "Description" at bounding box center [453, 313] width 487 height 32
type input "**"
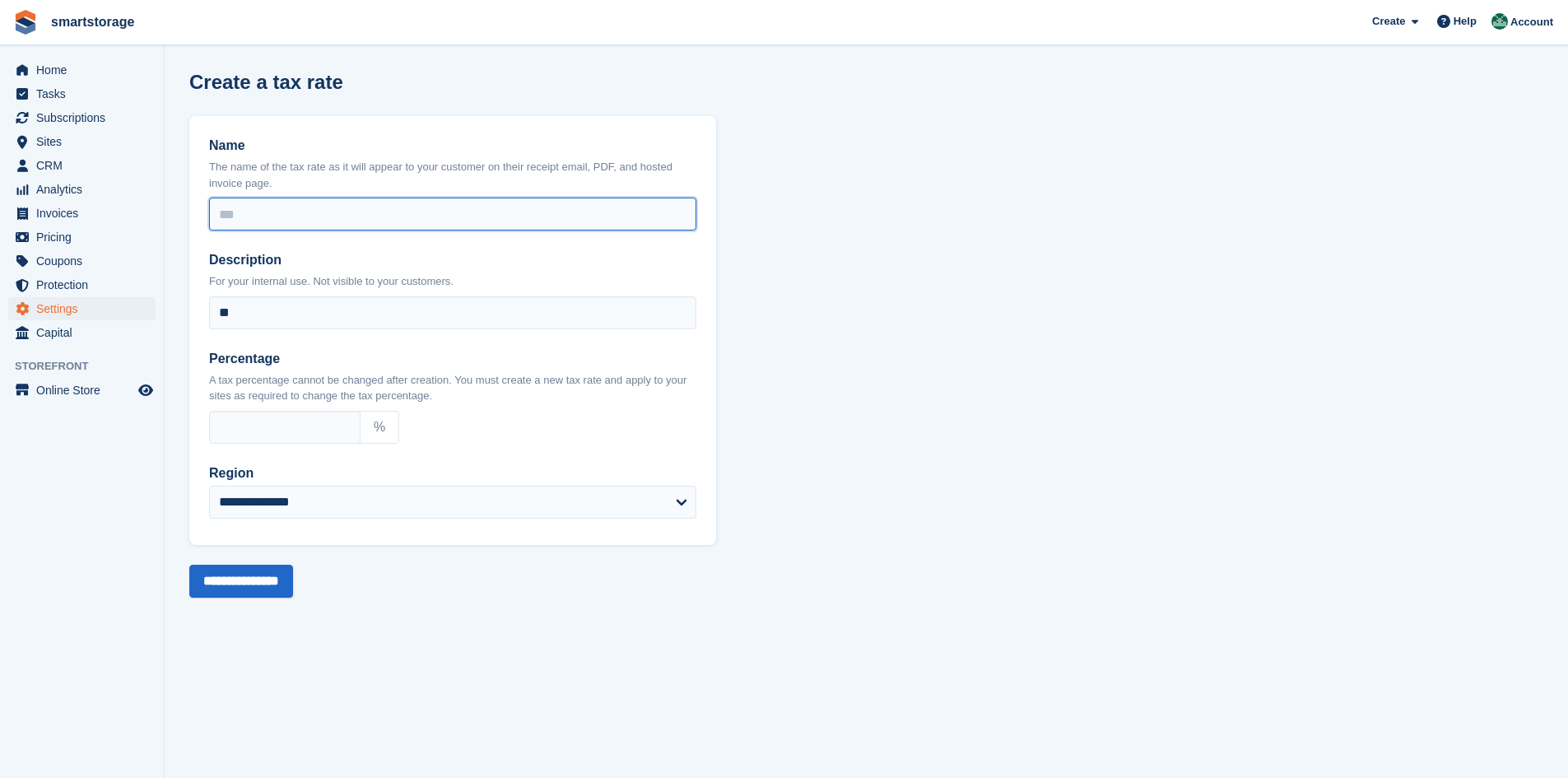
click at [276, 214] on input "Name" at bounding box center [453, 214] width 487 height 32
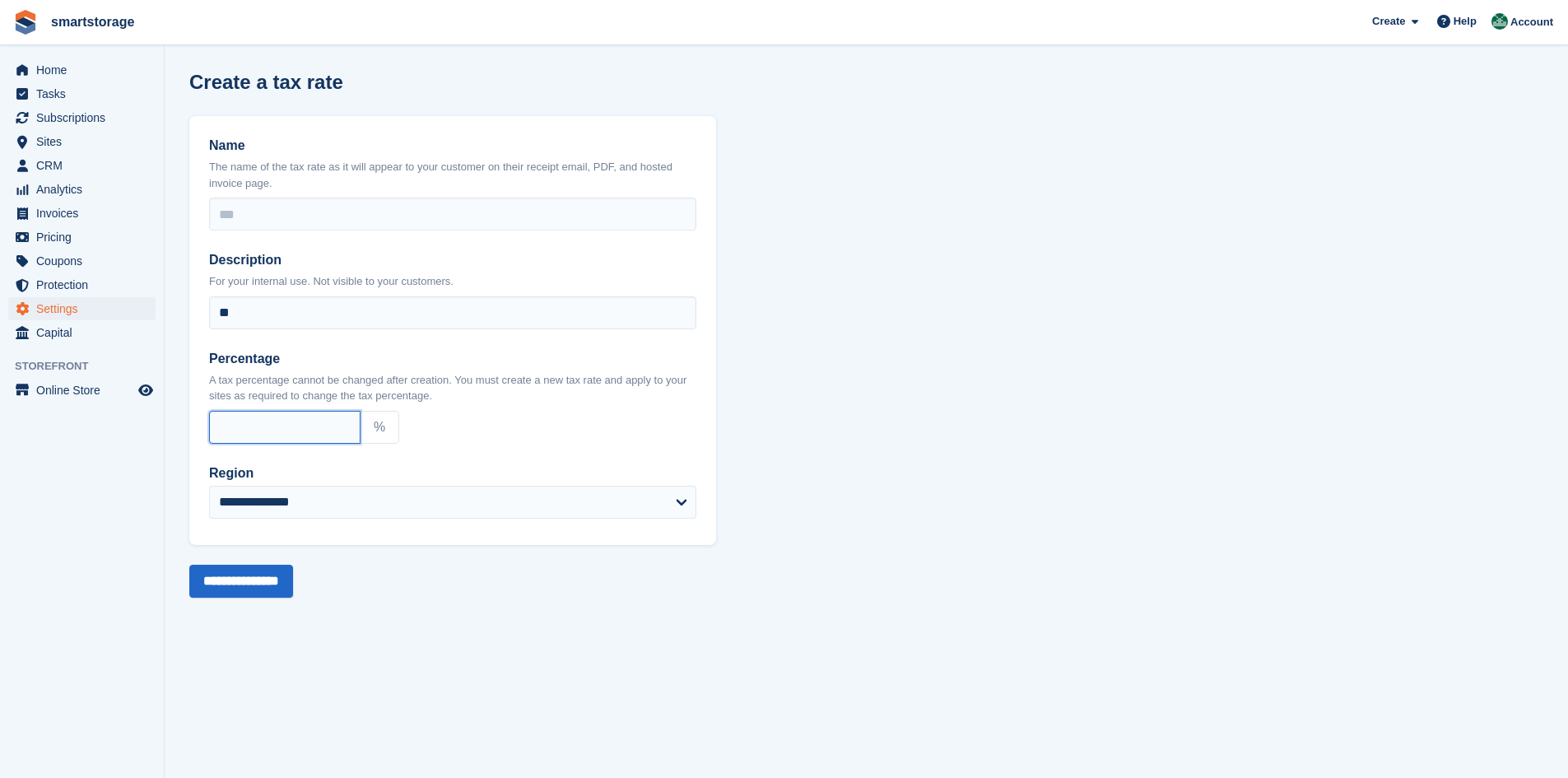
click at [264, 421] on input "Percentage" at bounding box center [285, 427] width 152 height 32
type input "**"
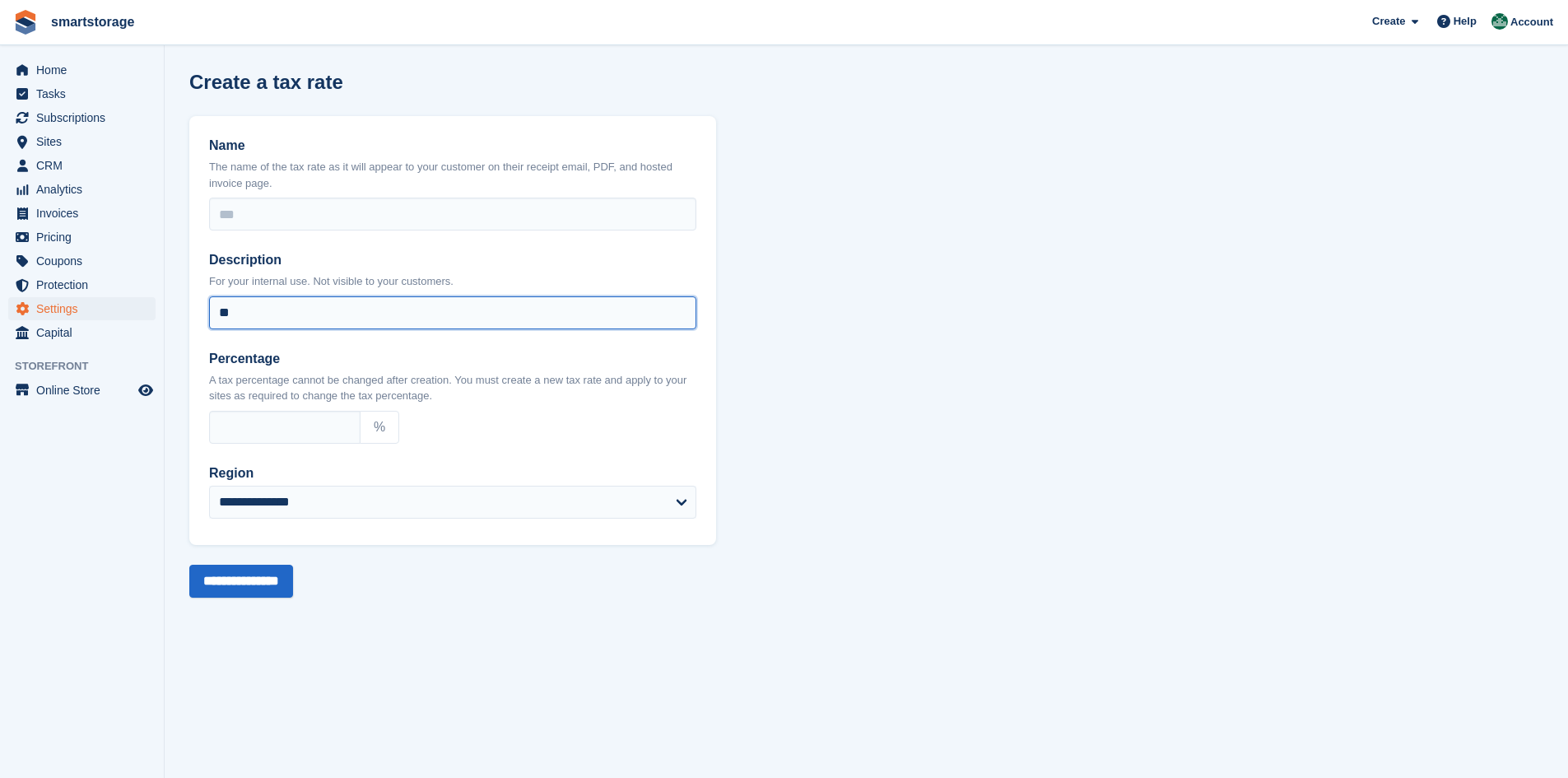
click at [295, 308] on input "**" at bounding box center [453, 313] width 487 height 32
type input "*"
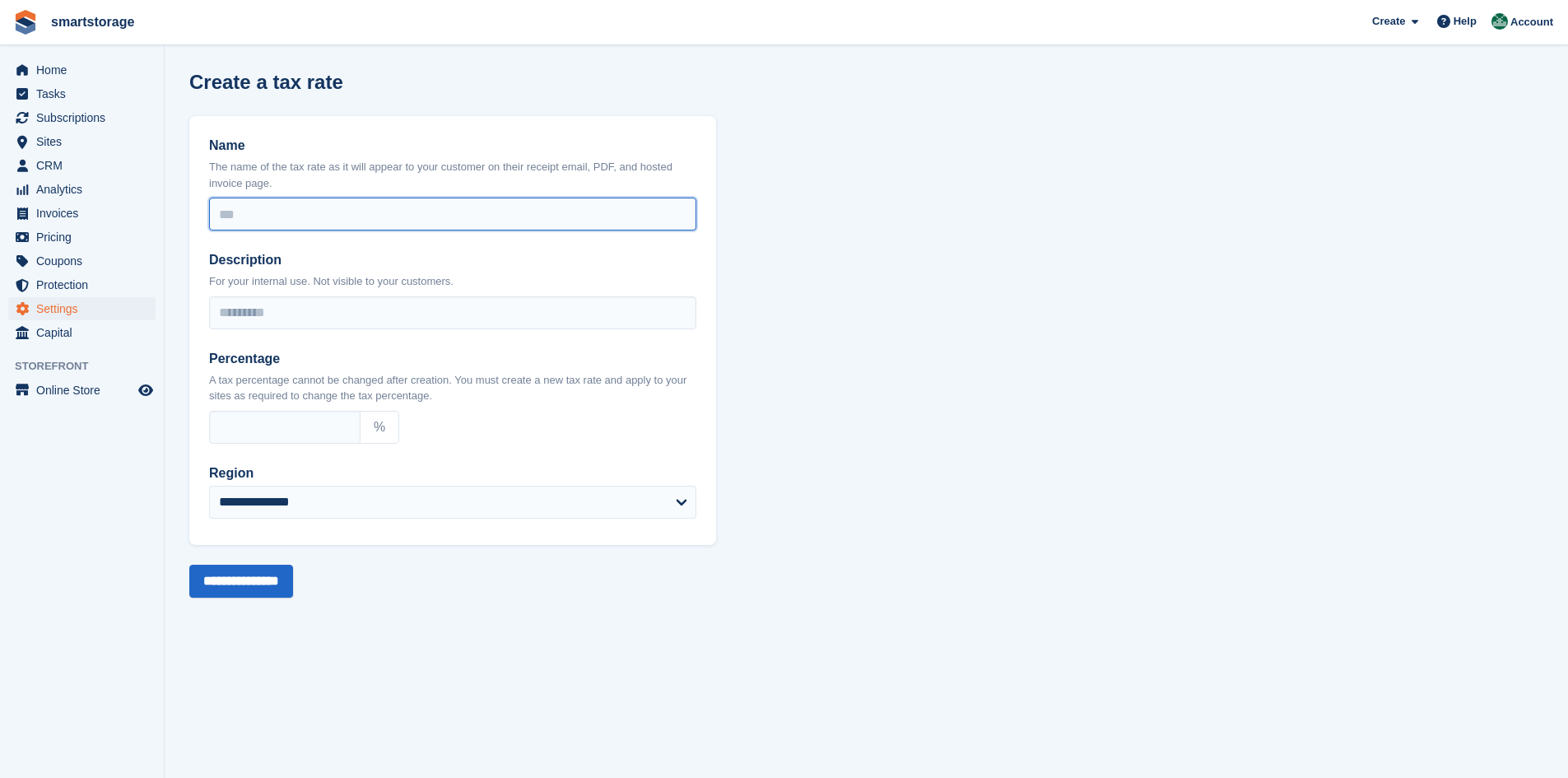
click at [276, 211] on input "Name" at bounding box center [453, 214] width 487 height 32
type input "***"
click at [242, 591] on input "**********" at bounding box center [241, 581] width 104 height 32
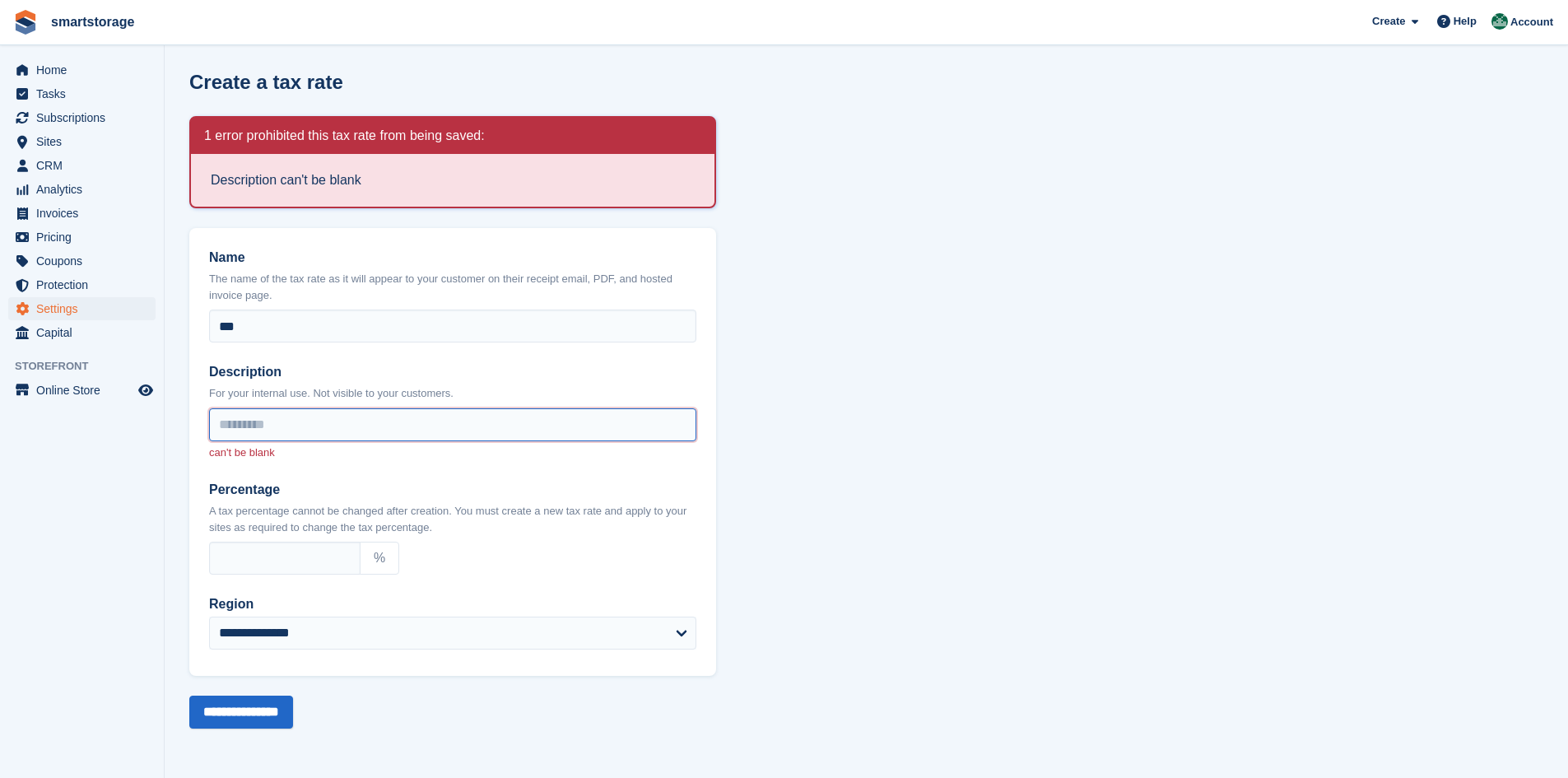
click at [337, 431] on input "Description" at bounding box center [453, 424] width 487 height 32
type input "*"
type input "*******"
click at [250, 719] on input "**********" at bounding box center [241, 712] width 104 height 32
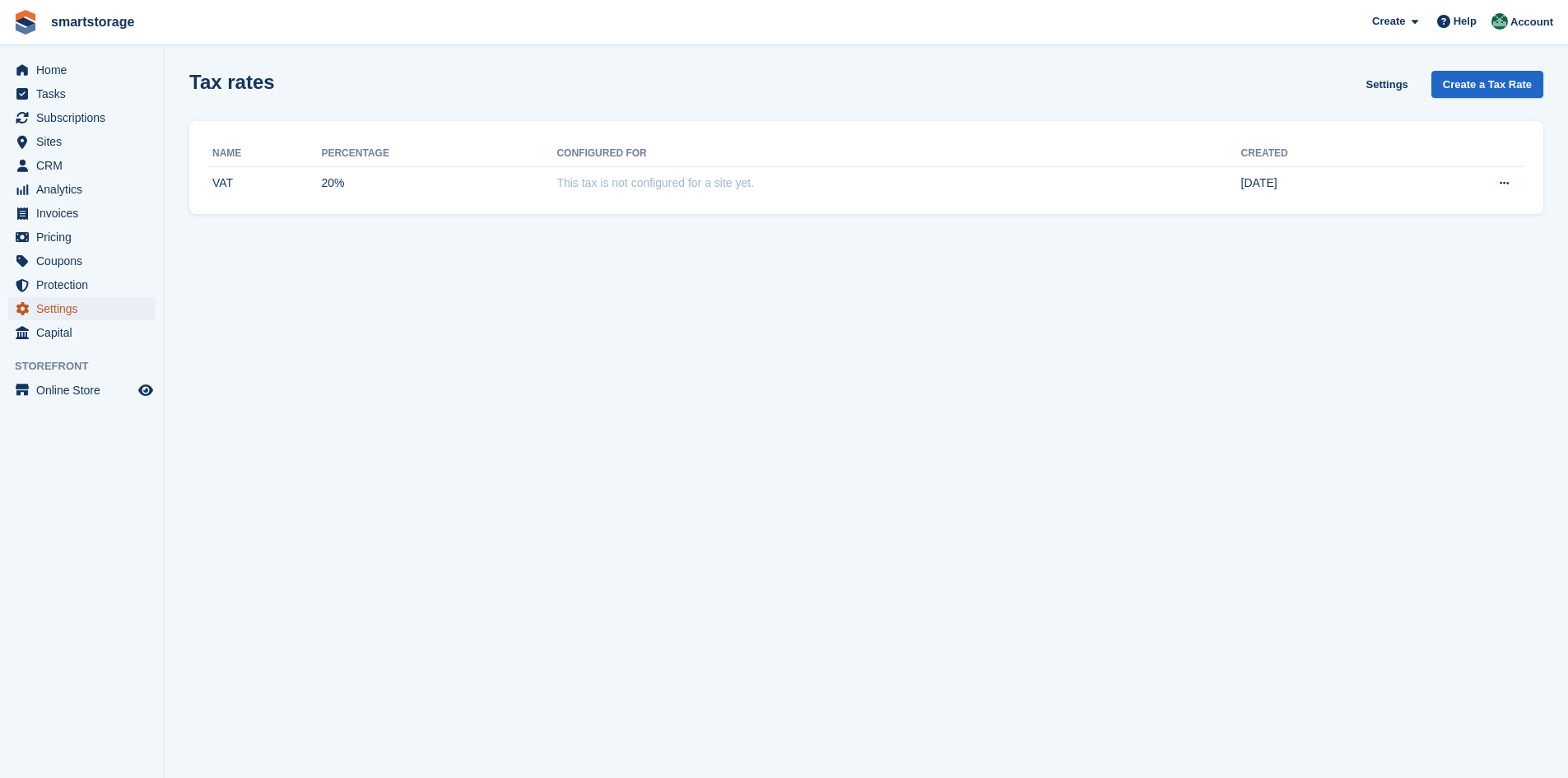
click at [64, 305] on span "Settings" at bounding box center [85, 309] width 98 height 23
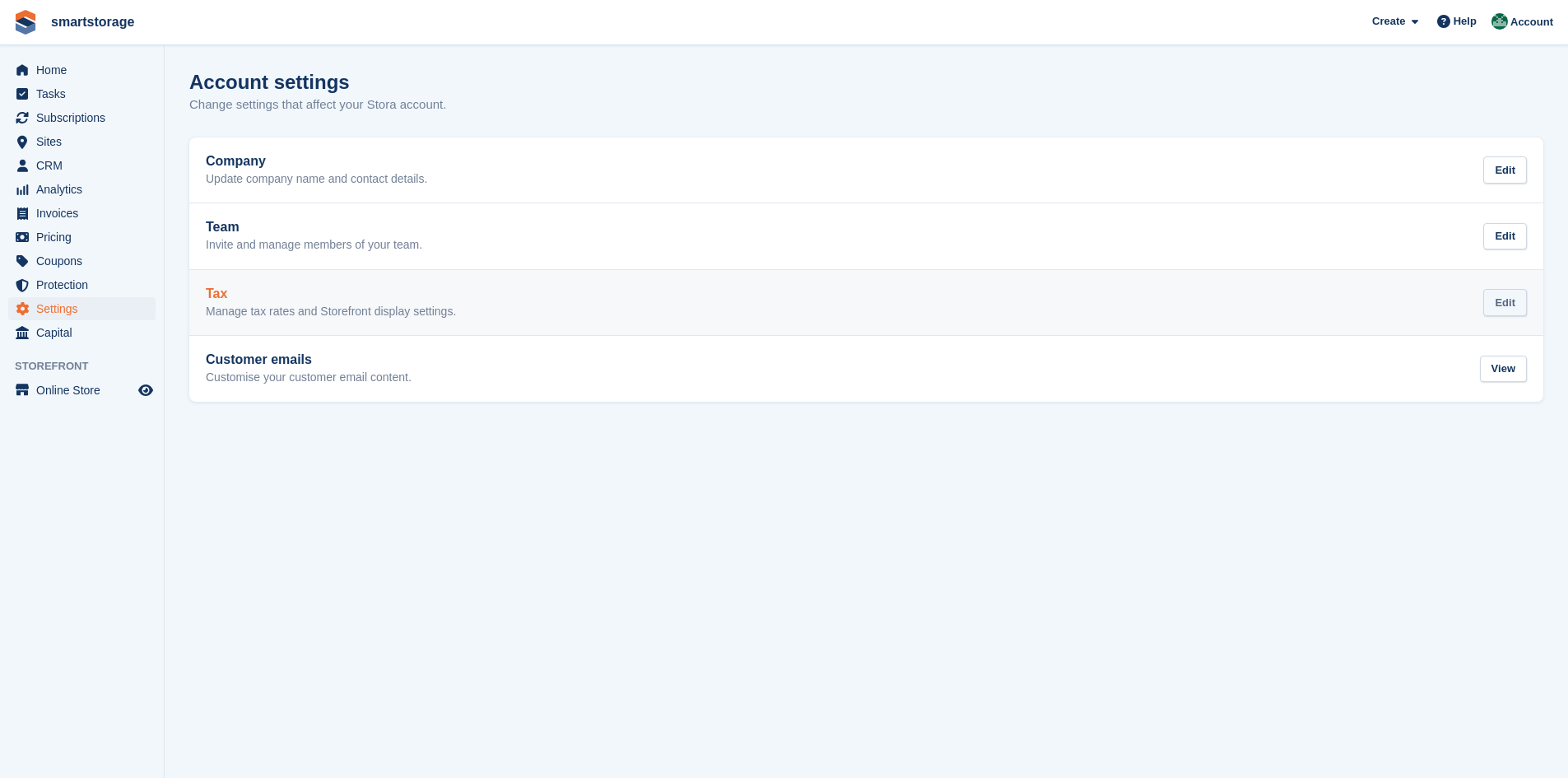
click at [1521, 305] on div "Edit" at bounding box center [1505, 302] width 44 height 27
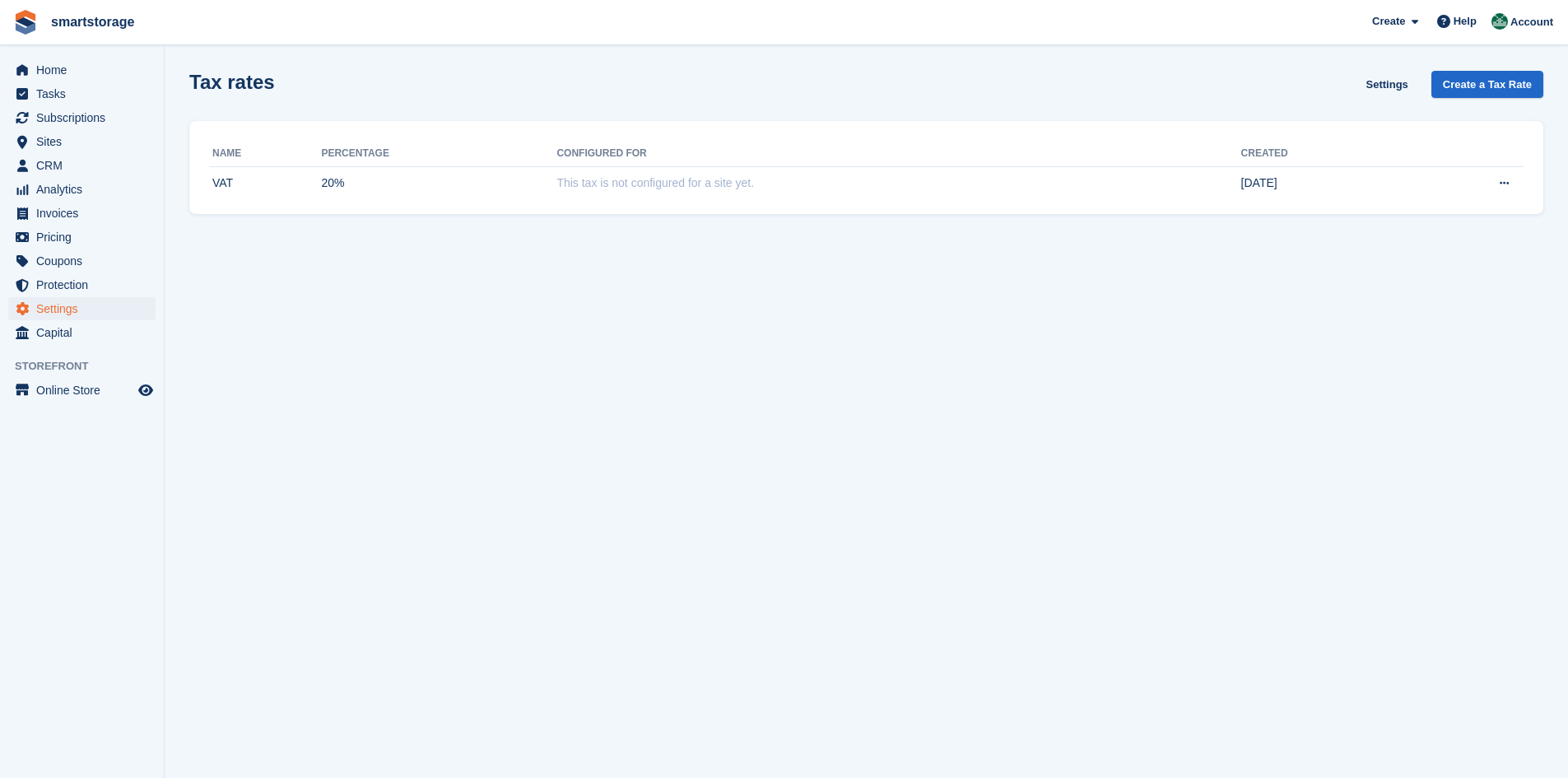
click at [982, 338] on section "Tax rates Settings Create a Tax Rate Name Percentage Configured for Created VAT…" at bounding box center [866, 389] width 1404 height 778
click at [1507, 176] on button at bounding box center [1504, 184] width 31 height 25
click at [1256, 250] on section "Tax rates Settings Create a Tax Rate Name Percentage Configured for Created VAT…" at bounding box center [866, 389] width 1404 height 778
click at [663, 186] on span "This tax is not configured for a site yet." at bounding box center [655, 183] width 198 height 13
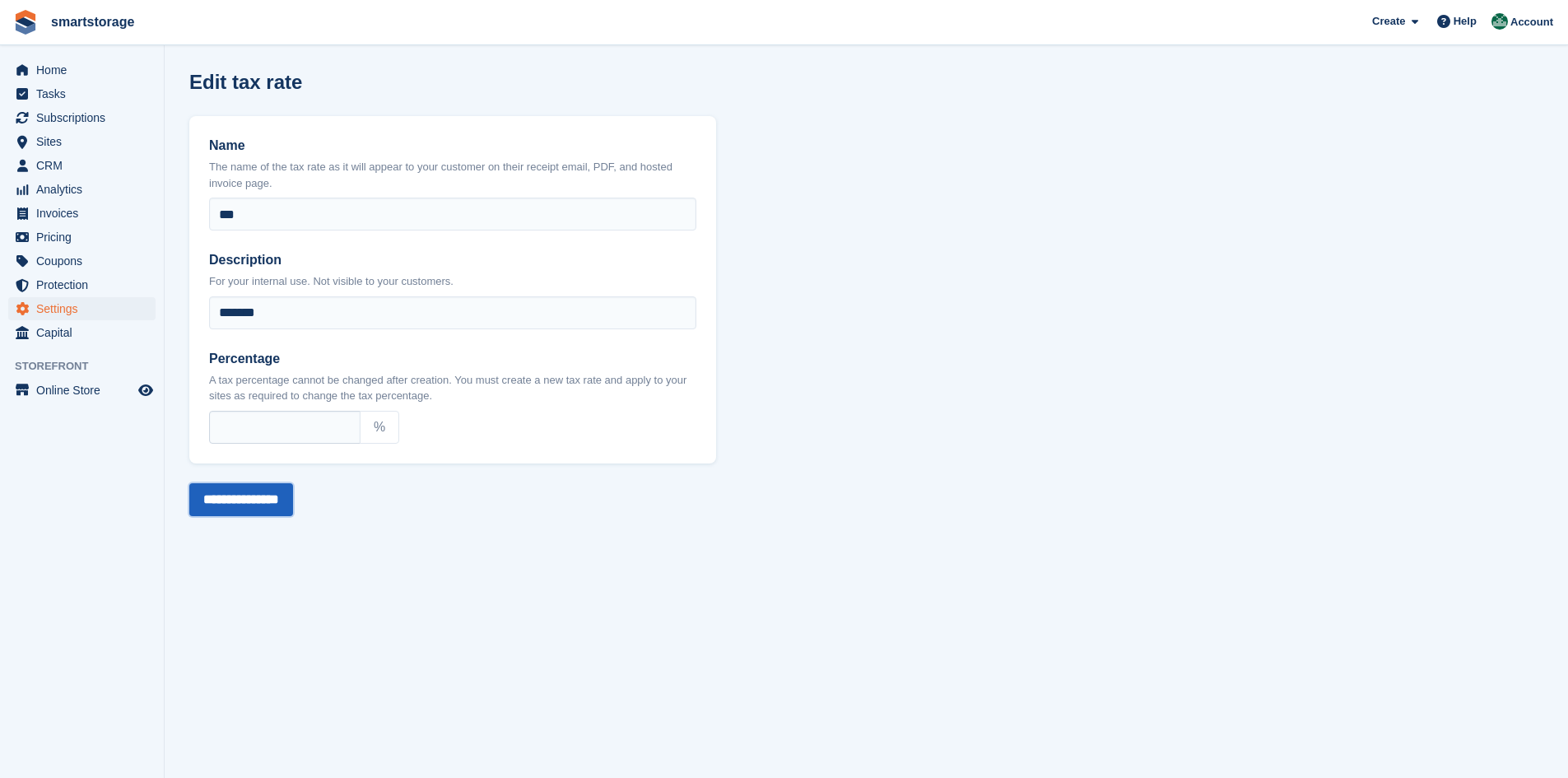
click at [265, 503] on input "**********" at bounding box center [241, 500] width 104 height 32
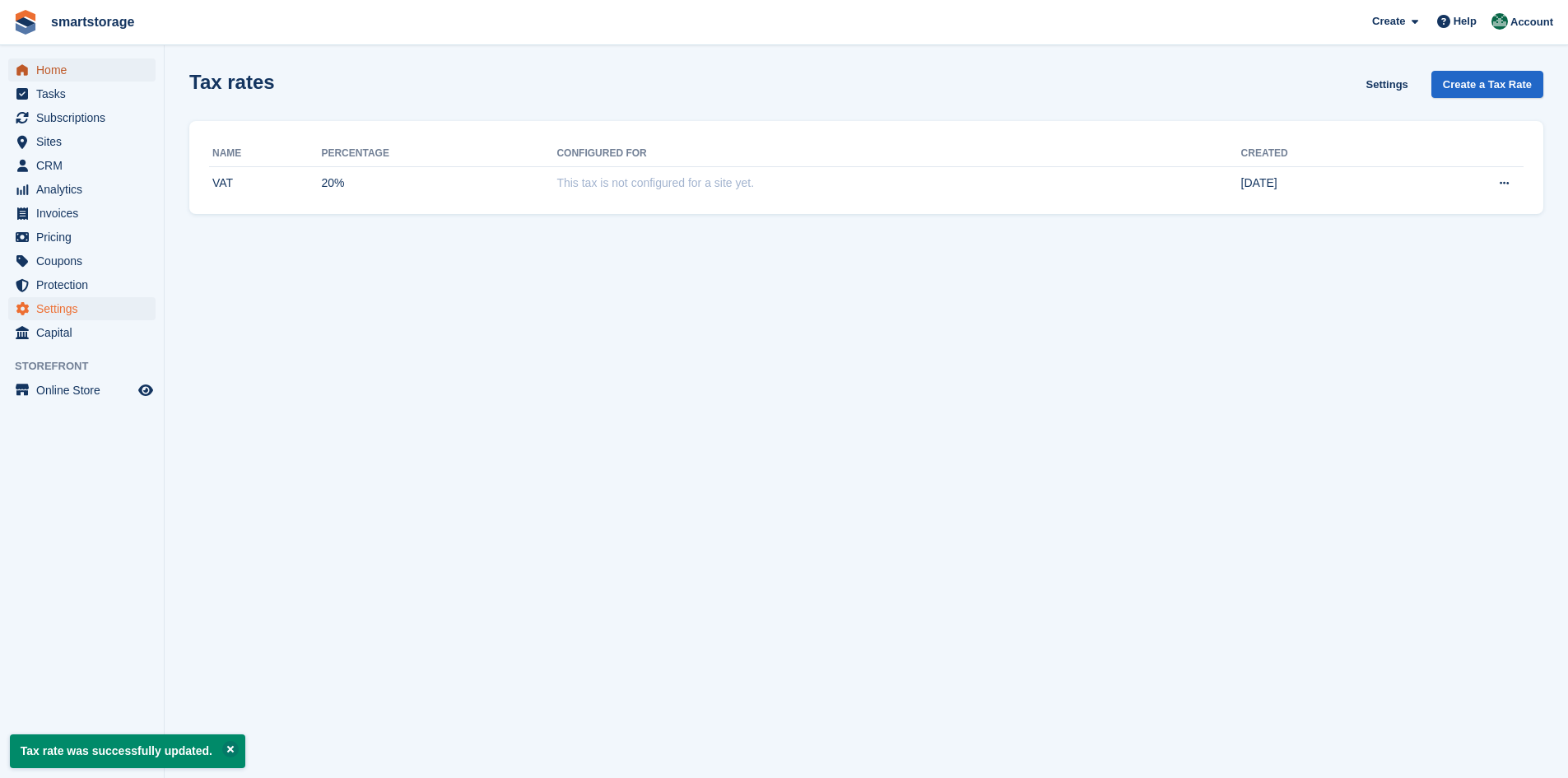
click at [67, 75] on span "Home" at bounding box center [85, 70] width 98 height 23
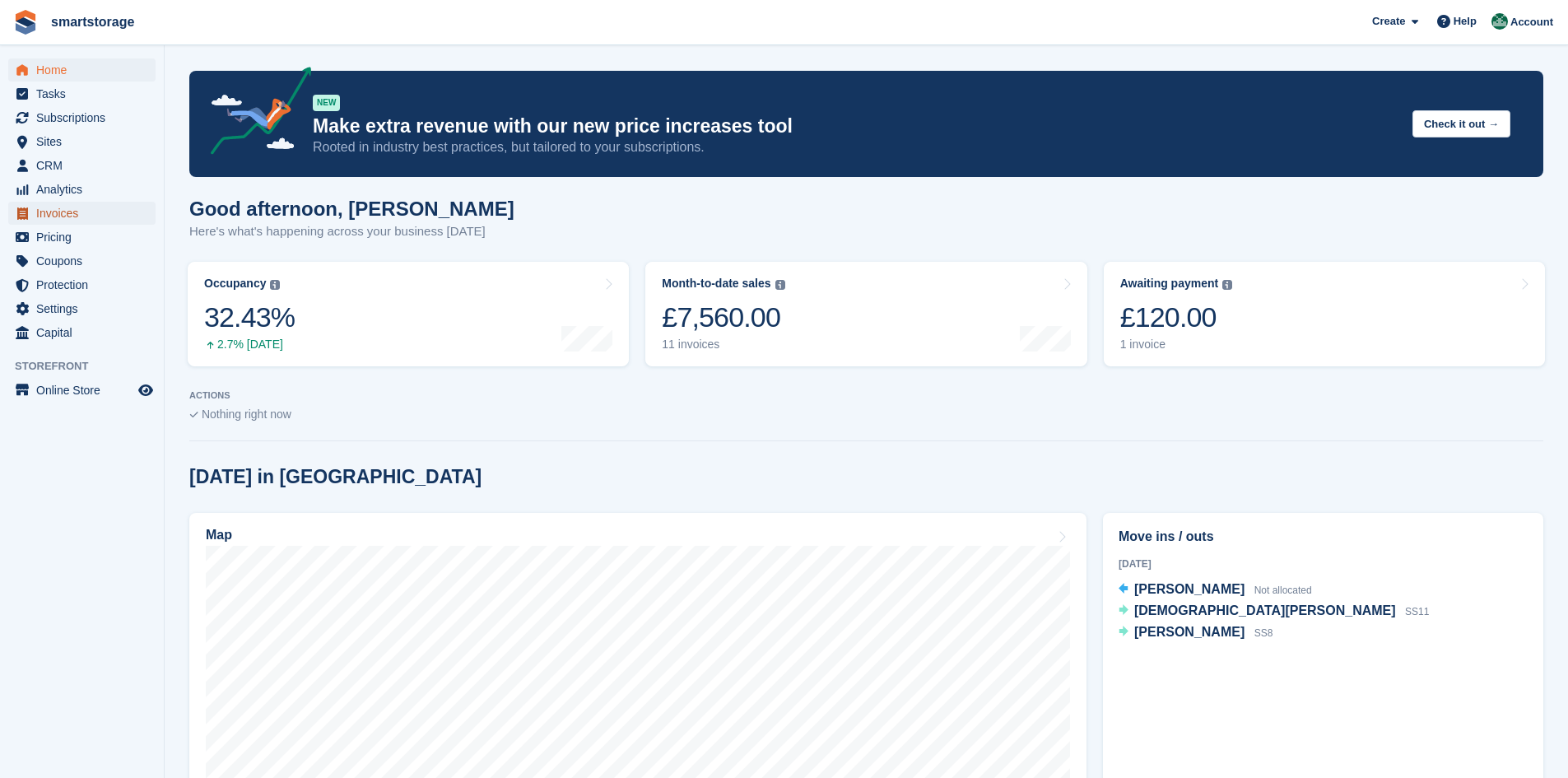
click at [70, 213] on span "Invoices" at bounding box center [85, 213] width 98 height 23
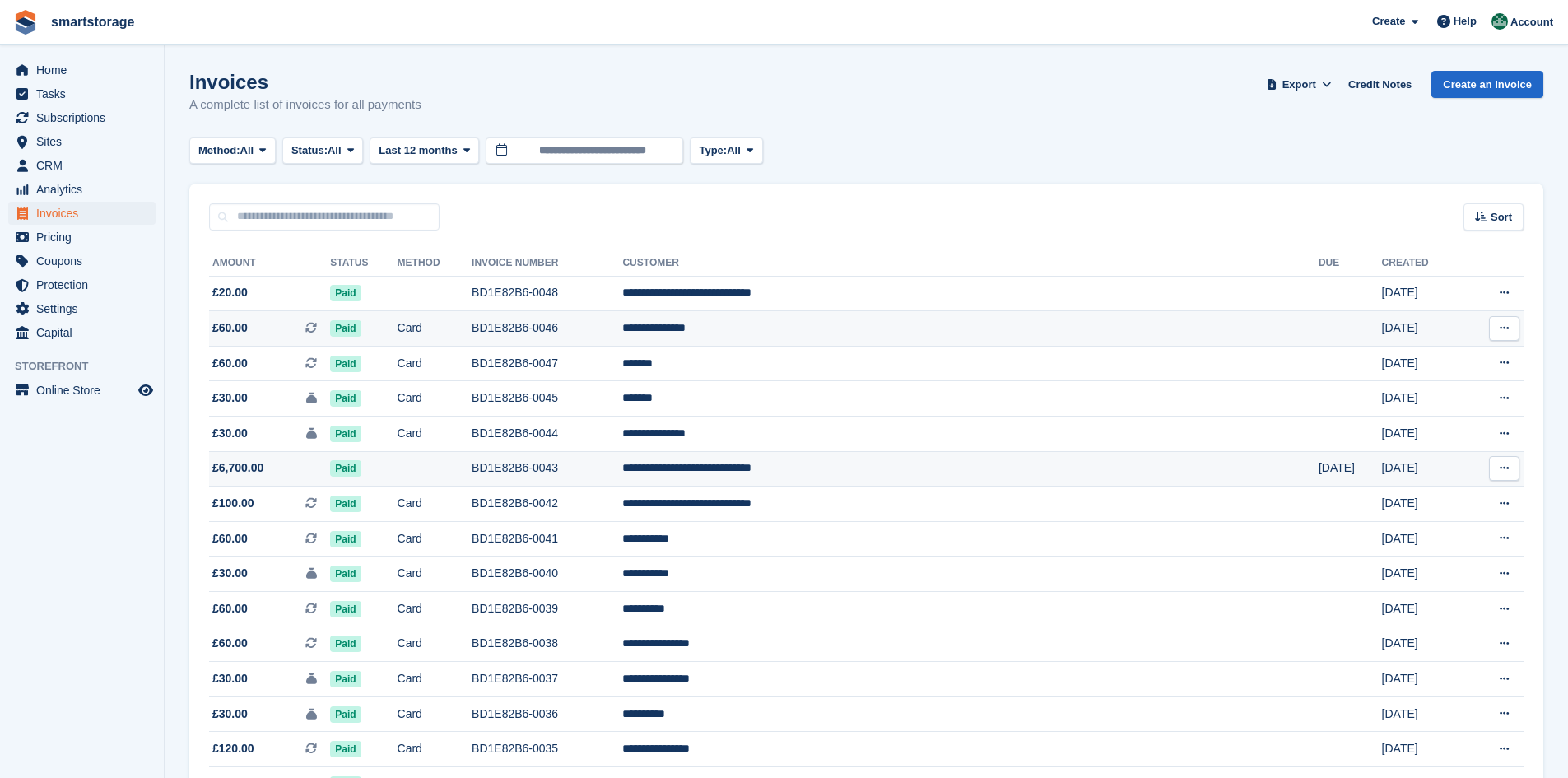
click at [1505, 472] on icon at bounding box center [1504, 467] width 9 height 11
click at [1440, 564] on p "View Customer" at bounding box center [1441, 562] width 143 height 21
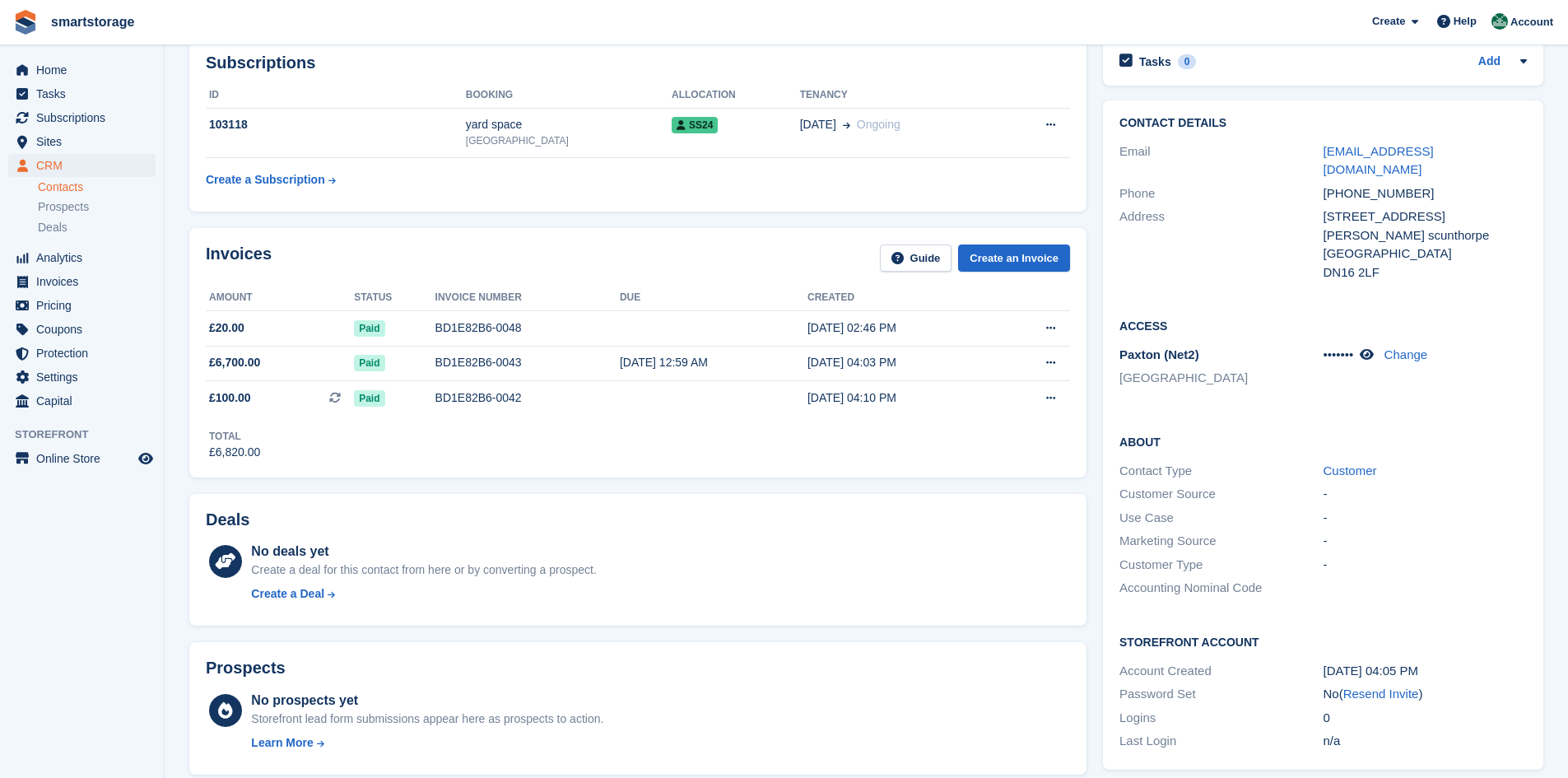
scroll to position [82, 0]
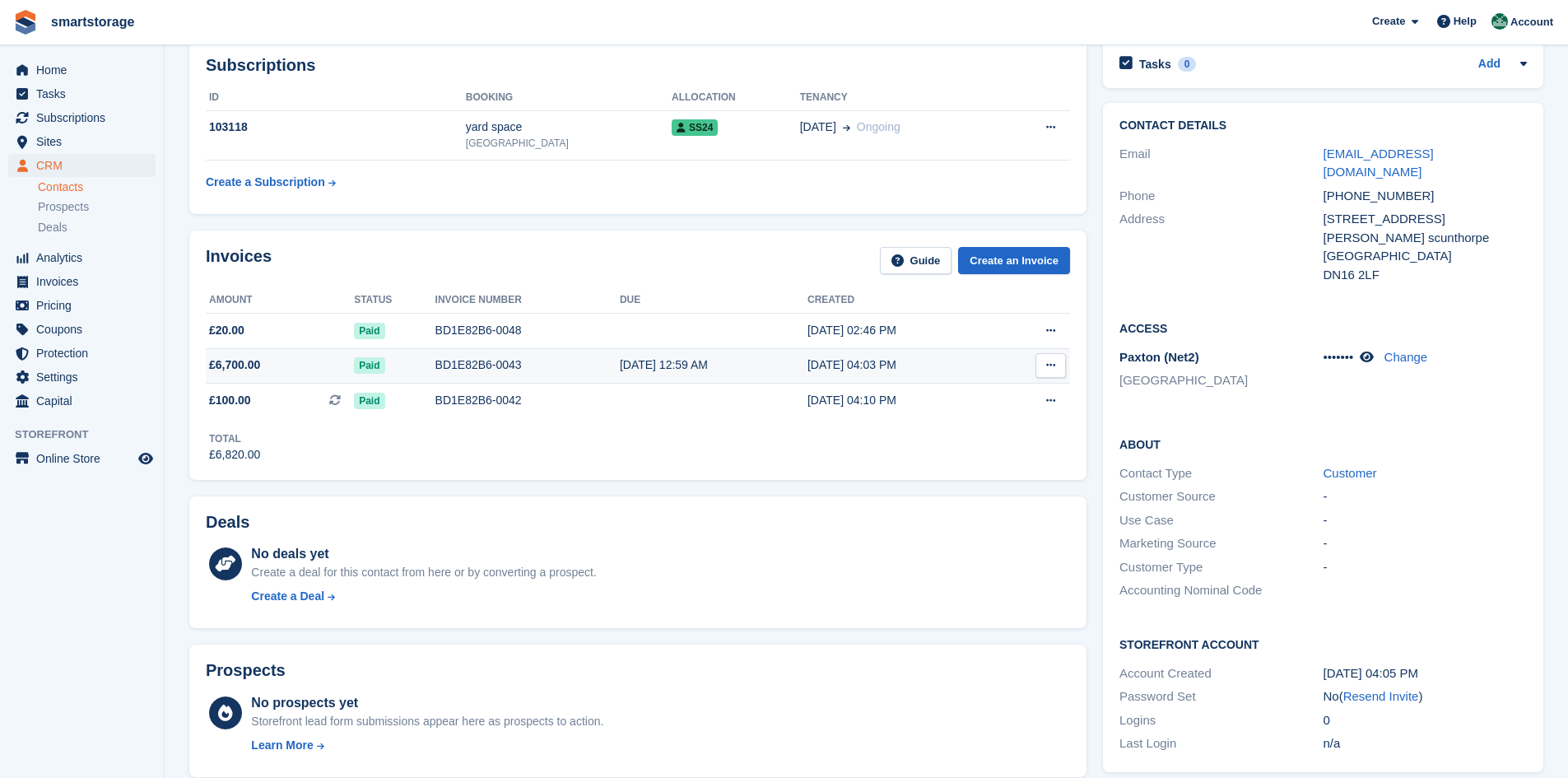
click at [1049, 362] on icon at bounding box center [1050, 364] width 9 height 11
click at [971, 400] on p "Download PDF" at bounding box center [987, 398] width 143 height 21
click at [969, 404] on p "Download PDF" at bounding box center [987, 398] width 143 height 21
